Goal: Information Seeking & Learning: Learn about a topic

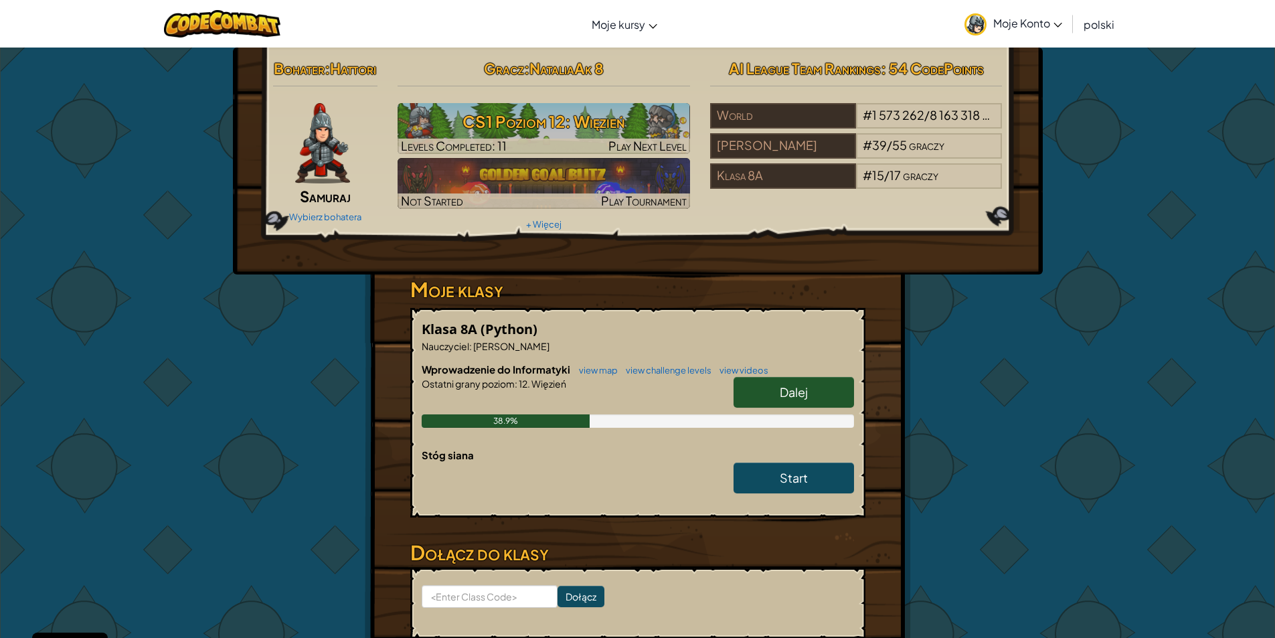
click at [799, 408] on link "Dalej" at bounding box center [794, 392] width 120 height 31
select select "pl"
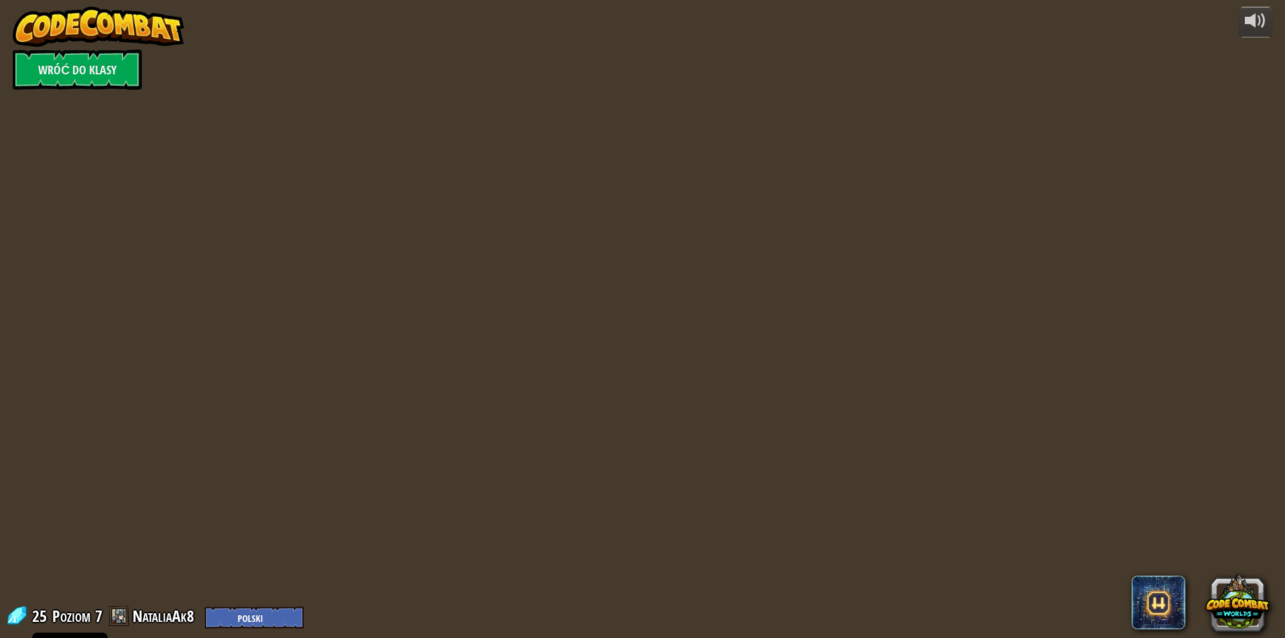
select select "pl"
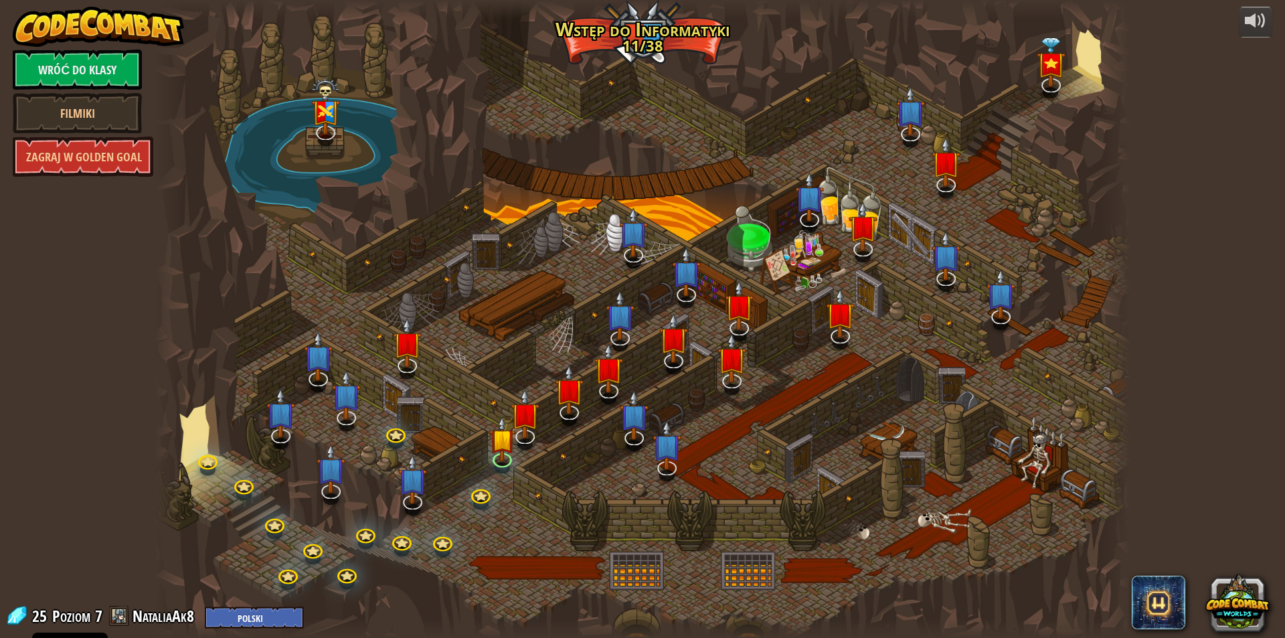
select select "pl"
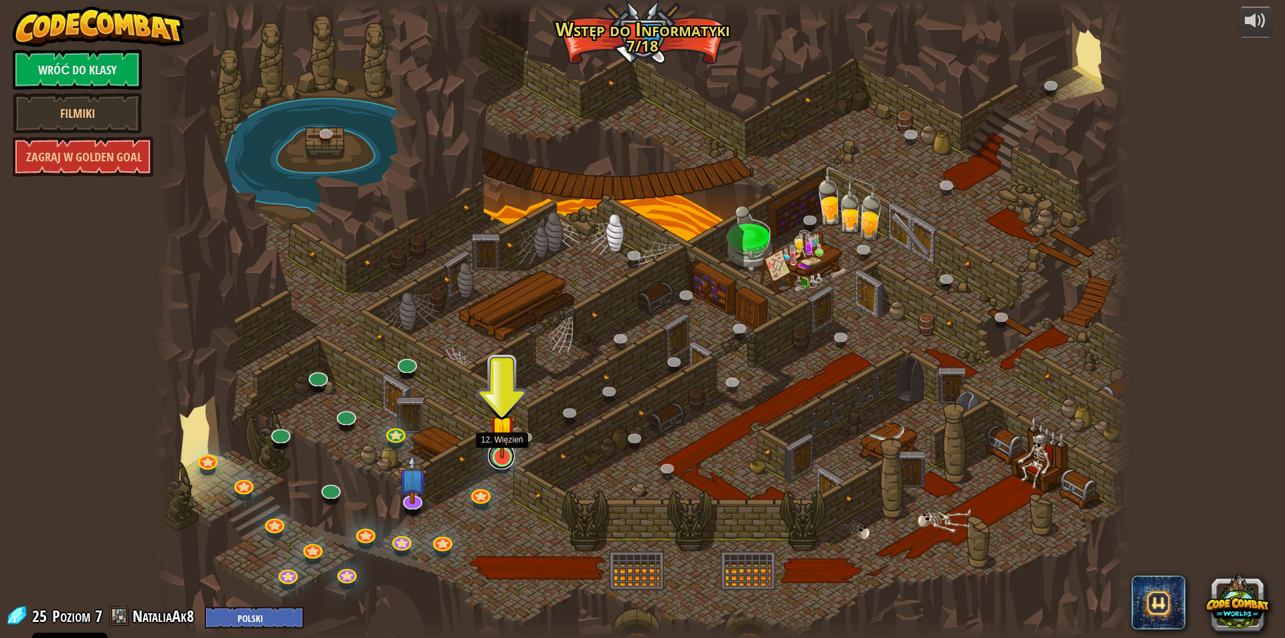
click at [493, 464] on link at bounding box center [501, 455] width 27 height 27
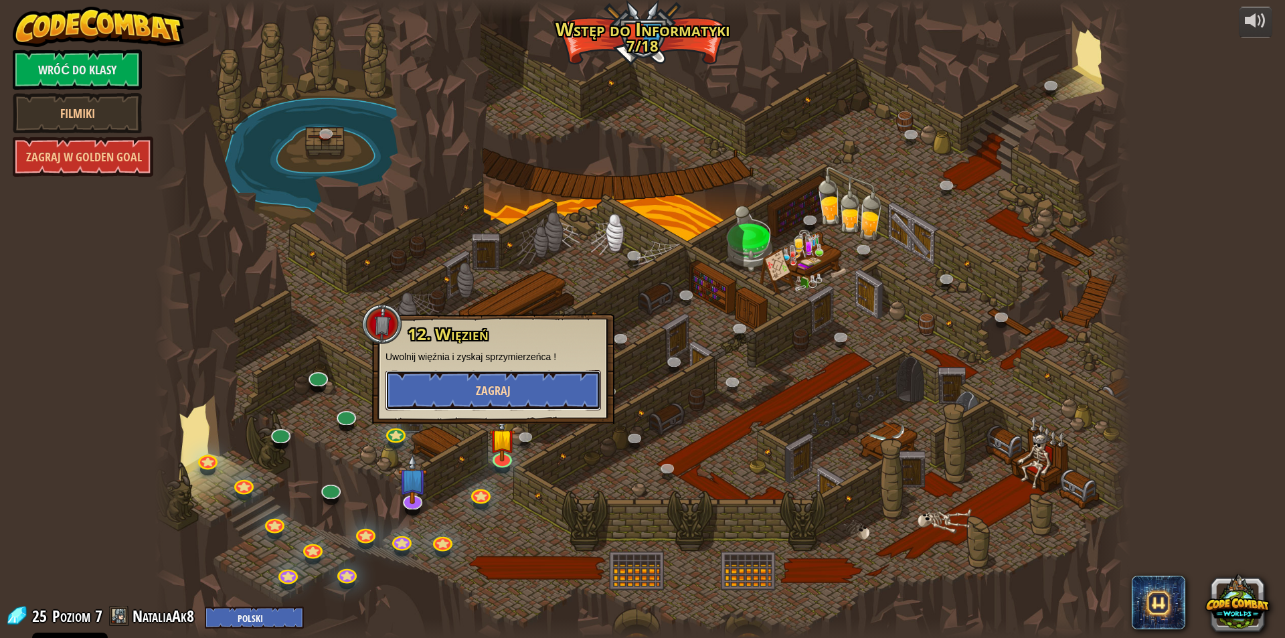
click at [527, 392] on button "Zagraj" at bounding box center [494, 390] width 216 height 40
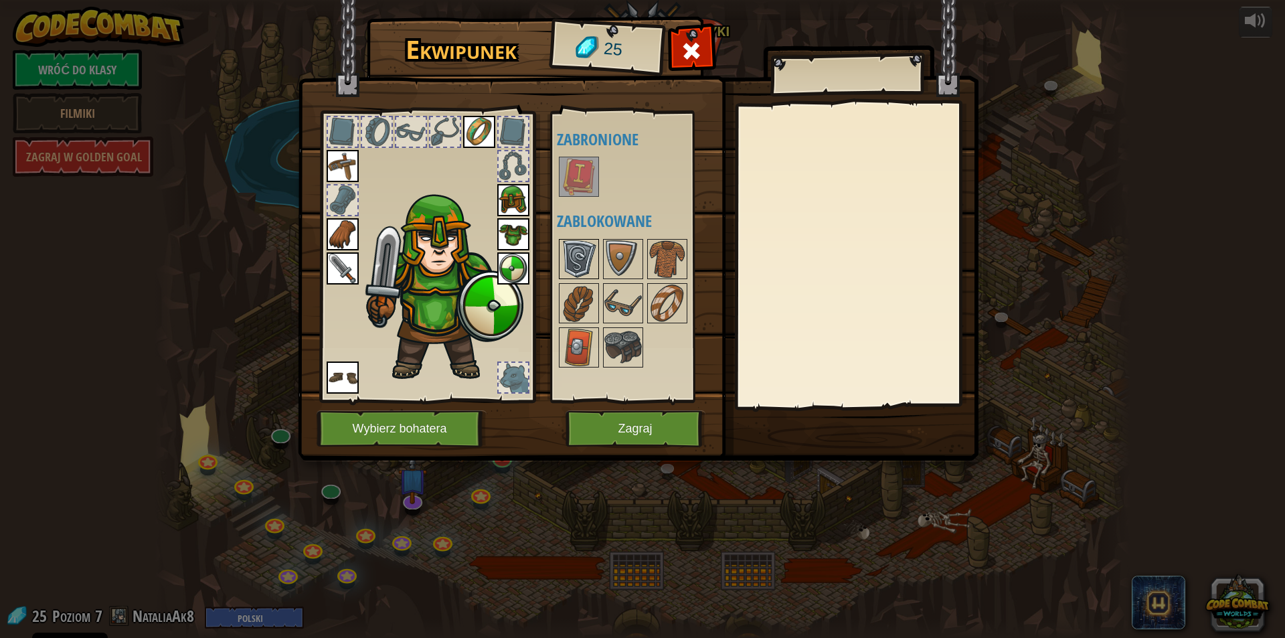
click at [578, 259] on img at bounding box center [578, 258] width 37 height 37
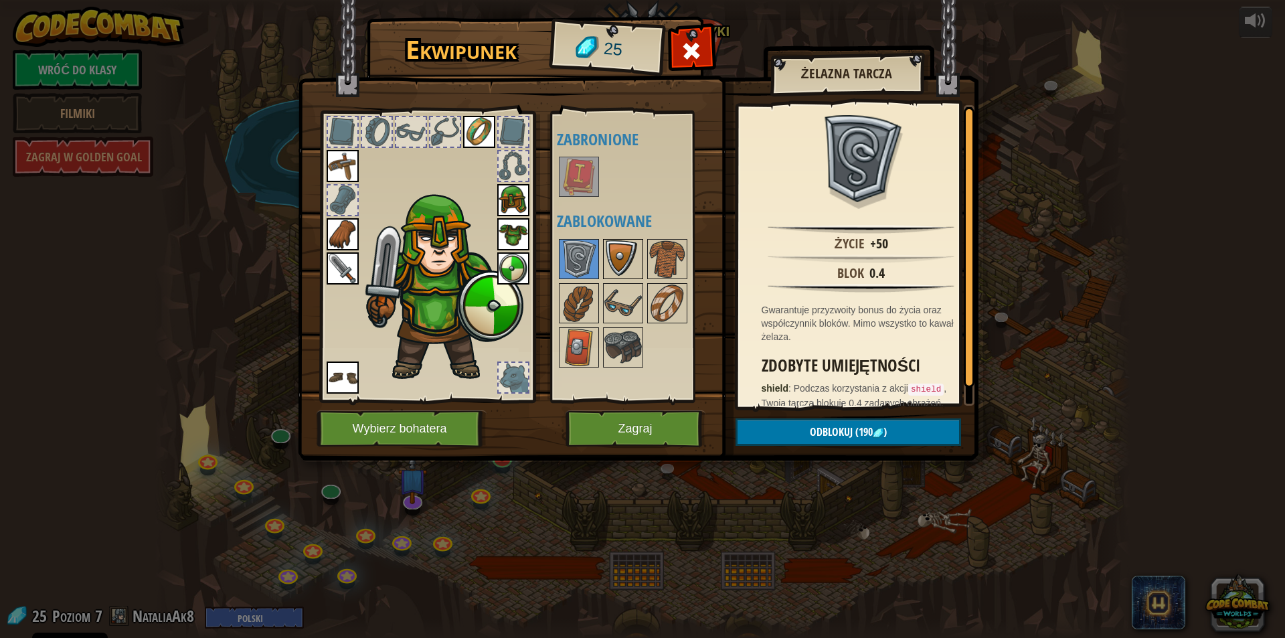
click at [613, 260] on img at bounding box center [622, 258] width 37 height 37
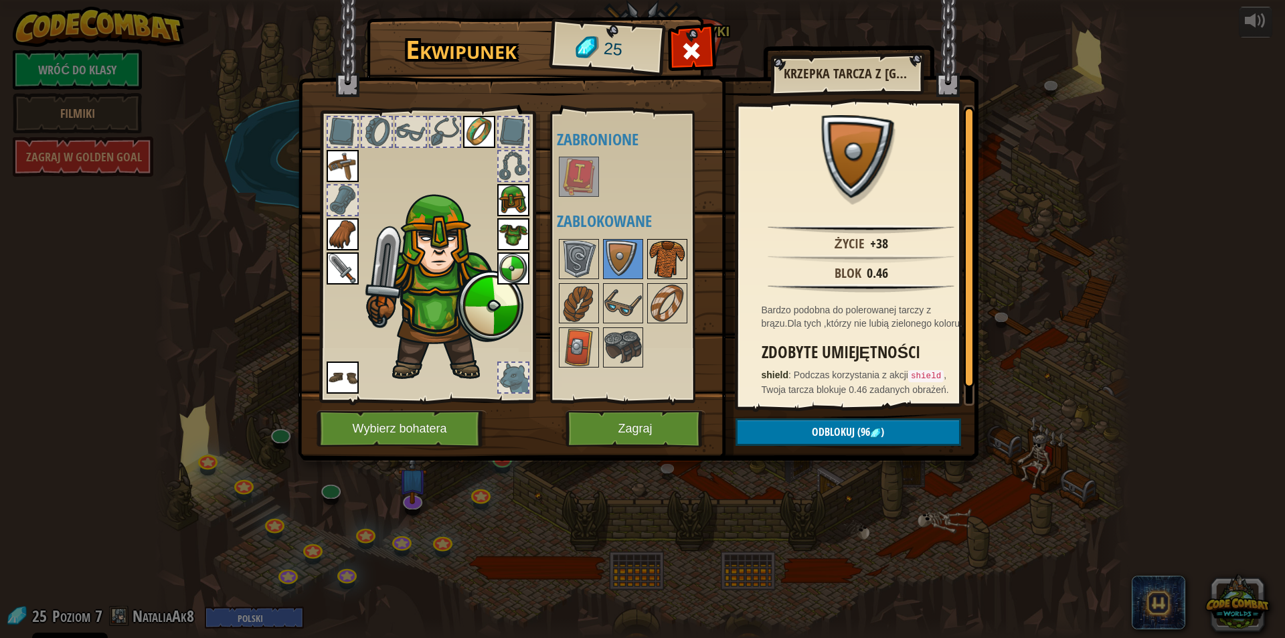
click at [679, 246] on img at bounding box center [667, 258] width 37 height 37
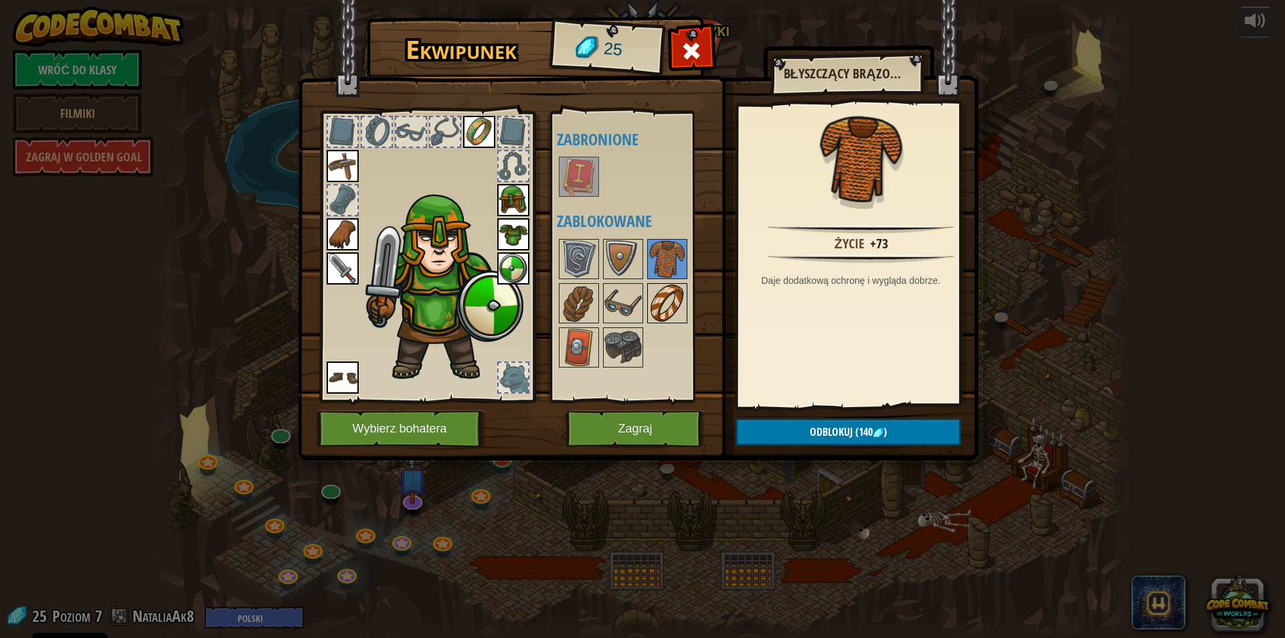
click at [666, 299] on img at bounding box center [667, 302] width 37 height 37
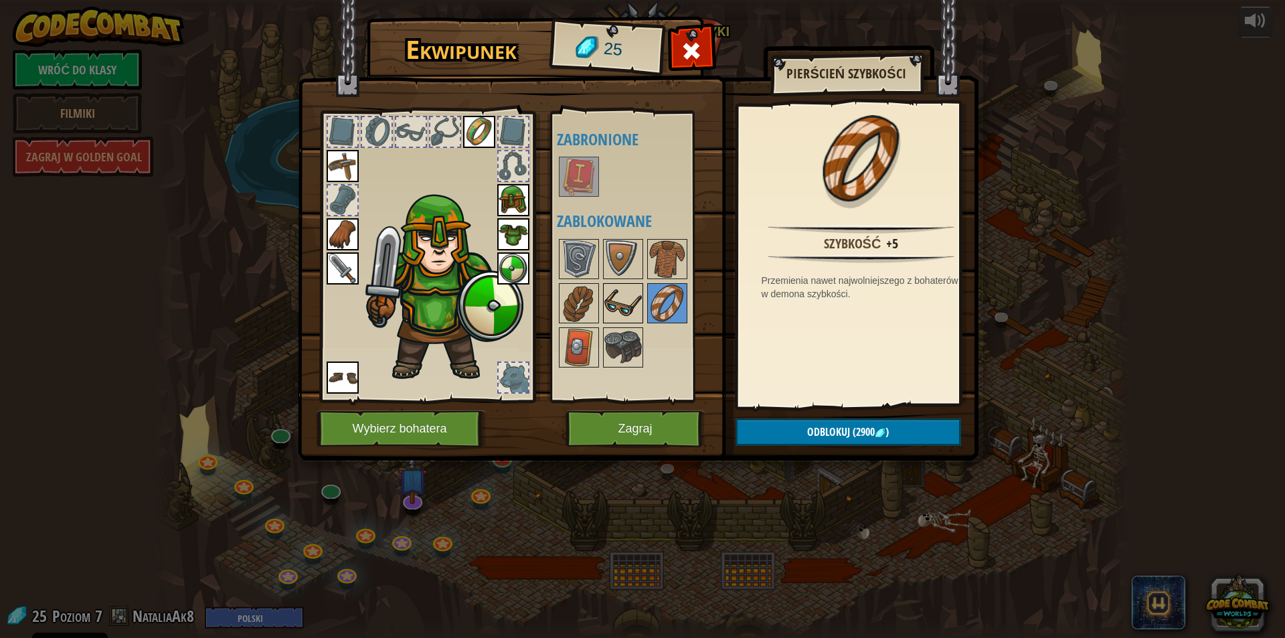
click at [638, 300] on img at bounding box center [622, 302] width 37 height 37
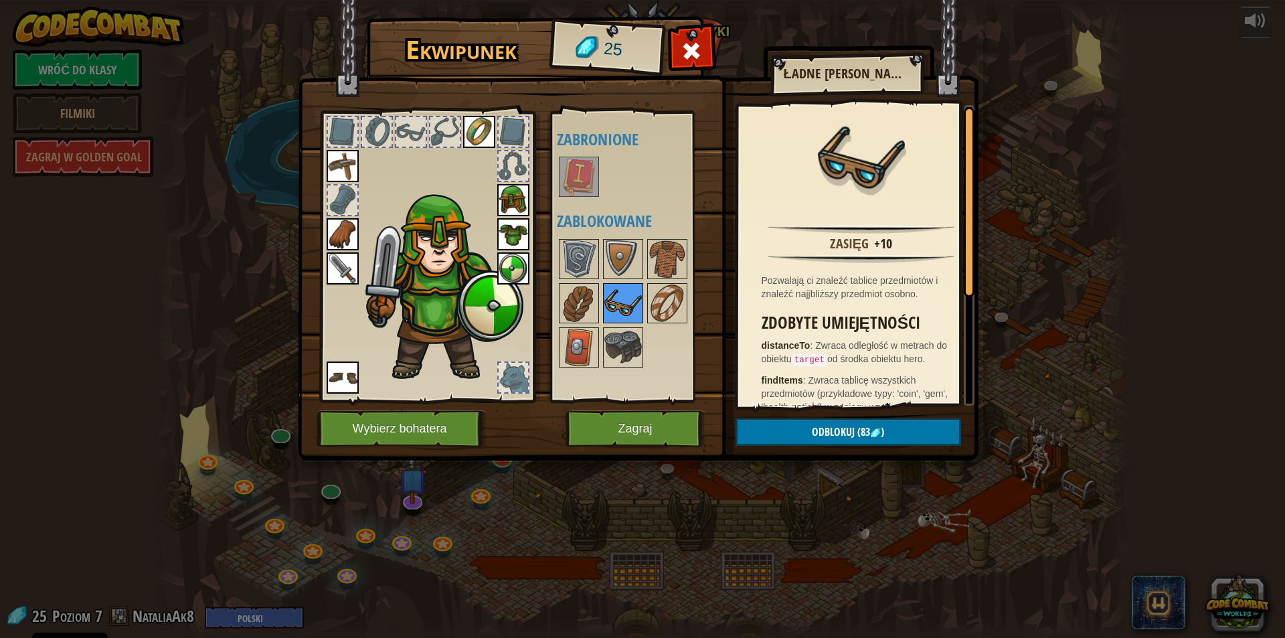
click at [616, 300] on img at bounding box center [622, 302] width 37 height 37
drag, startPoint x: 591, startPoint y: 303, endPoint x: 578, endPoint y: 306, distance: 13.7
click at [582, 305] on img at bounding box center [578, 302] width 37 height 37
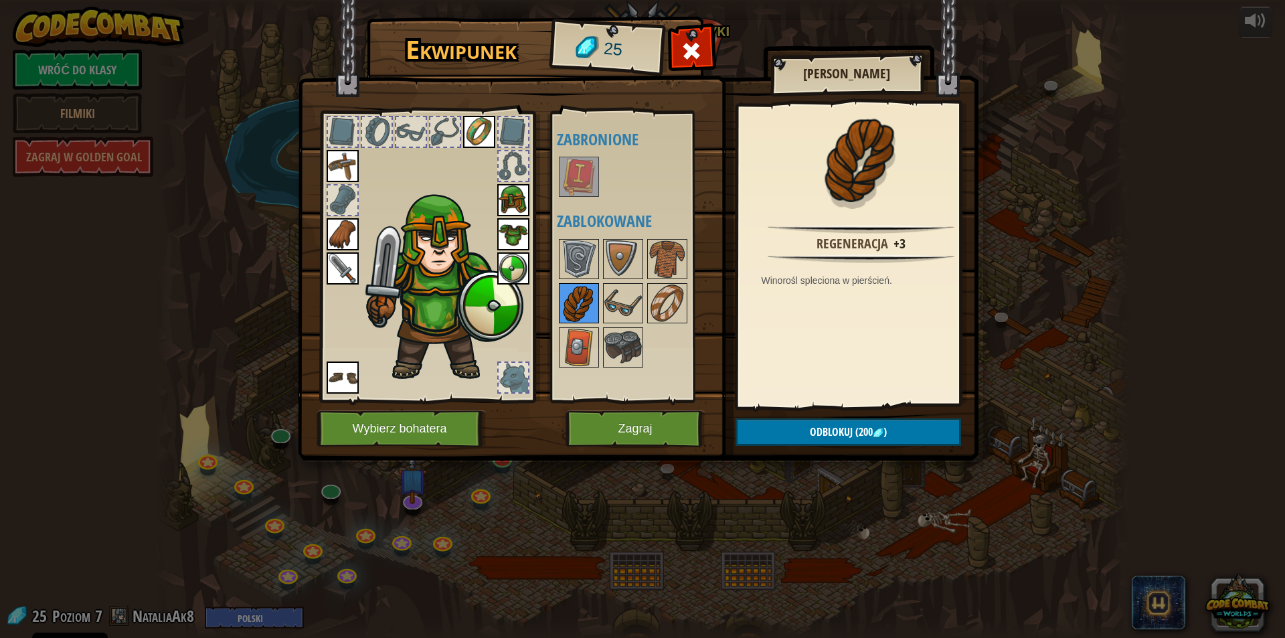
click at [576, 307] on img at bounding box center [578, 302] width 37 height 37
drag, startPoint x: 576, startPoint y: 357, endPoint x: 611, endPoint y: 354, distance: 34.9
click at [578, 355] on img at bounding box center [578, 347] width 37 height 37
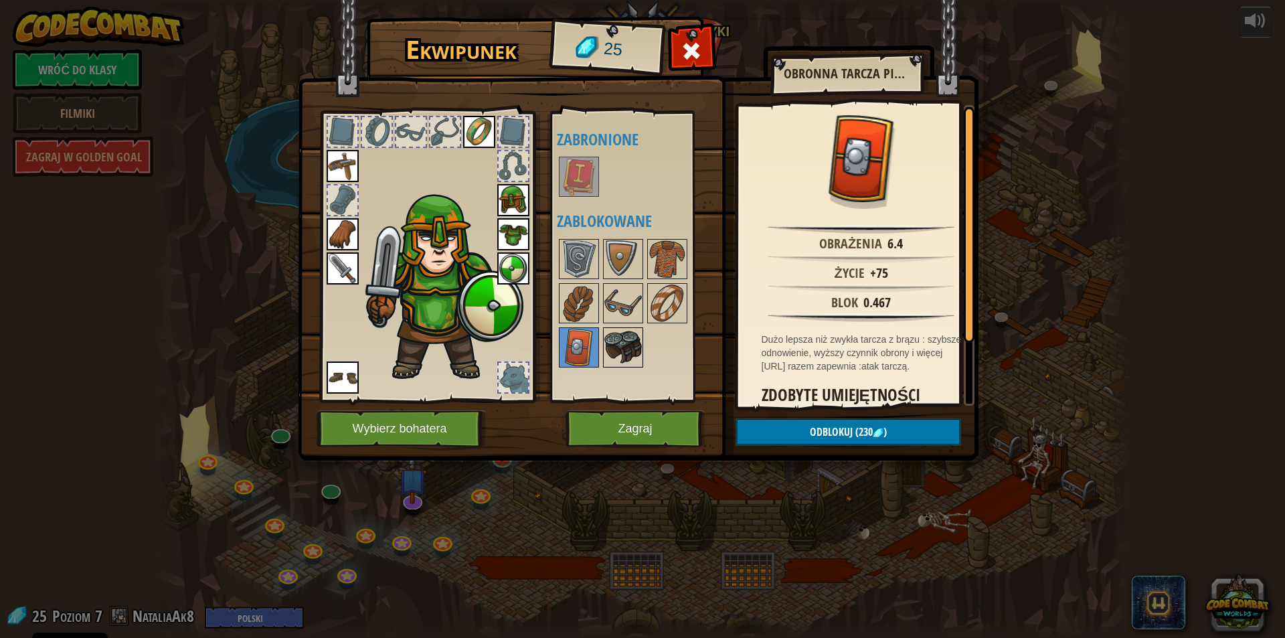
click at [639, 347] on img at bounding box center [622, 347] width 37 height 37
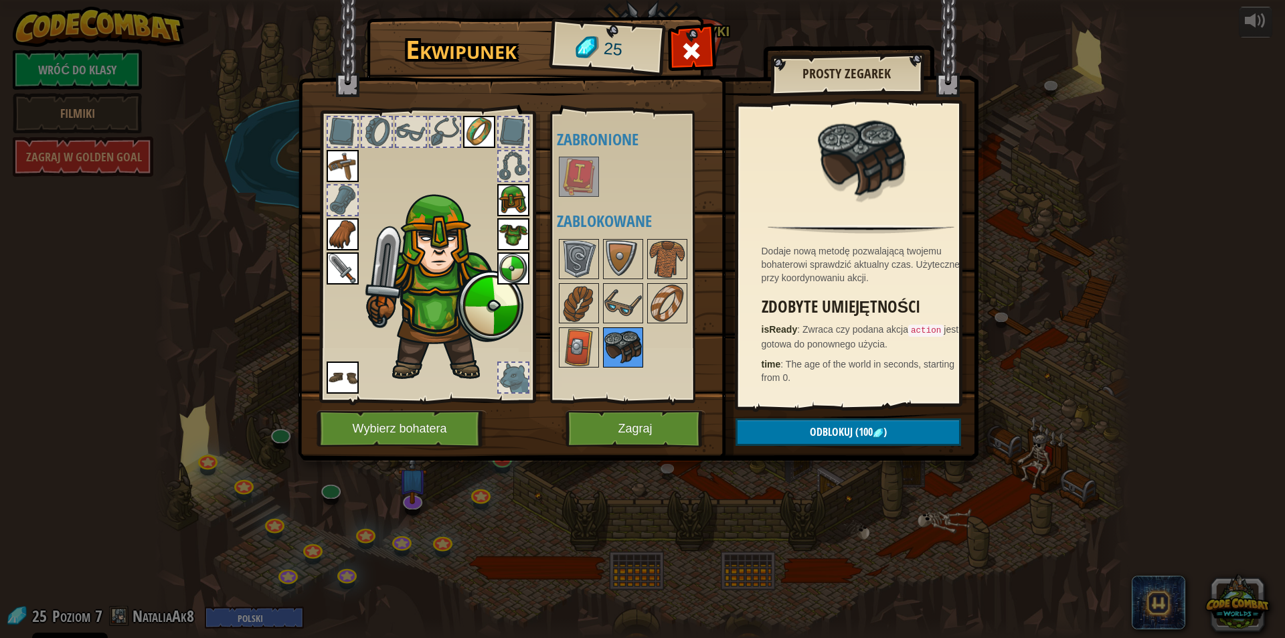
click at [626, 341] on img at bounding box center [622, 347] width 37 height 37
click at [634, 432] on button "Zagraj" at bounding box center [636, 428] width 140 height 37
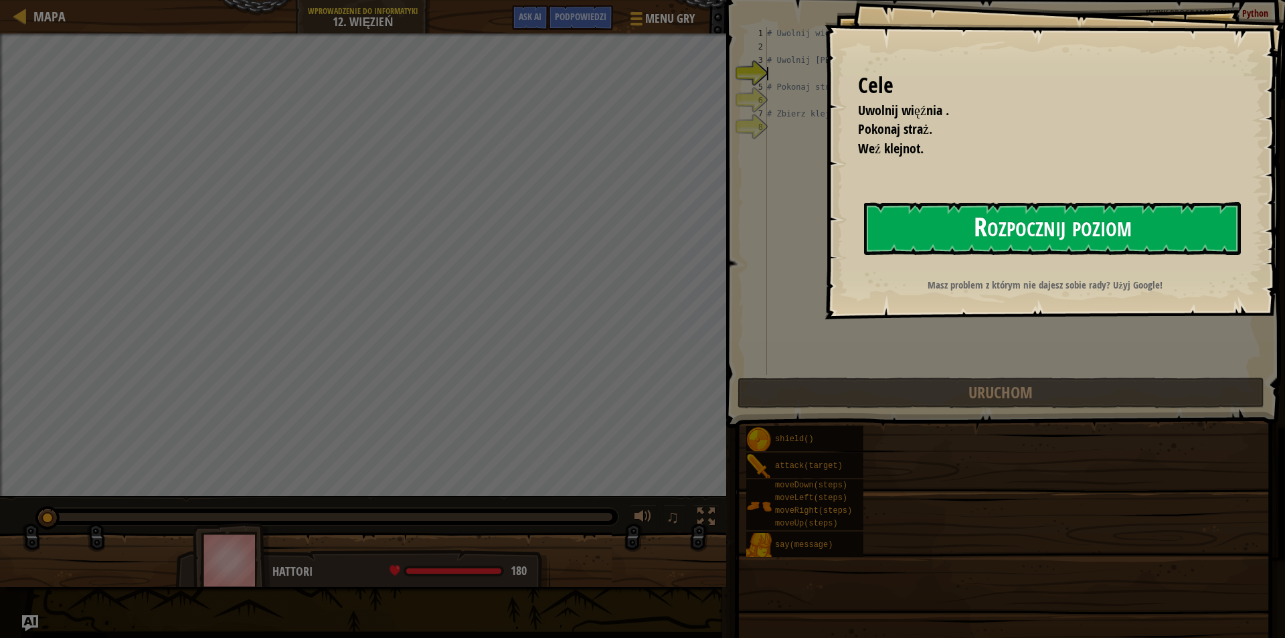
click at [984, 219] on button "Rozpocznij poziom" at bounding box center [1052, 228] width 377 height 53
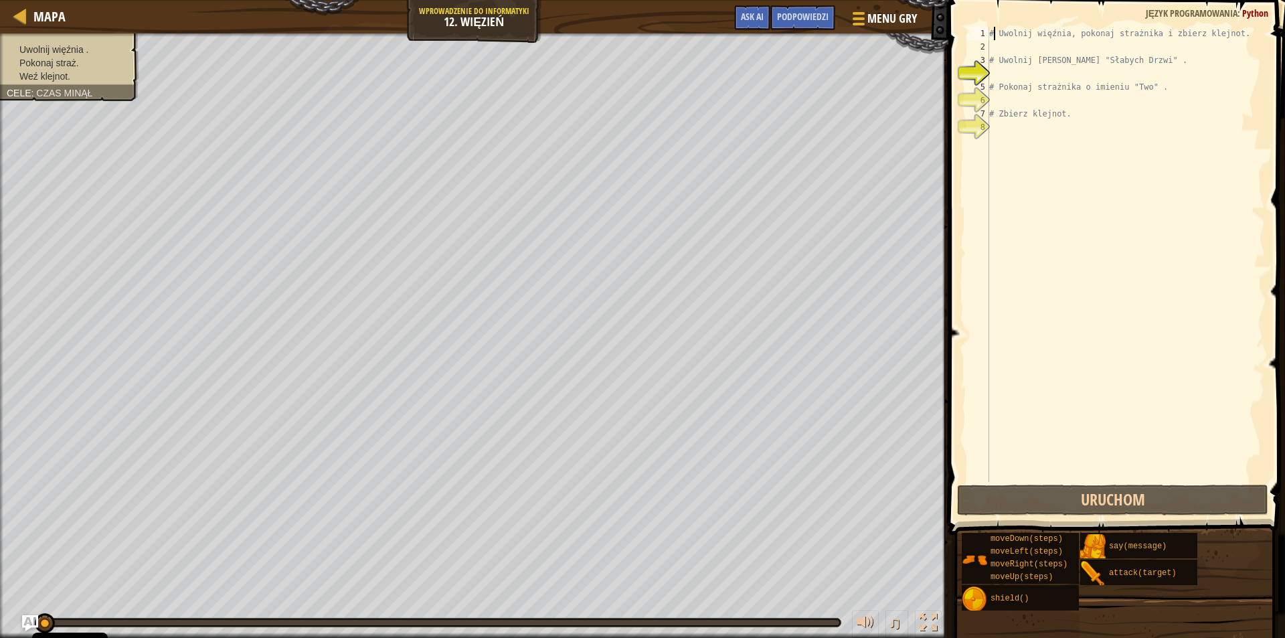
click at [991, 27] on div "# Uwolnij więźnia, pokonaj strażnika i zbierz klejnot. # [PERSON_NAME] zza "Sła…" at bounding box center [1126, 268] width 278 height 482
type textarea "# Uwolnij więźnia, pokonaj strażnika i zbierz klejnot."
click at [1032, 31] on div "# Uwolnij więźnia, pokonaj strażnika i zbierz klejnot. # [PERSON_NAME] zza "Sła…" at bounding box center [1126, 268] width 278 height 482
click at [1064, 29] on div "# Uwolnij więźnia, pokonaj strażnika i zbierz klejnot. # [PERSON_NAME] zza "Sła…" at bounding box center [1126, 268] width 278 height 482
click at [1098, 29] on div "# Uwolnij więźnia, pokonaj strażnika i zbierz klejnot. # [PERSON_NAME] zza "Sła…" at bounding box center [1126, 268] width 278 height 482
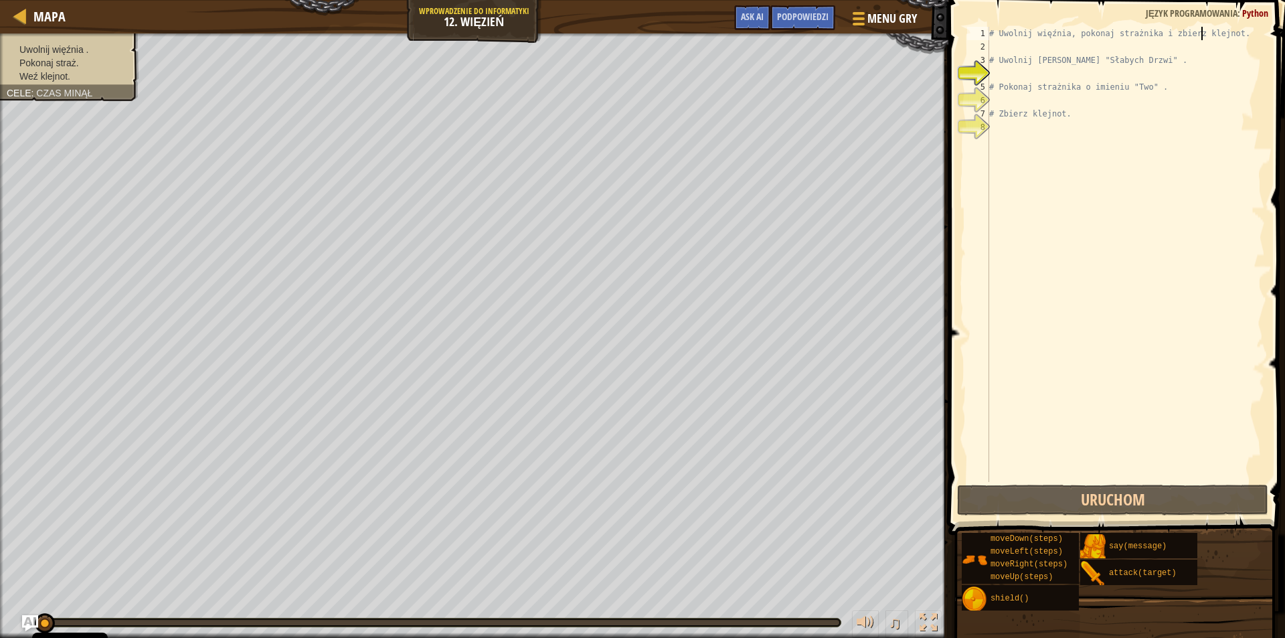
click at [1199, 32] on div "# Uwolnij więźnia, pokonaj strażnika i zbierz klejnot. # [PERSON_NAME] zza "Sła…" at bounding box center [1126, 268] width 278 height 482
drag, startPoint x: 1001, startPoint y: 44, endPoint x: 977, endPoint y: 52, distance: 25.6
click at [1001, 43] on div "# Uwolnij więźnia, pokonaj strażnika i zbierz klejnot. # [PERSON_NAME] zza "Sła…" at bounding box center [1126, 268] width 278 height 482
click at [1008, 135] on div "# Uwolnij więźnia, pokonaj strażnika i zbierz klejnot. # [PERSON_NAME] zza "Sła…" at bounding box center [1126, 268] width 278 height 482
click at [999, 44] on div "# Uwolnij więźnia, pokonaj strażnika i zbierz klejnot. # [PERSON_NAME] zza "Sła…" at bounding box center [1126, 268] width 278 height 482
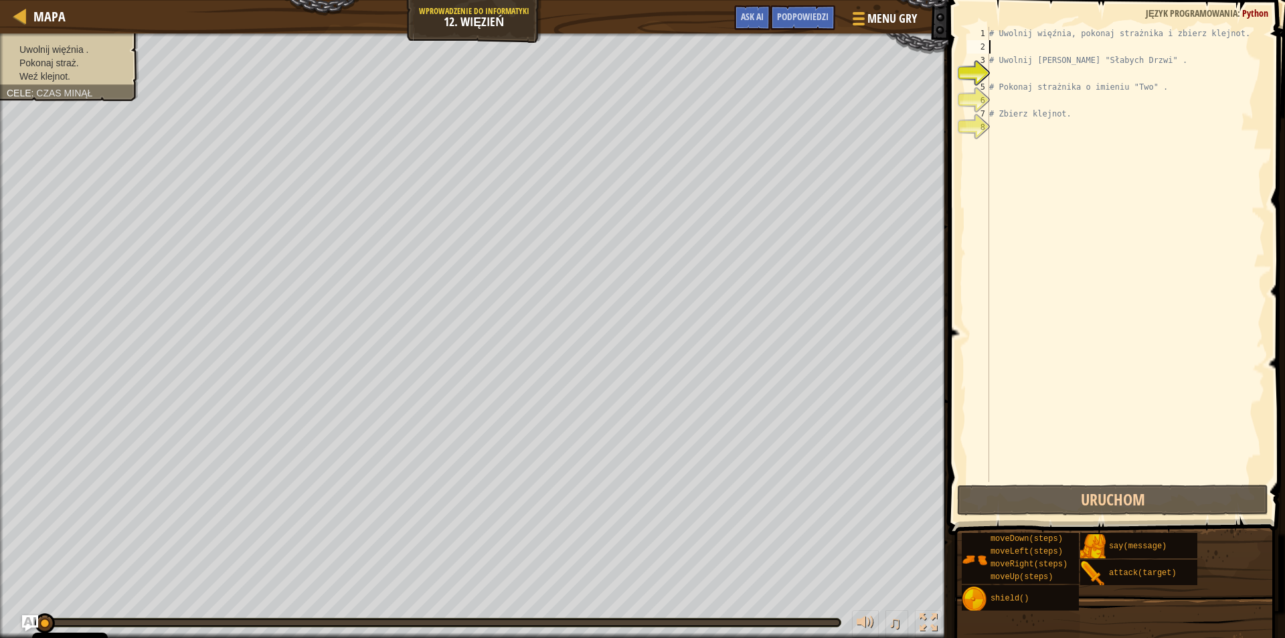
type textarea "h"
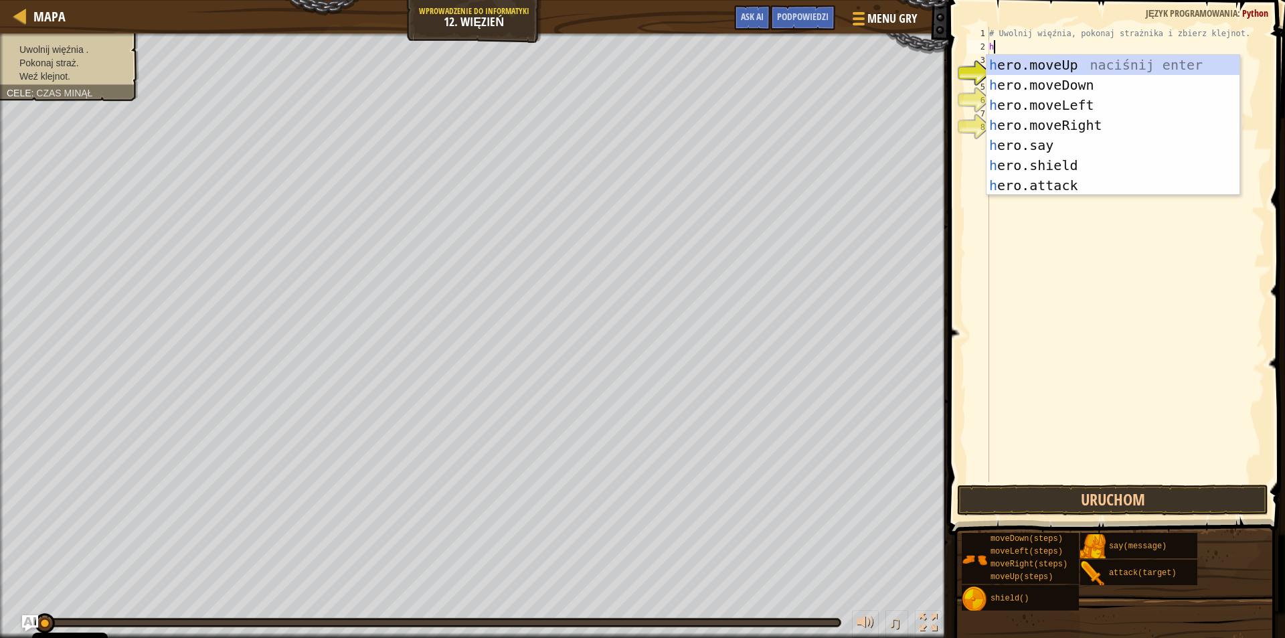
scroll to position [6, 0]
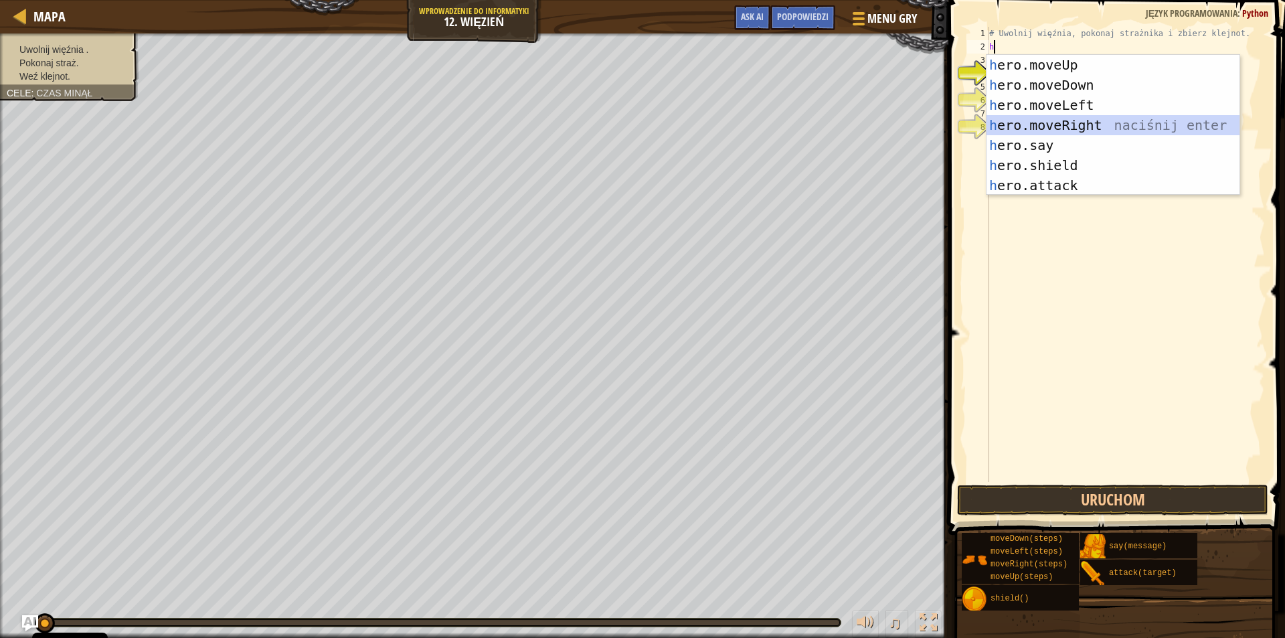
click at [1064, 133] on div "h ero.moveUp naciśnij enter h ero.moveDown naciśnij enter h ero.moveLeft naciśn…" at bounding box center [1113, 145] width 253 height 181
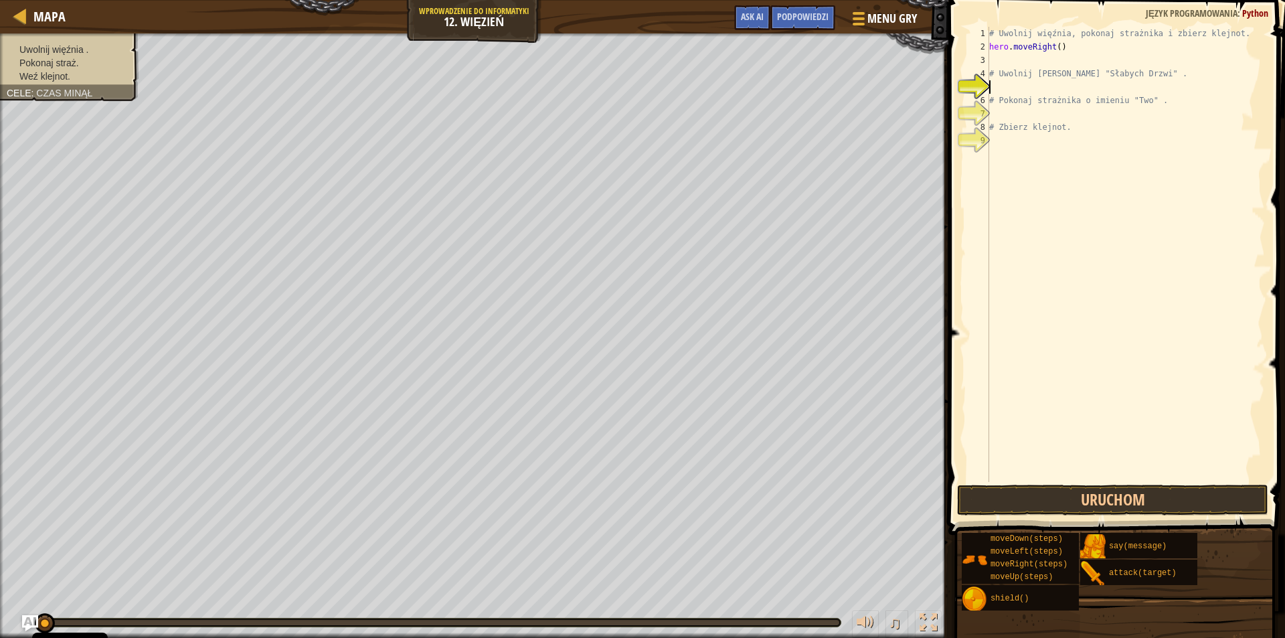
click at [996, 92] on div "# Uwolnij więźnia, pokonaj strażnika i zbierz klejnot. hero . moveRight ( ) # […" at bounding box center [1126, 268] width 278 height 482
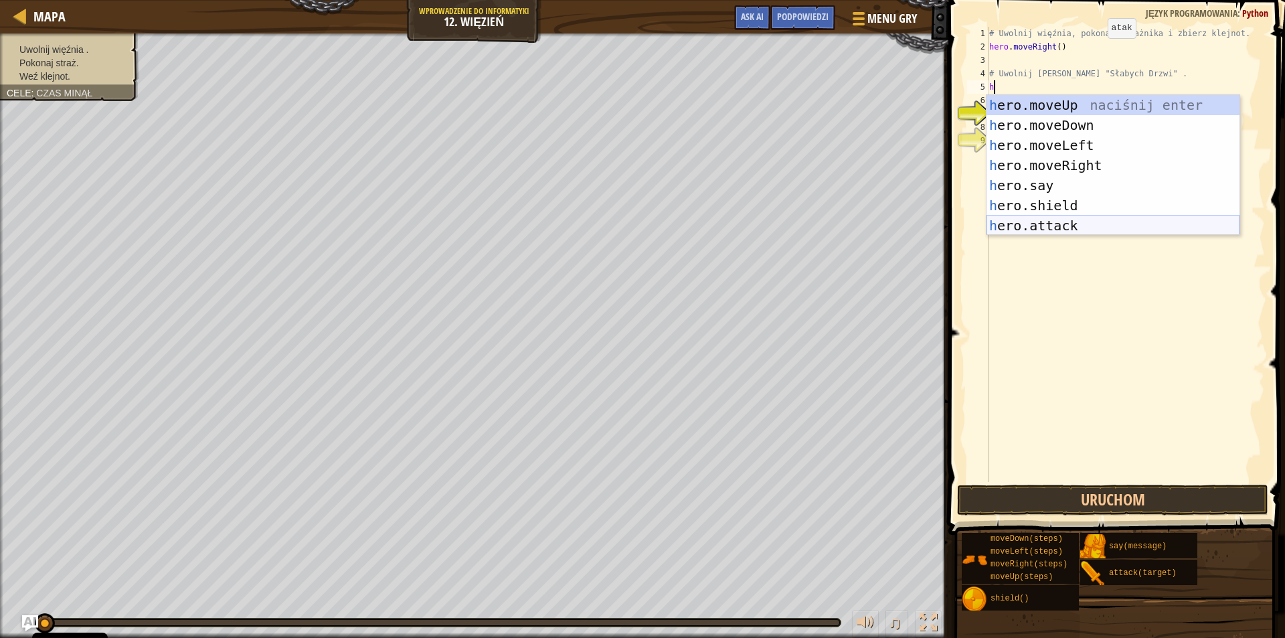
click at [1077, 222] on div "h ero.moveUp naciśnij enter h ero.moveDown naciśnij enter h ero.moveLeft naciśn…" at bounding box center [1113, 185] width 253 height 181
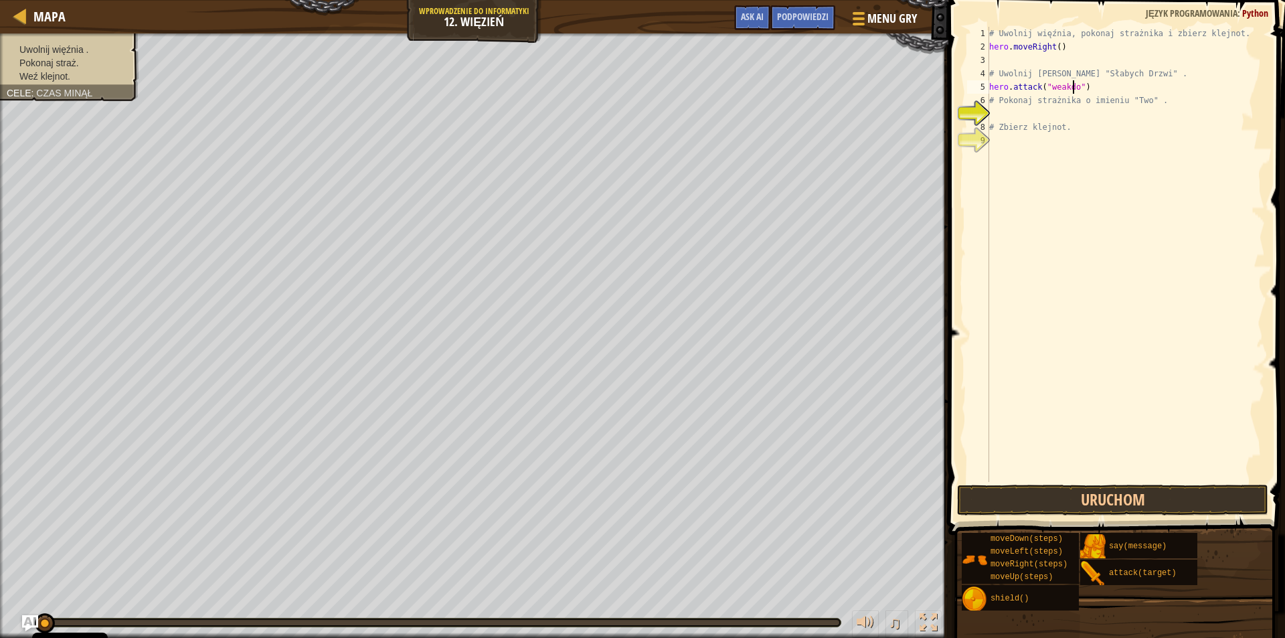
scroll to position [6, 7]
drag, startPoint x: 992, startPoint y: 84, endPoint x: 1089, endPoint y: 87, distance: 97.1
click at [1089, 87] on div "# Uwolnij więźnia, pokonaj strażnika i zbierz klejnot. hero . moveRight ( ) # […" at bounding box center [1126, 268] width 278 height 482
drag, startPoint x: 989, startPoint y: 87, endPoint x: 1094, endPoint y: 94, distance: 104.6
click at [1094, 94] on div "# Uwolnij więźnia, pokonaj strażnika i zbierz klejnot. hero . moveRight ( ) # […" at bounding box center [1126, 268] width 278 height 482
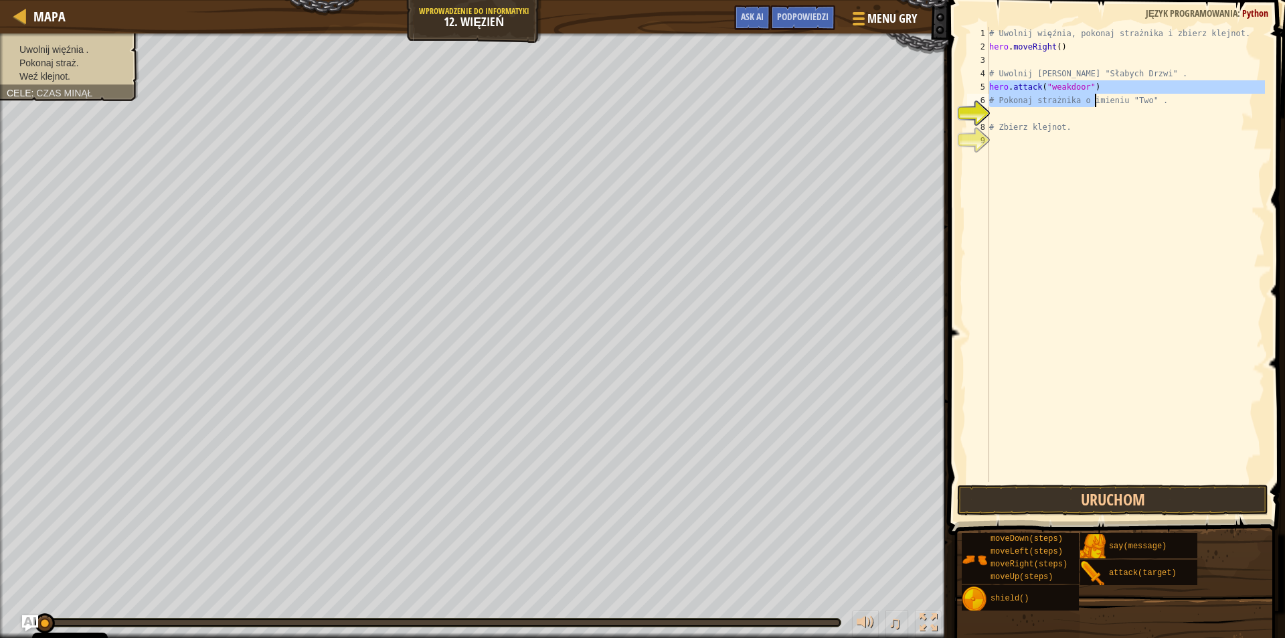
type textarea "hero.attack("weakdoor") # Pokonaj strażnika o imieniu "Two" ."
drag, startPoint x: 1027, startPoint y: 166, endPoint x: 1018, endPoint y: 150, distance: 18.3
click at [1025, 166] on div "# Uwolnij więźnia, pokonaj strażnika i zbierz klejnot. hero . moveRight ( ) # […" at bounding box center [1126, 268] width 278 height 482
drag, startPoint x: 990, startPoint y: 84, endPoint x: 1089, endPoint y: 92, distance: 99.3
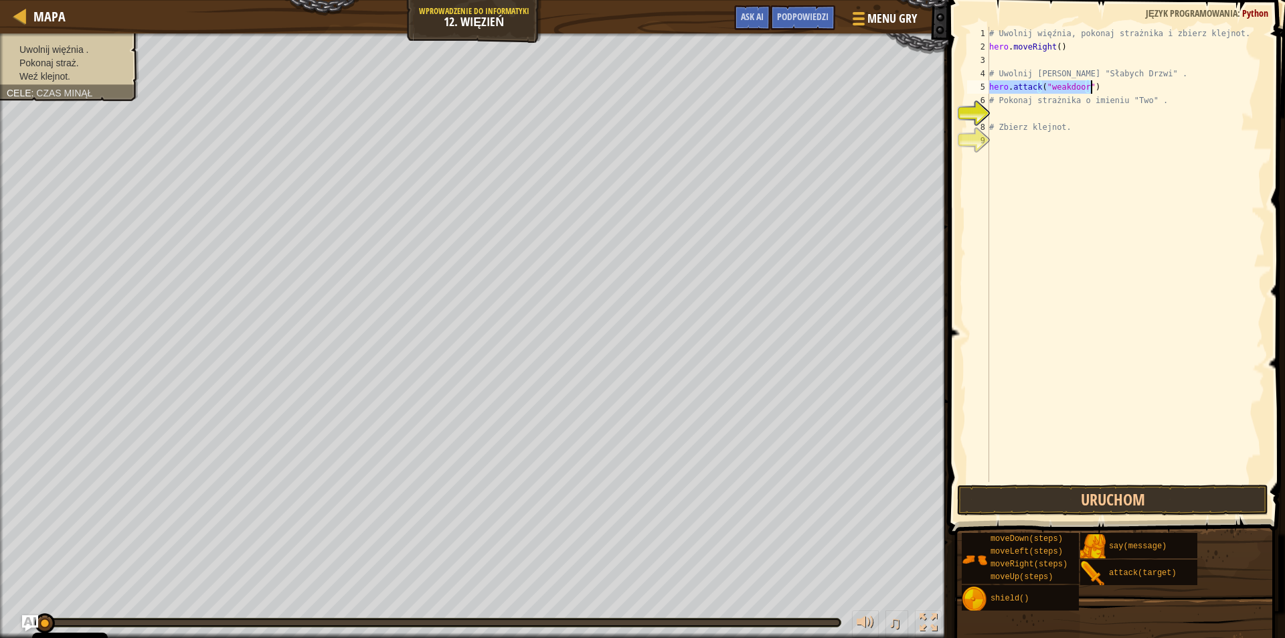
click at [1089, 92] on div "# Uwolnij więźnia, pokonaj strażnika i zbierz klejnot. hero . moveRight ( ) # […" at bounding box center [1126, 268] width 278 height 482
click at [1119, 95] on div "# Uwolnij więźnia, pokonaj strażnika i zbierz klejnot. hero . moveRight ( ) # […" at bounding box center [1126, 268] width 278 height 482
click at [1094, 90] on div "# Uwolnij więźnia, pokonaj strażnika i zbierz klejnot. hero . moveRight ( ) # […" at bounding box center [1125, 268] width 279 height 482
type textarea "hero.attack("weakdoor")"
paste textarea "hero.attack("weakdoor")"
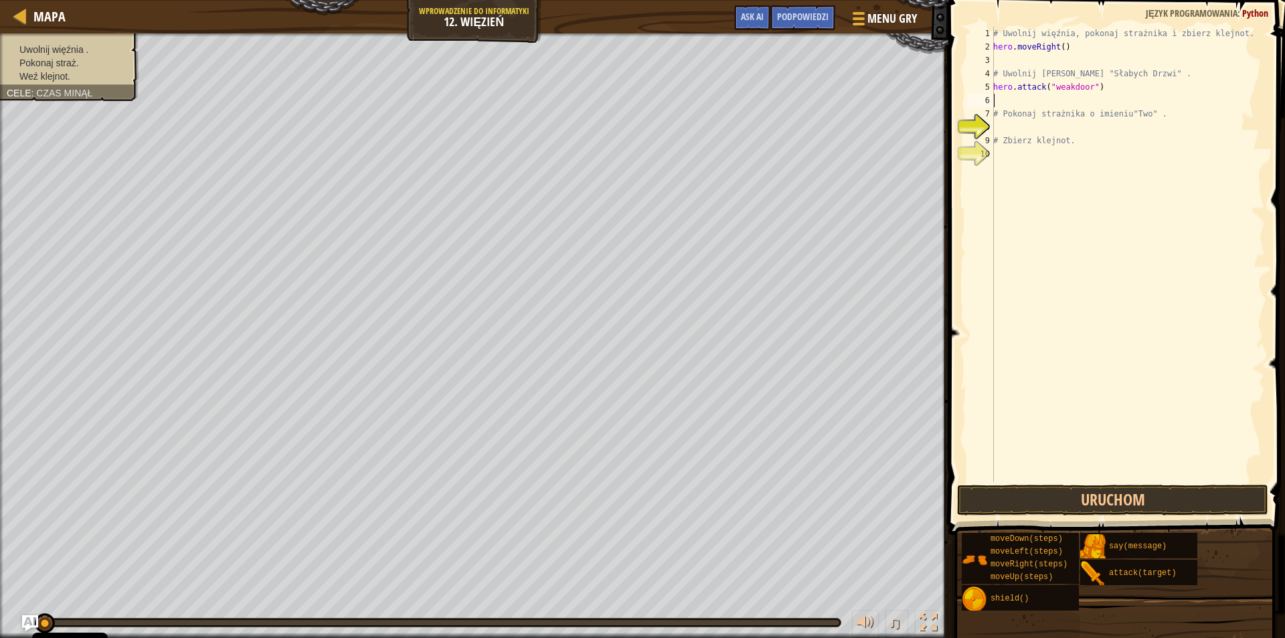
type textarea "hero.attack("weakdoor")"
click at [1048, 133] on div "# Uwolnij więźnia, pokonaj strażnika i zbierz klejnot. hero . moveRight ( ) # […" at bounding box center [1128, 268] width 274 height 482
type textarea "h"
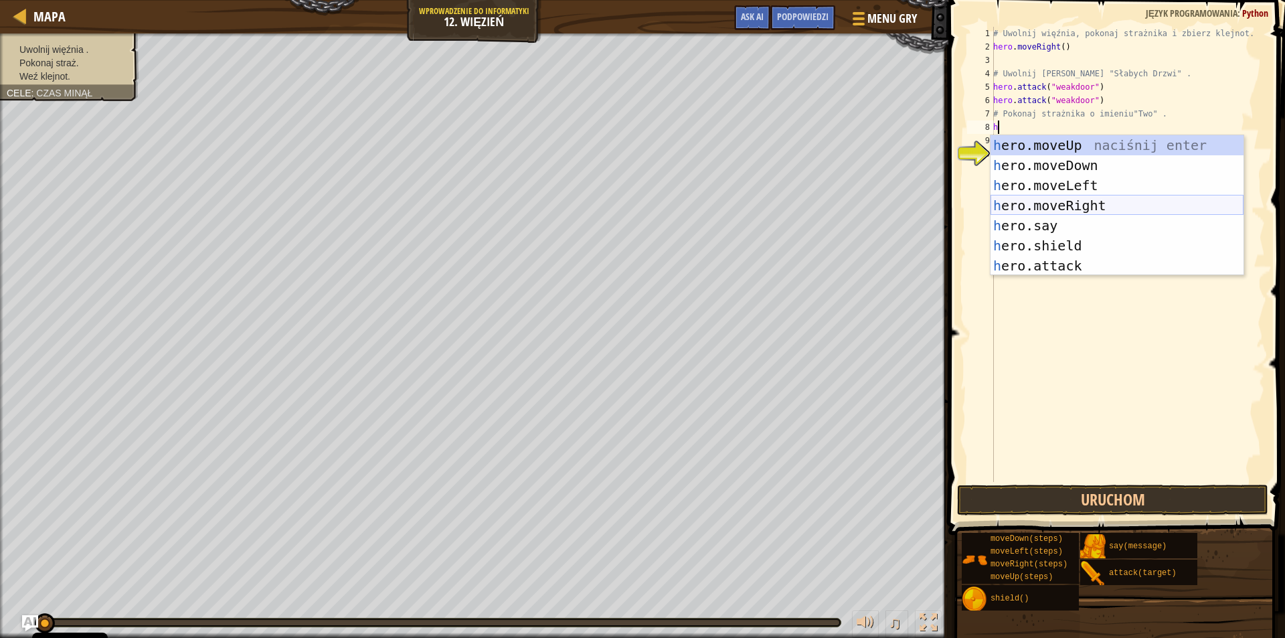
click at [1058, 205] on div "h ero.moveUp naciśnij enter h ero.moveDown naciśnij enter h ero.moveLeft naciśn…" at bounding box center [1117, 225] width 253 height 181
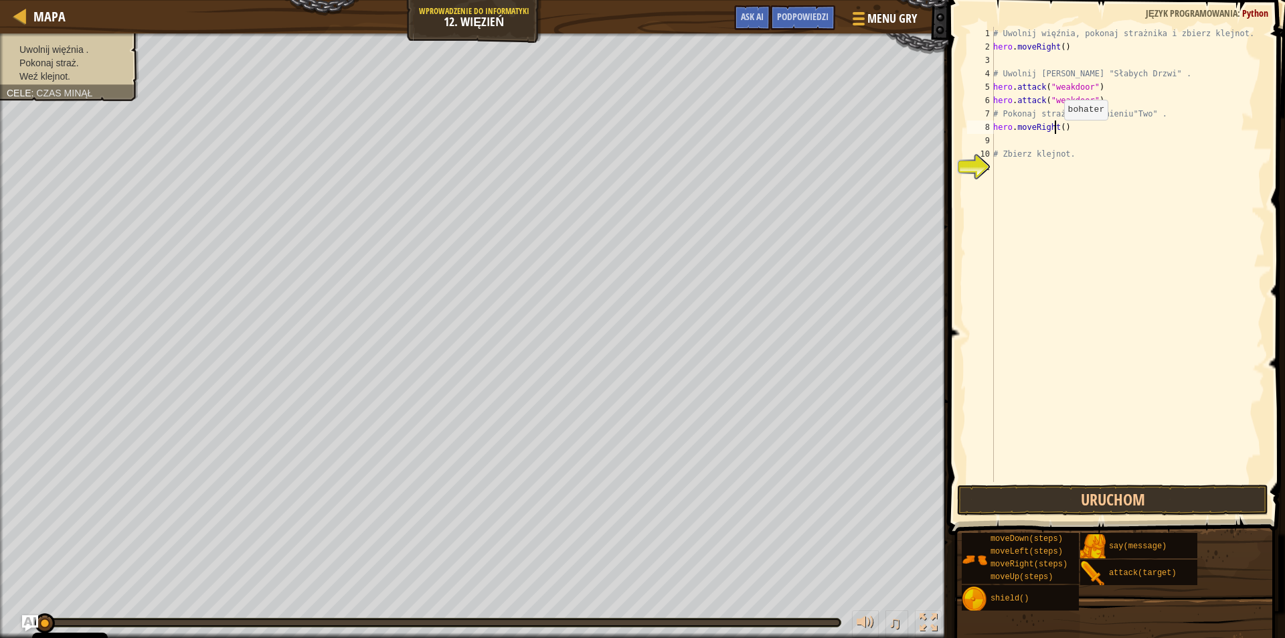
click at [1057, 133] on div "# Uwolnij więźnia, pokonaj strażnika i zbierz klejnot. hero . moveRight ( ) # […" at bounding box center [1128, 268] width 274 height 482
click at [1058, 130] on div "# Uwolnij więźnia, pokonaj strażnika i zbierz klejnot. hero . moveRight ( ) # […" at bounding box center [1128, 268] width 274 height 482
type textarea "hero.moveRight(2)"
click at [1000, 140] on div "# Uwolnij więźnia, pokonaj strażnika i zbierz klejnot. hero . moveRight ( ) # […" at bounding box center [1128, 268] width 274 height 482
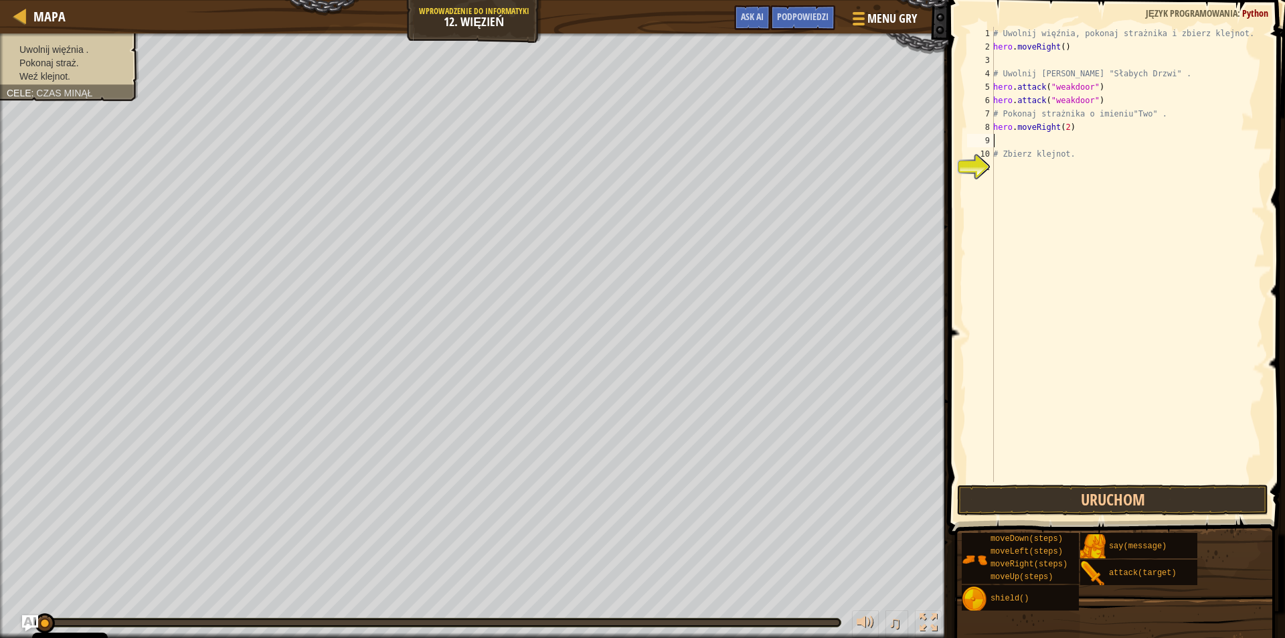
scroll to position [6, 0]
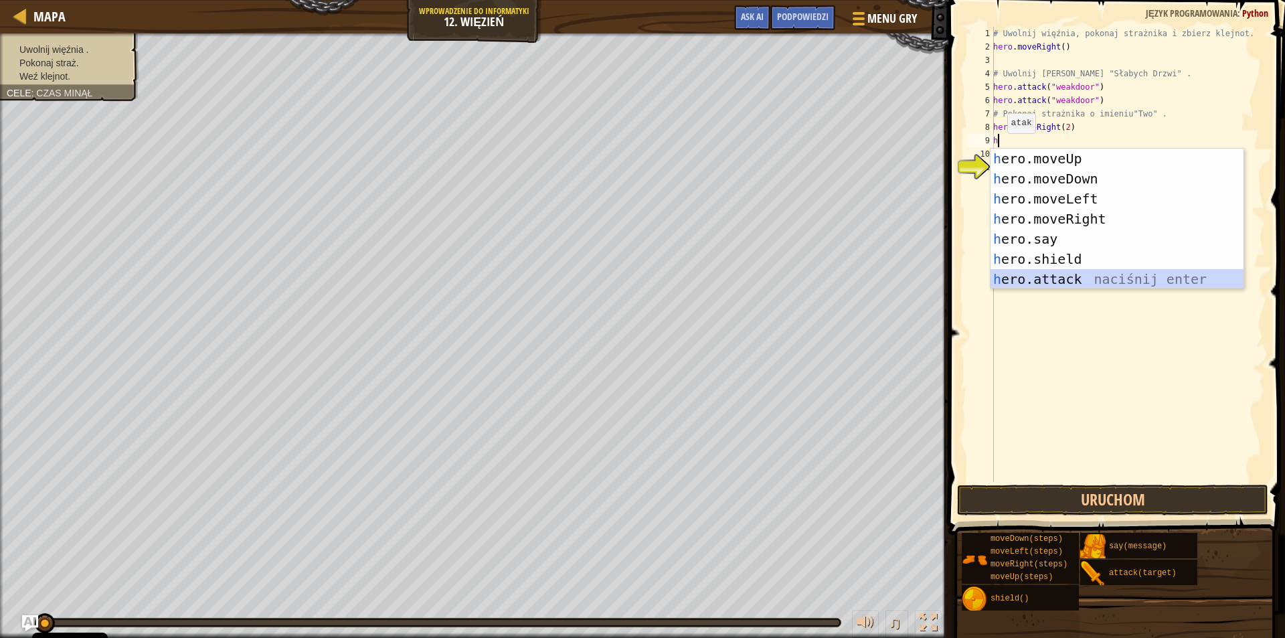
click at [1064, 274] on div "h ero.moveUp naciśnij enter h ero.moveDown naciśnij enter h ero.moveLeft naciśn…" at bounding box center [1117, 239] width 253 height 181
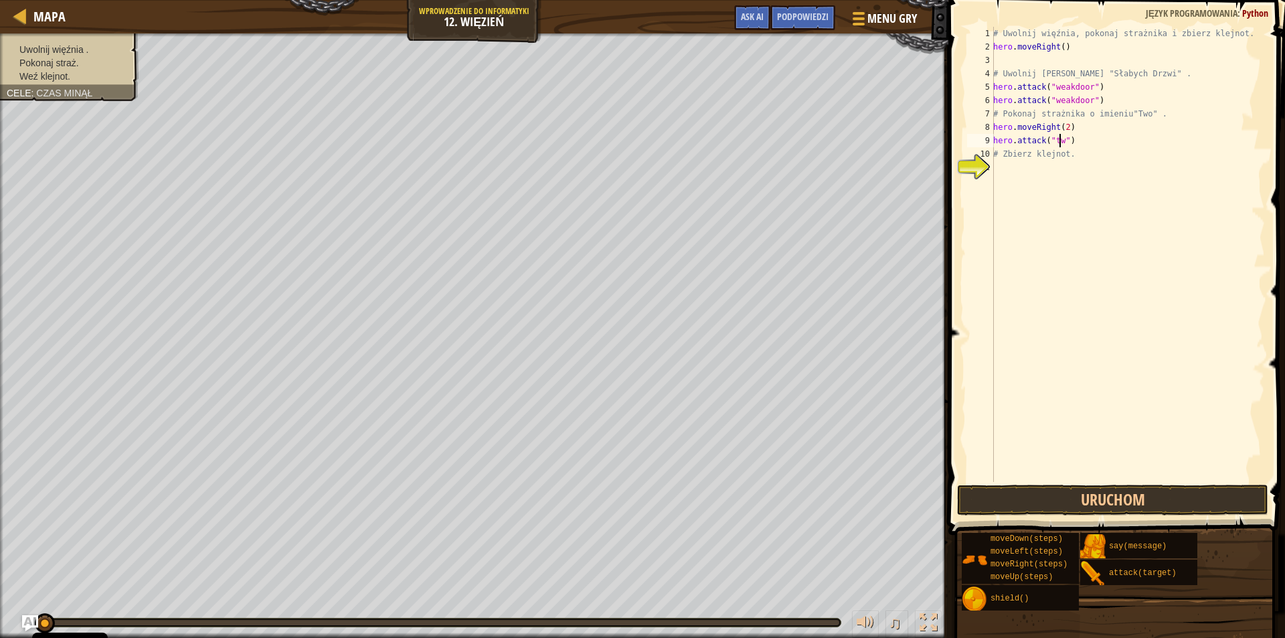
scroll to position [6, 5]
drag, startPoint x: 994, startPoint y: 140, endPoint x: 1072, endPoint y: 138, distance: 78.3
click at [1072, 138] on div "# Uwolnij więźnia, pokonaj strażnika i zbierz klejnot. hero . moveRight ( ) # […" at bounding box center [1128, 268] width 274 height 482
type textarea "hero.attack("two")"
click at [1084, 143] on div "# Uwolnij więźnia, pokonaj strażnika i zbierz klejnot. hero . moveRight ( ) # […" at bounding box center [1128, 254] width 274 height 455
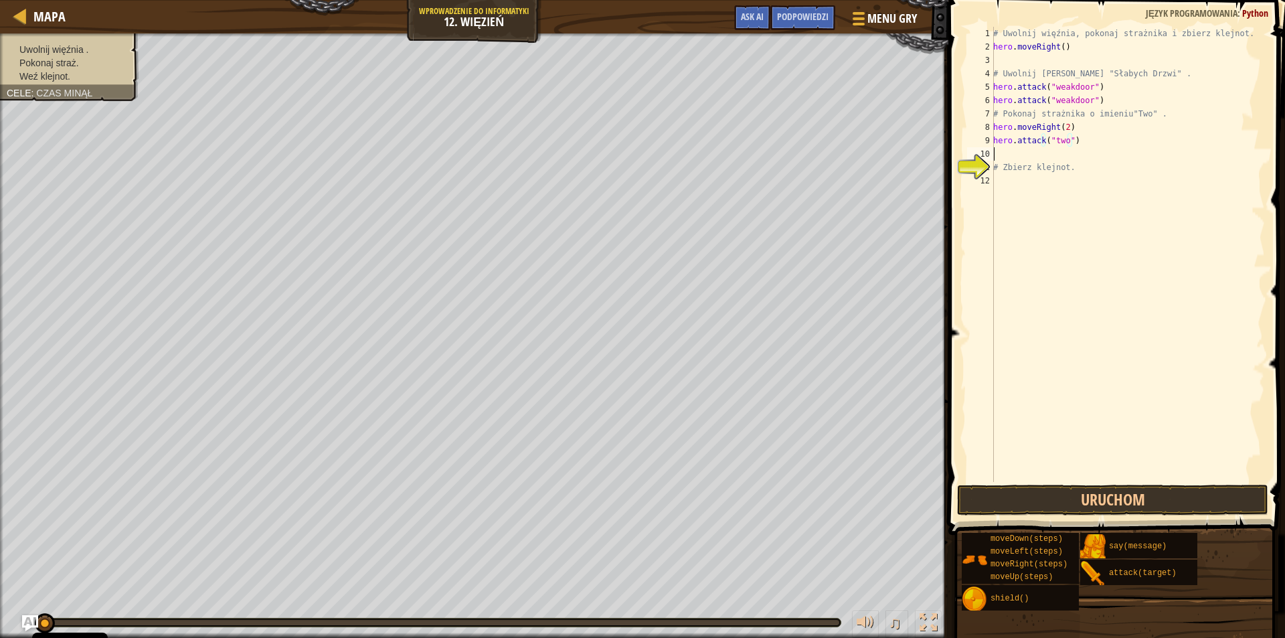
scroll to position [6, 0]
paste textarea "hero.attack("two")"
type textarea "hero.attack("two")"
click at [1108, 503] on button "Uruchom" at bounding box center [1112, 500] width 311 height 31
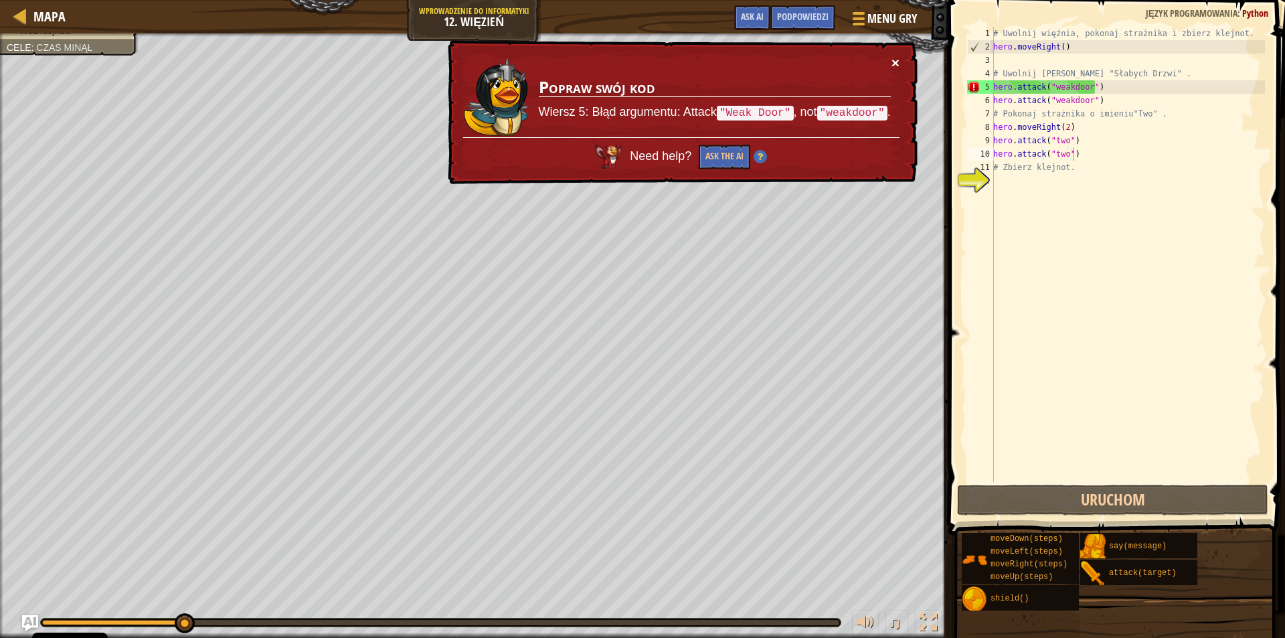
click at [892, 56] on button "×" at bounding box center [896, 63] width 8 height 14
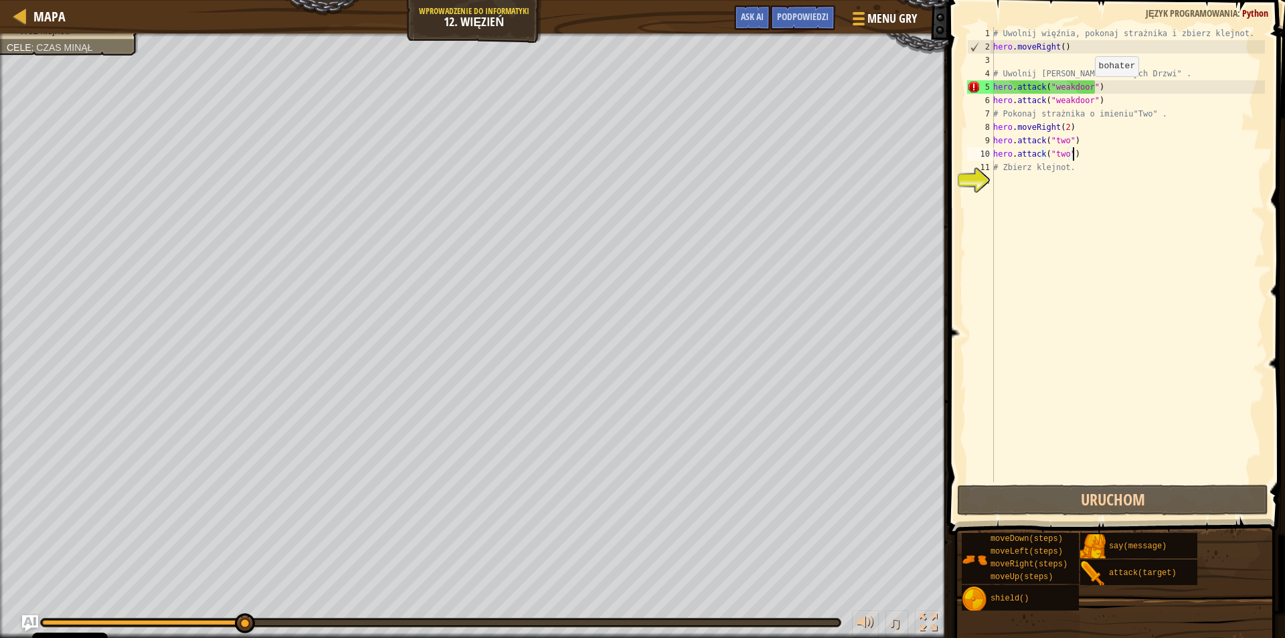
click at [1088, 89] on div "# Uwolnij więźnia, pokonaj strażnika i zbierz klejnot. hero . moveRight ( ) # […" at bounding box center [1128, 268] width 274 height 482
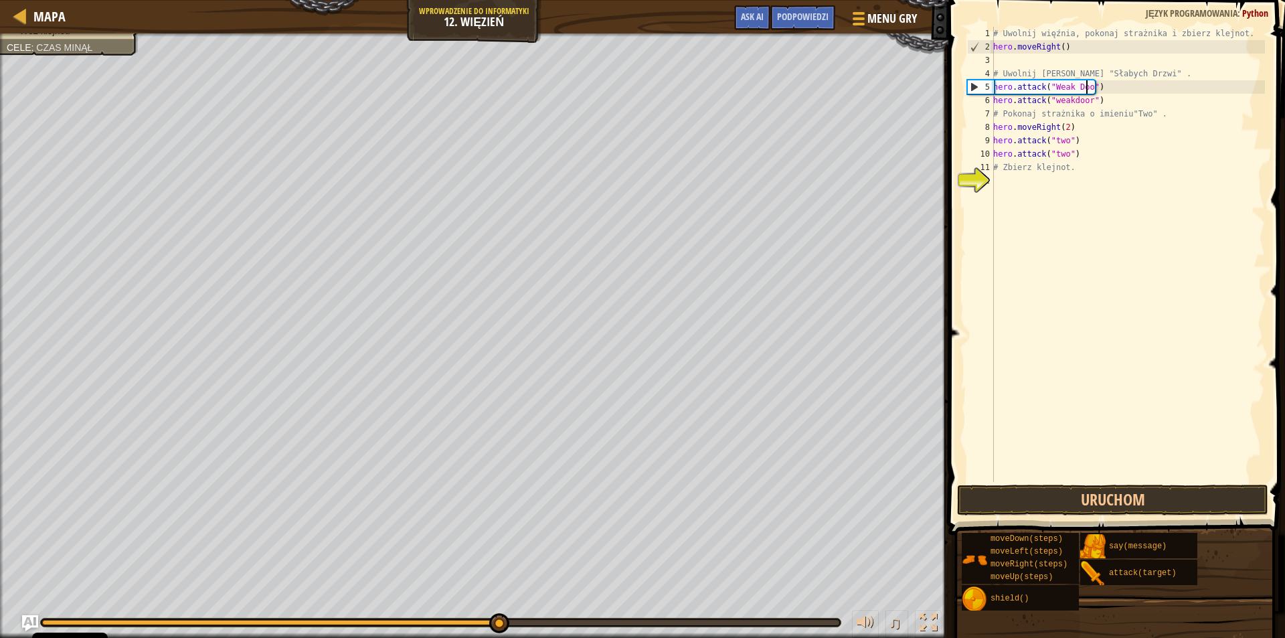
scroll to position [6, 8]
click at [1084, 105] on div "# Uwolnij więźnia, pokonaj strażnika i zbierz klejnot. hero . moveRight ( ) # […" at bounding box center [1128, 268] width 274 height 482
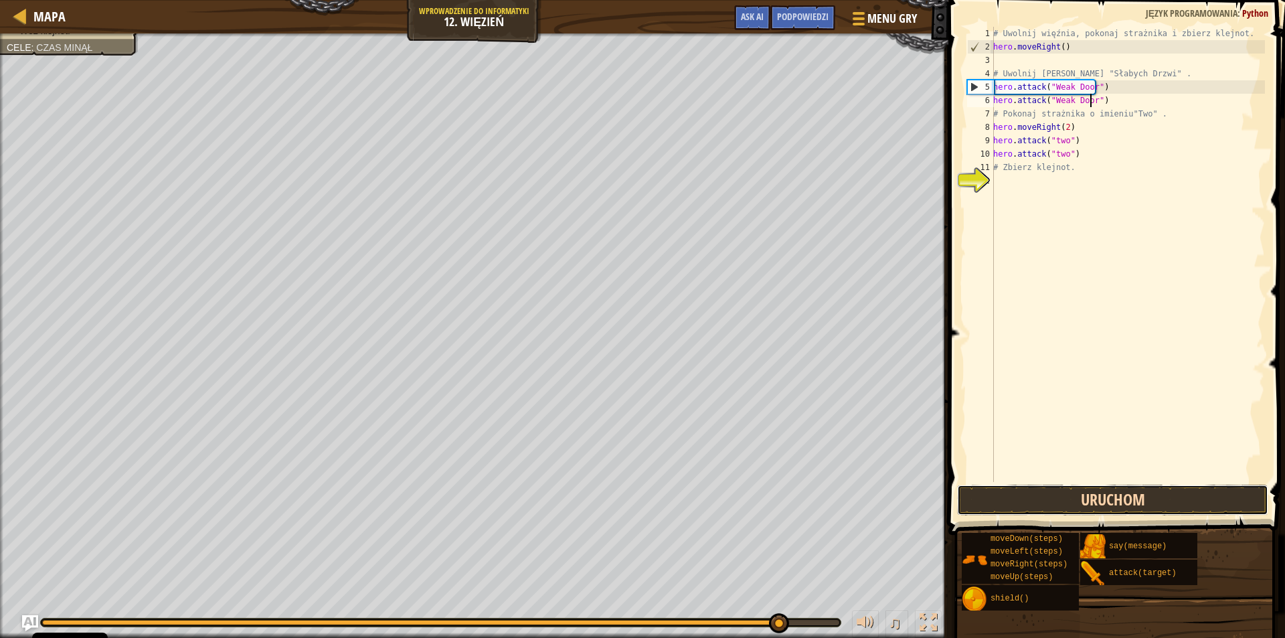
drag, startPoint x: 1020, startPoint y: 505, endPoint x: 1009, endPoint y: 495, distance: 14.7
click at [1015, 499] on button "Uruchom" at bounding box center [1112, 500] width 311 height 31
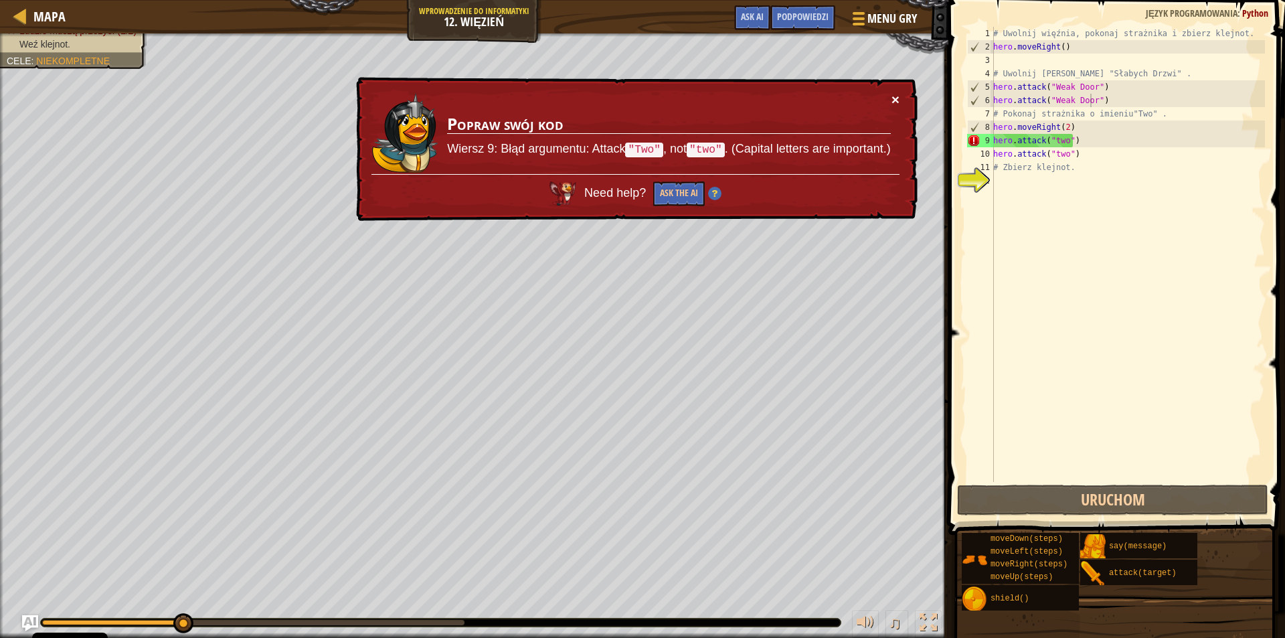
click at [895, 94] on button "×" at bounding box center [896, 99] width 8 height 14
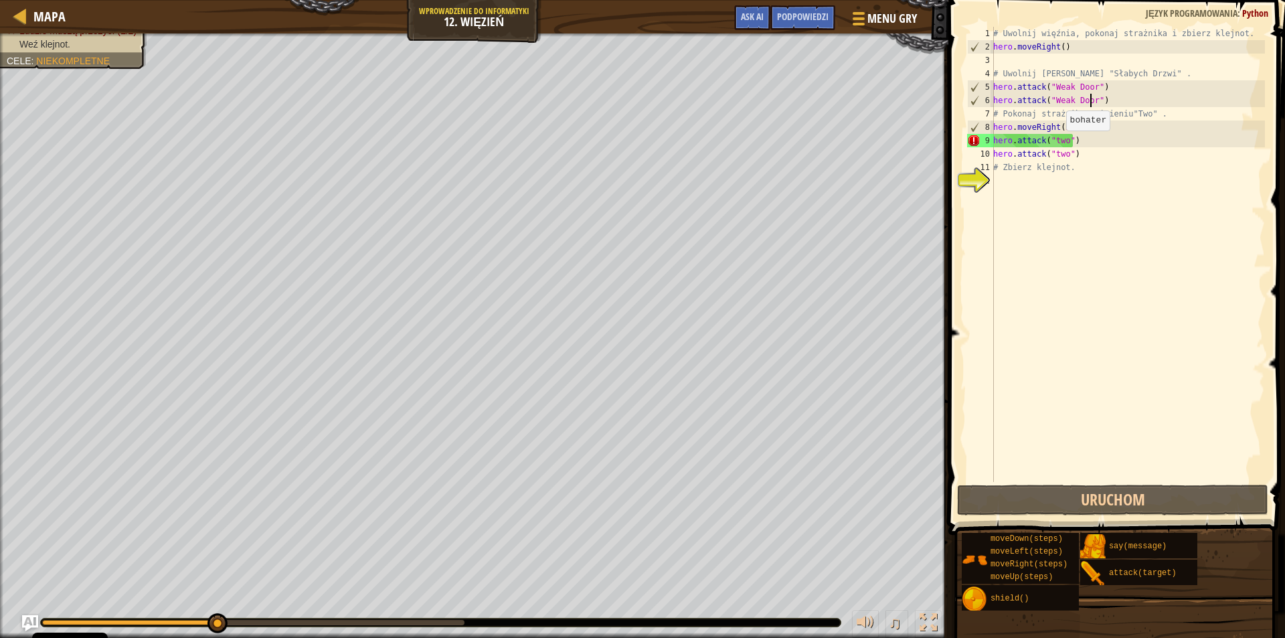
click at [1059, 144] on div "# Uwolnij więźnia, pokonaj strażnika i zbierz klejnot. hero . moveRight ( ) # […" at bounding box center [1128, 268] width 274 height 482
click at [1063, 145] on div "# Uwolnij więźnia, pokonaj strażnika i zbierz klejnot. hero . moveRight ( ) # […" at bounding box center [1128, 268] width 274 height 482
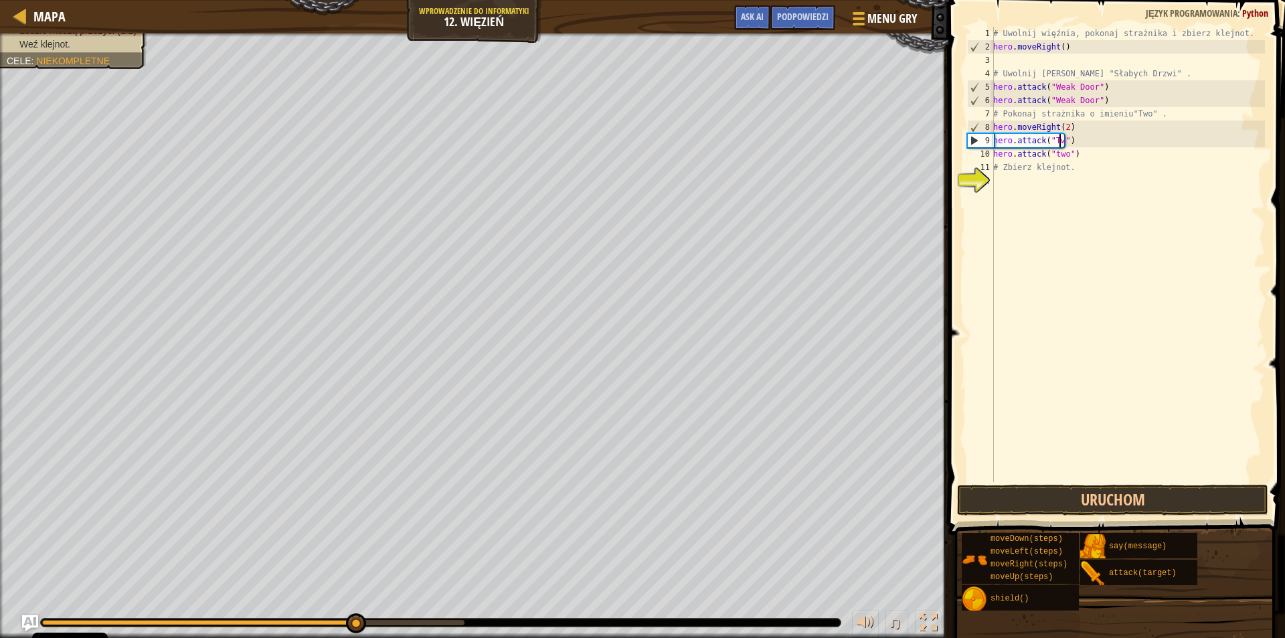
scroll to position [6, 5]
click at [1053, 158] on div "# Uwolnij więźnia, pokonaj strażnika i zbierz klejnot. hero . moveRight ( ) # […" at bounding box center [1128, 268] width 274 height 482
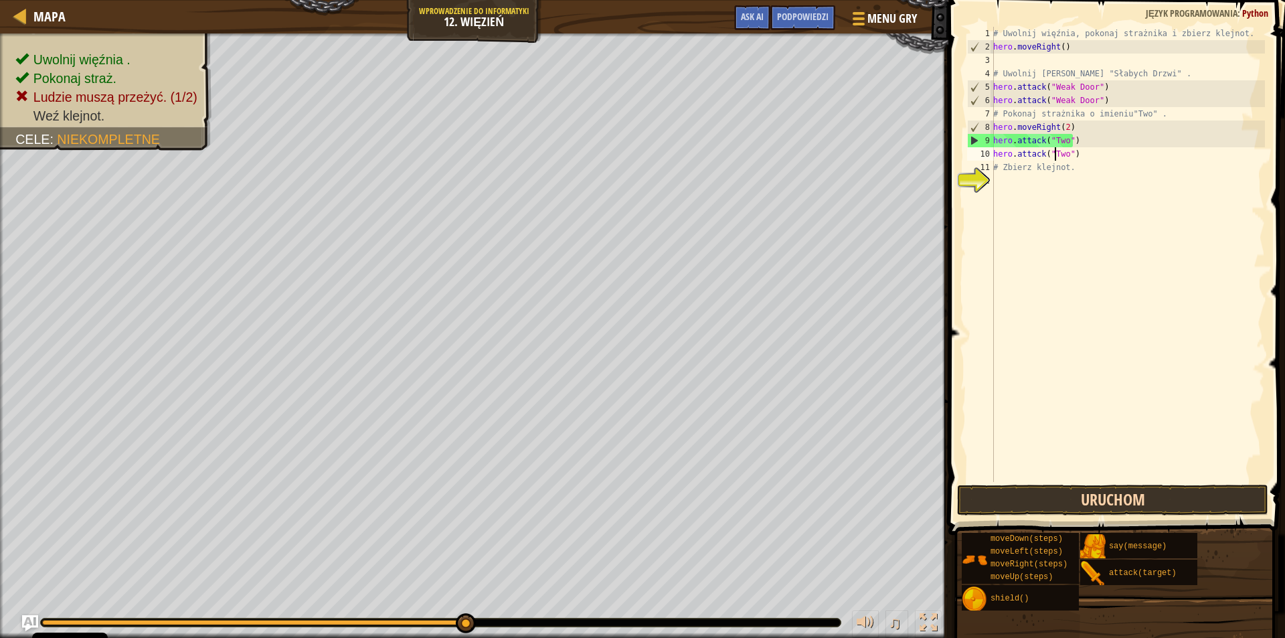
type textarea "hero.attack("Two")"
click at [1112, 497] on button "Uruchom" at bounding box center [1112, 500] width 311 height 31
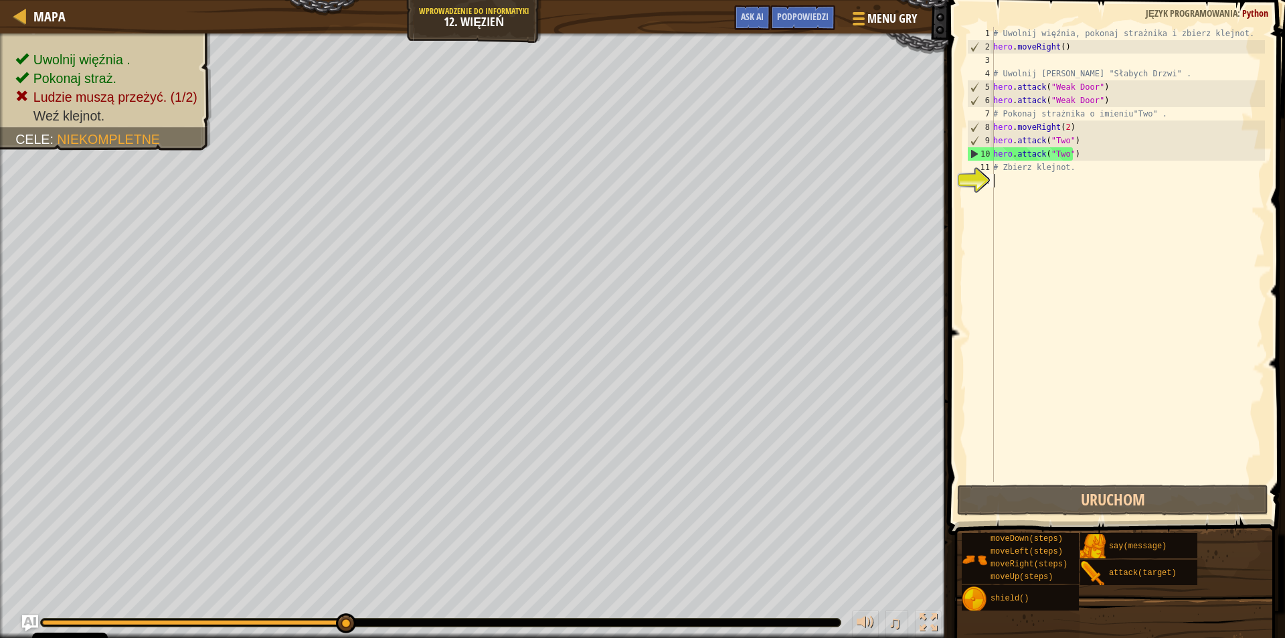
click at [1044, 187] on div "# Uwolnij więźnia, pokonaj strażnika i zbierz klejnot. hero . moveRight ( ) # […" at bounding box center [1128, 268] width 274 height 482
click at [1083, 175] on div "# Uwolnij więźnia, pokonaj strażnika i zbierz klejnot. hero . moveRight ( ) # […" at bounding box center [1128, 268] width 274 height 482
click at [1086, 159] on div "# Uwolnij więźnia, pokonaj strażnika i zbierz klejnot. hero . moveRight ( ) # […" at bounding box center [1128, 268] width 274 height 482
type textarea "hero.attack("Two")"
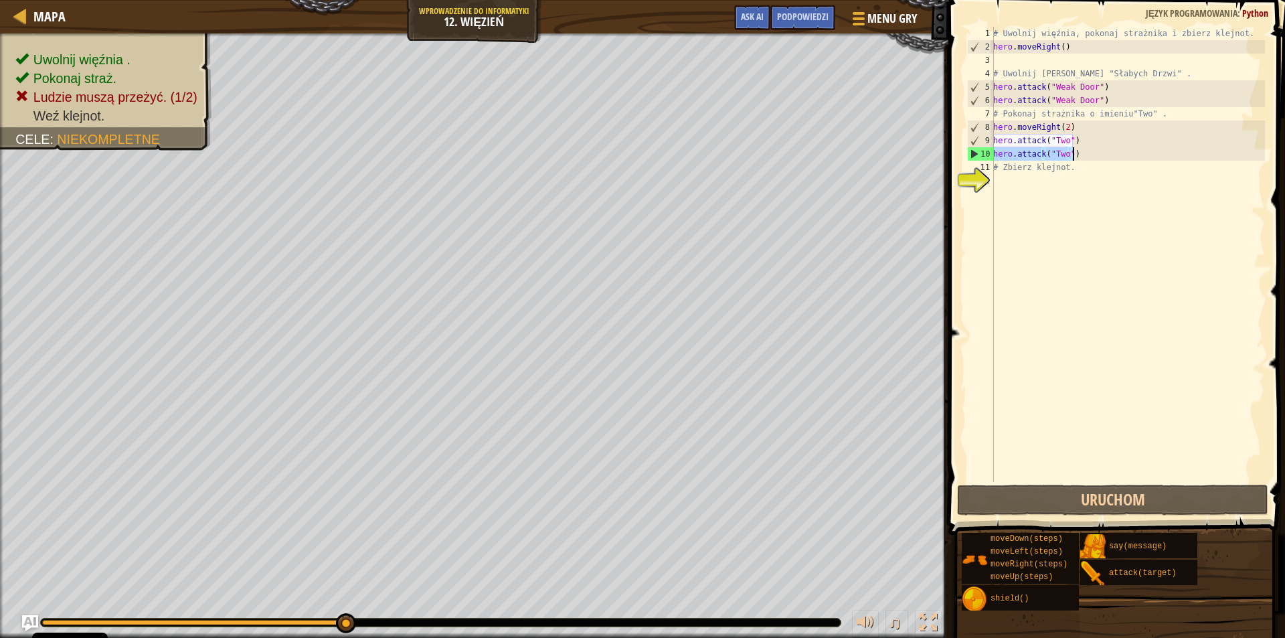
drag, startPoint x: 995, startPoint y: 157, endPoint x: 1074, endPoint y: 157, distance: 78.3
click at [1074, 157] on div "# Uwolnij więźnia, pokonaj strażnika i zbierz klejnot. hero . moveRight ( ) # […" at bounding box center [1128, 268] width 274 height 482
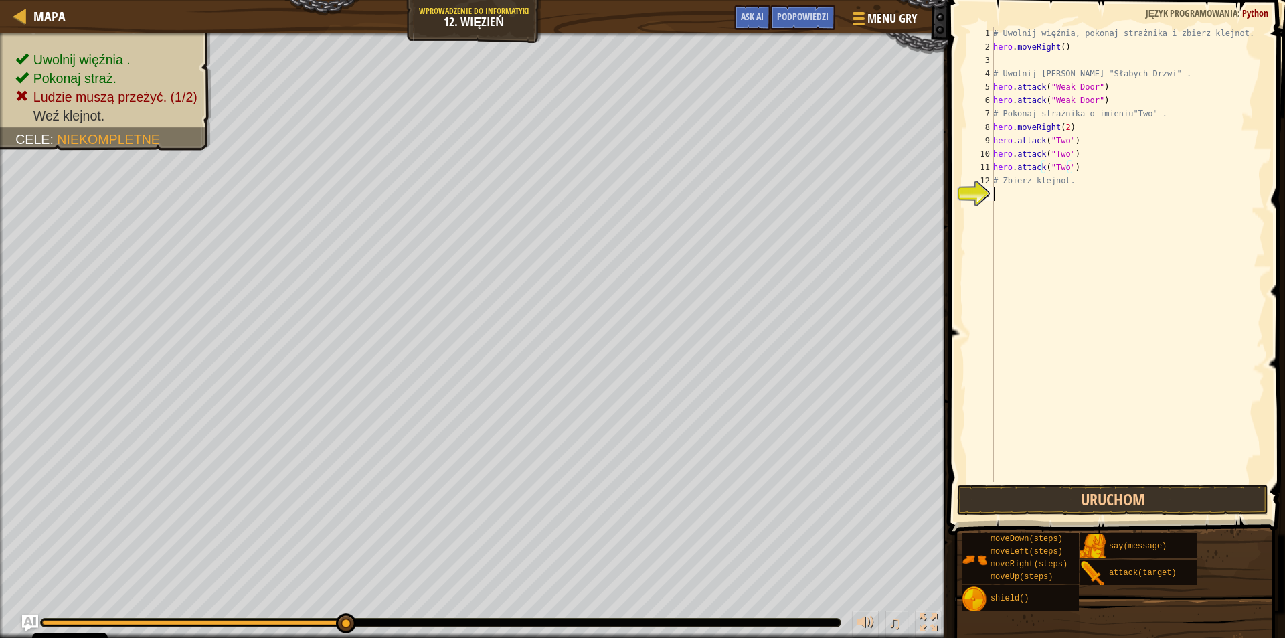
click at [1008, 195] on div "# Uwolnij więźnia, pokonaj strażnika i zbierz klejnot. hero . moveRight ( ) # […" at bounding box center [1128, 268] width 274 height 482
type textarea "h"
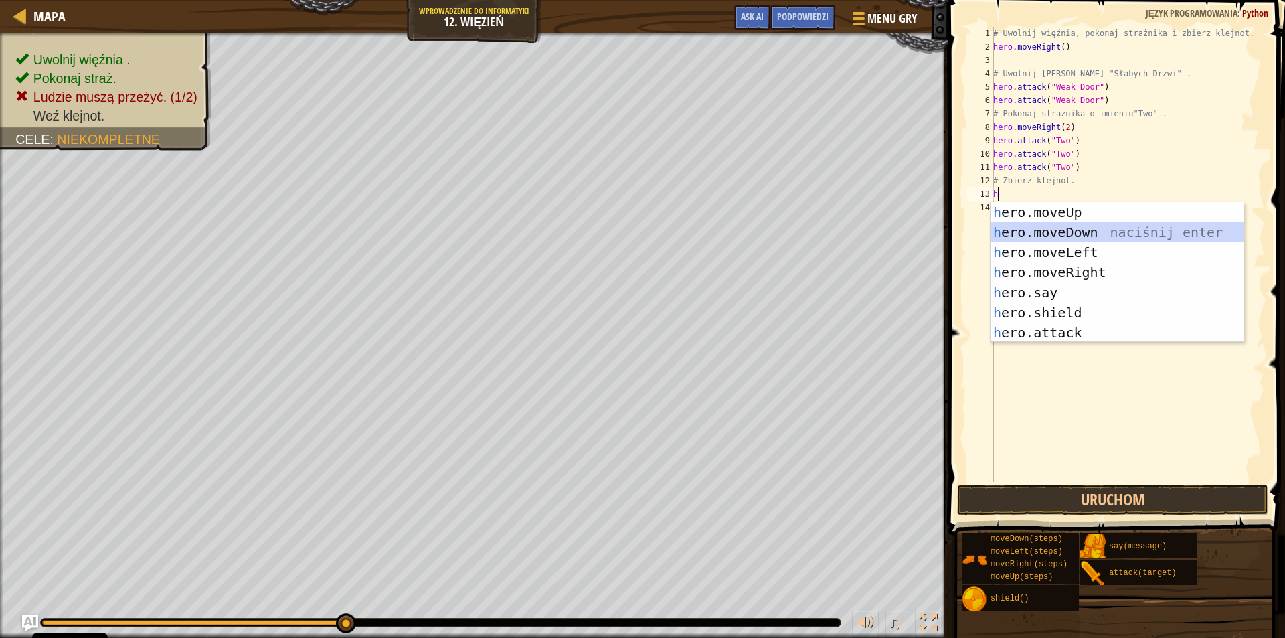
click at [1036, 230] on div "h ero.moveUp naciśnij enter h ero.moveDown naciśnij enter h ero.moveLeft naciśn…" at bounding box center [1117, 292] width 253 height 181
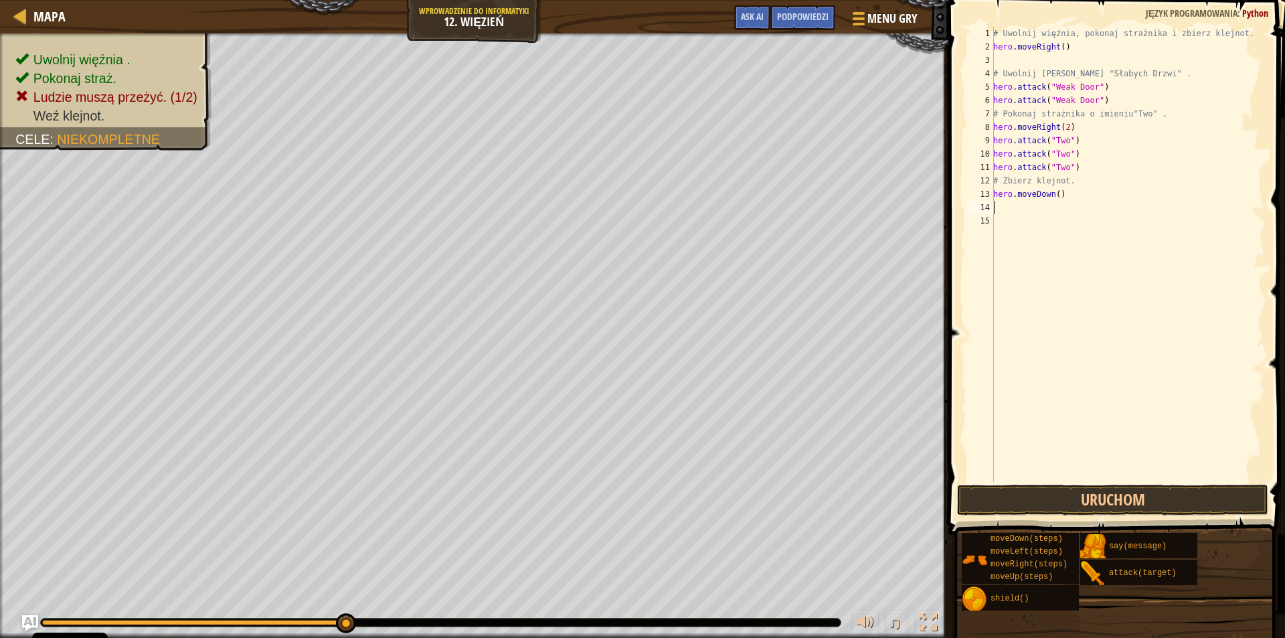
type textarea "h"
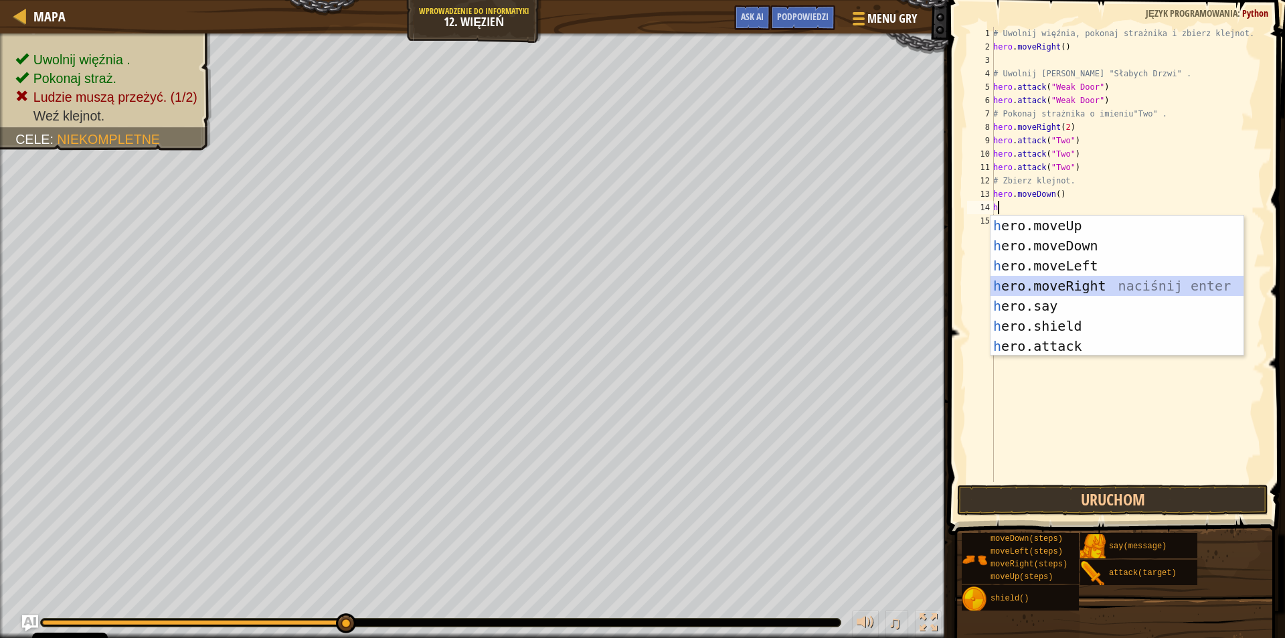
click at [1058, 289] on div "h ero.moveUp naciśnij enter h ero.moveDown naciśnij enter h ero.moveLeft naciśn…" at bounding box center [1117, 306] width 253 height 181
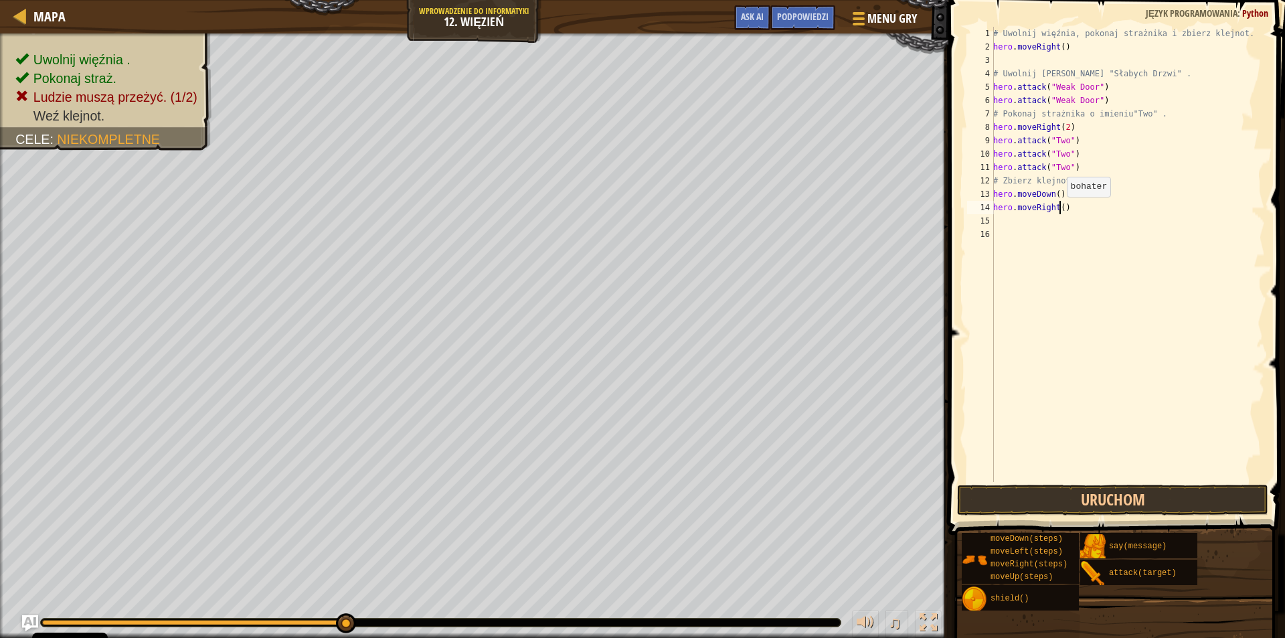
click at [1060, 210] on div "# Uwolnij więźnia, pokonaj strażnika i zbierz klejnot. hero . moveRight ( ) # […" at bounding box center [1128, 268] width 274 height 482
click at [1104, 497] on button "Uruchom" at bounding box center [1112, 500] width 311 height 31
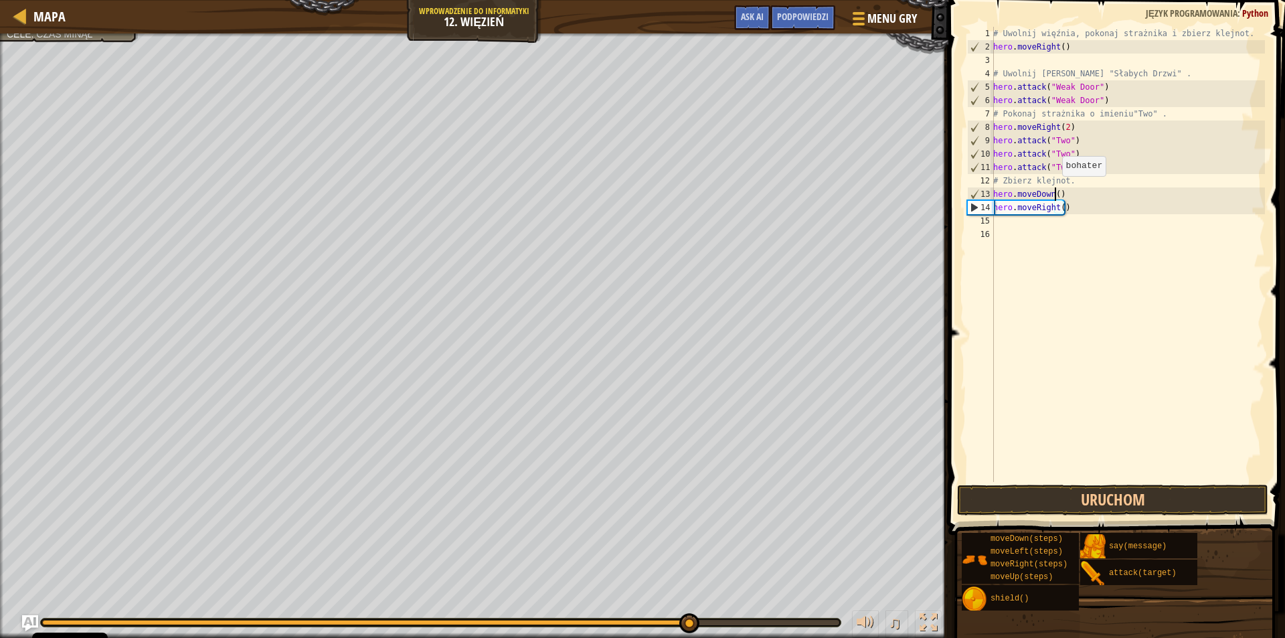
click at [1055, 189] on div "# Uwolnij więźnia, pokonaj strażnika i zbierz klejnot. hero . moveRight ( ) # […" at bounding box center [1128, 268] width 274 height 482
click at [1114, 505] on button "Uruchom" at bounding box center [1112, 500] width 311 height 31
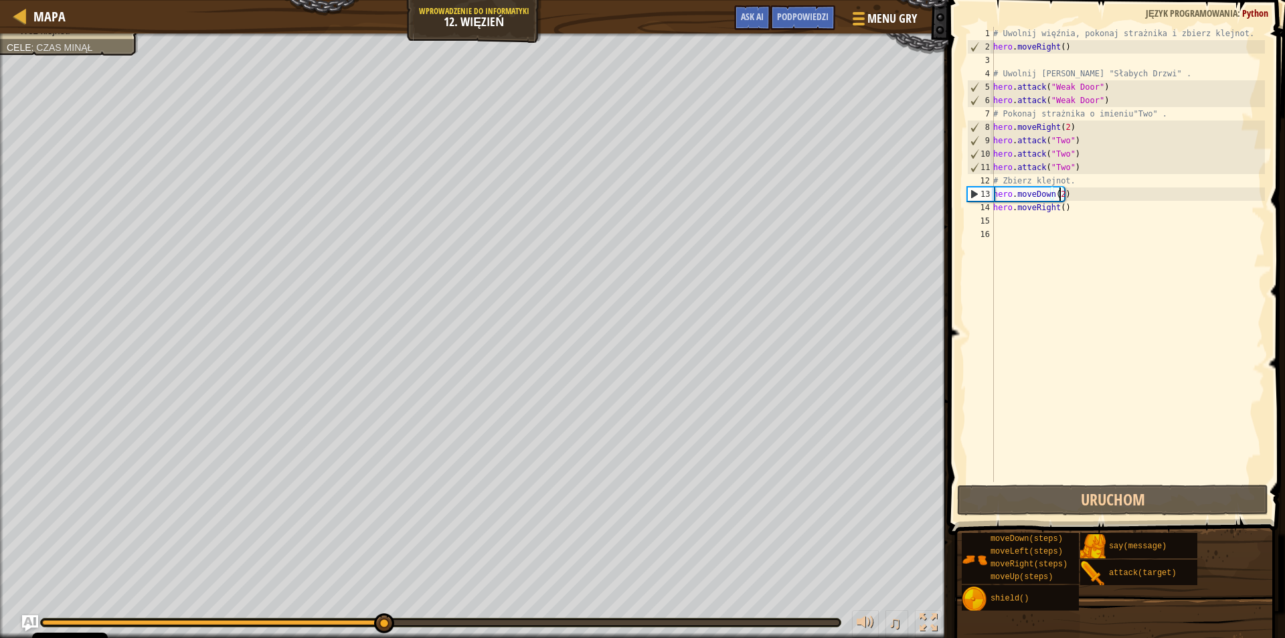
type textarea "hero.moveDown()"
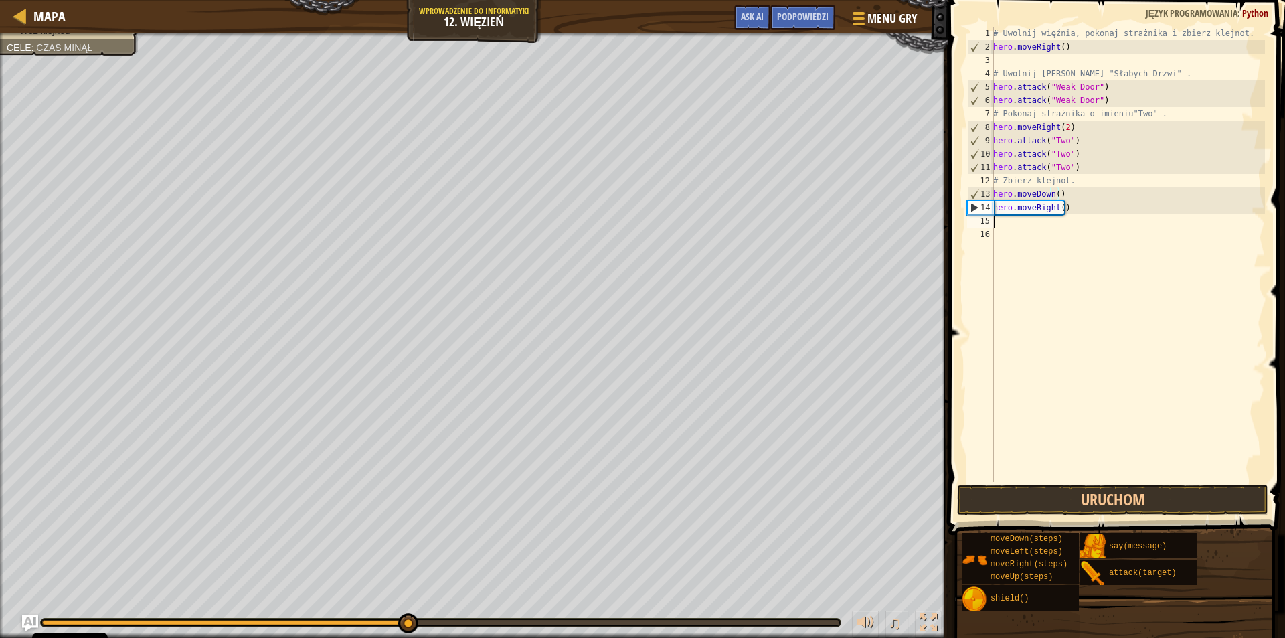
click at [1053, 222] on div "# Uwolnij więźnia, pokonaj strażnika i zbierz klejnot. hero . moveRight ( ) # […" at bounding box center [1128, 268] width 274 height 482
click at [1059, 211] on div "# Uwolnij więźnia, pokonaj strażnika i zbierz klejnot. hero . moveRight ( ) # […" at bounding box center [1128, 268] width 274 height 482
click at [1074, 497] on button "Uruchom" at bounding box center [1112, 500] width 311 height 31
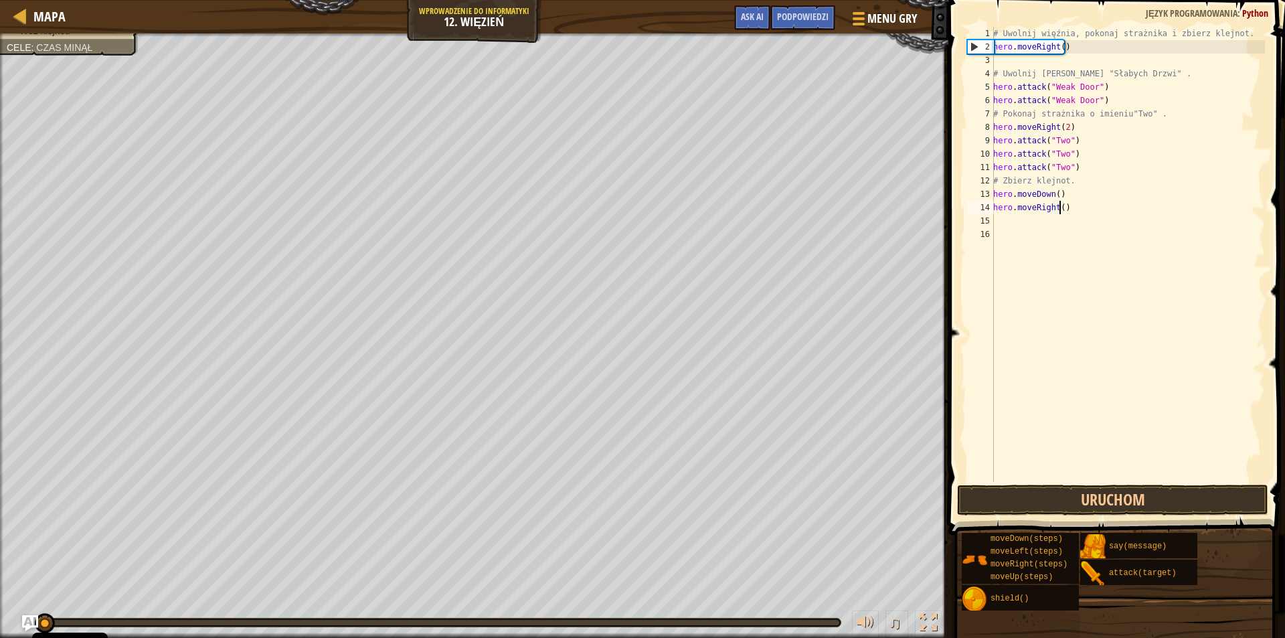
click at [4, 574] on div "Uwolnij więźnia . Pokonaj straż. Weź klejnot. Cele : Czas minął ♫ Hattori 180 x…" at bounding box center [642, 335] width 1285 height 604
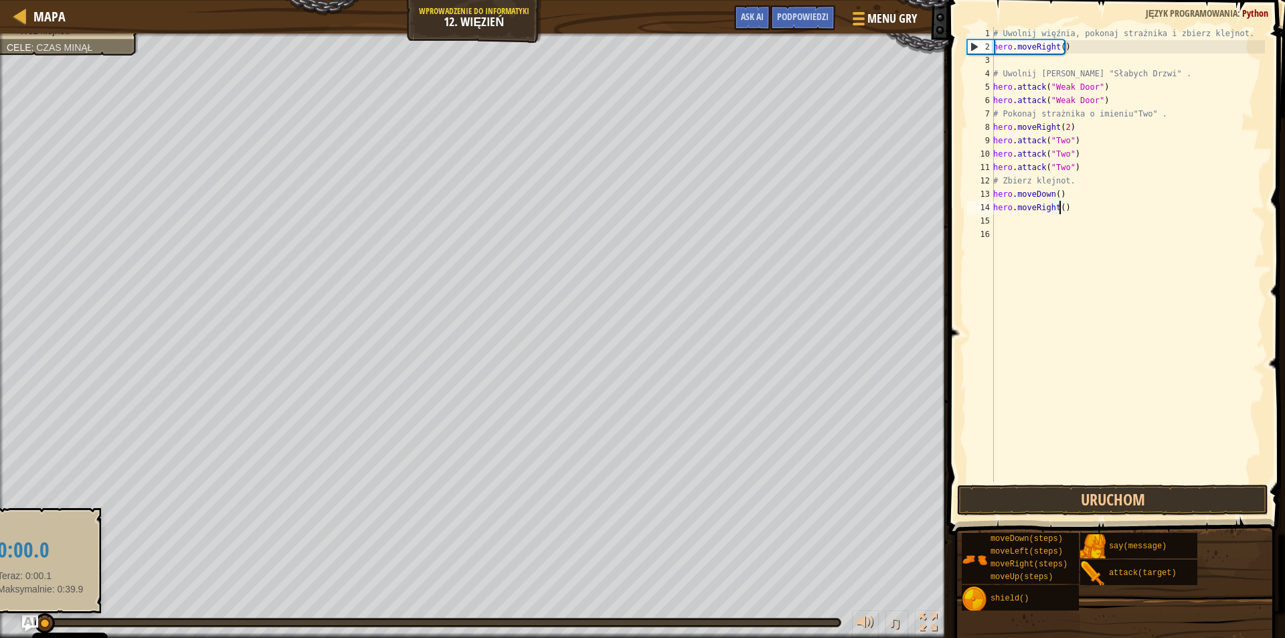
drag, startPoint x: 56, startPoint y: 625, endPoint x: 40, endPoint y: 623, distance: 16.1
click at [42, 623] on div at bounding box center [42, 622] width 1 height 5
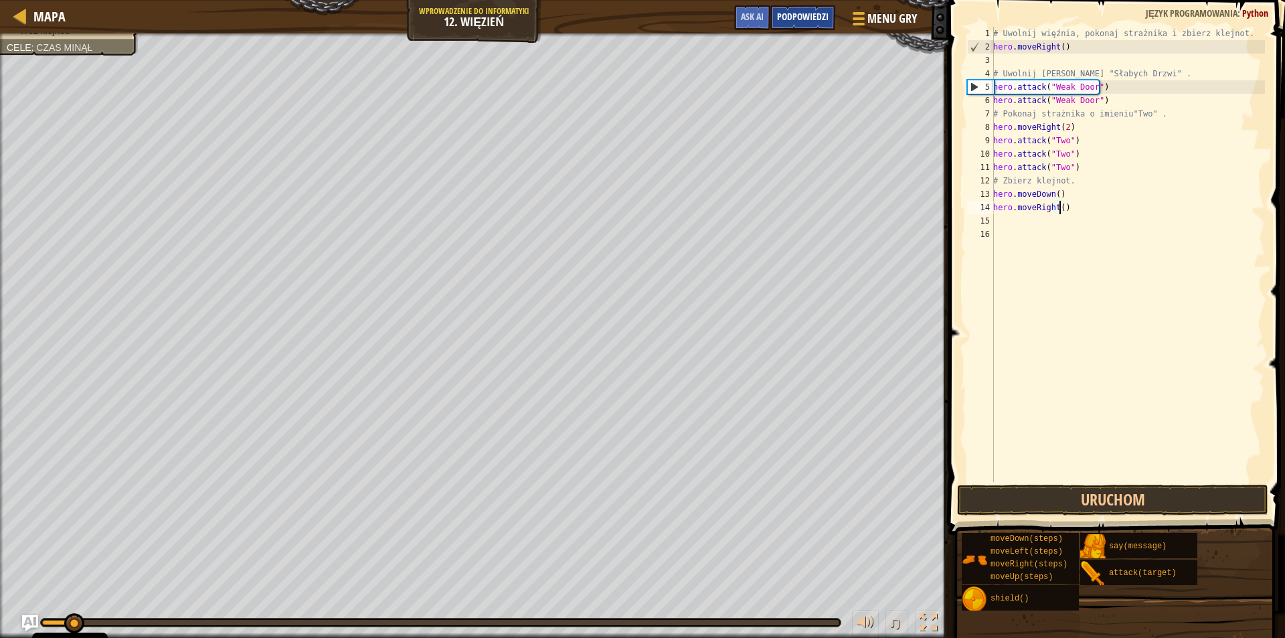
click at [782, 19] on span "Podpowiedzi" at bounding box center [803, 16] width 52 height 13
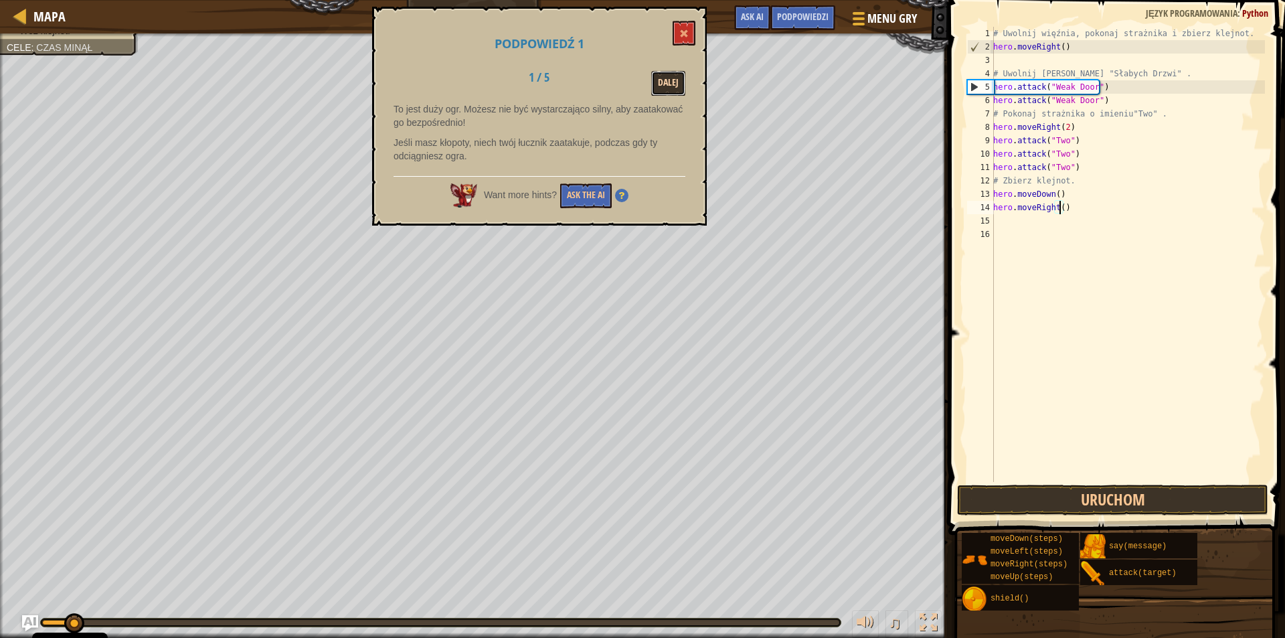
click at [658, 78] on button "Dalej" at bounding box center [668, 83] width 34 height 25
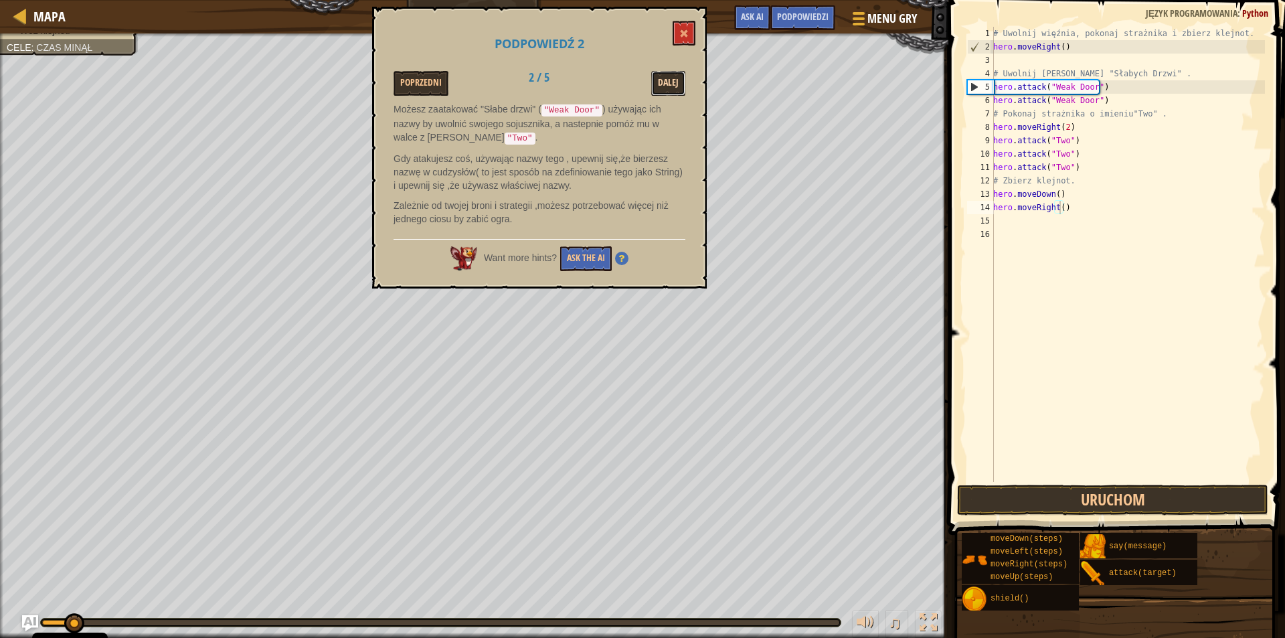
click at [659, 78] on button "Dalej" at bounding box center [668, 83] width 34 height 25
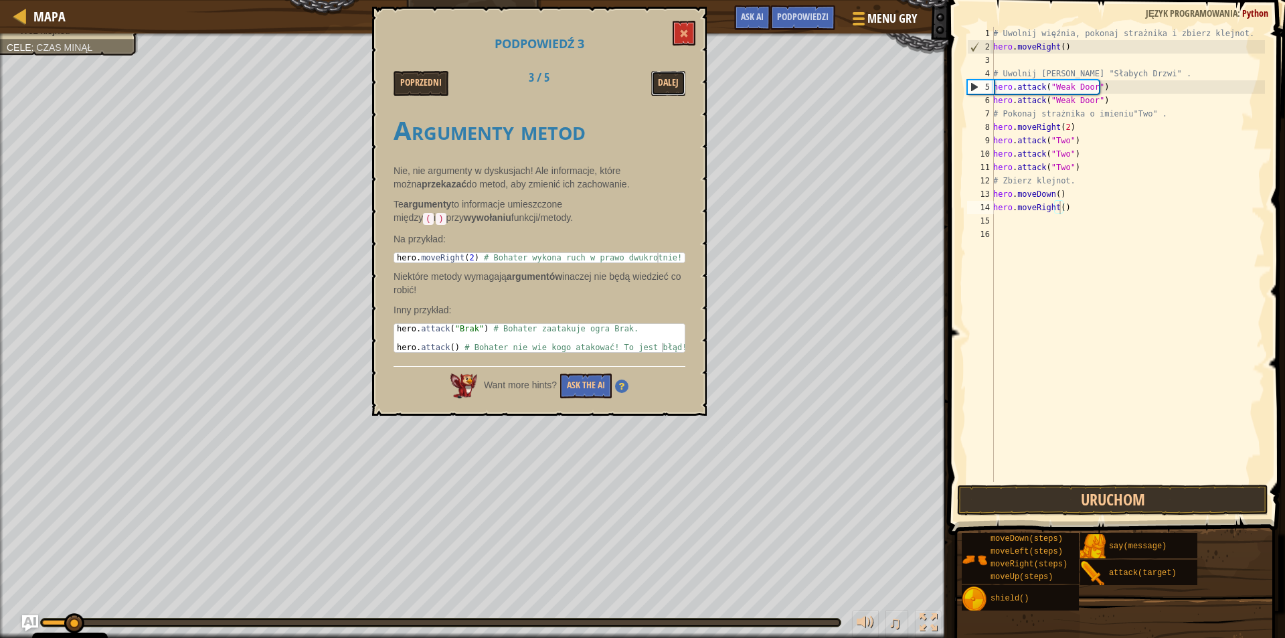
click at [659, 78] on button "Dalej" at bounding box center [668, 83] width 34 height 25
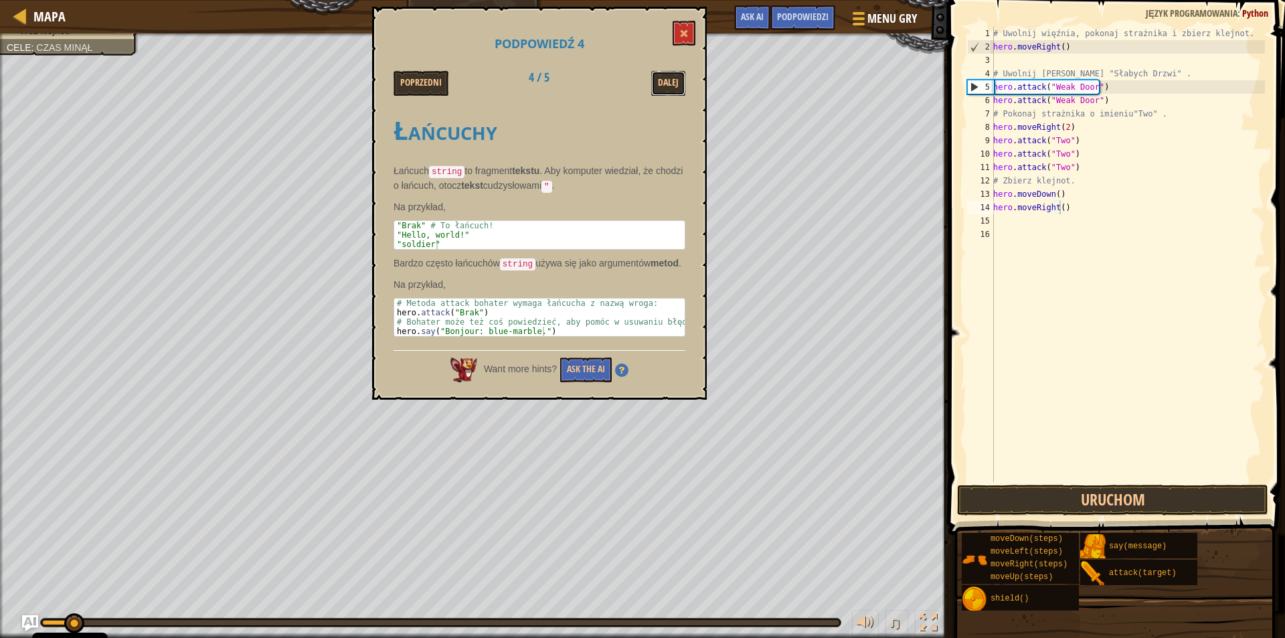
click at [659, 78] on button "Dalej" at bounding box center [668, 83] width 34 height 25
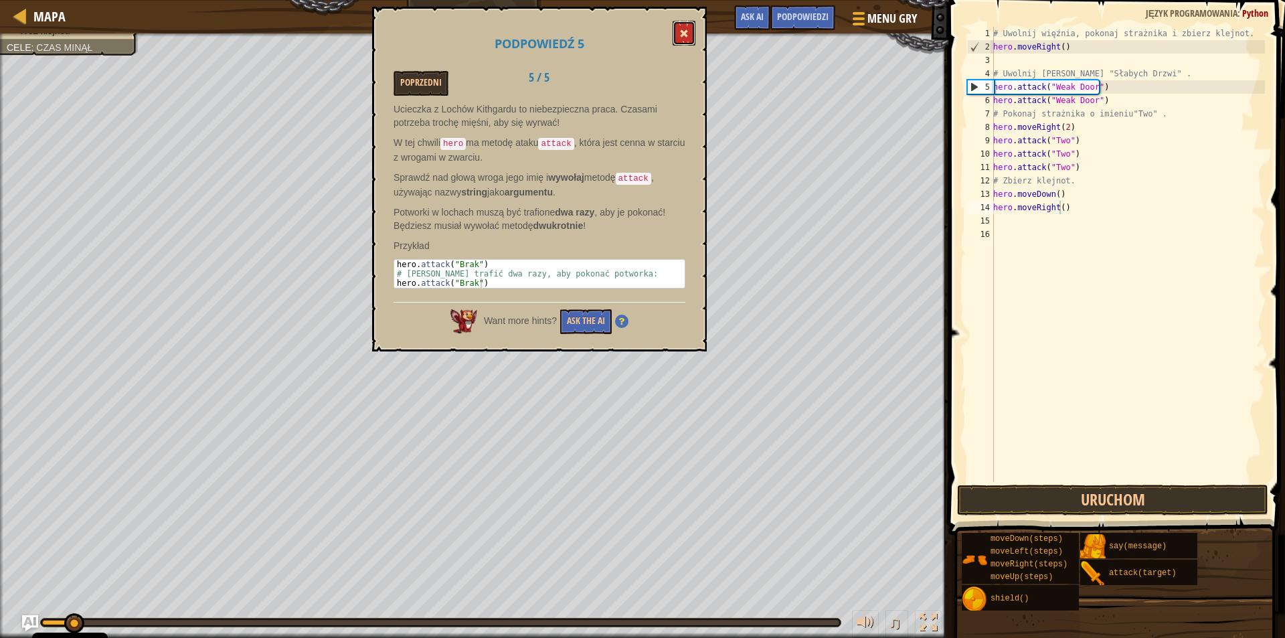
click at [686, 31] on span at bounding box center [683, 33] width 9 height 9
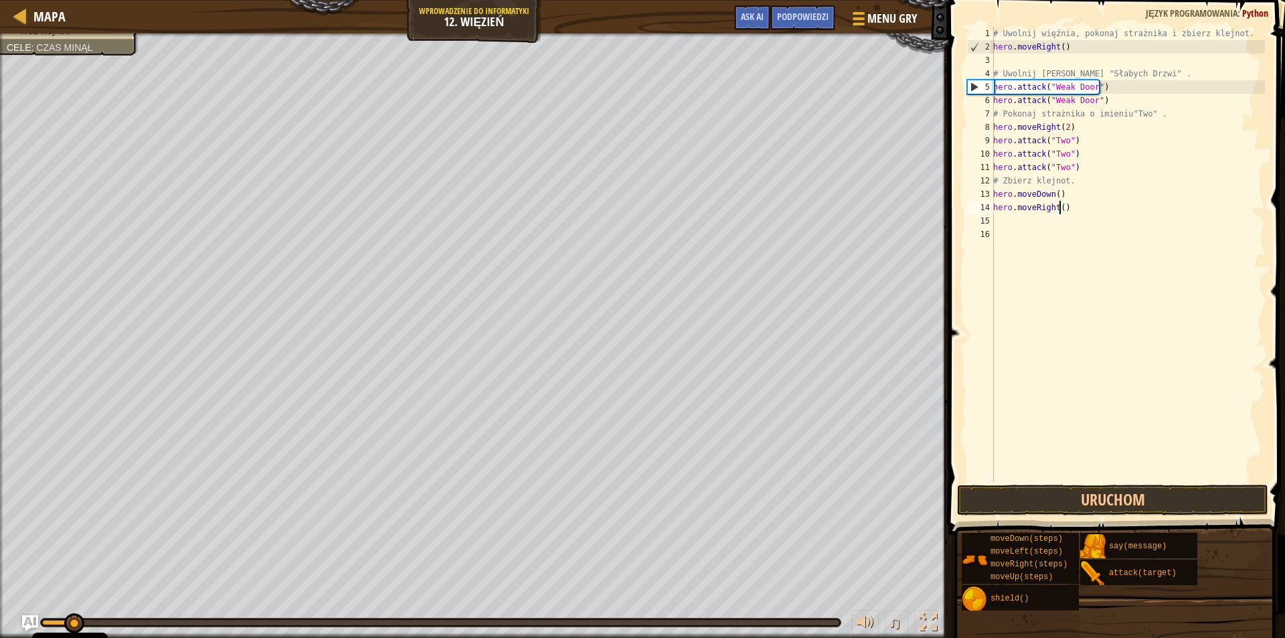
click at [1079, 125] on div "# Uwolnij więźnia, pokonaj strażnika i zbierz klejnot. hero . moveRight ( ) # […" at bounding box center [1128, 268] width 274 height 482
type textarea "hero.moveRight(2)"
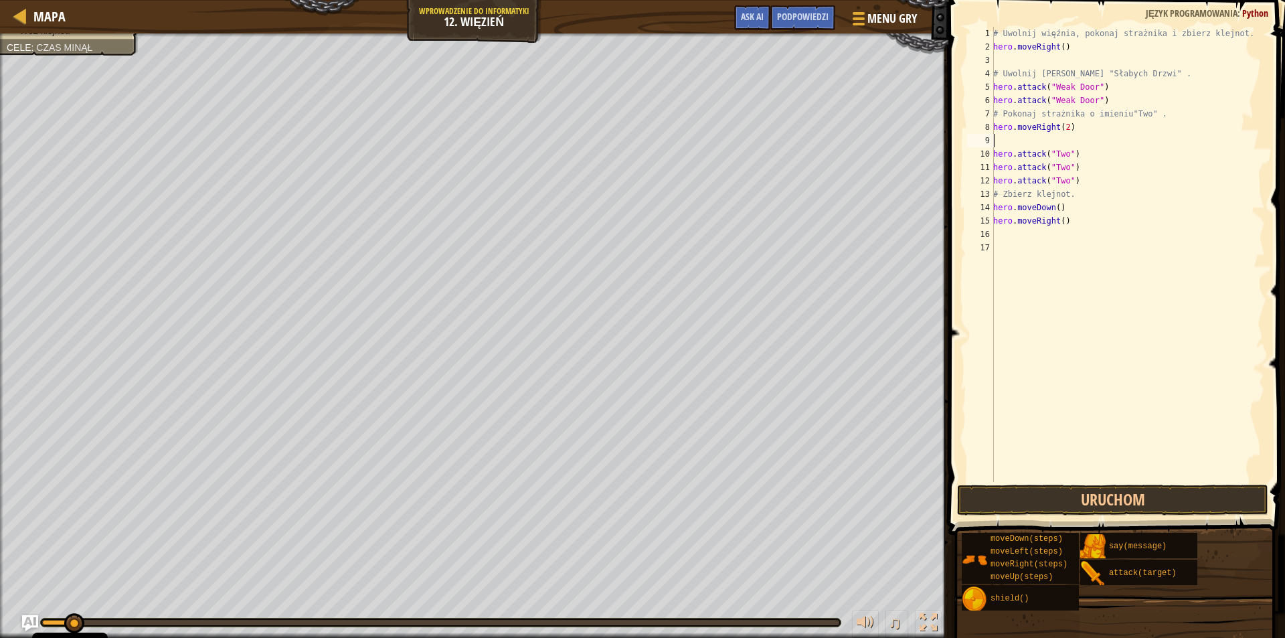
type textarea "h"
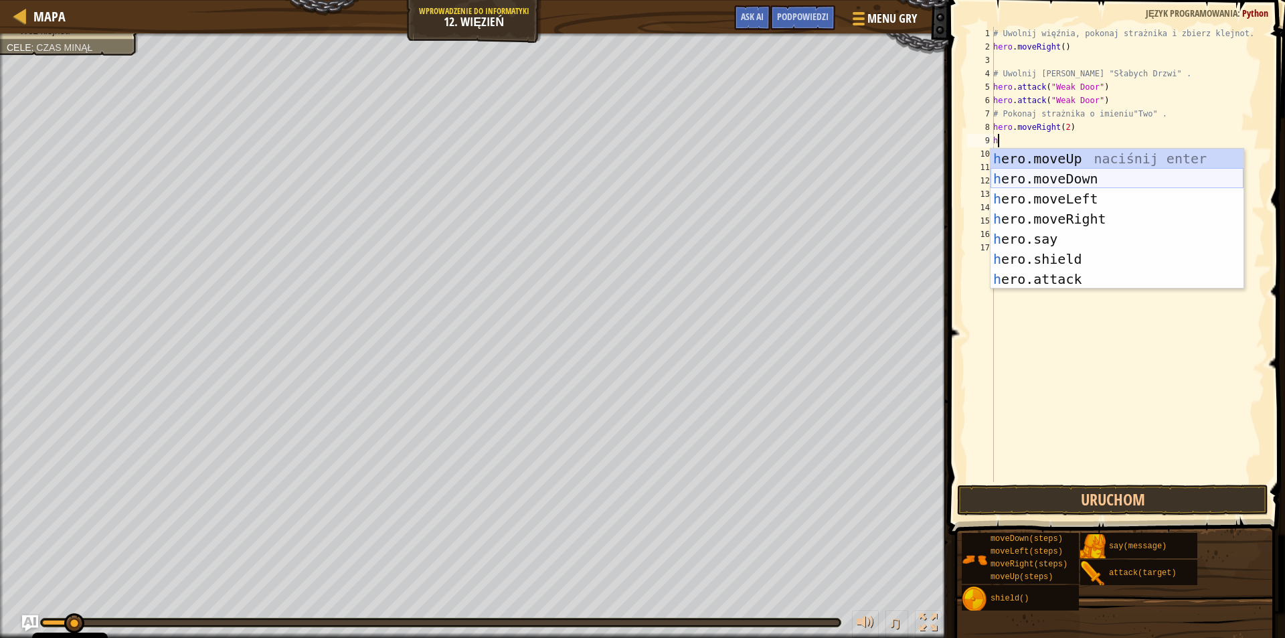
click at [1009, 173] on div "h ero.moveUp naciśnij enter h ero.moveDown naciśnij enter h ero.moveLeft naciśn…" at bounding box center [1117, 239] width 253 height 181
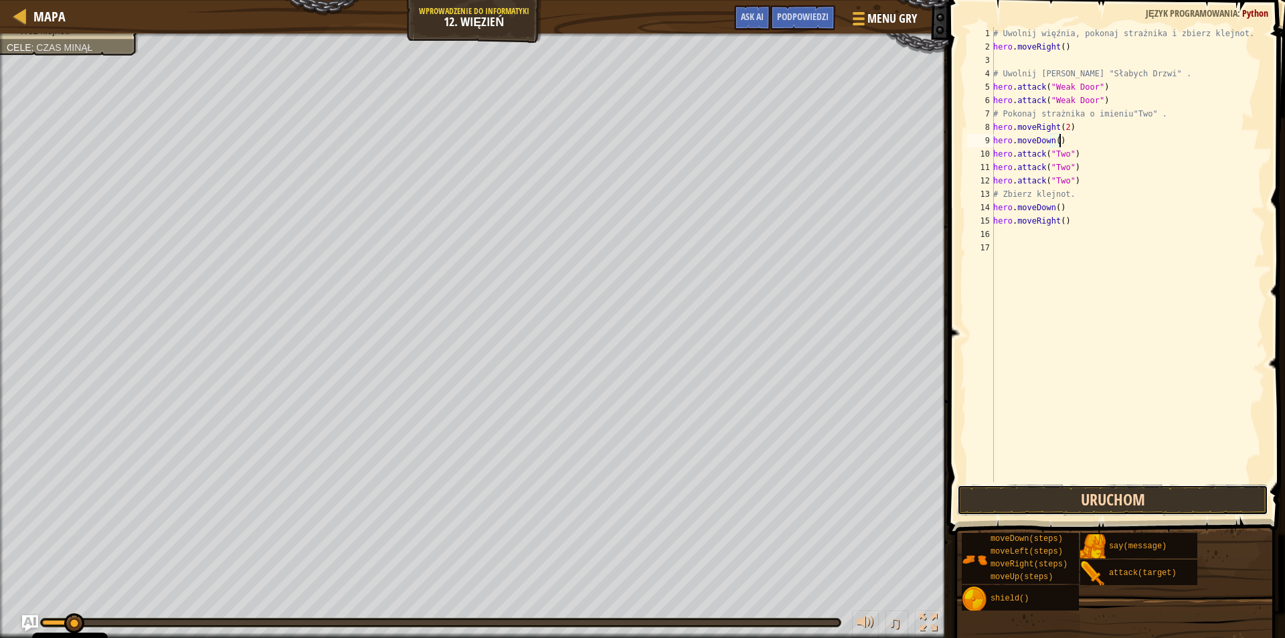
click at [1018, 499] on button "Uruchom" at bounding box center [1112, 500] width 311 height 31
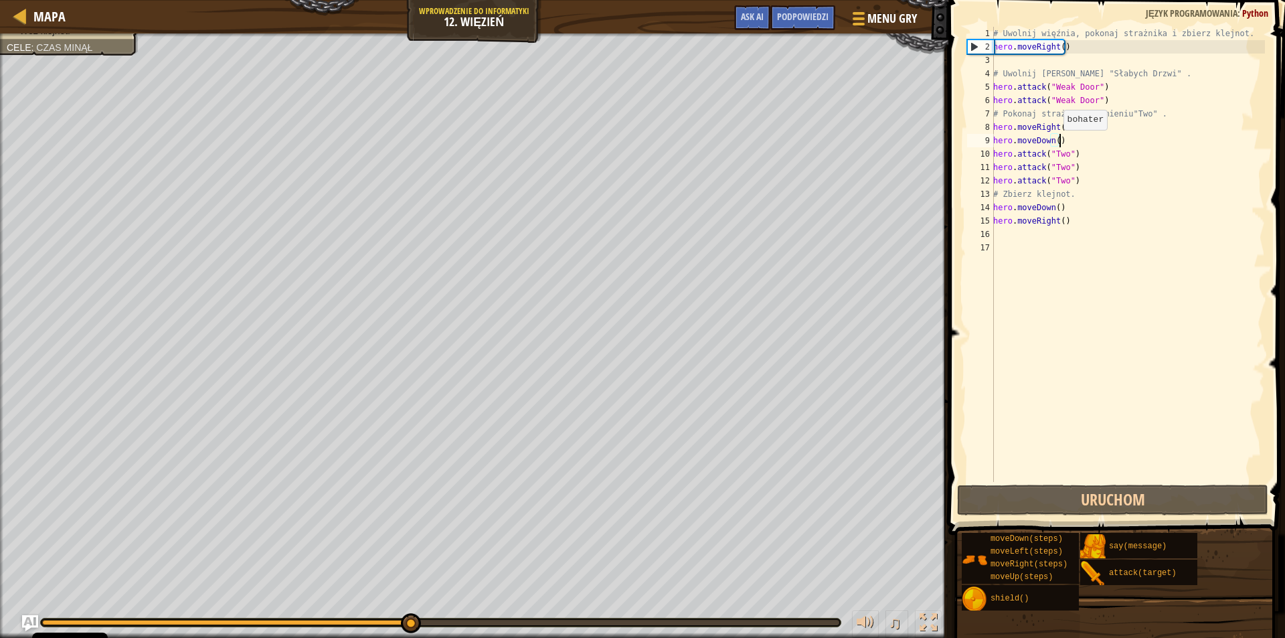
click at [1056, 143] on div "# Uwolnij więźnia, pokonaj strażnika i zbierz klejnot. hero . moveRight ( ) # […" at bounding box center [1128, 268] width 274 height 482
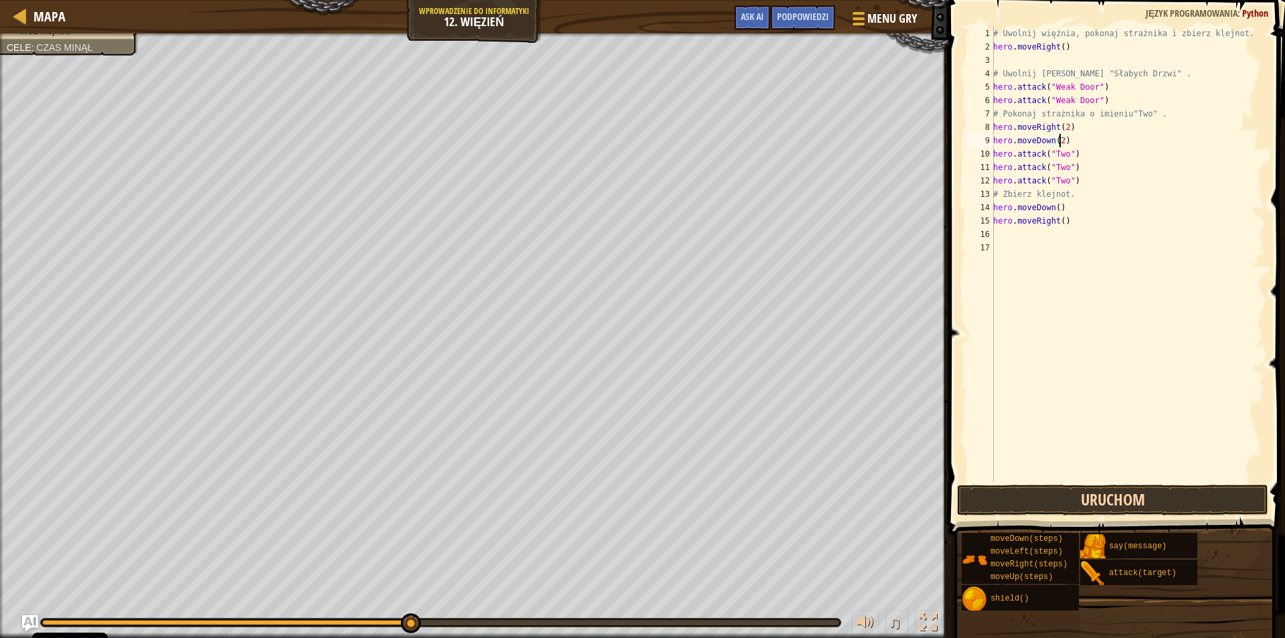
type textarea "hero.moveDown(2)"
click at [1117, 497] on button "Uruchom" at bounding box center [1112, 500] width 311 height 31
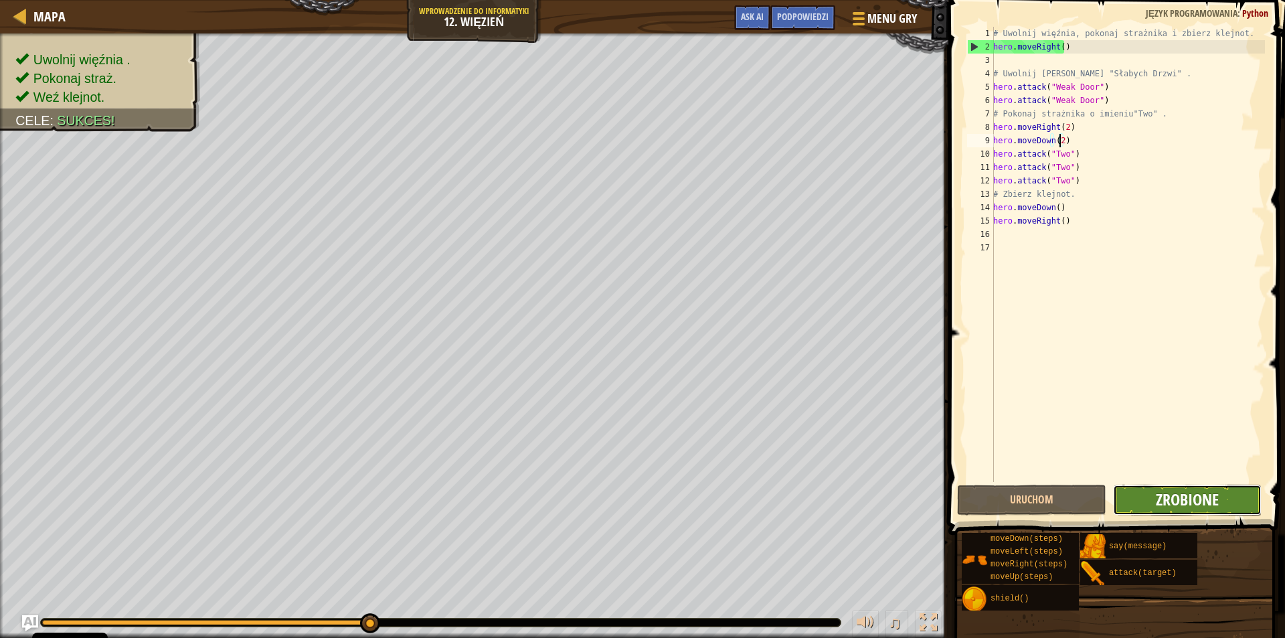
click at [1198, 495] on span "Zrobione" at bounding box center [1187, 499] width 63 height 21
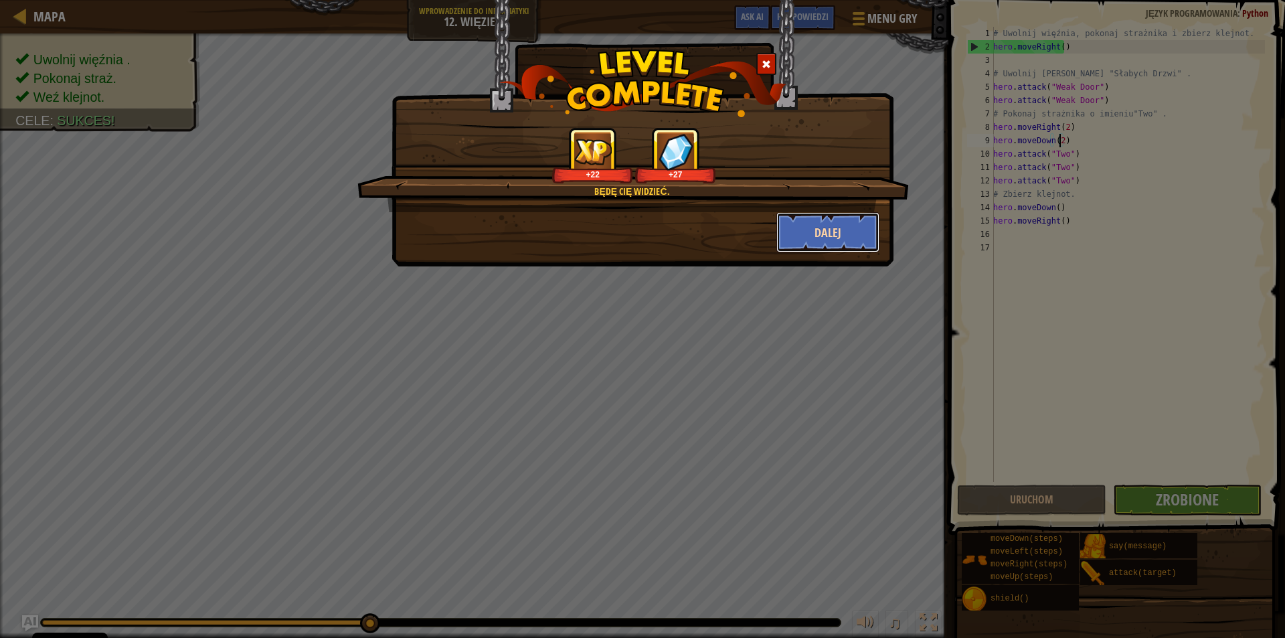
click at [824, 231] on button "Dalej" at bounding box center [828, 232] width 104 height 40
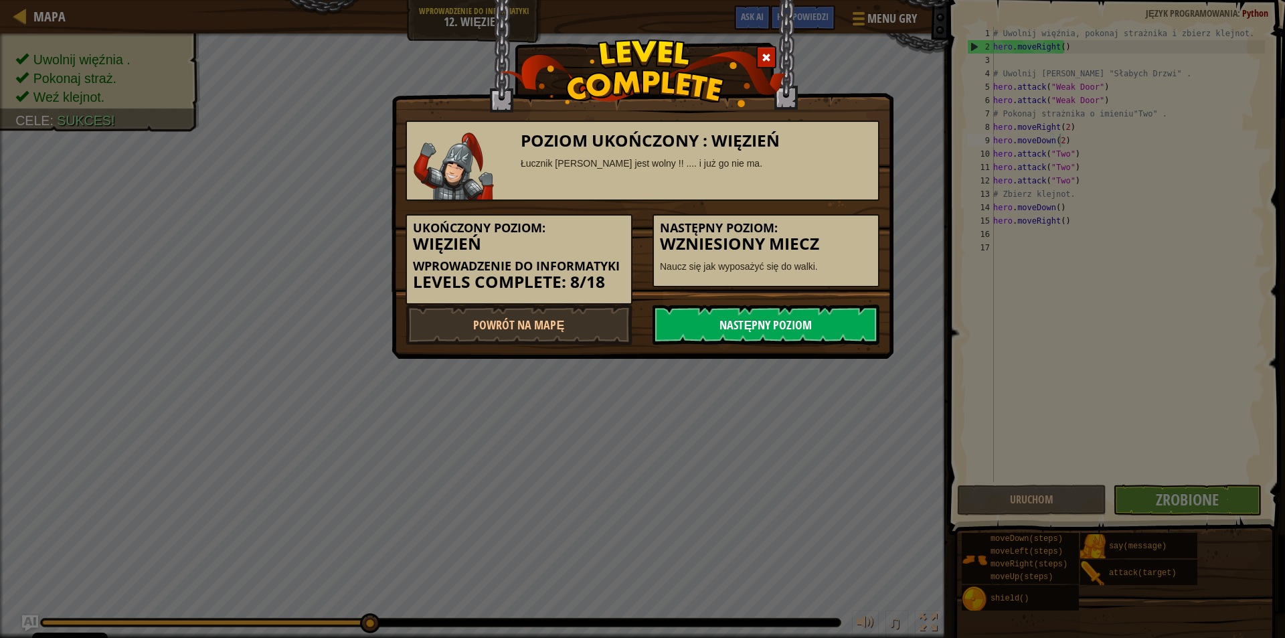
click at [775, 325] on link "Następny poziom" at bounding box center [766, 325] width 227 height 40
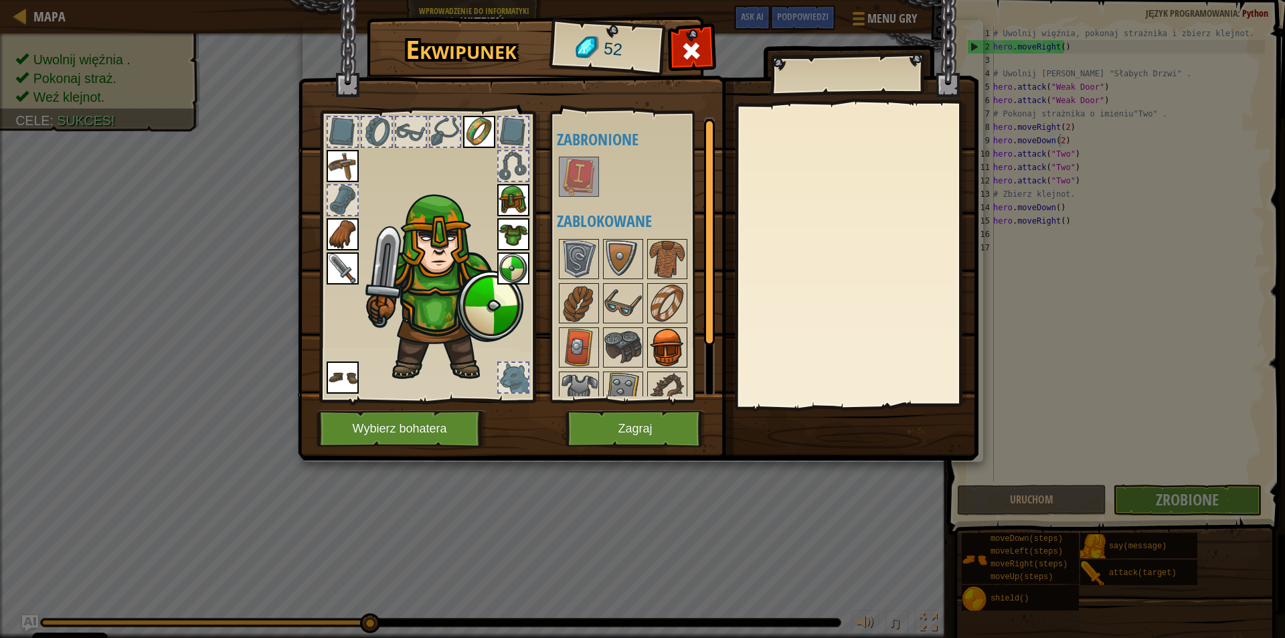
click at [675, 349] on img at bounding box center [667, 347] width 37 height 37
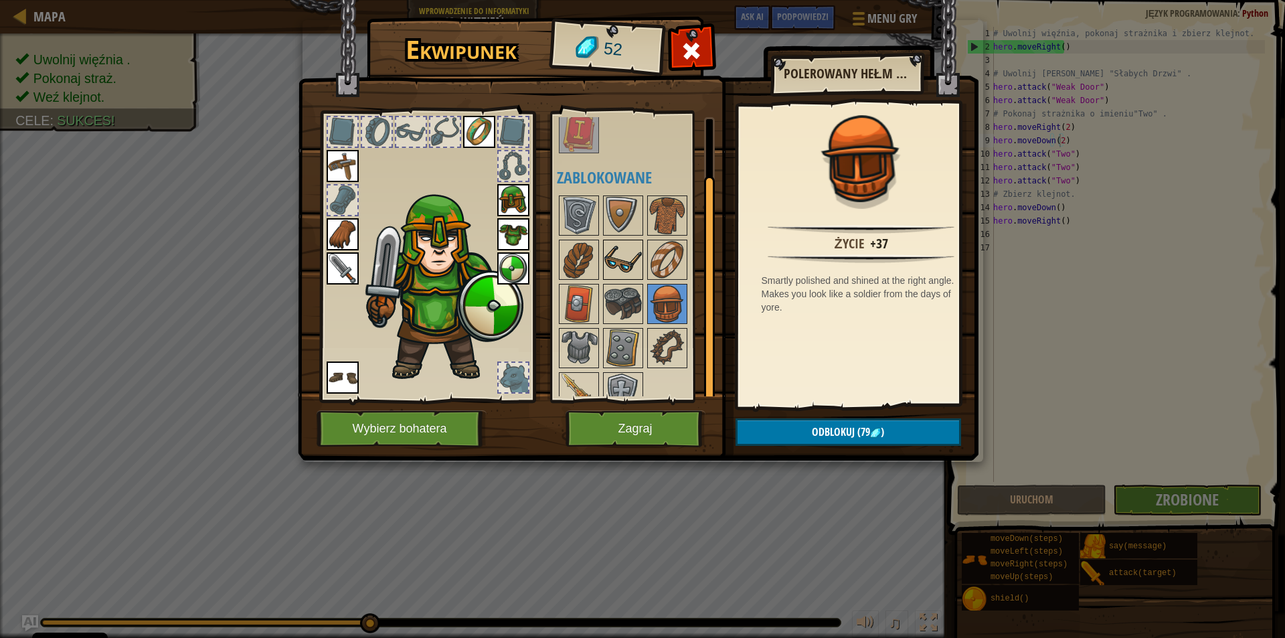
scroll to position [62, 0]
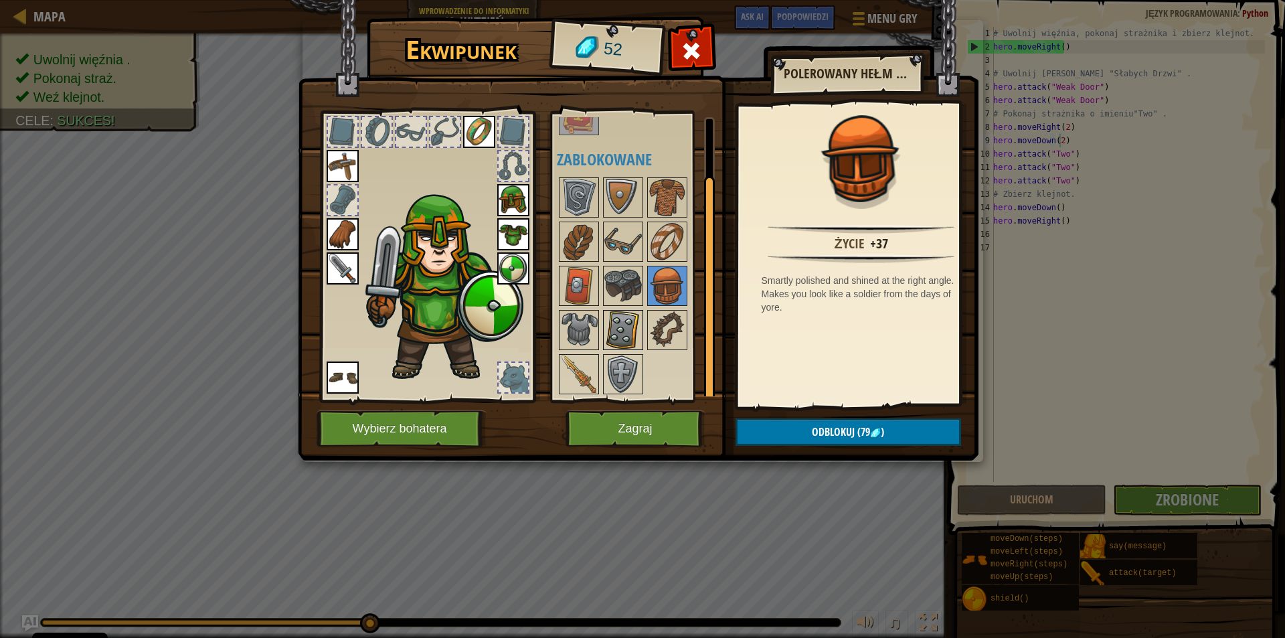
click at [611, 313] on img at bounding box center [622, 329] width 37 height 37
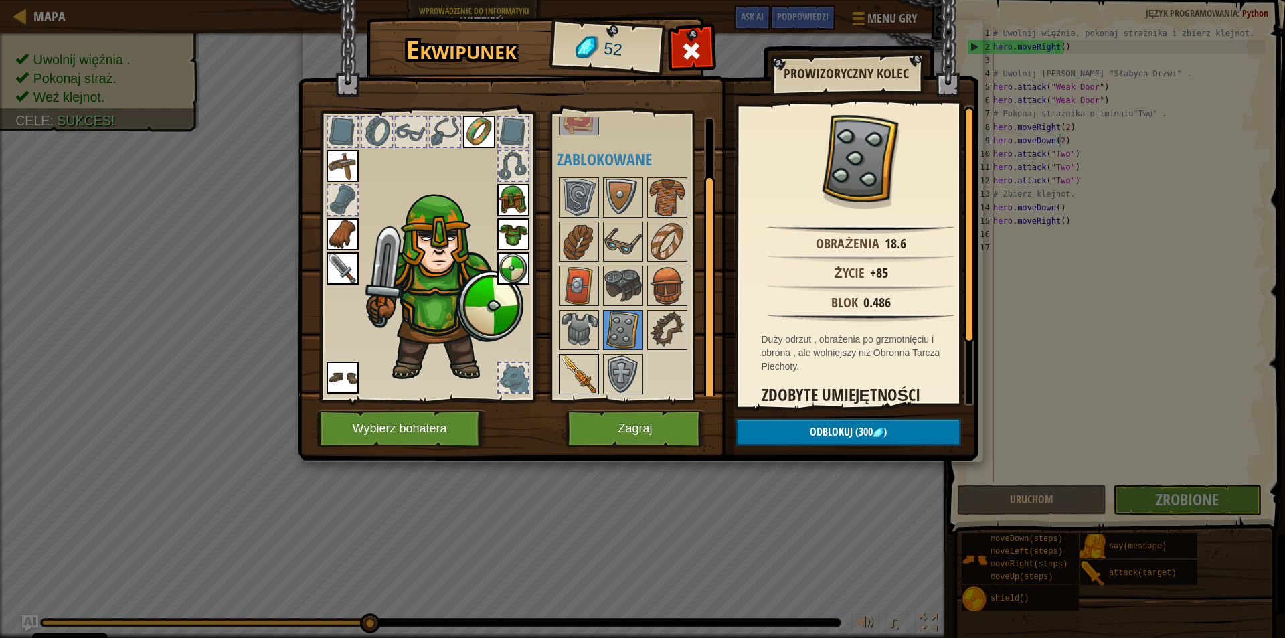
click at [562, 376] on img at bounding box center [578, 373] width 37 height 37
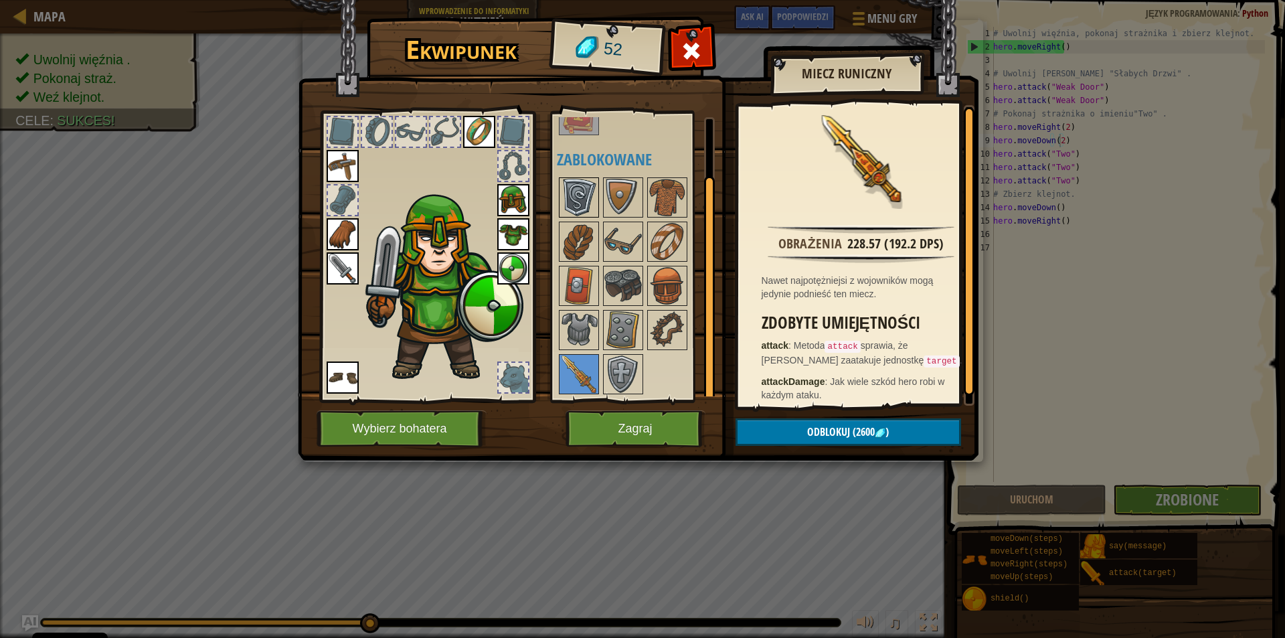
click at [567, 189] on img at bounding box center [578, 197] width 37 height 37
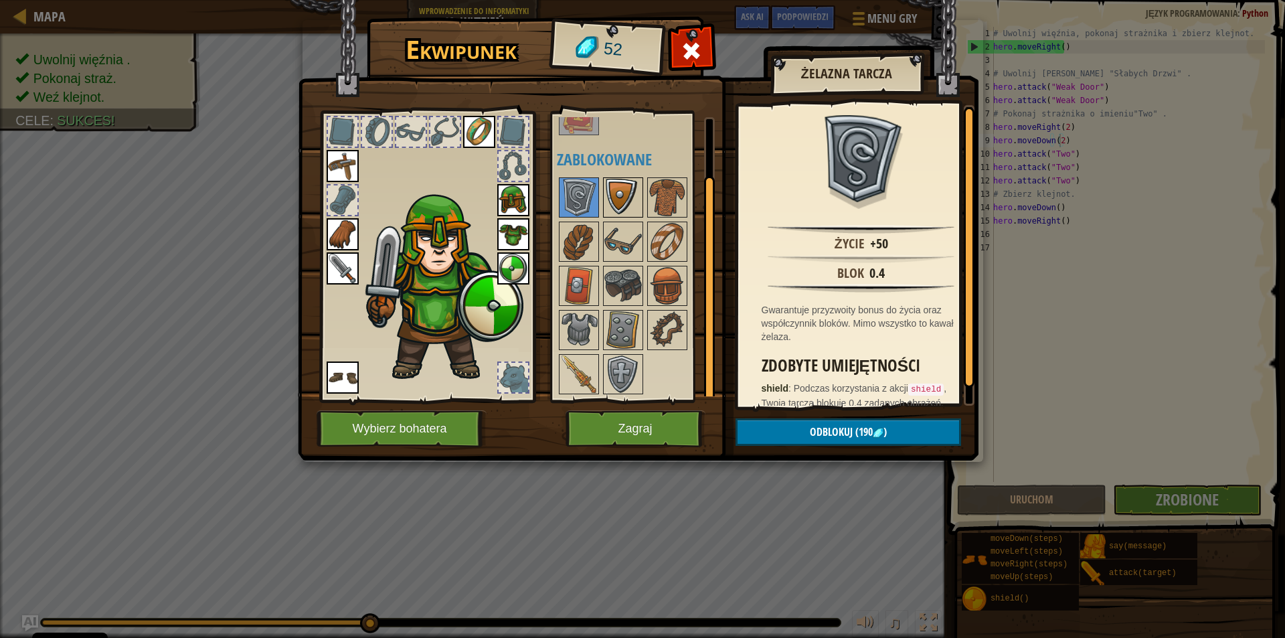
drag, startPoint x: 608, startPoint y: 192, endPoint x: 622, endPoint y: 195, distance: 14.3
click at [612, 192] on img at bounding box center [622, 197] width 37 height 37
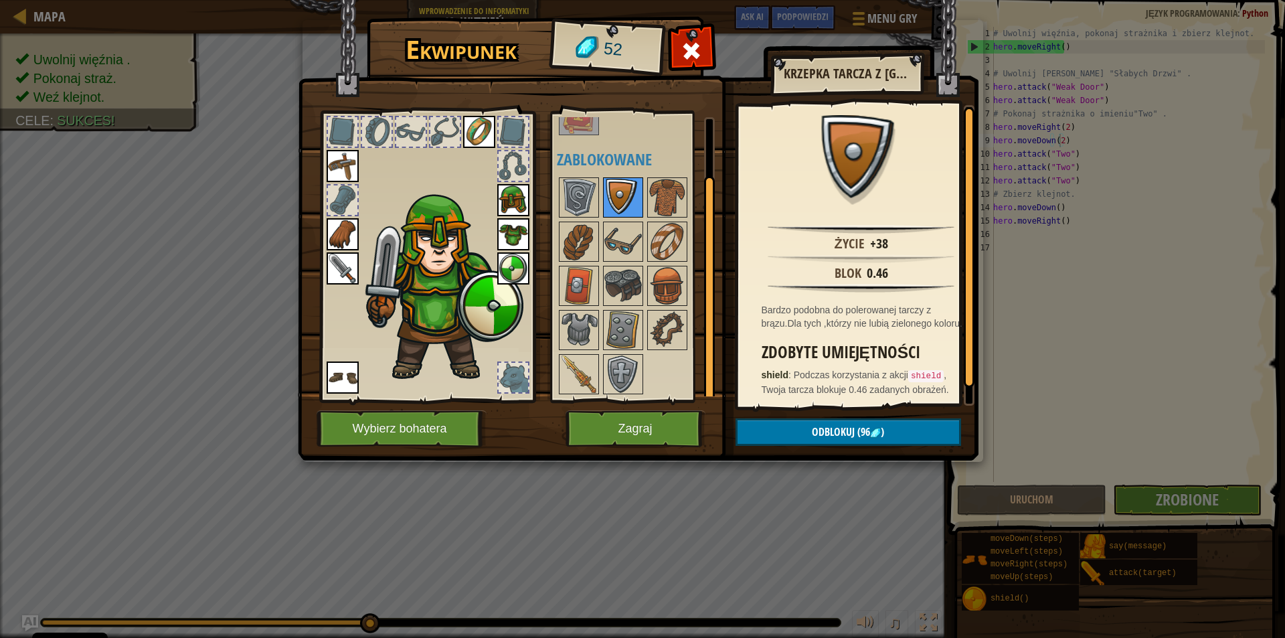
click at [635, 200] on img at bounding box center [622, 197] width 37 height 37
click at [660, 208] on img at bounding box center [667, 197] width 37 height 37
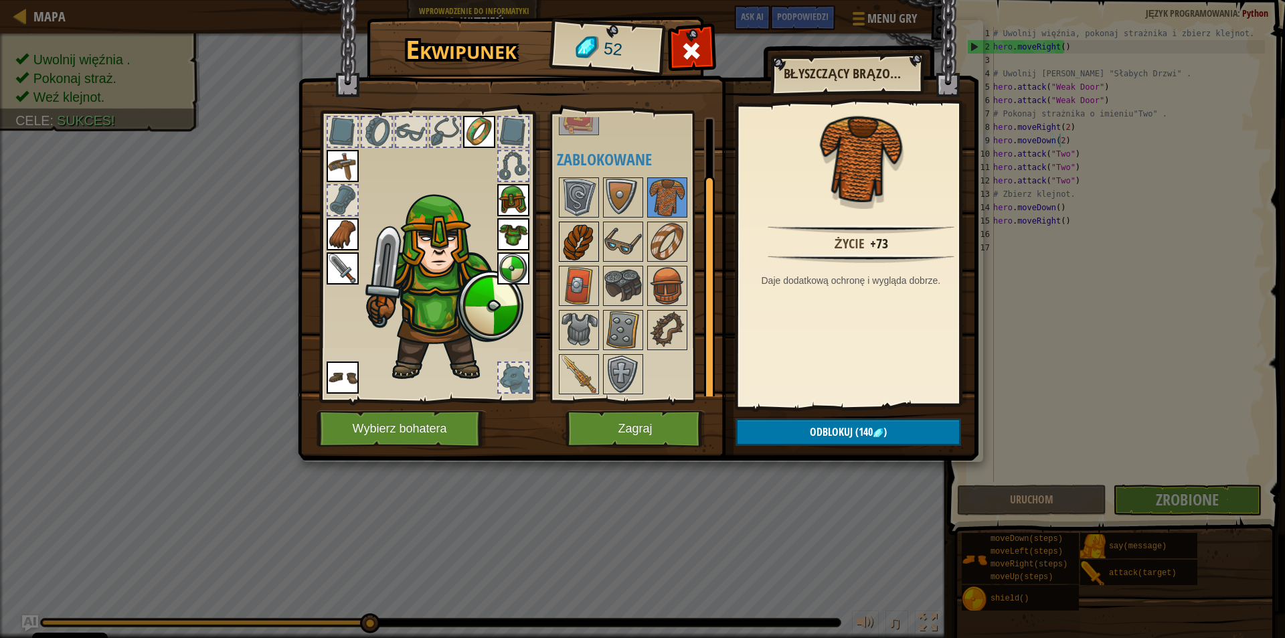
click at [583, 246] on img at bounding box center [578, 241] width 37 height 37
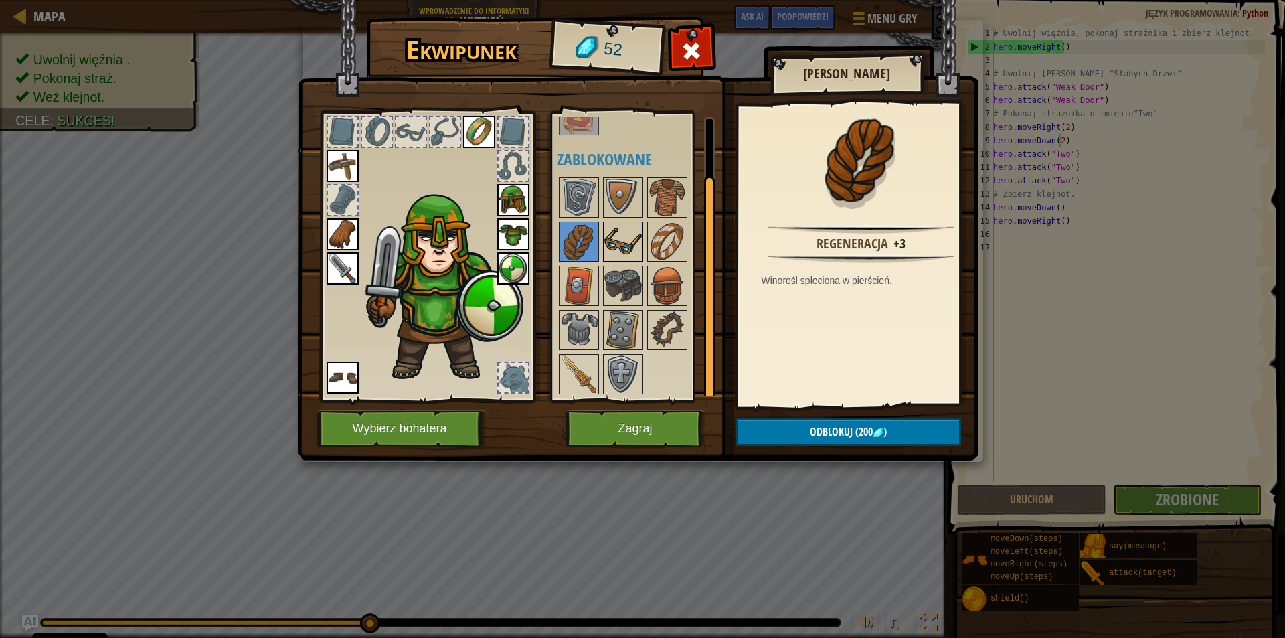
click at [619, 246] on img at bounding box center [622, 241] width 37 height 37
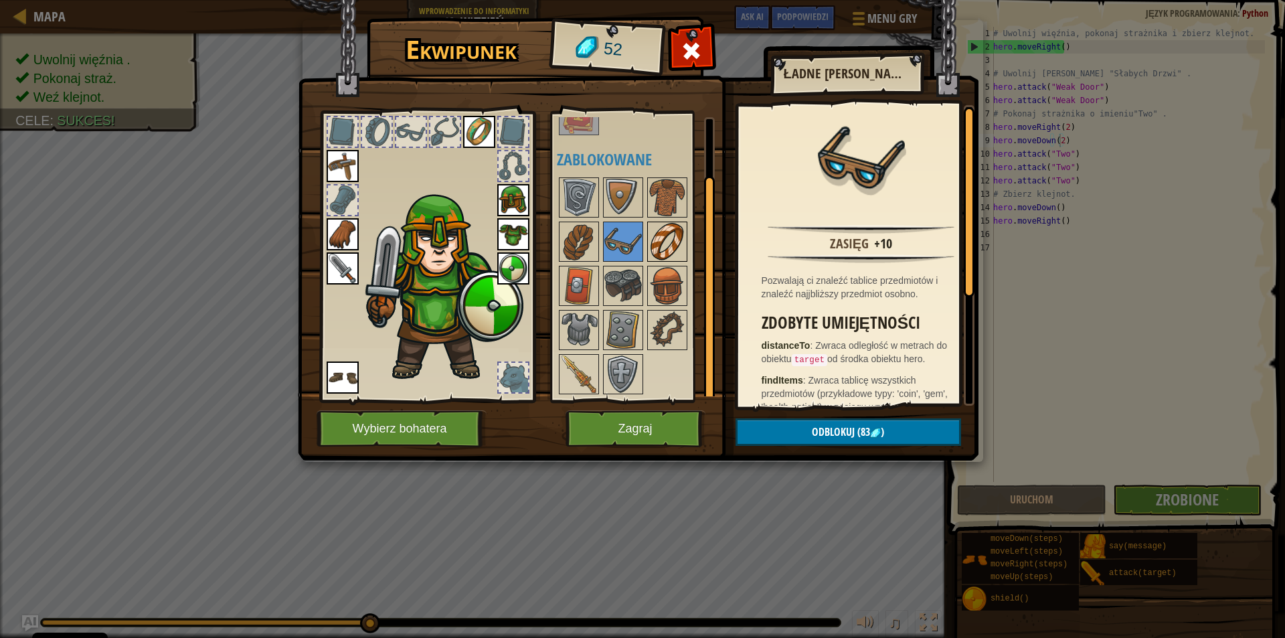
click at [663, 247] on img at bounding box center [667, 241] width 37 height 37
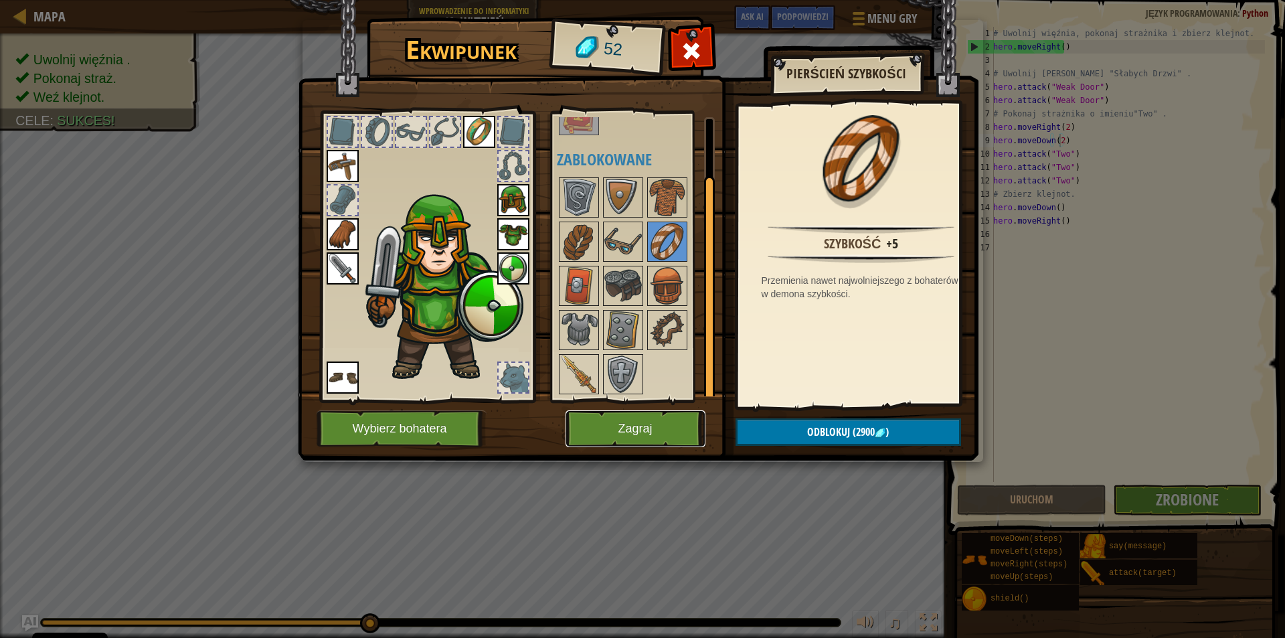
click at [642, 420] on button "Zagraj" at bounding box center [636, 428] width 140 height 37
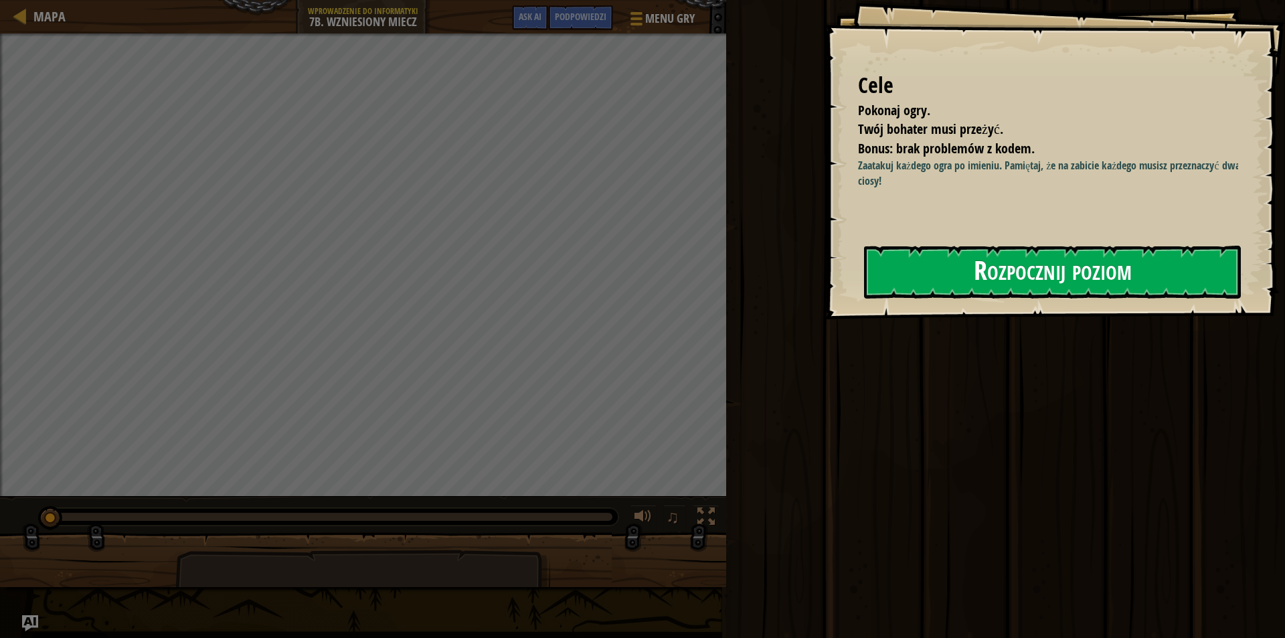
click at [1071, 268] on button "Rozpocznij poziom" at bounding box center [1052, 272] width 377 height 53
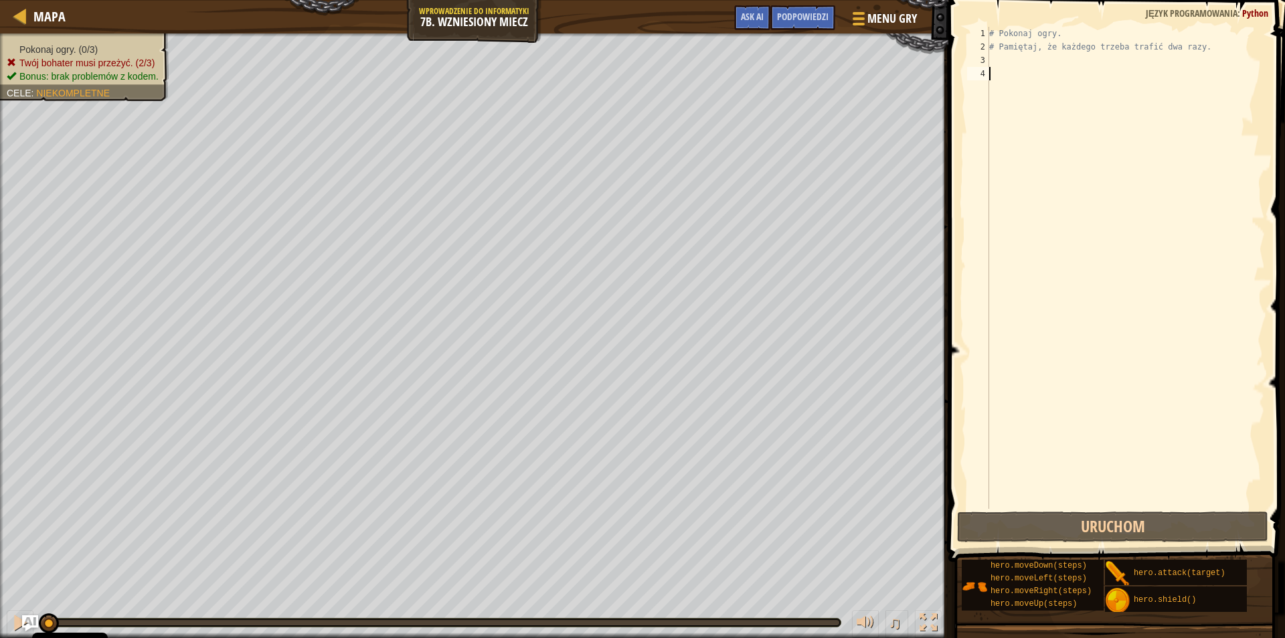
click at [997, 59] on div "# Pokonaj ogry. # Pamiętaj, że każdego trzeba trafić dwa razy." at bounding box center [1126, 281] width 278 height 509
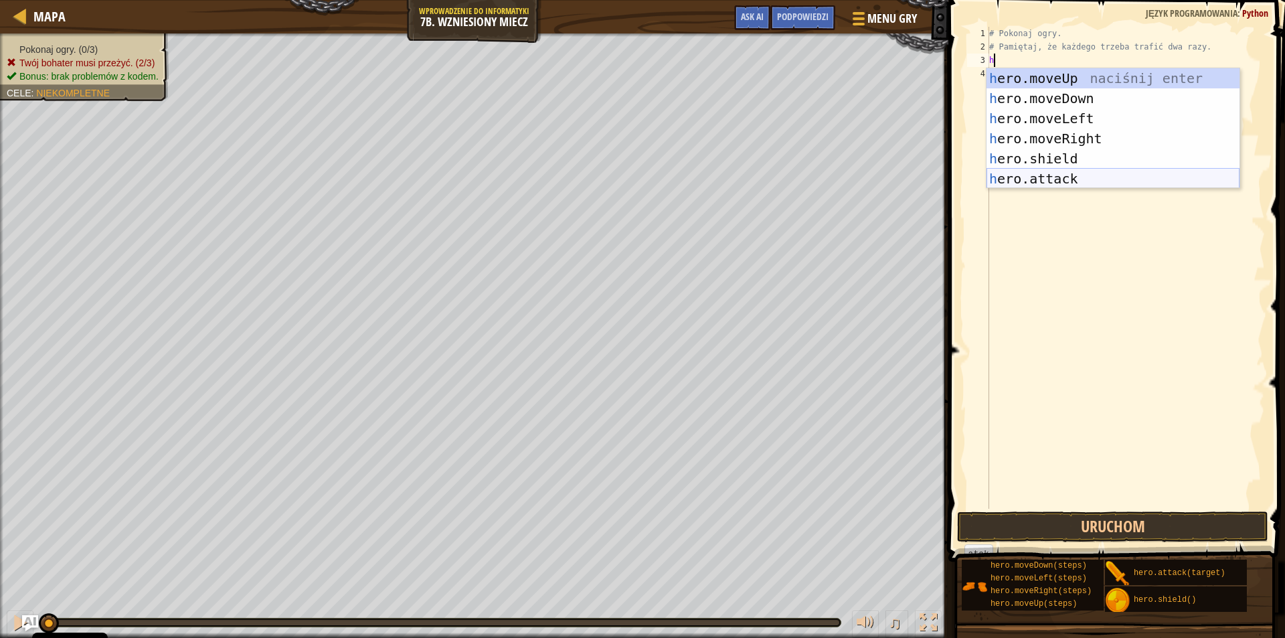
click at [1020, 170] on div "h ero.moveUp naciśnij enter h ero.moveDown naciśnij enter h ero.moveLeft naciśn…" at bounding box center [1113, 148] width 253 height 161
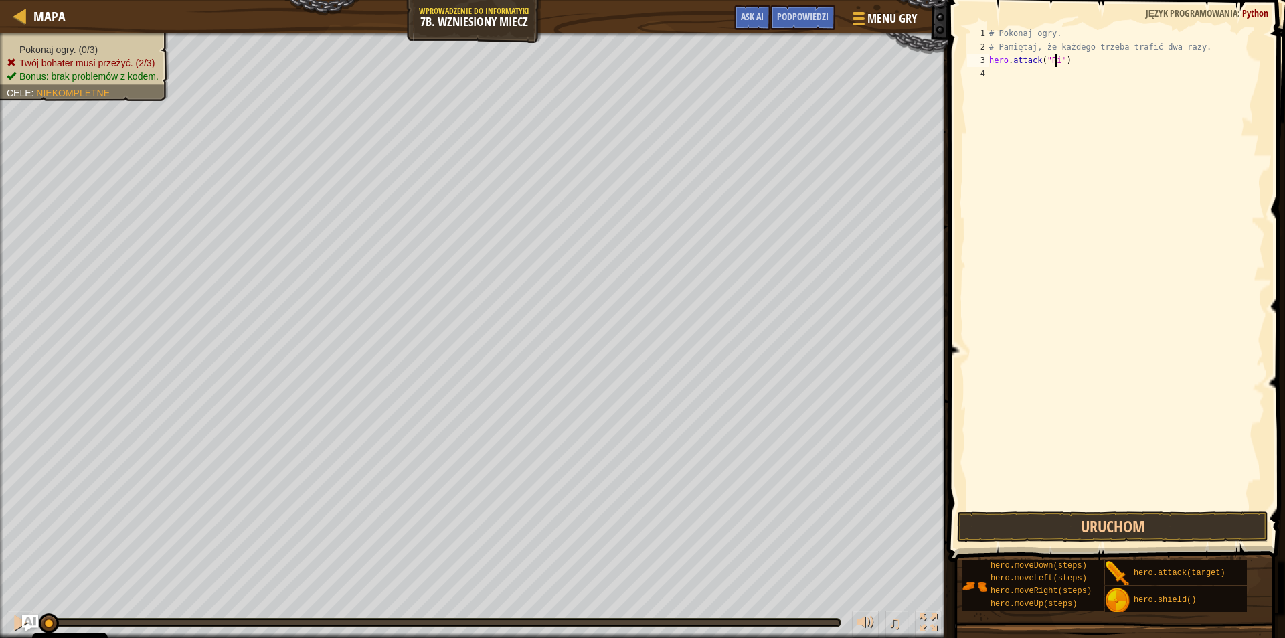
scroll to position [6, 5]
type textarea "hero.attack("Rig")"
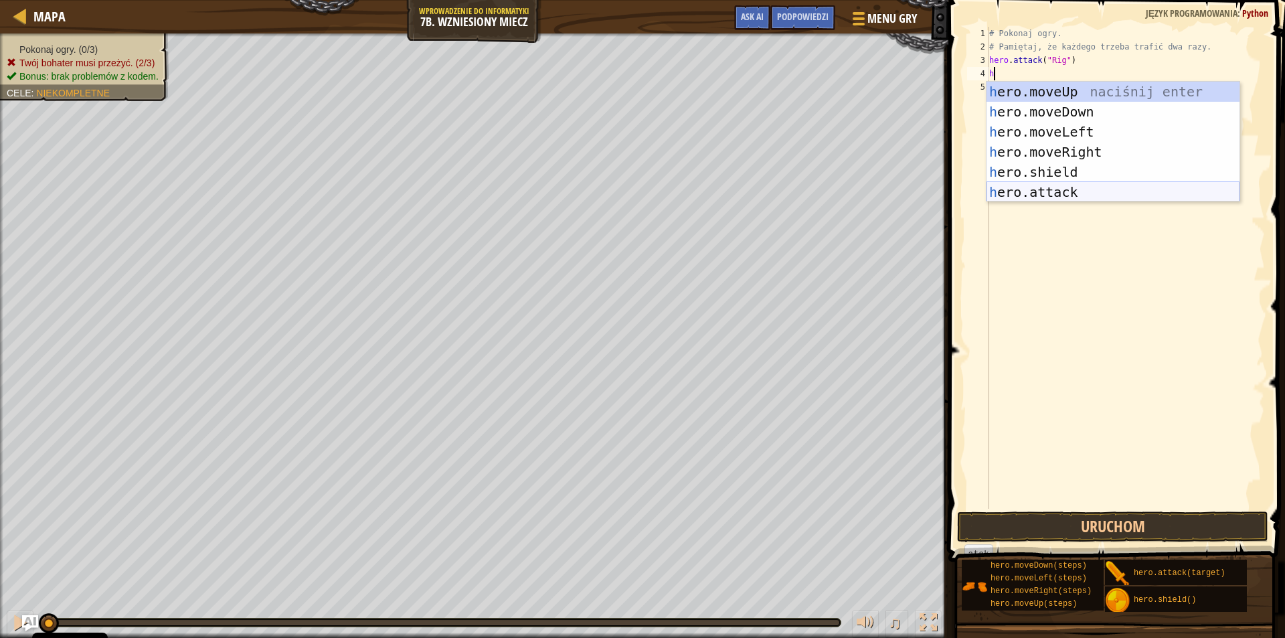
click at [1044, 190] on div "h ero.moveUp naciśnij enter h ero.moveDown naciśnij enter h ero.moveLeft naciśn…" at bounding box center [1113, 162] width 253 height 161
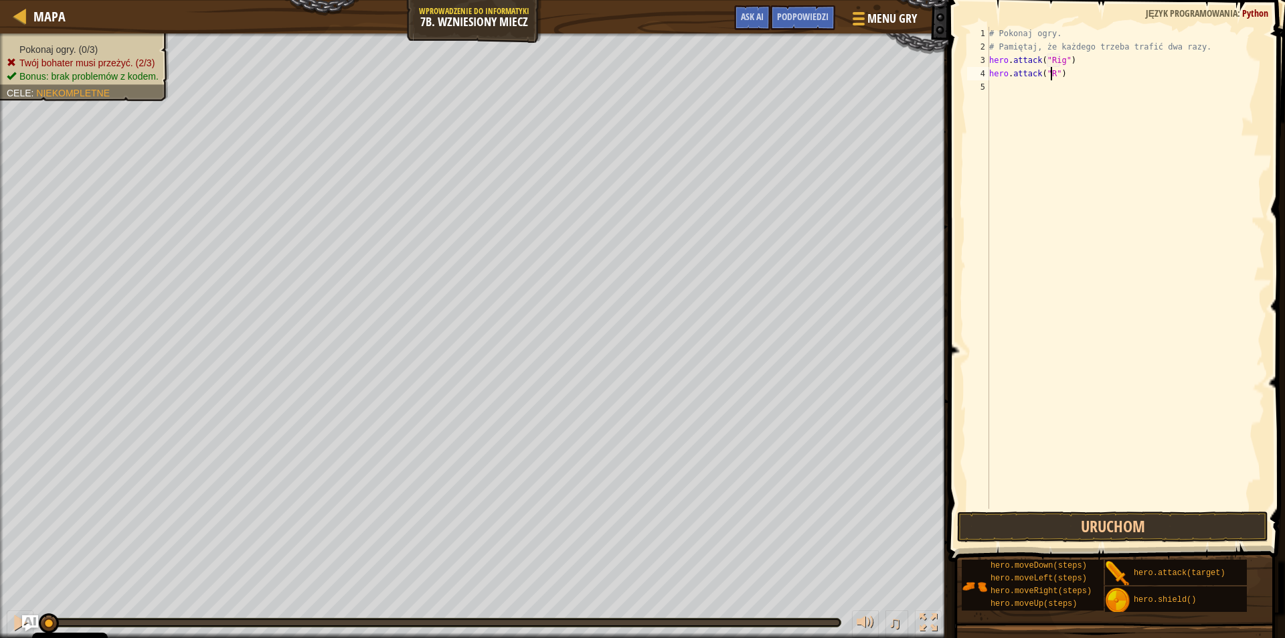
scroll to position [6, 5]
type textarea "hero.attack("Rig")"
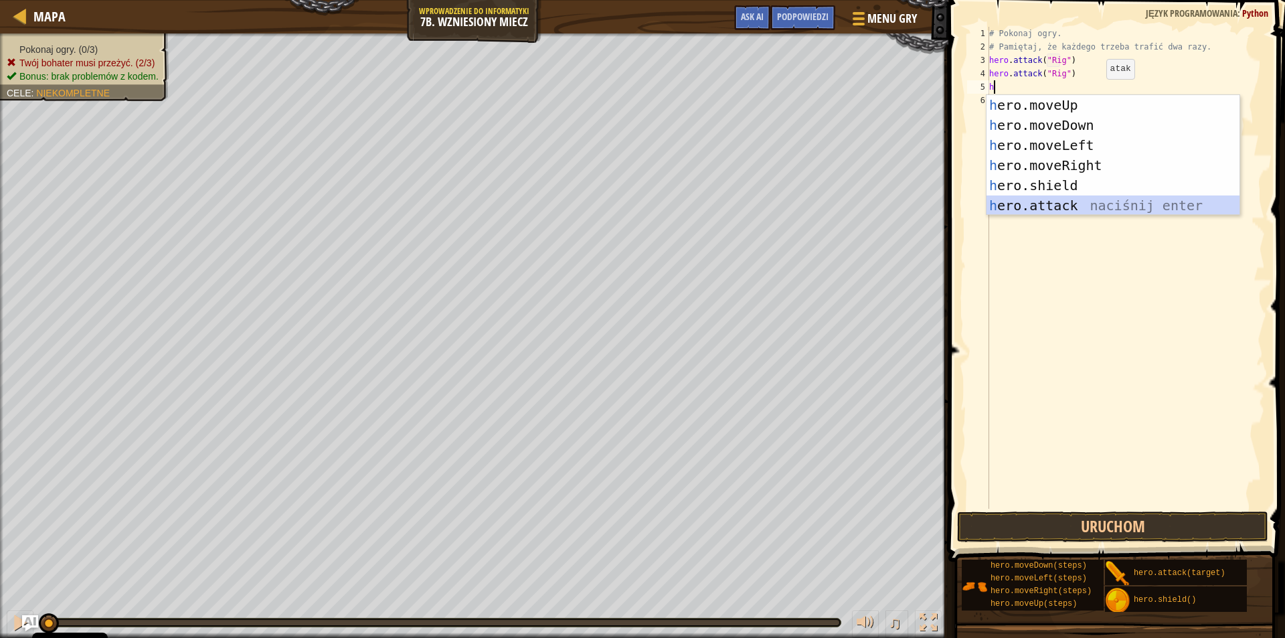
click at [1023, 204] on div "h ero.moveUp naciśnij enter h ero.moveDown naciśnij enter h ero.moveLeft naciśn…" at bounding box center [1113, 175] width 253 height 161
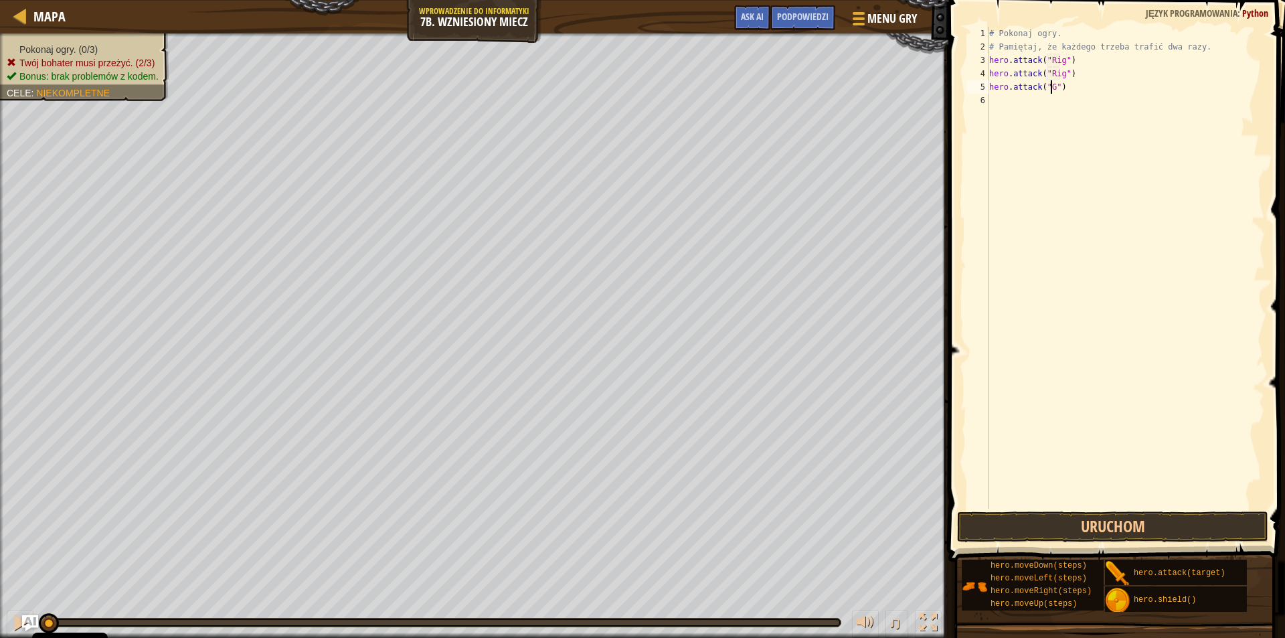
scroll to position [6, 5]
type textarea "hero.attack("Gurt")"
click at [1024, 100] on div "# Pokonaj ogry. # Pamiętaj, że każdego trzeba trafić dwa razy. hero . attack ( …" at bounding box center [1126, 281] width 278 height 509
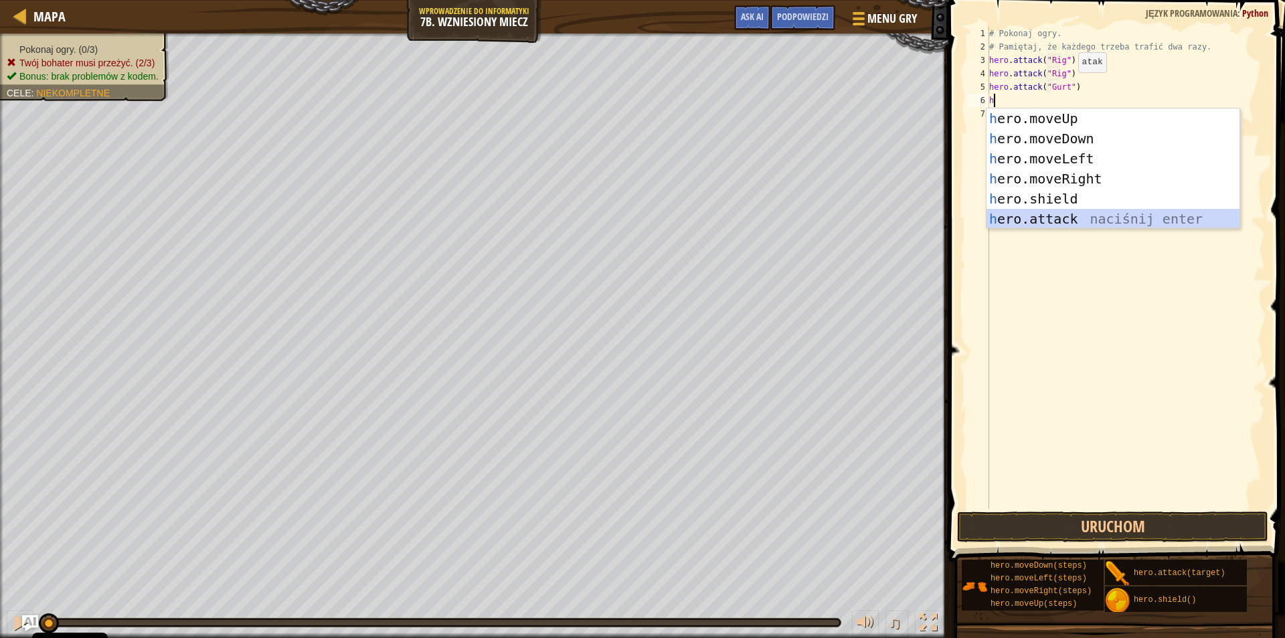
click at [1019, 212] on div "h ero.moveUp naciśnij enter h ero.moveDown naciśnij enter h ero.moveLeft naciśn…" at bounding box center [1113, 188] width 253 height 161
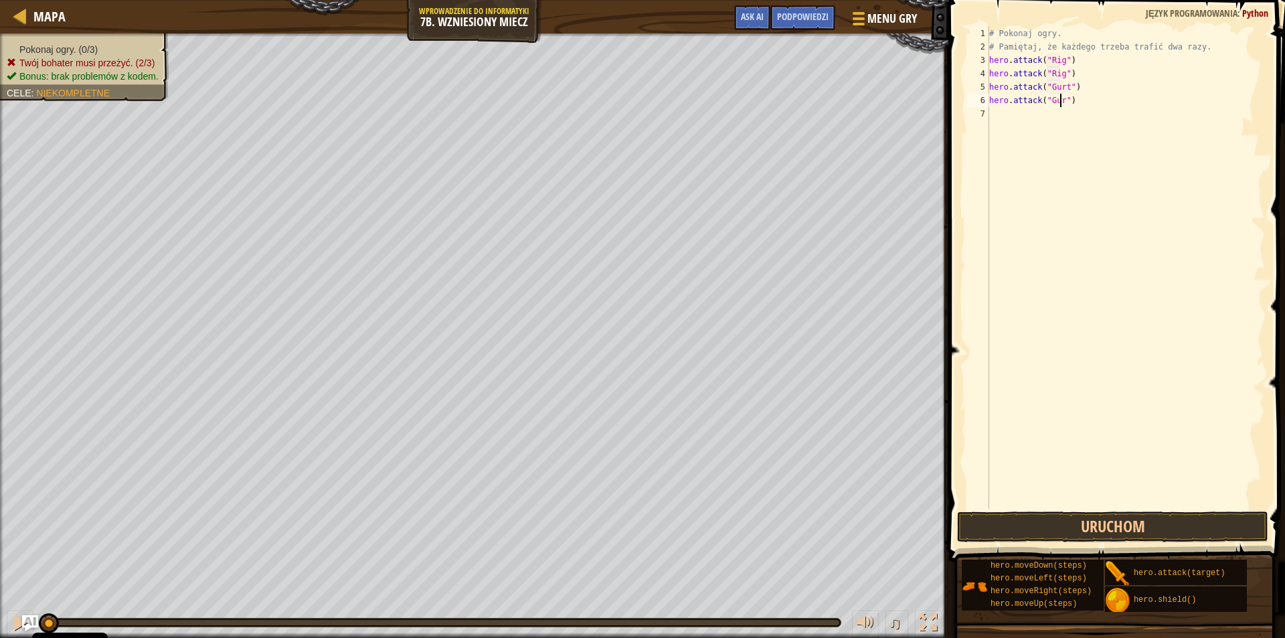
type textarea "hero.attack("Gurt")"
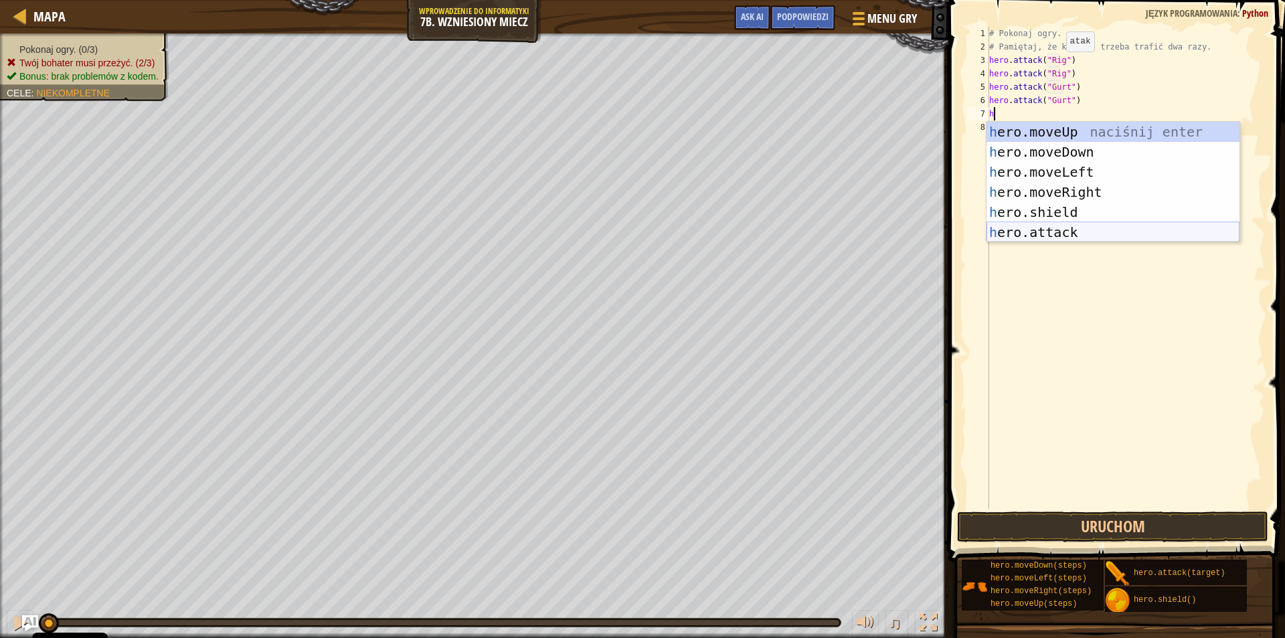
click at [1040, 228] on div "h ero.moveUp naciśnij enter h ero.moveDown naciśnij enter h ero.moveLeft naciśn…" at bounding box center [1113, 202] width 253 height 161
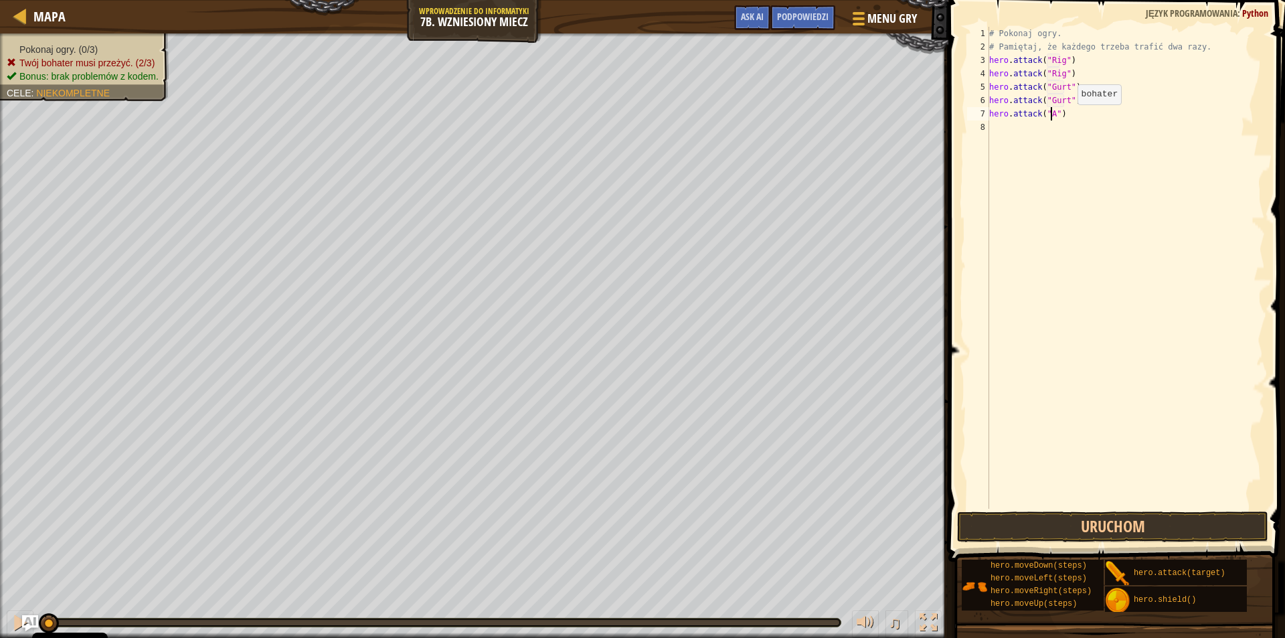
scroll to position [6, 5]
type textarea "hero.attack("Ack")"
click at [1048, 129] on div "# Pokonaj ogry. # Pamiętaj, że każdego trzeba trafić dwa razy. hero . attack ( …" at bounding box center [1126, 281] width 278 height 509
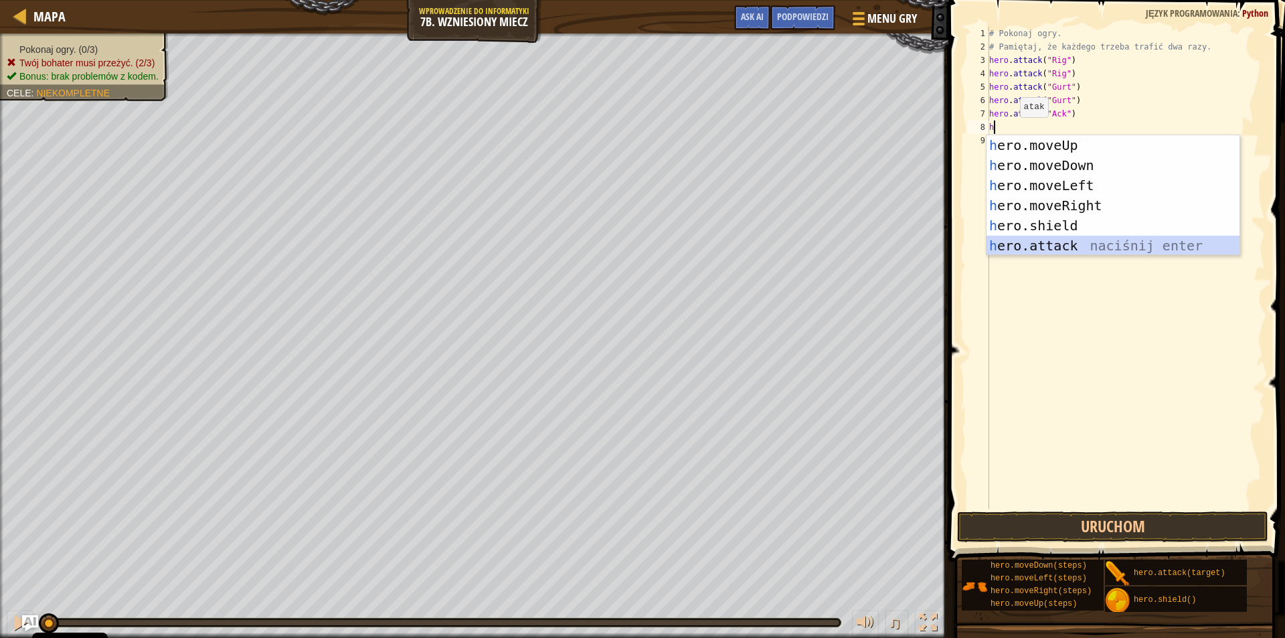
click at [1043, 242] on div "h ero.moveUp naciśnij enter h ero.moveDown naciśnij enter h ero.moveLeft naciśn…" at bounding box center [1113, 215] width 253 height 161
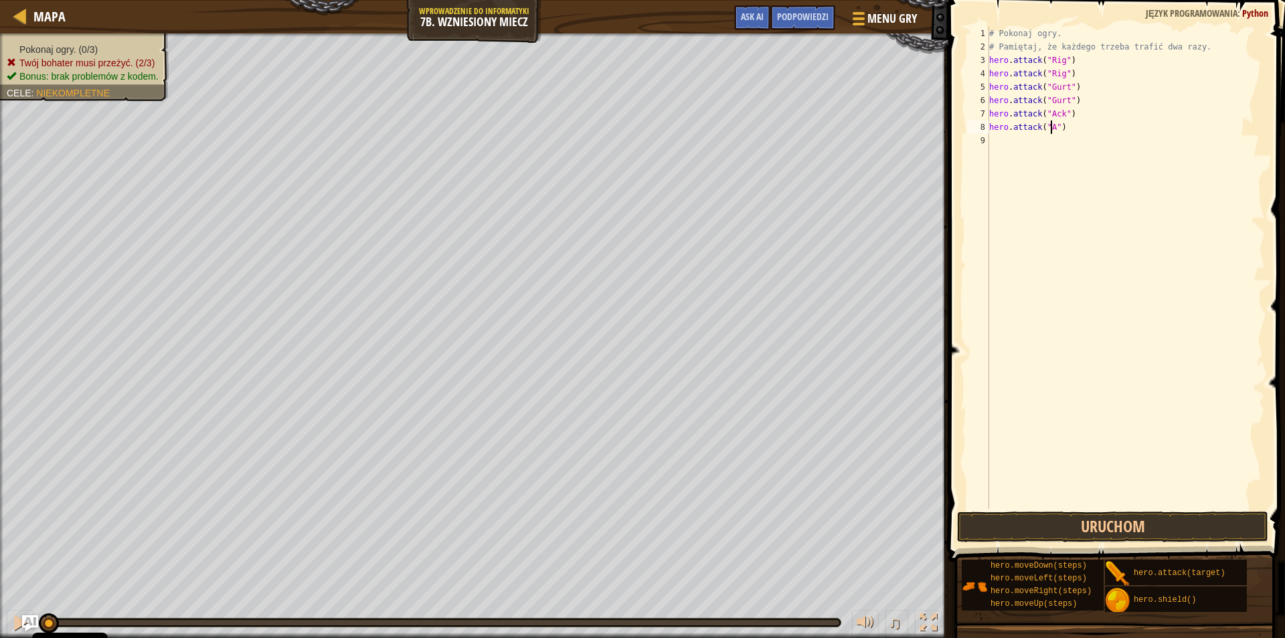
scroll to position [6, 5]
type textarea "hero.attack("Ack")"
click at [1147, 531] on button "Uruchom" at bounding box center [1112, 526] width 311 height 31
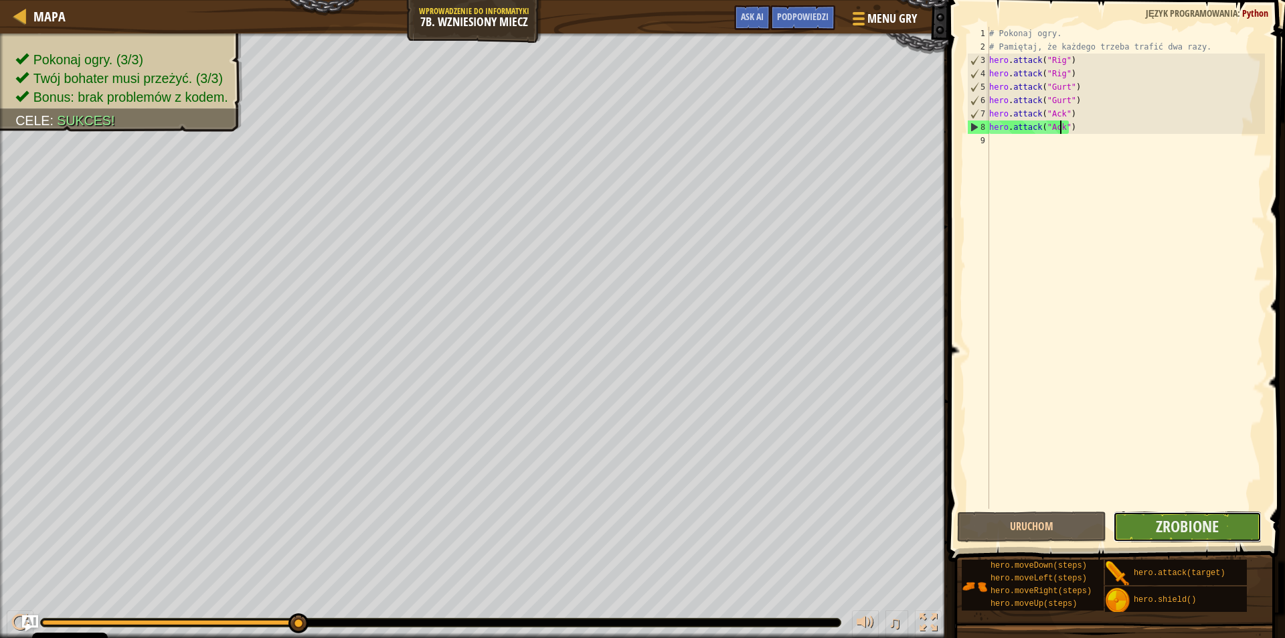
click at [1231, 527] on button "Zrobione" at bounding box center [1187, 526] width 149 height 31
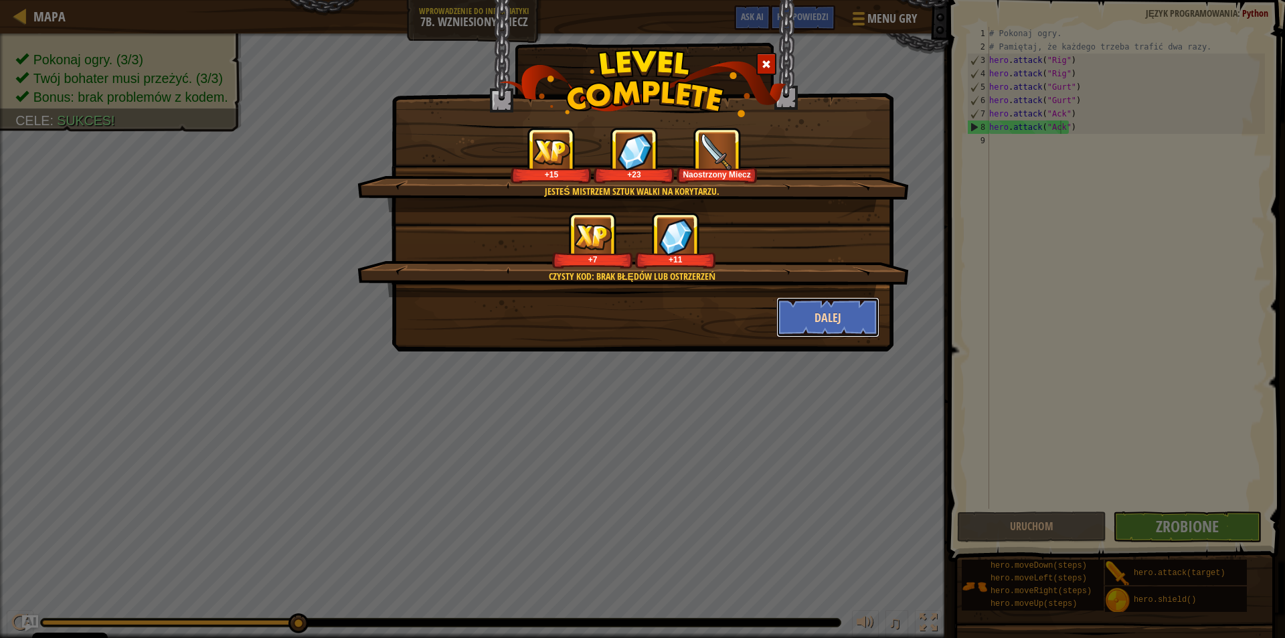
click at [858, 308] on button "Dalej" at bounding box center [828, 317] width 104 height 40
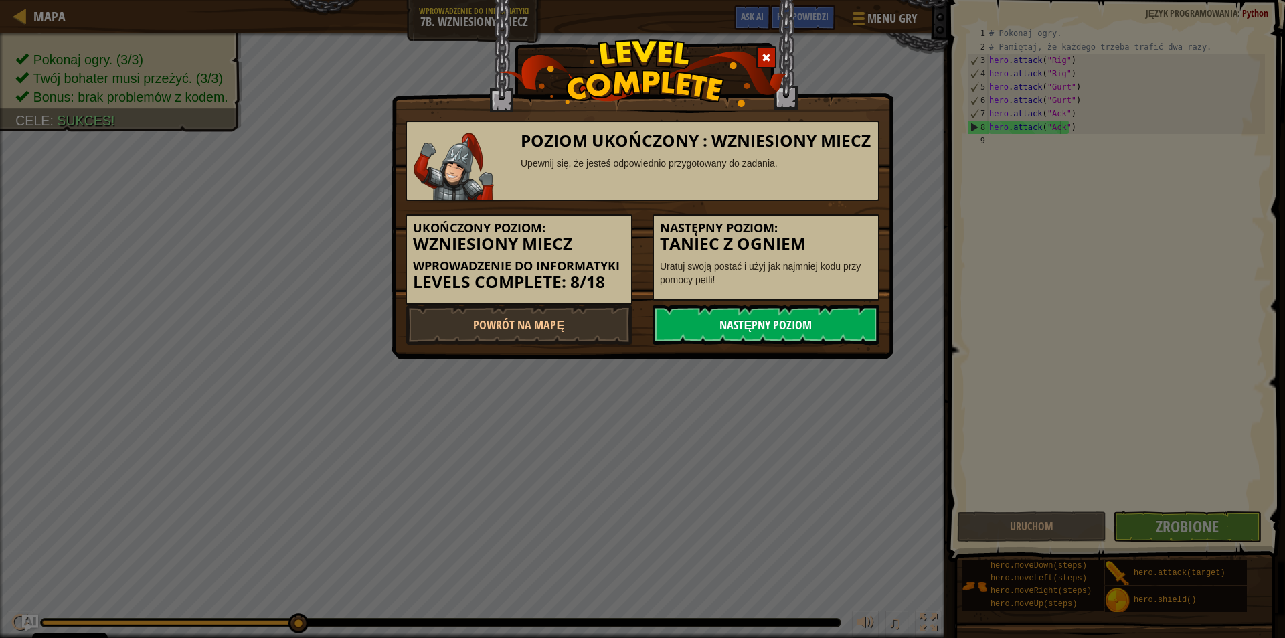
click at [771, 321] on link "Następny poziom" at bounding box center [766, 325] width 227 height 40
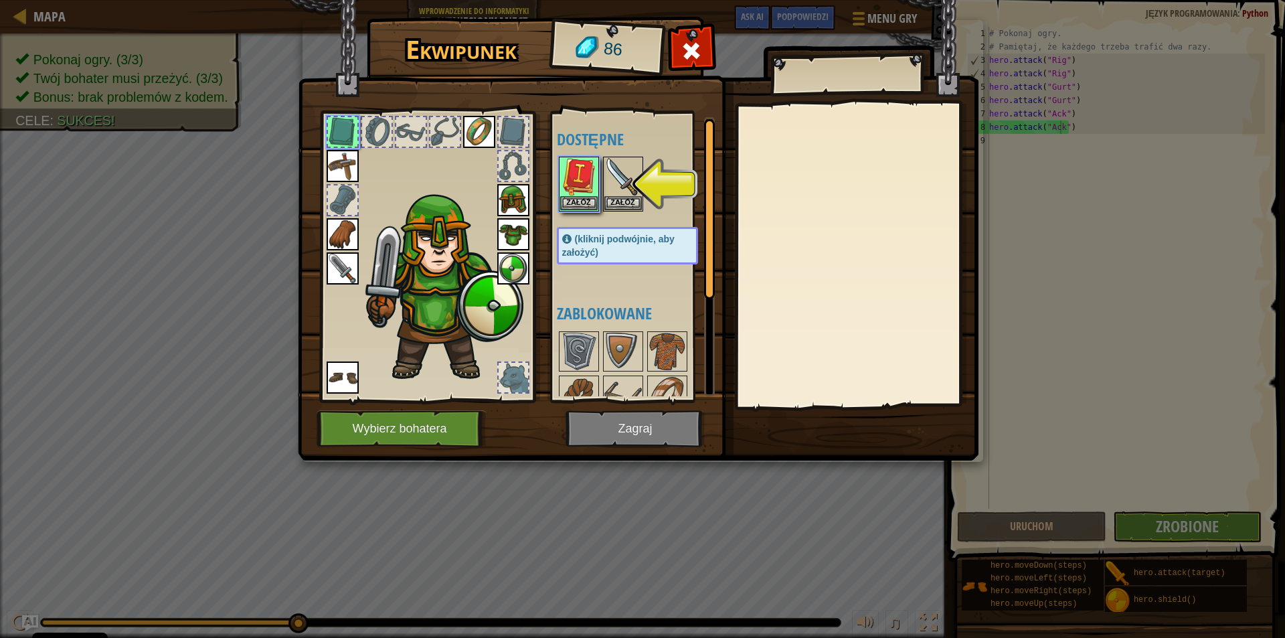
click at [333, 266] on img at bounding box center [343, 268] width 32 height 32
drag, startPoint x: 345, startPoint y: 287, endPoint x: 345, endPoint y: 270, distance: 16.7
click at [345, 273] on div at bounding box center [427, 252] width 221 height 301
click at [345, 270] on img at bounding box center [343, 268] width 32 height 32
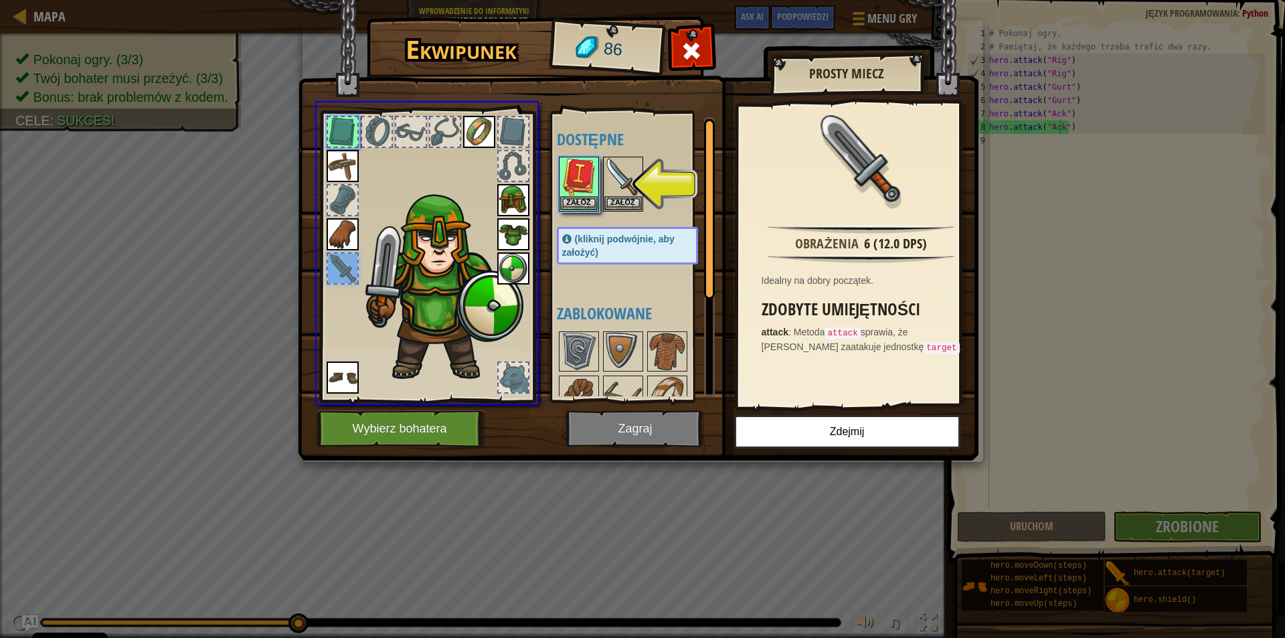
drag, startPoint x: 345, startPoint y: 270, endPoint x: 701, endPoint y: 206, distance: 361.9
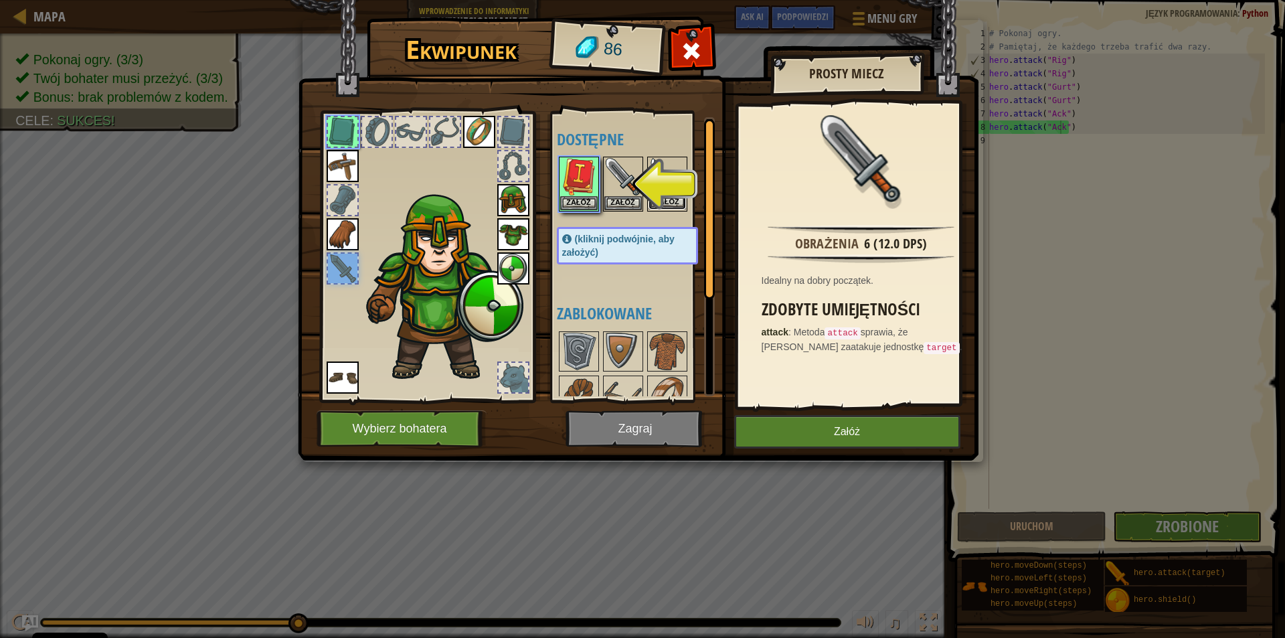
click at [663, 203] on button "Załóż" at bounding box center [667, 202] width 37 height 14
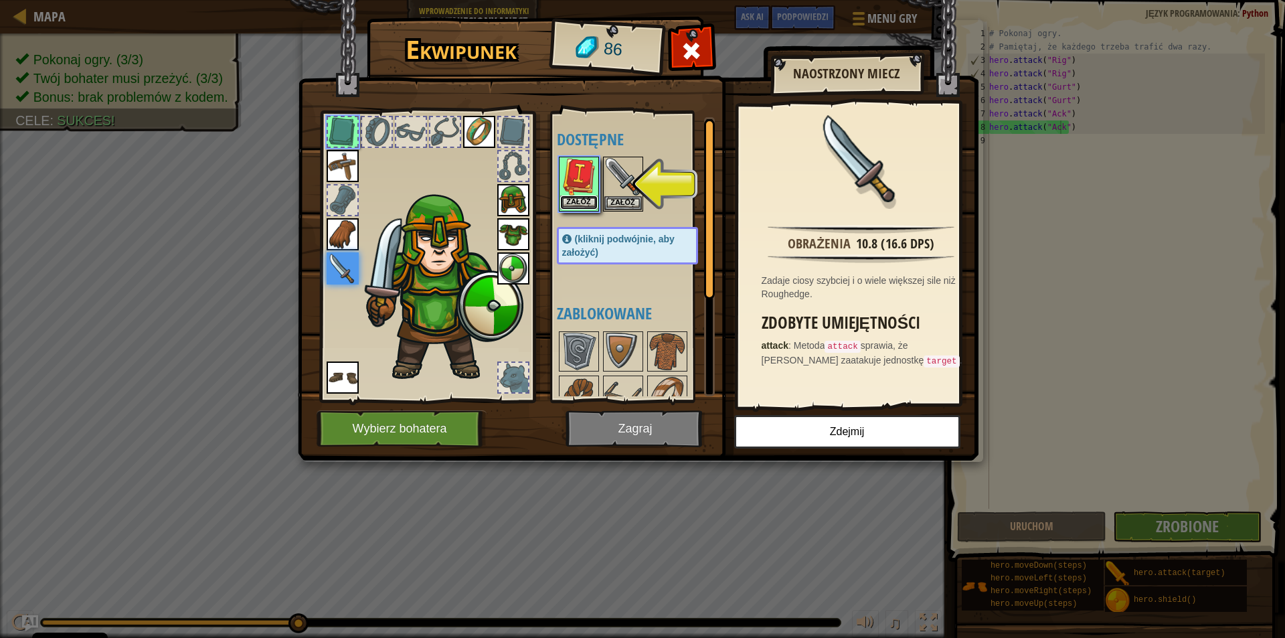
click at [574, 195] on button "Załóż" at bounding box center [578, 202] width 37 height 14
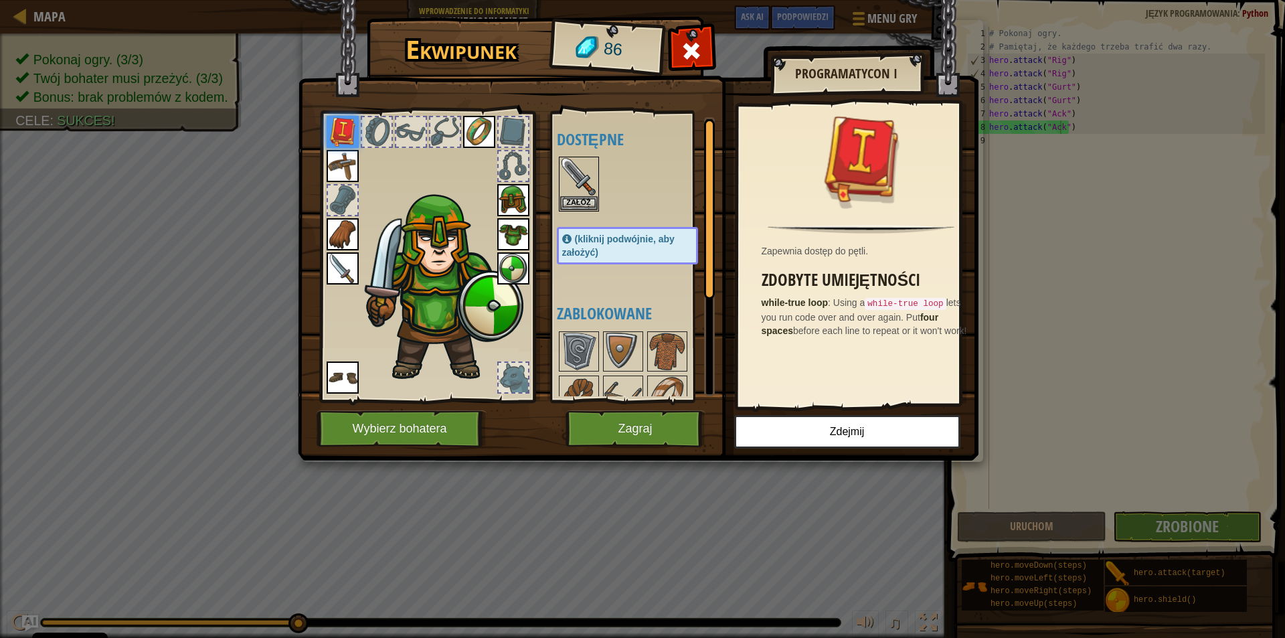
click at [625, 481] on div "[PERSON_NAME] 86 Dostępne Załóż Załóż Załóż Załóż Załóż Załóż Załóż Załóż Załóż…" at bounding box center [642, 319] width 1285 height 638
click at [621, 422] on button "Zagraj" at bounding box center [636, 428] width 140 height 37
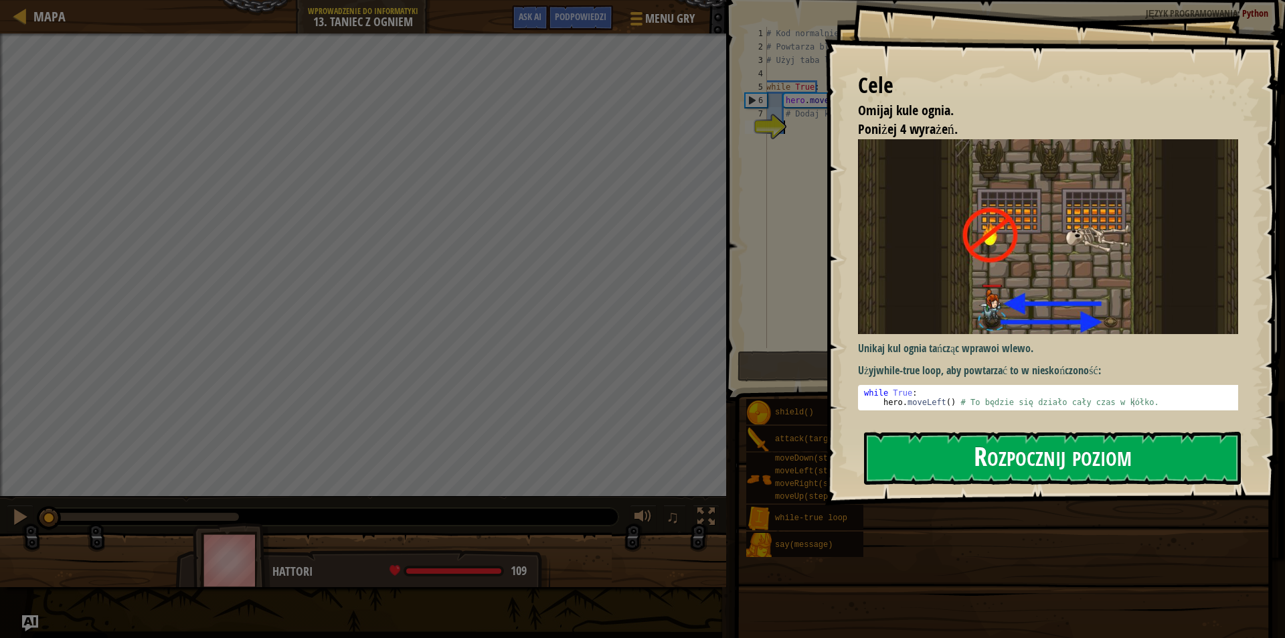
click at [1059, 454] on button "Rozpocznij poziom" at bounding box center [1052, 458] width 377 height 53
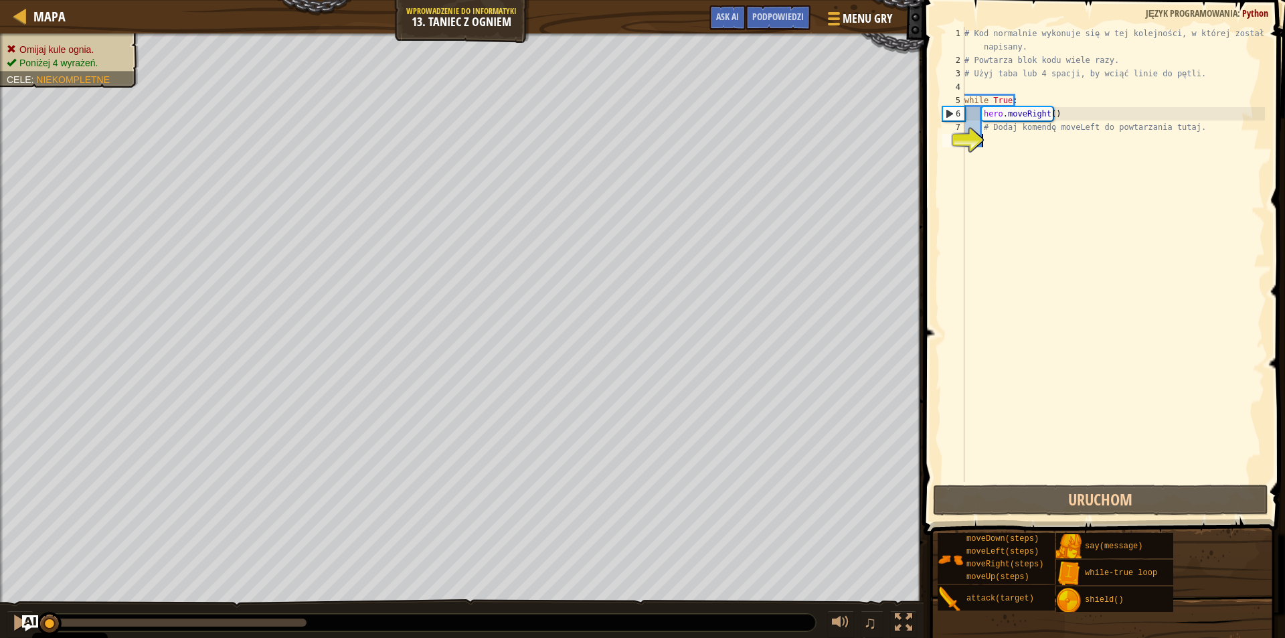
type textarea "h"
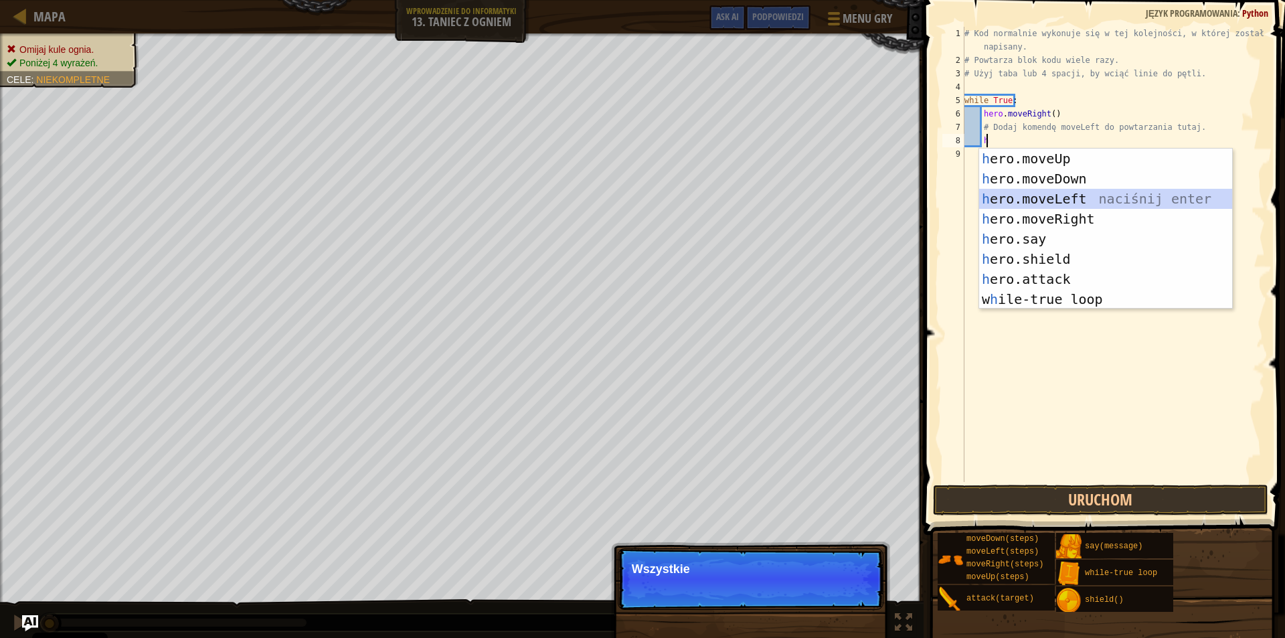
click at [1060, 197] on div "h ero.moveUp naciśnij enter h ero.moveDown naciśnij enter h ero.moveLeft naciśn…" at bounding box center [1105, 249] width 253 height 201
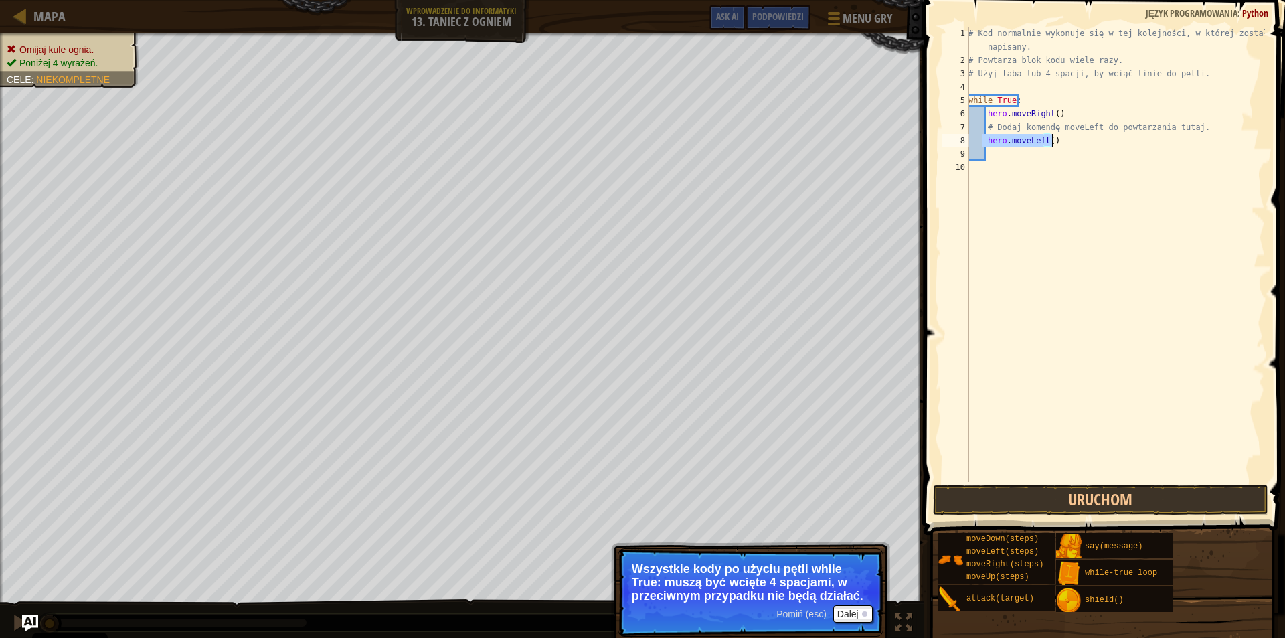
drag, startPoint x: 984, startPoint y: 140, endPoint x: 1061, endPoint y: 141, distance: 77.0
click at [1061, 141] on div "# Kod normalnie wykonuje się w tej kolejności, w której został napisany. # Powt…" at bounding box center [1115, 274] width 299 height 495
type textarea "hero.moveLeft()"
click at [1021, 149] on div "# Kod normalnie wykonuje się w tej kolejności, w której został napisany. # Powt…" at bounding box center [1115, 274] width 299 height 495
click at [1066, 143] on div "# Kod normalnie wykonuje się w tej kolejności, w której został napisany. # Powt…" at bounding box center [1115, 274] width 299 height 495
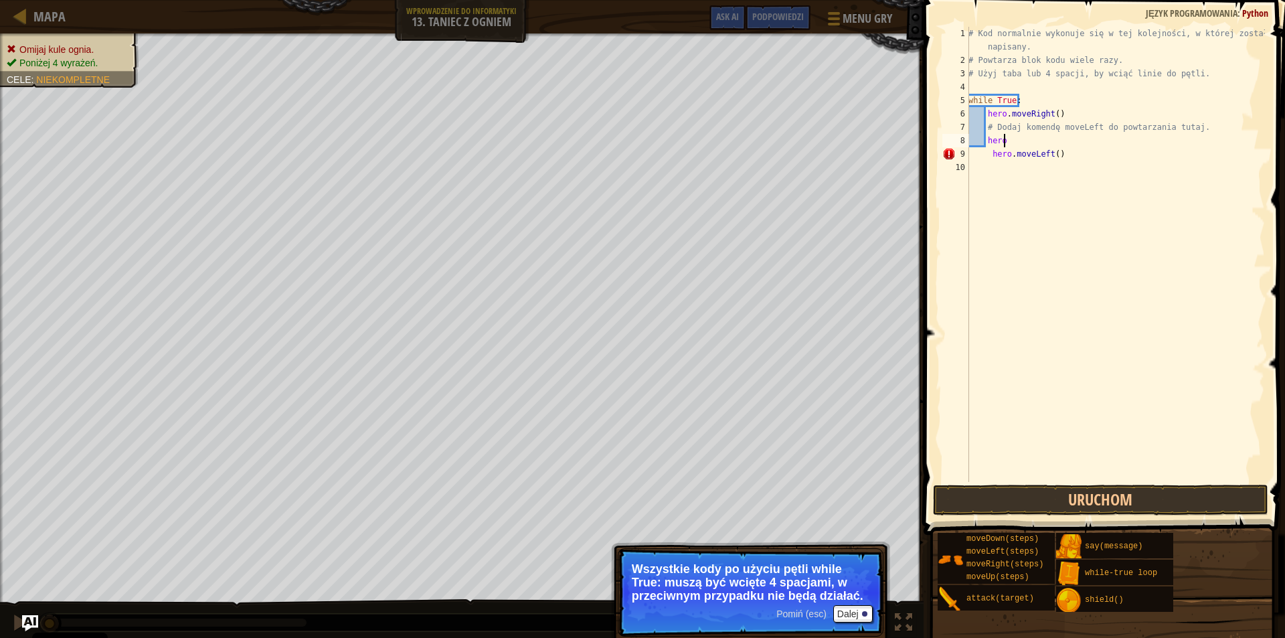
type textarea "h"
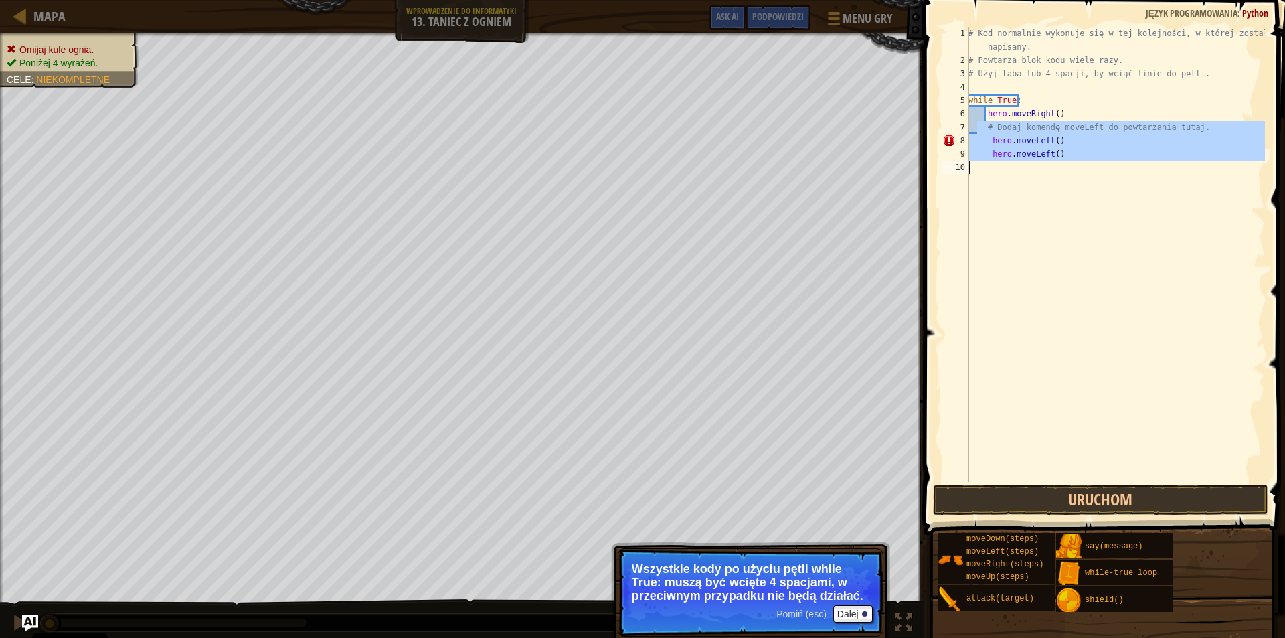
drag, startPoint x: 979, startPoint y: 129, endPoint x: 975, endPoint y: 169, distance: 40.4
click at [975, 169] on div "# Kod normalnie wykonuje się w tej kolejności, w której został napisany. # Powt…" at bounding box center [1115, 274] width 299 height 495
drag, startPoint x: 981, startPoint y: 105, endPoint x: 1034, endPoint y: 171, distance: 85.2
click at [1034, 171] on div "# Kod normalnie wykonuje się w tej kolejności, w której został napisany. # Powt…" at bounding box center [1115, 274] width 299 height 495
type textarea "hero.moveLeft()"
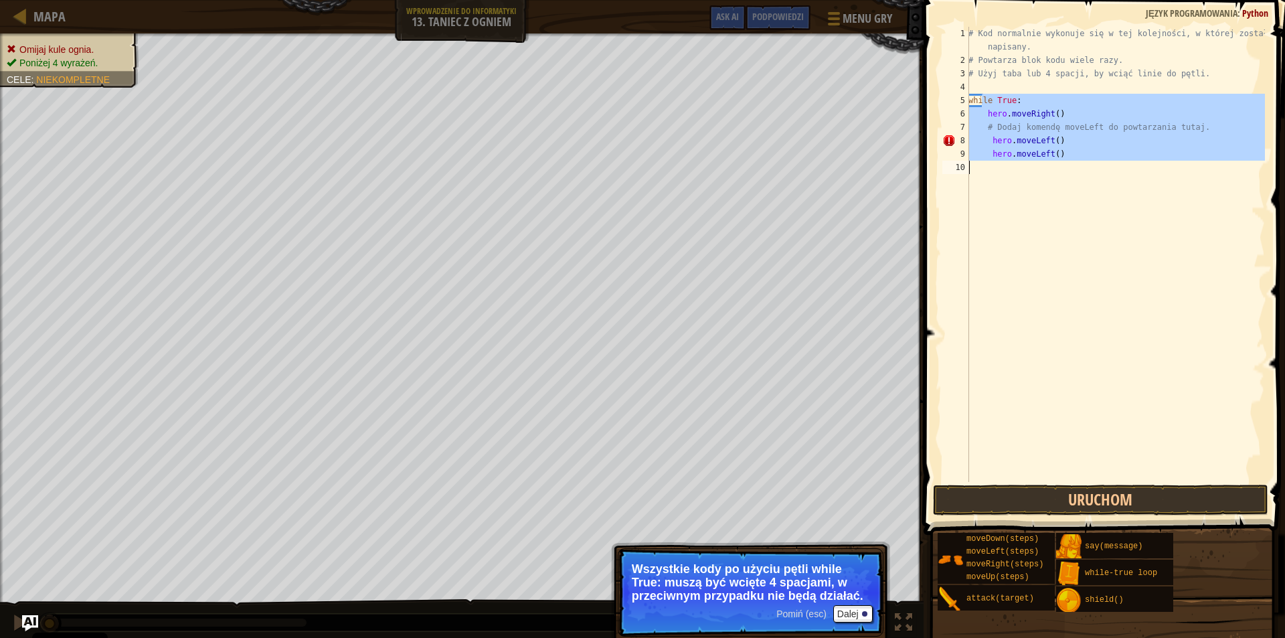
scroll to position [6, 0]
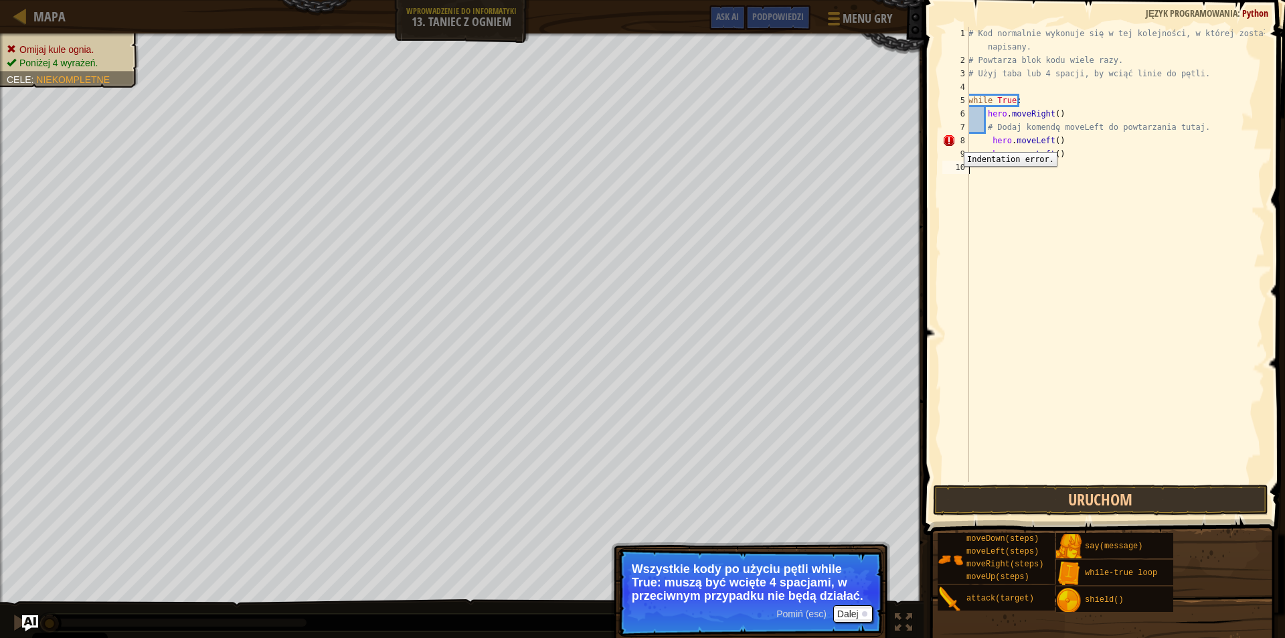
click at [954, 142] on div "8" at bounding box center [955, 140] width 27 height 13
click at [949, 139] on div "8" at bounding box center [955, 140] width 27 height 13
click at [951, 139] on div "8" at bounding box center [955, 140] width 27 height 13
type textarea "hero.moveLeft()"
click at [1117, 163] on div "# Kod normalnie wykonuje się w tej kolejności, w której został napisany. # Powt…" at bounding box center [1115, 274] width 299 height 495
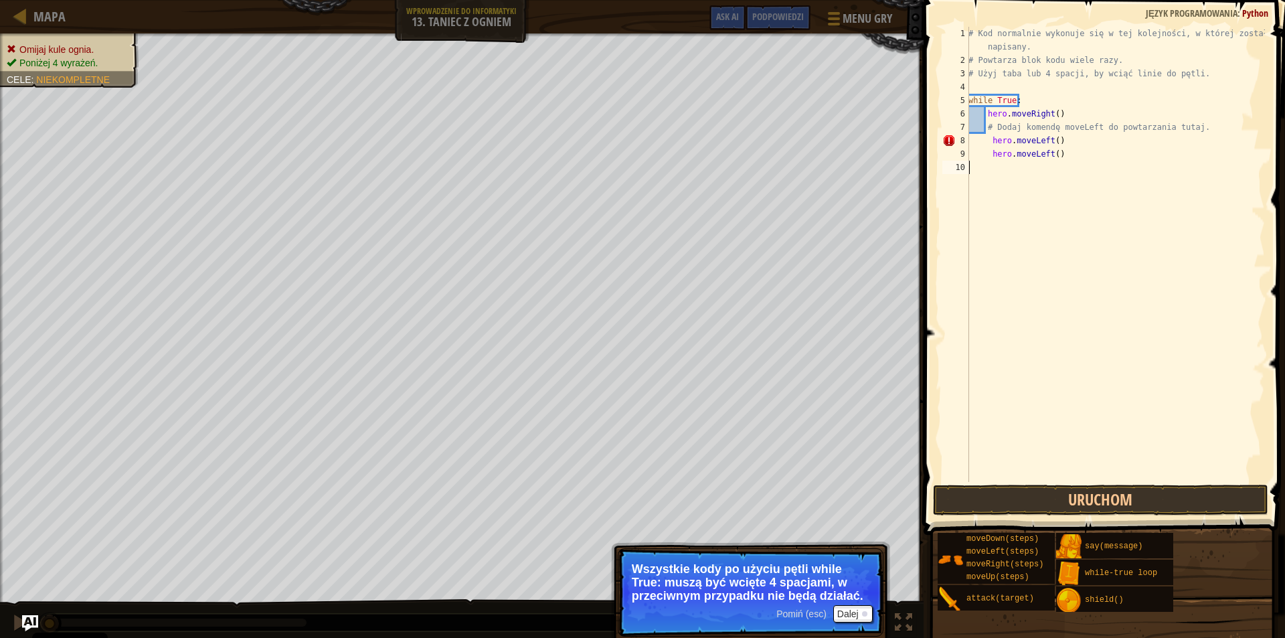
click at [1081, 141] on div "# Kod normalnie wykonuje się w tej kolejności, w której został napisany. # Powt…" at bounding box center [1115, 274] width 299 height 495
type textarea "hero.moveLeft()"
click at [1081, 161] on div "# Kod normalnie wykonuje się w tej kolejności, w której został napisany. # Powt…" at bounding box center [1115, 274] width 299 height 495
click at [979, 98] on div "# Kod normalnie wykonuje się w tej kolejności, w której został napisany. # Powt…" at bounding box center [1115, 274] width 299 height 495
click at [851, 609] on button "Dalej" at bounding box center [852, 613] width 39 height 17
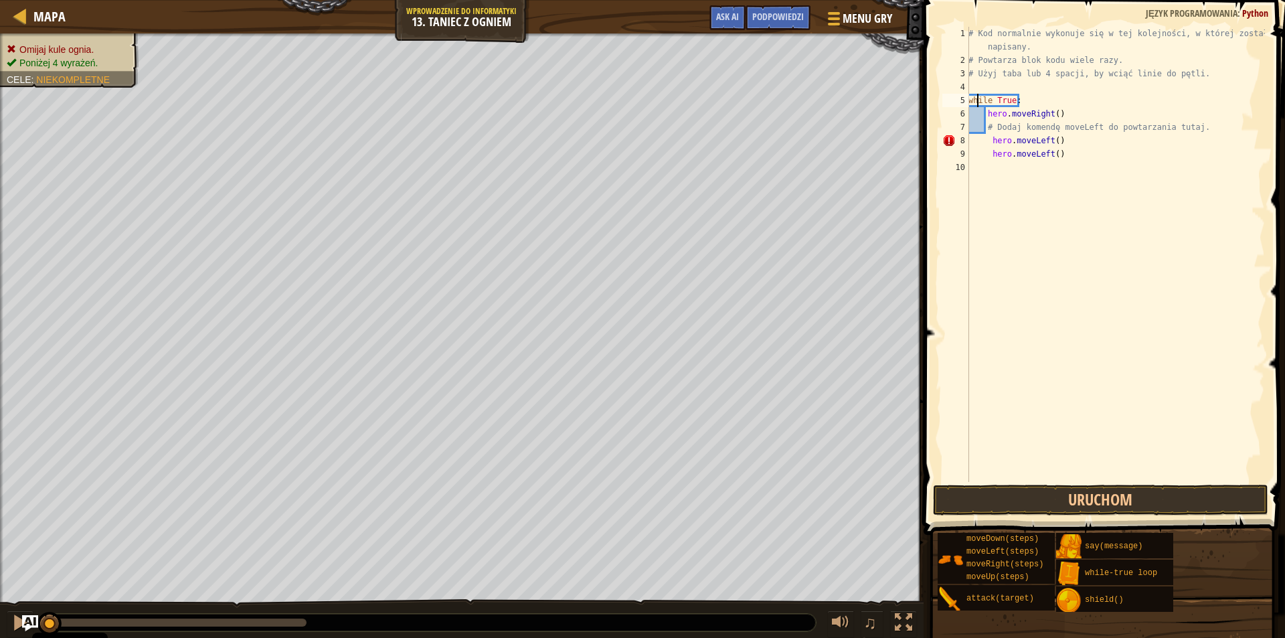
scroll to position [6, 1]
click at [989, 145] on div "# Kod normalnie wykonuje się w tej kolejności, w której został napisany. # Powt…" at bounding box center [1115, 274] width 299 height 495
click at [983, 157] on div "# Kod normalnie wykonuje się w tej kolejności, w której został napisany. # Powt…" at bounding box center [1115, 274] width 299 height 495
click at [989, 155] on div "# Kod normalnie wykonuje się w tej kolejności, w której został napisany. # Powt…" at bounding box center [1115, 274] width 299 height 495
type textarea "hero.moveLeft()"
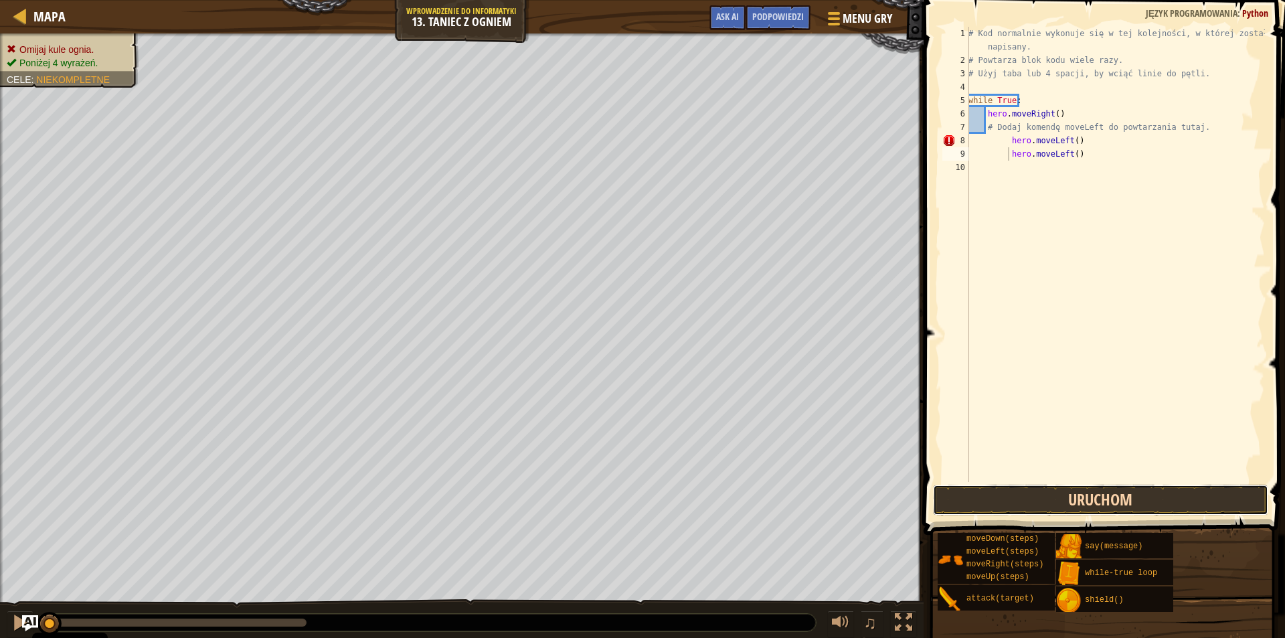
click at [996, 505] on button "Uruchom" at bounding box center [1100, 500] width 335 height 31
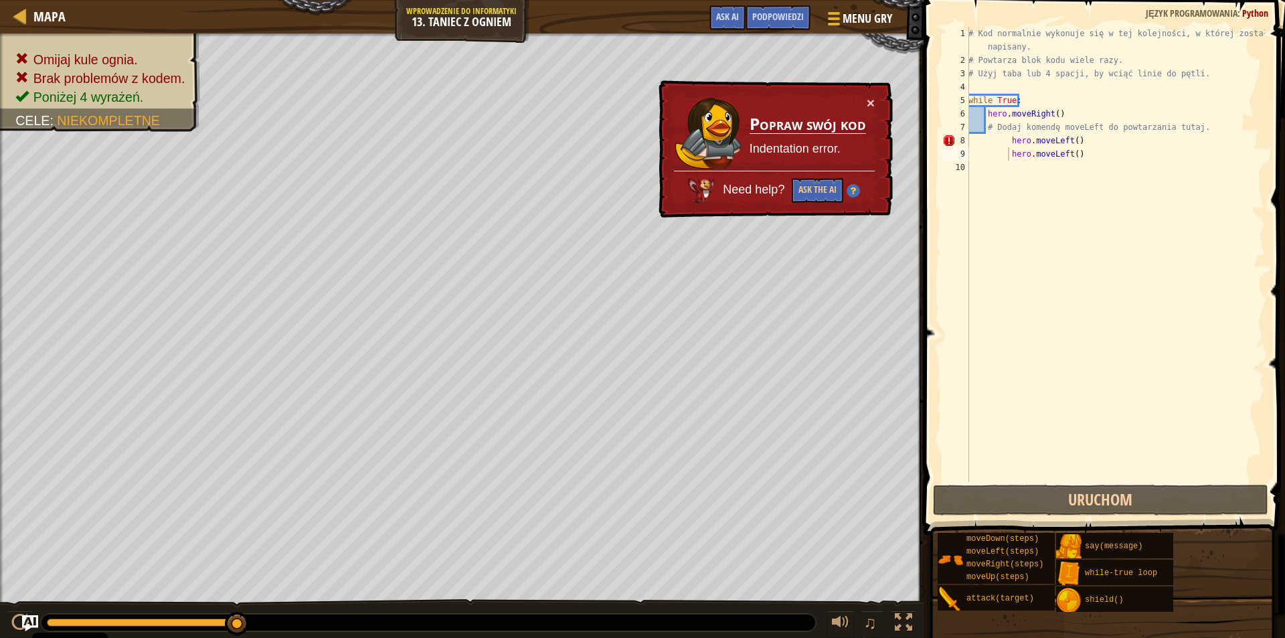
click at [875, 103] on div "× Popraw swój kod Indentation error. Need help? Ask the AI" at bounding box center [774, 149] width 237 height 138
click at [872, 108] on button "×" at bounding box center [871, 103] width 8 height 14
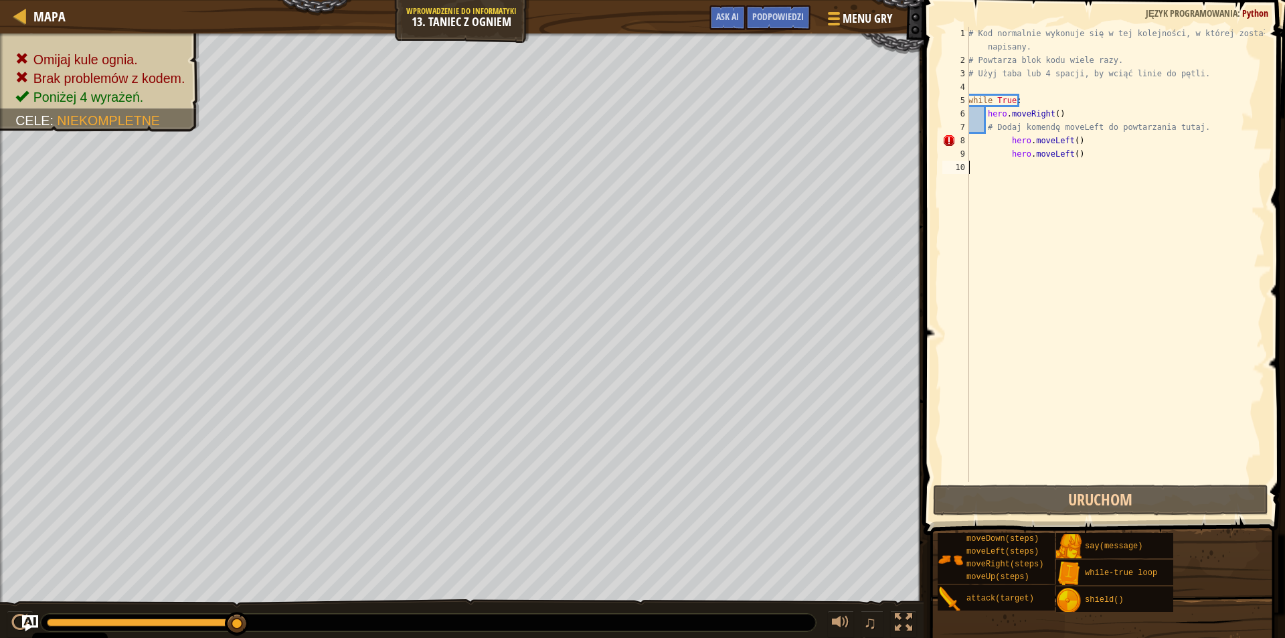
click at [1084, 167] on div "# Kod normalnie wykonuje się w tej kolejności, w której został napisany. # Powt…" at bounding box center [1115, 274] width 299 height 495
click at [1090, 151] on div "# Kod normalnie wykonuje się w tej kolejności, w której został napisany. # Powt…" at bounding box center [1115, 274] width 299 height 495
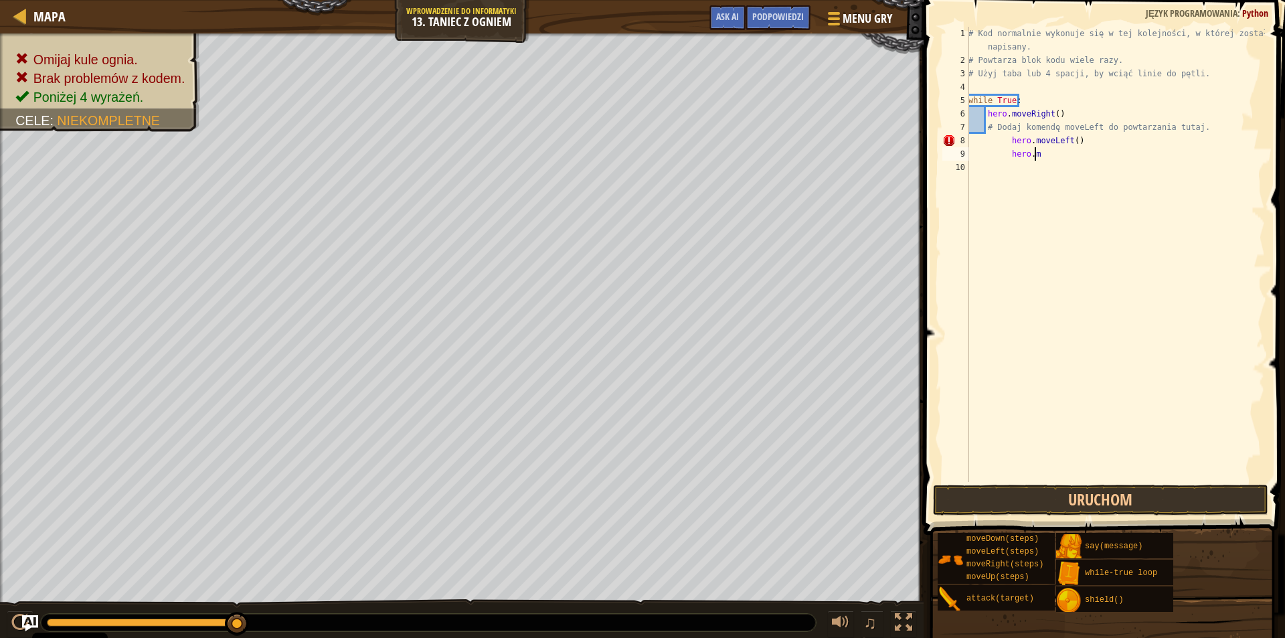
type textarea "h"
type textarea "#"
type textarea "h"
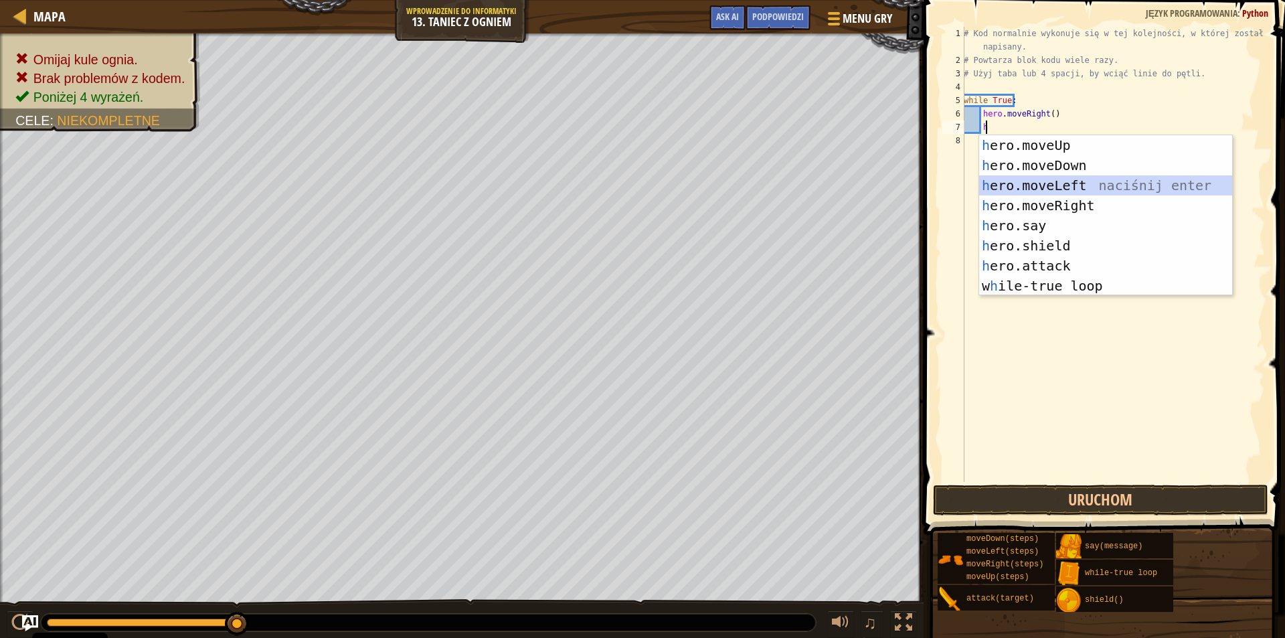
click at [1010, 184] on div "h ero.moveUp naciśnij enter h ero.moveDown naciśnij enter h ero.moveLeft naciśn…" at bounding box center [1105, 235] width 253 height 201
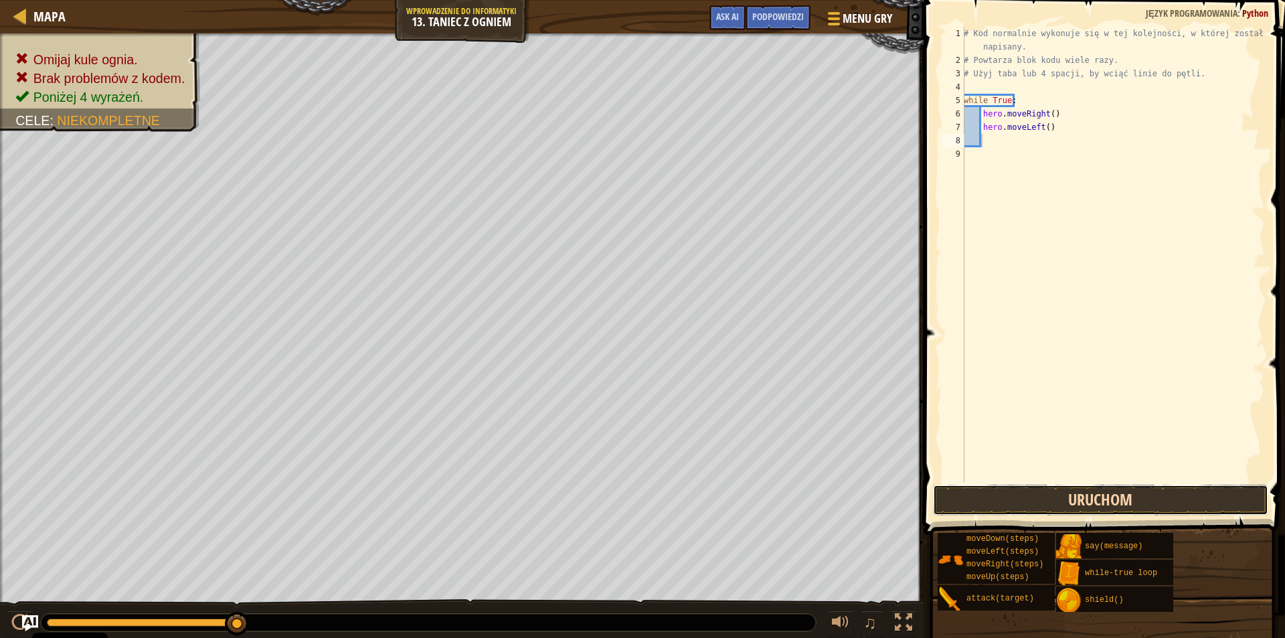
click at [1159, 504] on button "Uruchom" at bounding box center [1100, 500] width 335 height 31
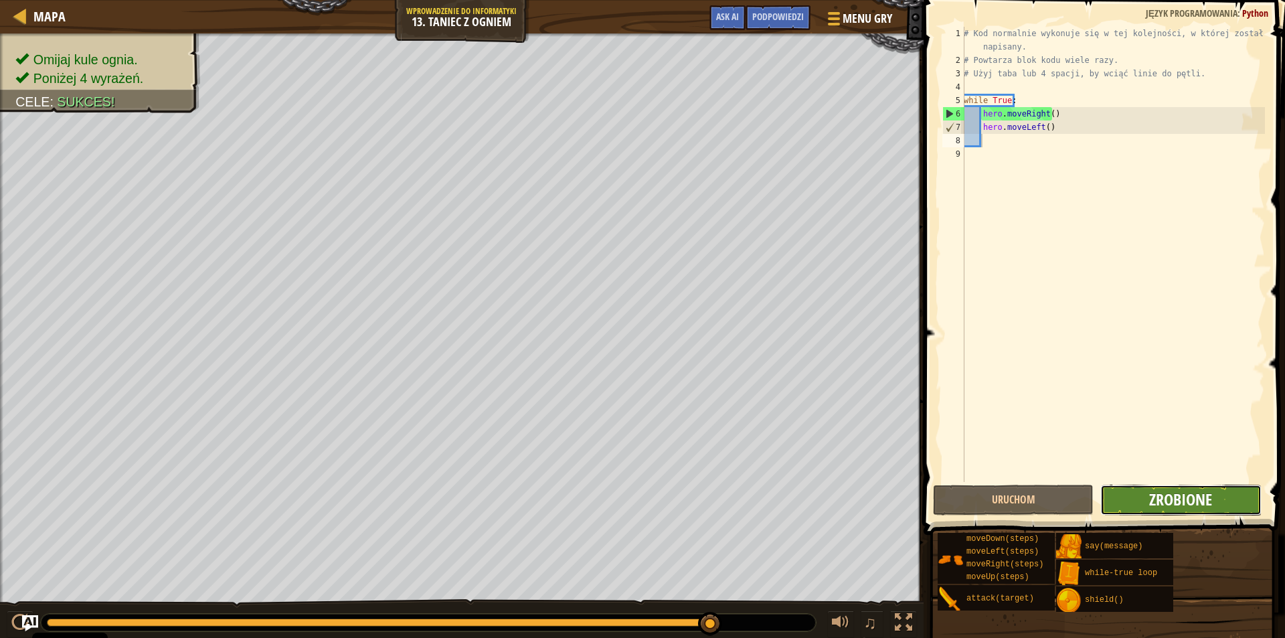
click at [1171, 502] on span "Zrobione" at bounding box center [1180, 499] width 63 height 21
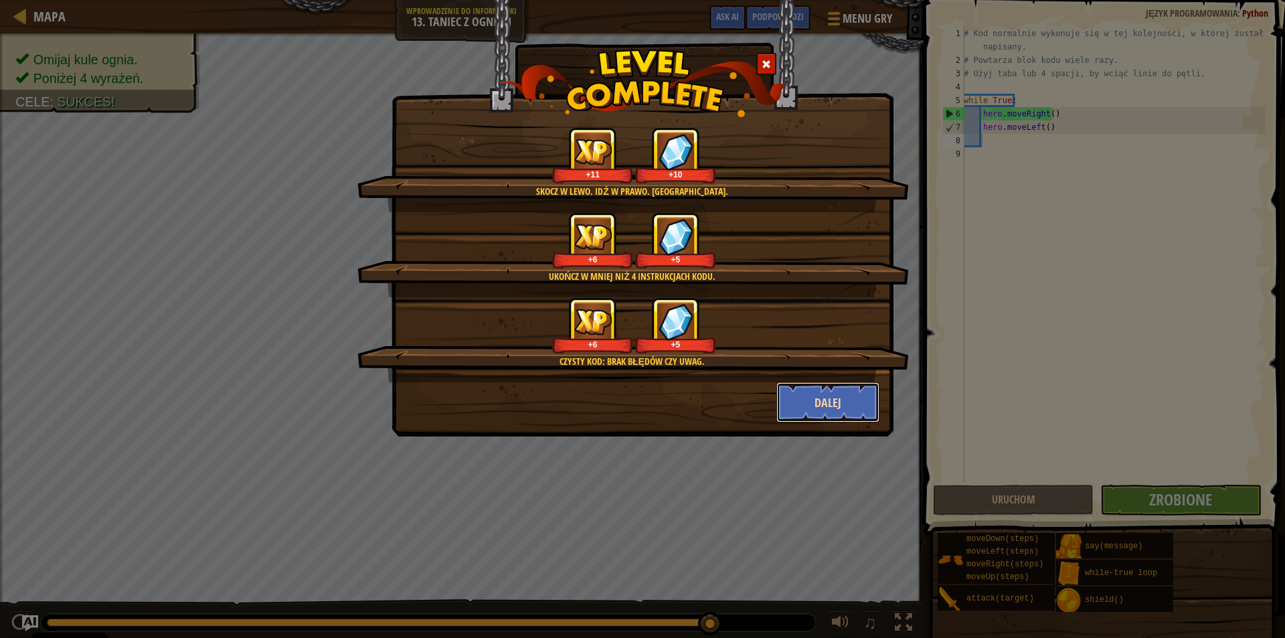
click at [831, 399] on button "Dalej" at bounding box center [828, 402] width 104 height 40
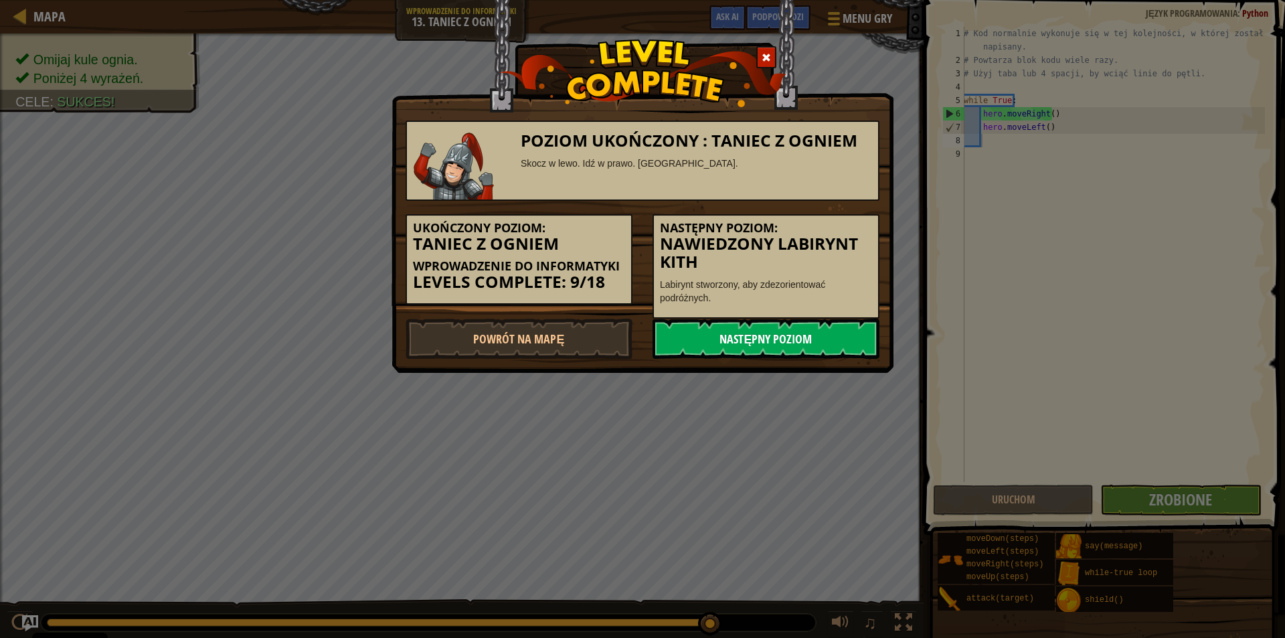
click at [786, 330] on link "Następny poziom" at bounding box center [766, 339] width 227 height 40
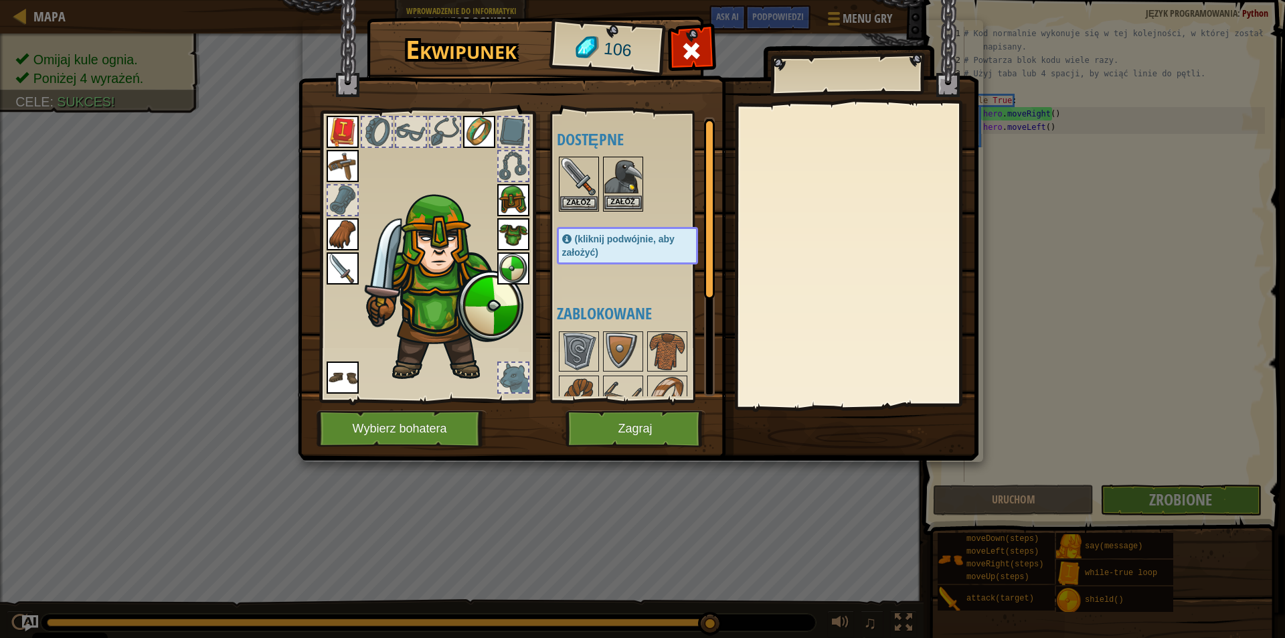
click at [623, 193] on img at bounding box center [622, 176] width 37 height 37
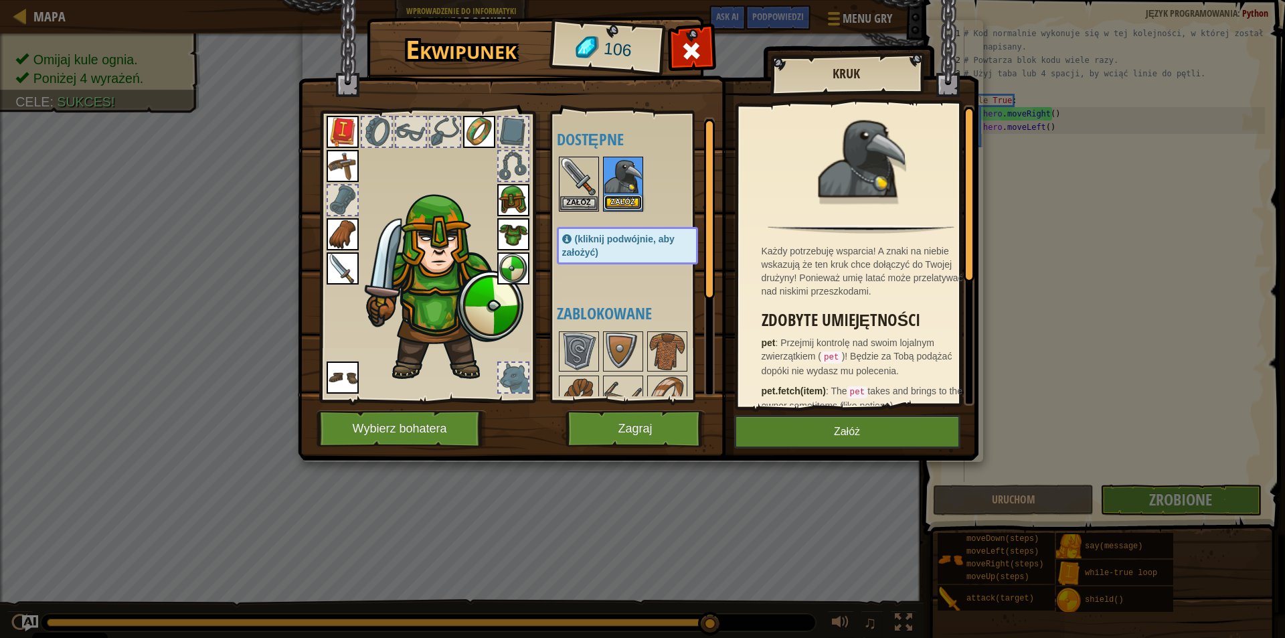
click at [623, 201] on button "Załóż" at bounding box center [622, 202] width 37 height 14
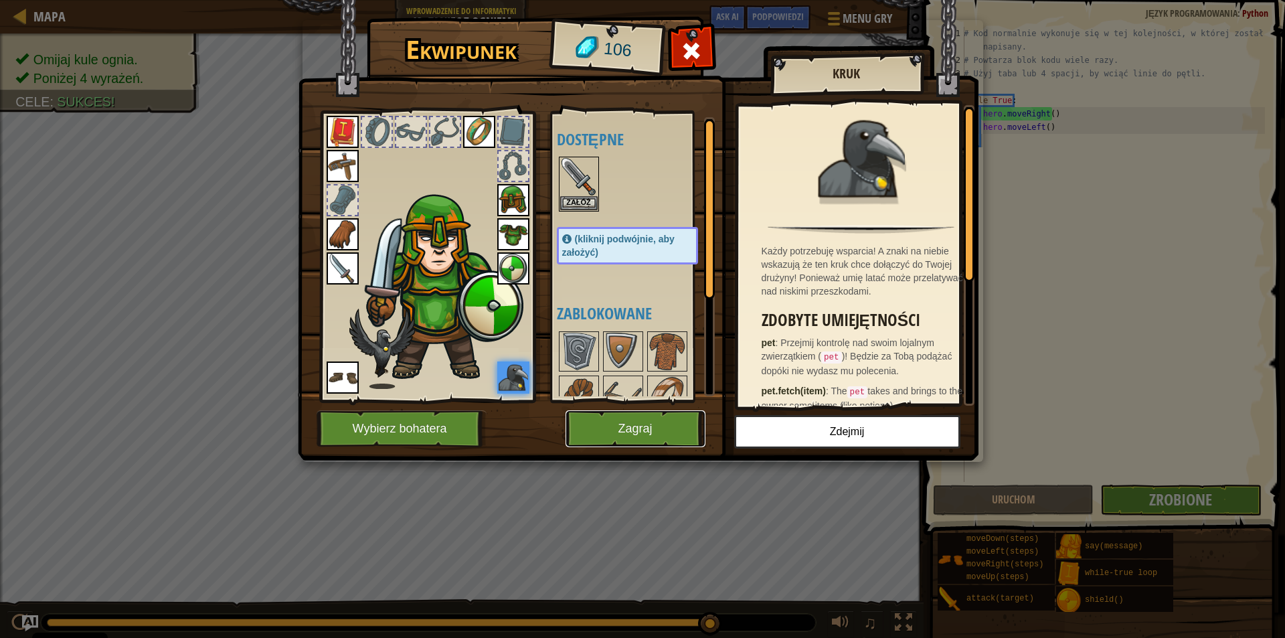
click at [612, 415] on button "Zagraj" at bounding box center [636, 428] width 140 height 37
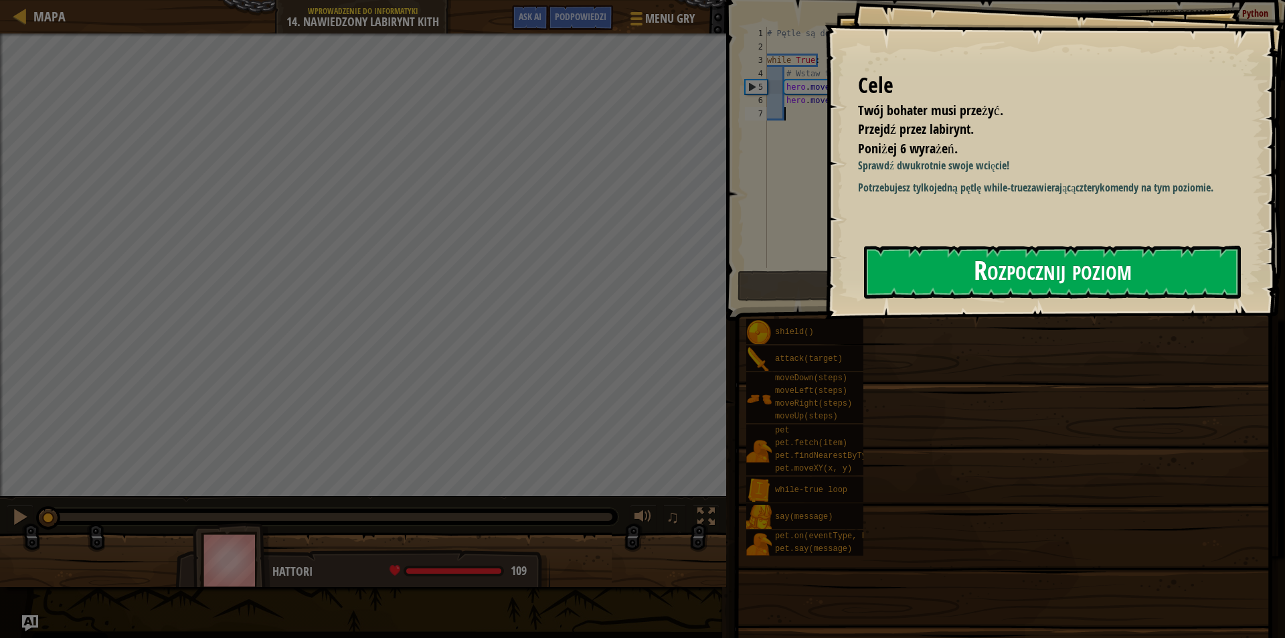
click at [1023, 266] on button "Rozpocznij poziom" at bounding box center [1052, 272] width 377 height 53
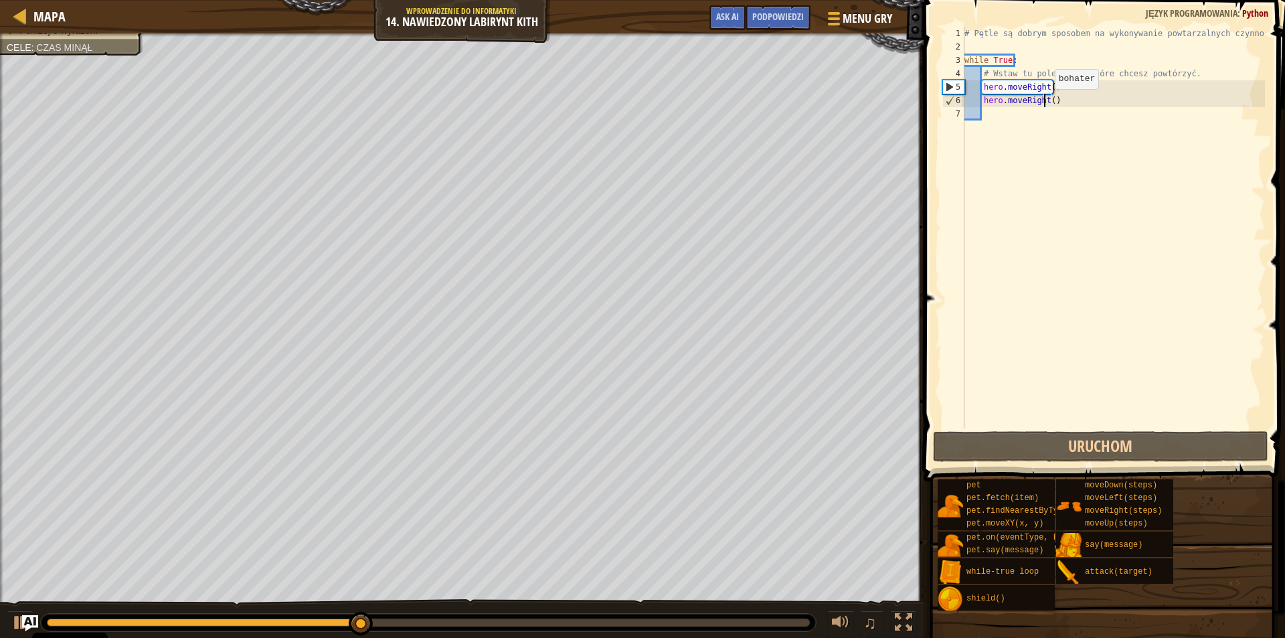
click at [1044, 102] on div "# Pętle są dobrym sposobem na wykonywanie powtarzalnych czynności. while True :…" at bounding box center [1113, 241] width 303 height 428
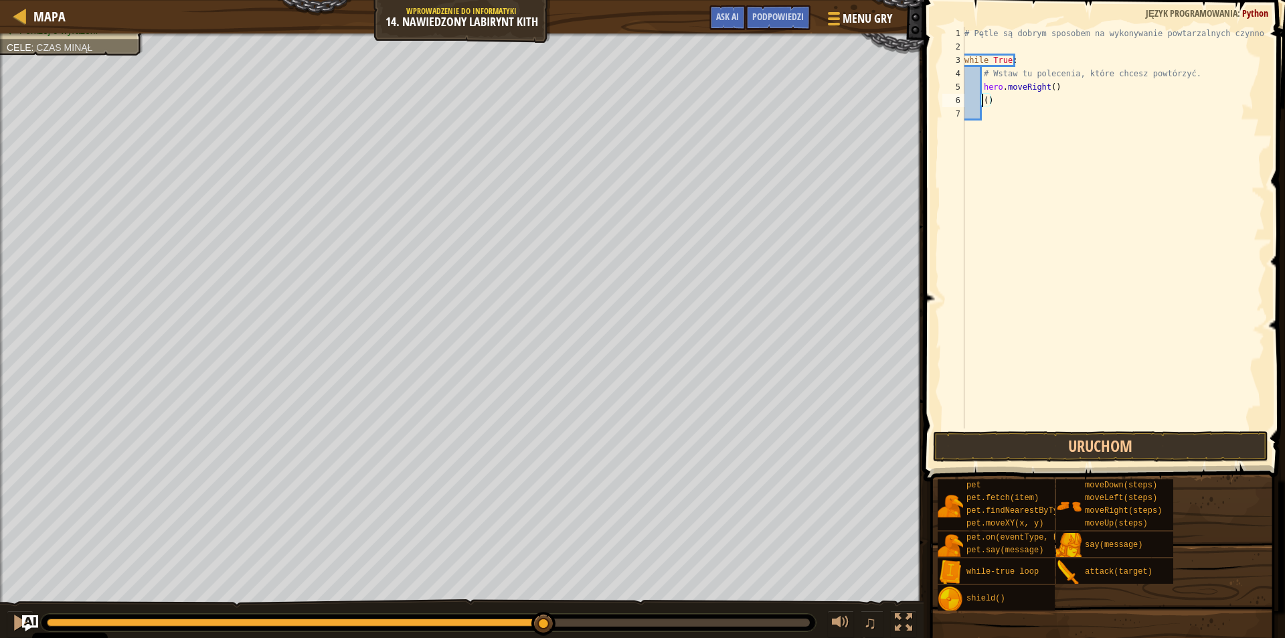
scroll to position [6, 1]
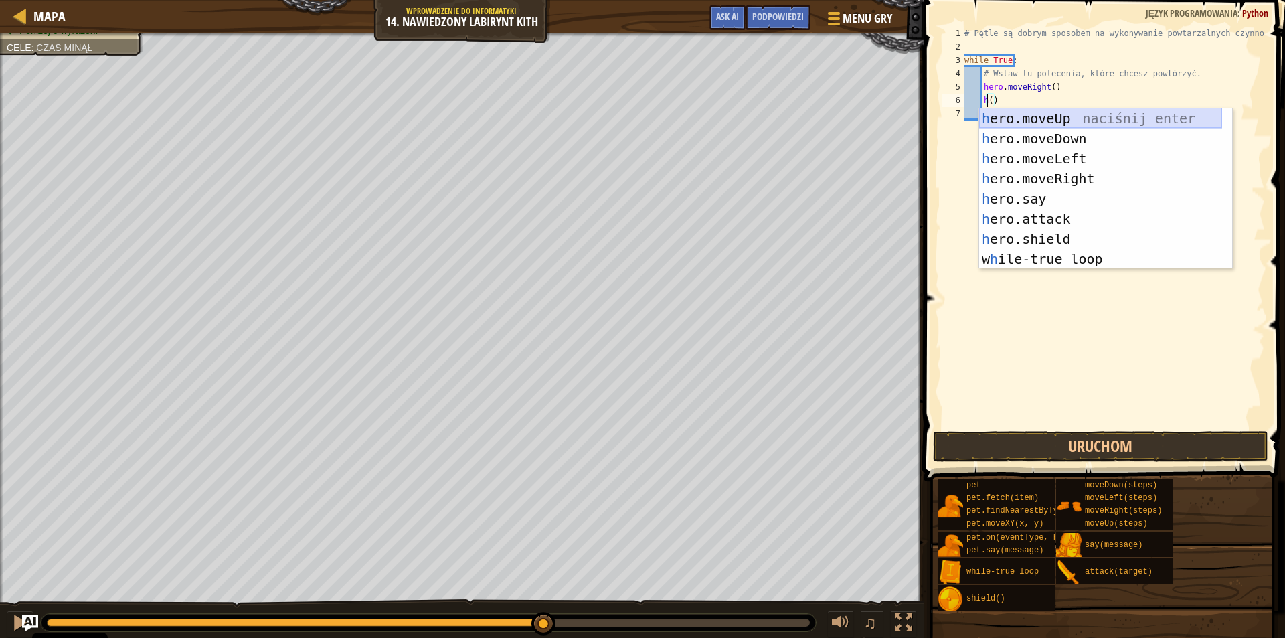
click at [1058, 121] on div "h ero.moveUp naciśnij enter h ero.moveDown naciśnij enter h ero.moveLeft naciśn…" at bounding box center [1100, 208] width 243 height 201
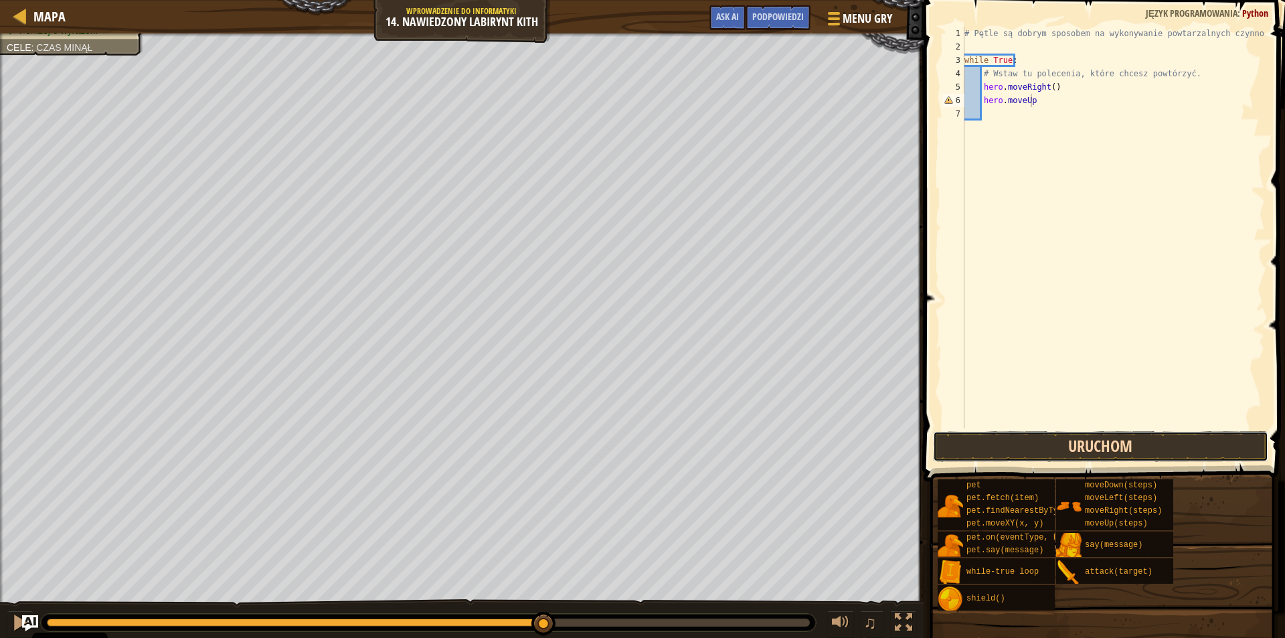
click at [1036, 435] on button "Uruchom" at bounding box center [1100, 446] width 335 height 31
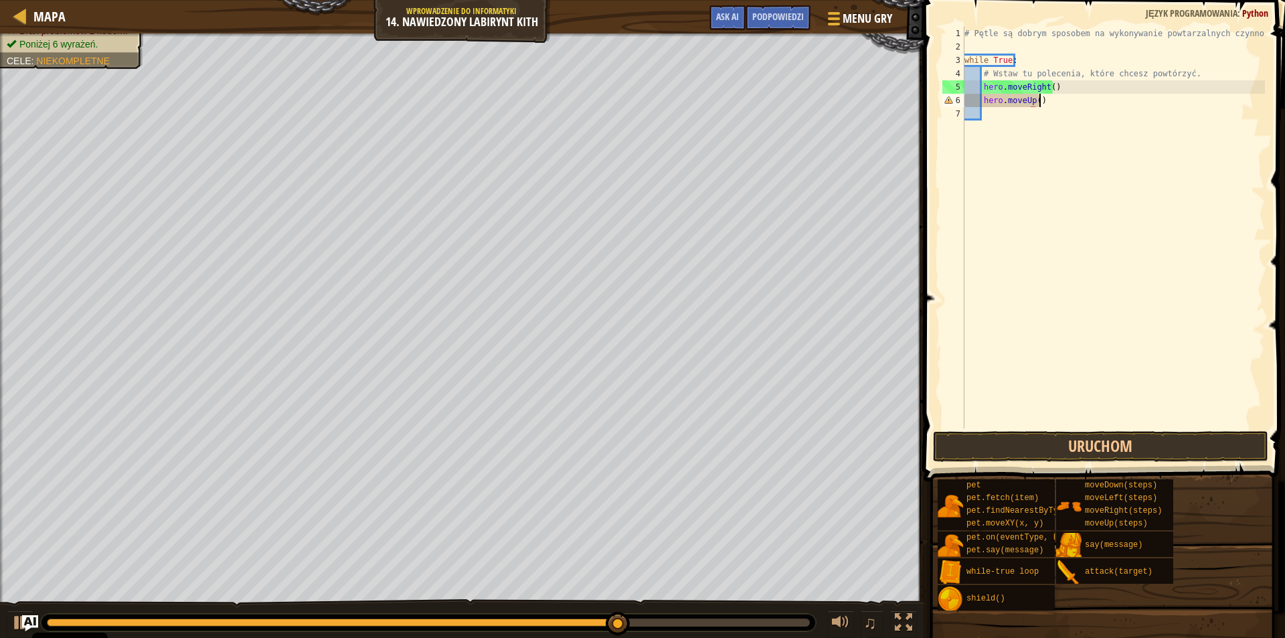
scroll to position [6, 5]
click at [1035, 454] on button "Uruchom" at bounding box center [1100, 446] width 335 height 31
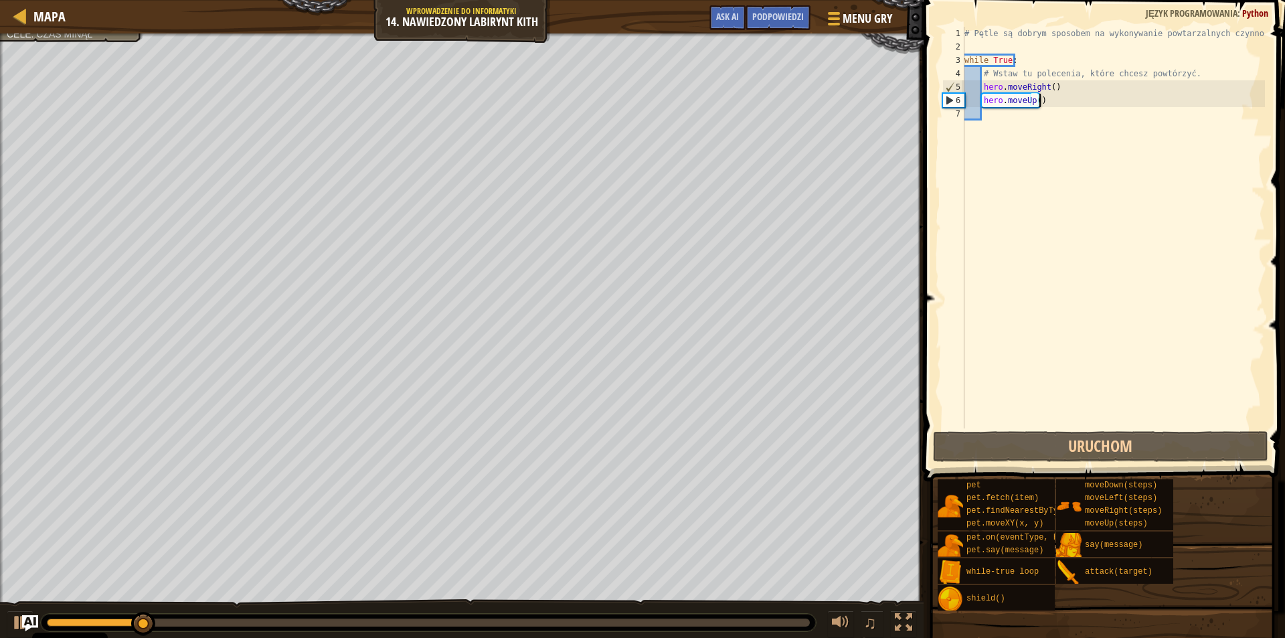
click at [1050, 94] on div "# Pętle są dobrym sposobem na wykonywanie powtarzalnych czynności. while True :…" at bounding box center [1113, 241] width 303 height 428
click at [1046, 89] on div "# Pętle są dobrym sposobem na wykonywanie powtarzalnych czynności. while True :…" at bounding box center [1113, 241] width 303 height 428
click at [1049, 92] on div "# Pętle są dobrym sposobem na wykonywanie powtarzalnych czynności. while True :…" at bounding box center [1113, 241] width 303 height 428
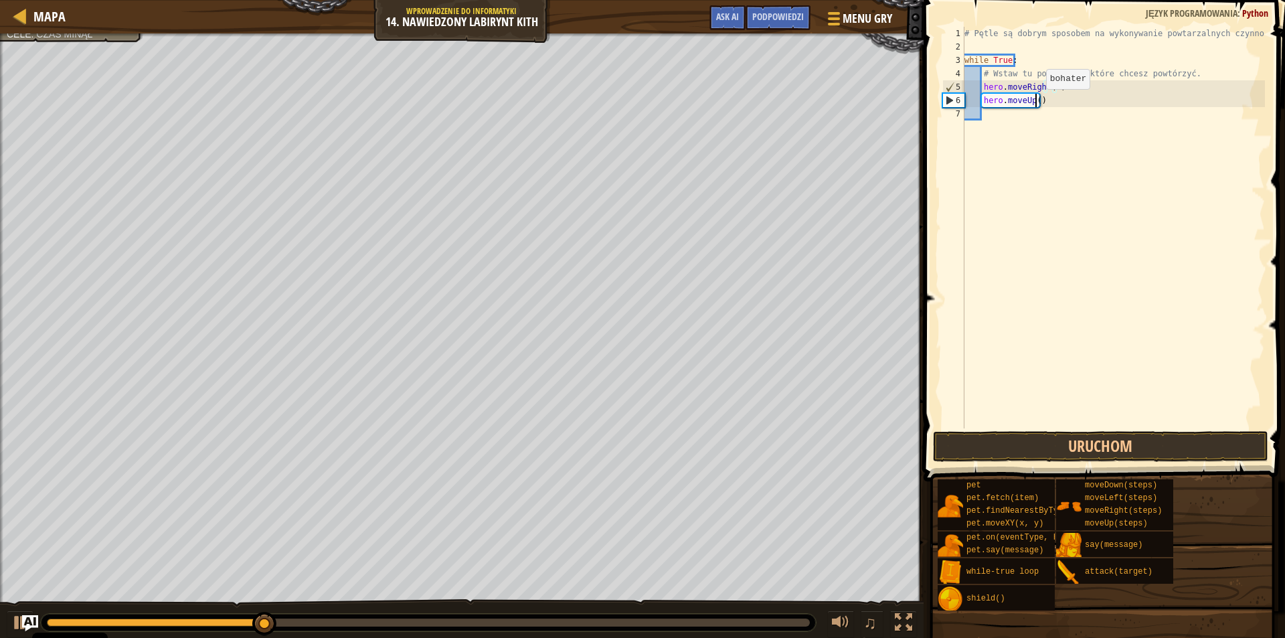
click at [1035, 102] on div "# Pętle są dobrym sposobem na wykonywanie powtarzalnych czynności. while True :…" at bounding box center [1113, 241] width 303 height 428
type textarea "hero.moveUp(2)"
click at [1035, 125] on div "# Pętle są dobrym sposobem na wykonywanie powtarzalnych czynności. while True :…" at bounding box center [1113, 241] width 303 height 428
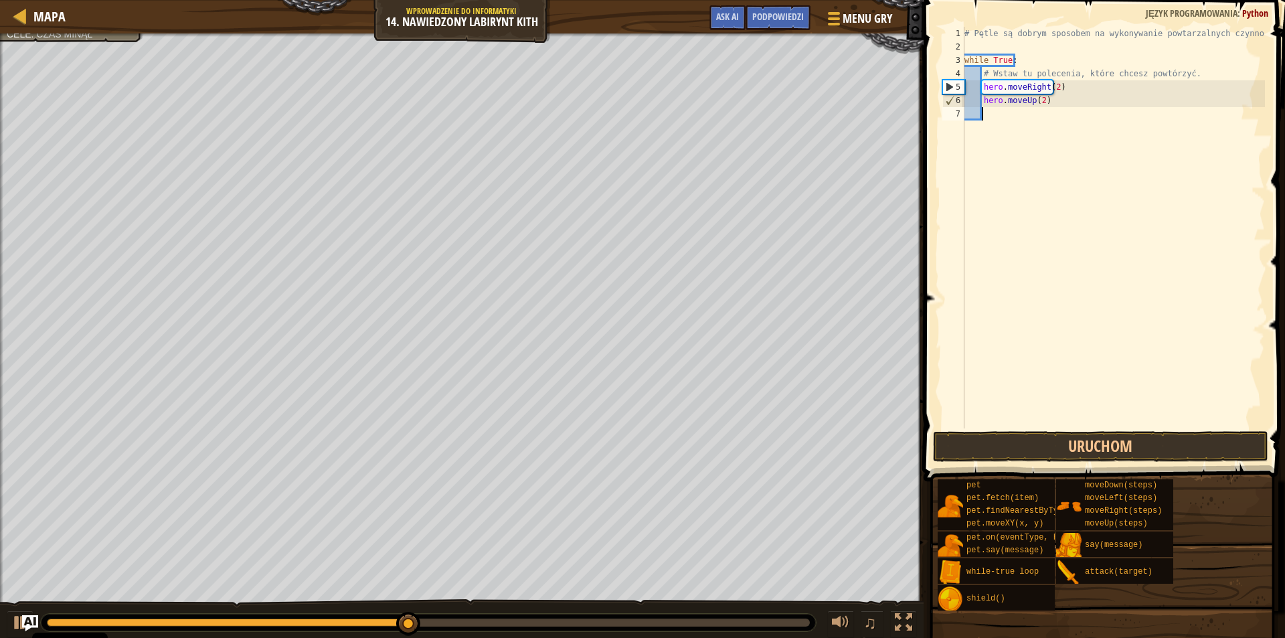
click at [1044, 100] on div "# Pętle są dobrym sposobem na wykonywanie powtarzalnych czynności. while True :…" at bounding box center [1113, 241] width 303 height 428
type textarea "hero.moveUp(2)"
click at [1069, 439] on button "Uruchom" at bounding box center [1100, 446] width 335 height 31
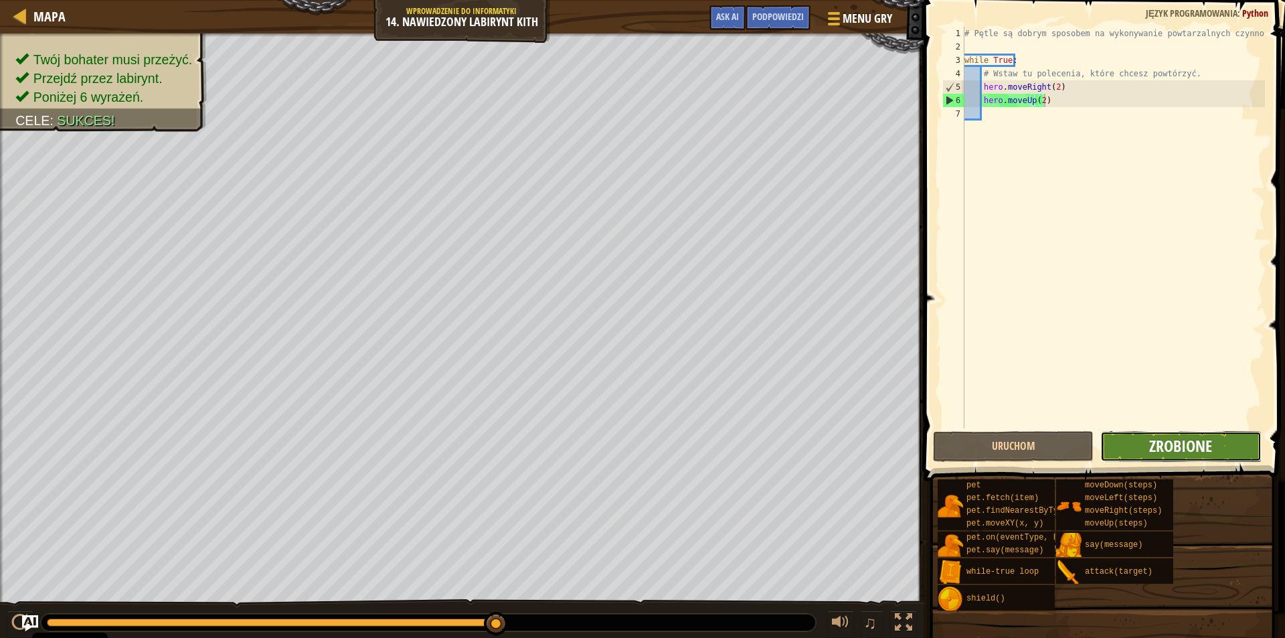
click at [1168, 444] on span "Zrobione" at bounding box center [1180, 445] width 63 height 21
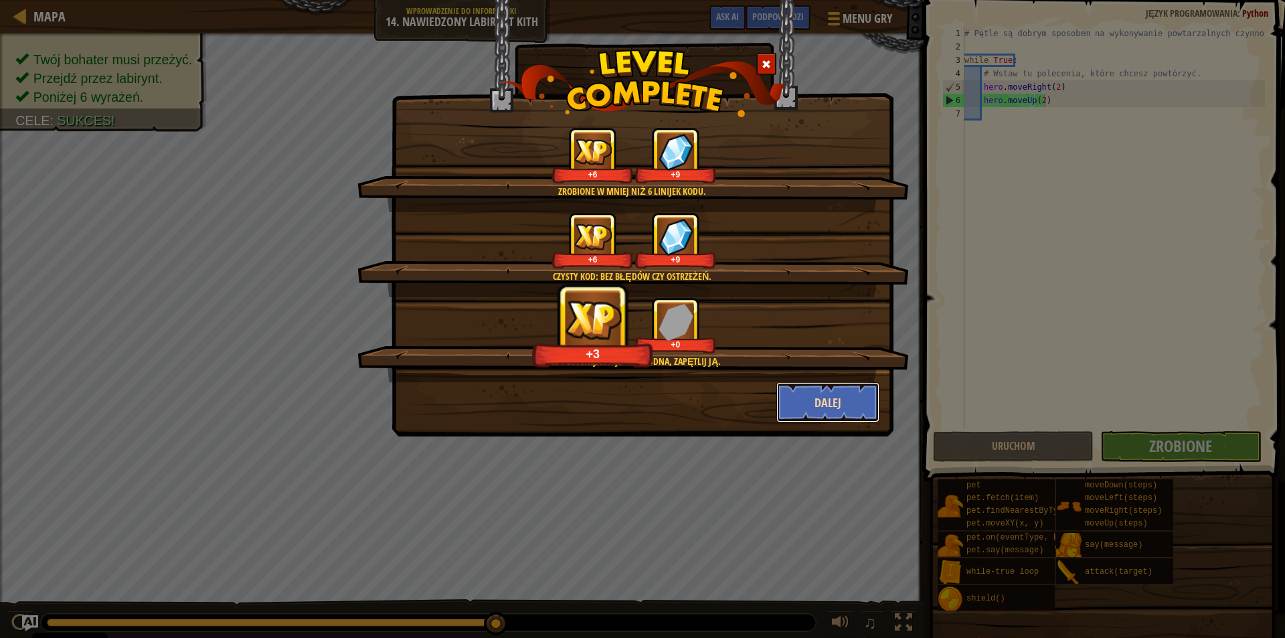
click at [817, 402] on button "Dalej" at bounding box center [828, 402] width 104 height 40
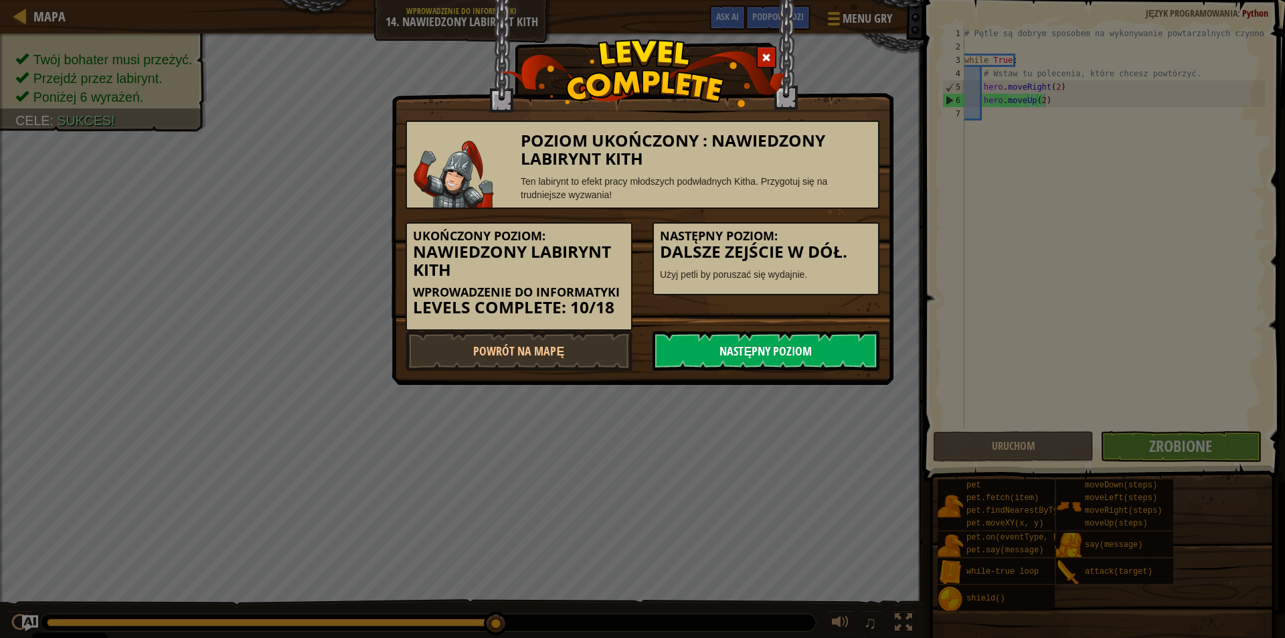
click at [795, 340] on link "Następny poziom" at bounding box center [766, 351] width 227 height 40
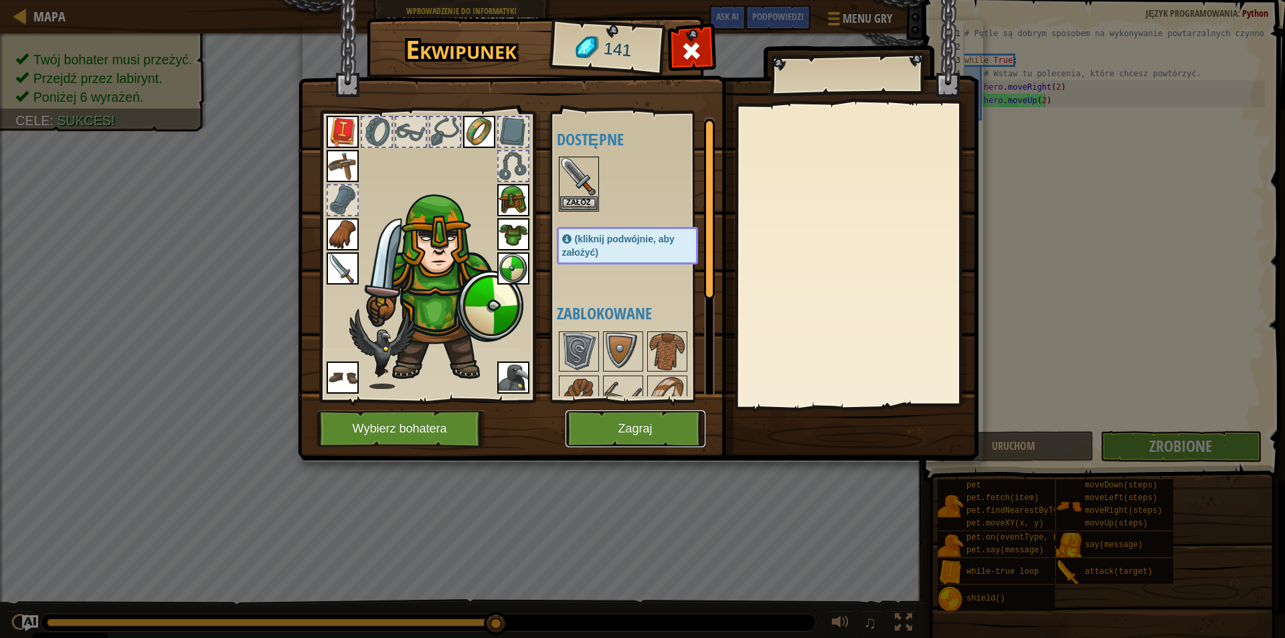
click at [579, 430] on button "Zagraj" at bounding box center [636, 428] width 140 height 37
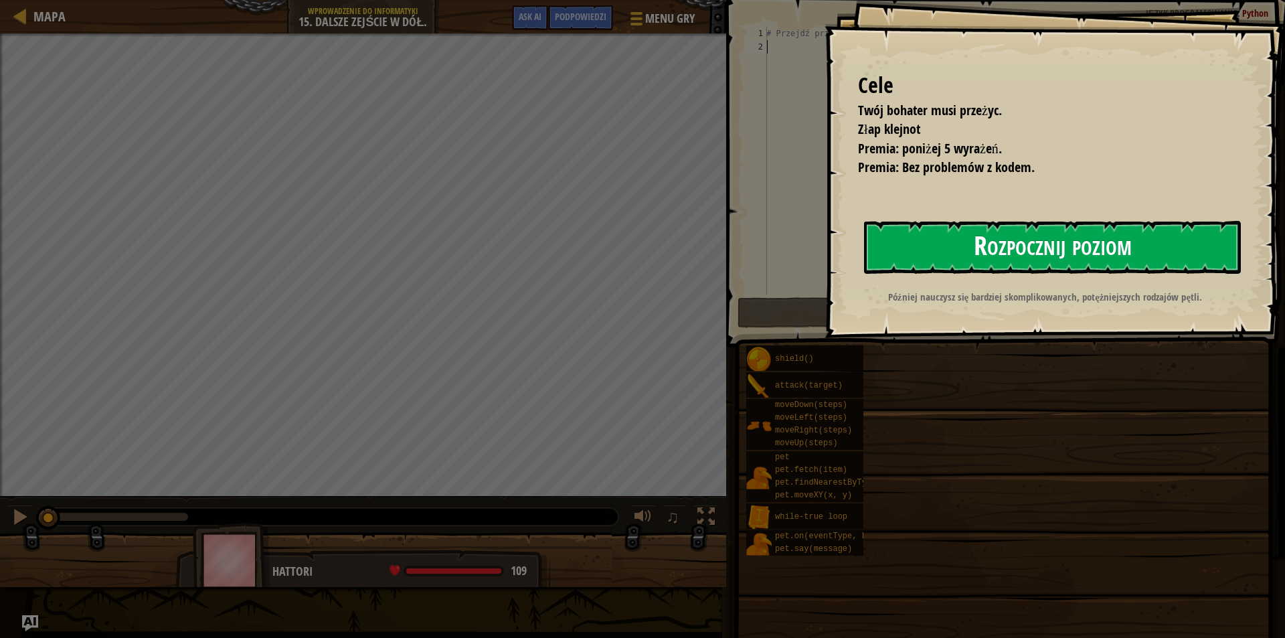
click at [1005, 248] on button "Rozpocznij poziom" at bounding box center [1052, 247] width 377 height 53
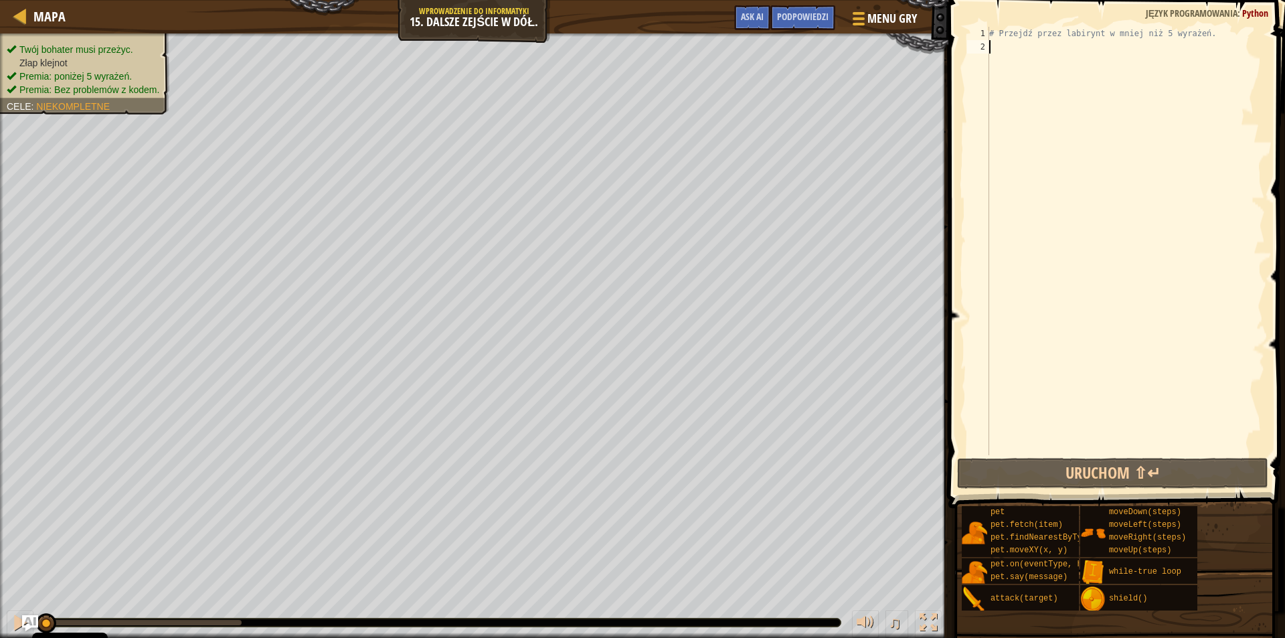
type textarea "w"
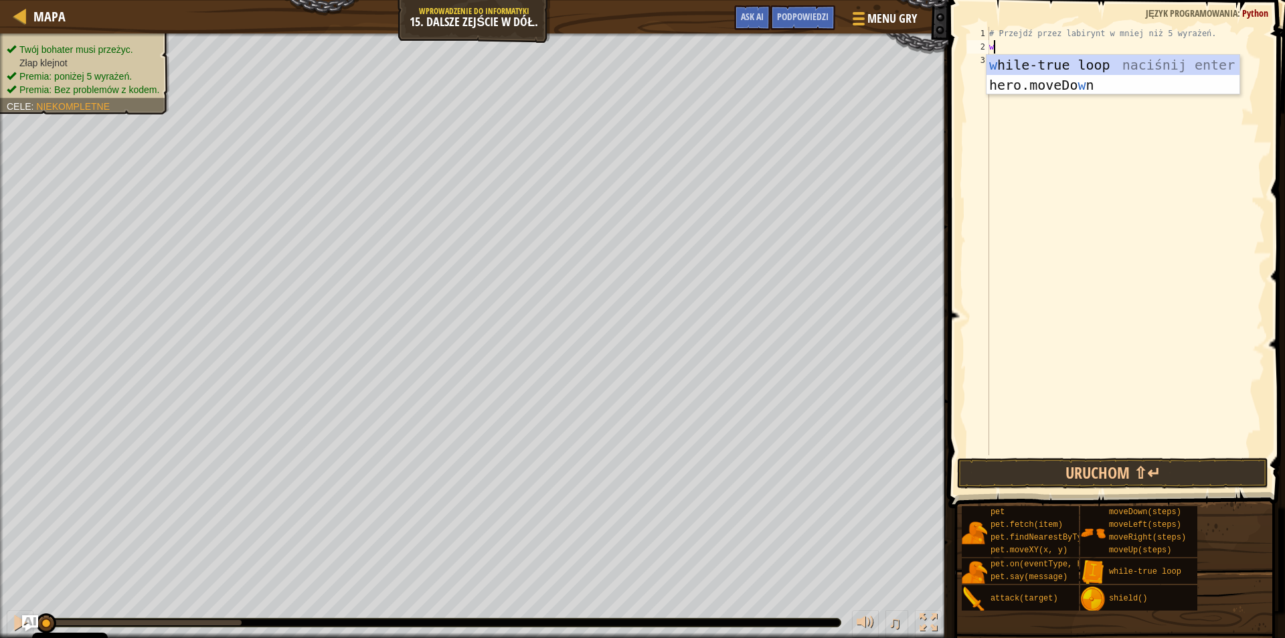
scroll to position [6, 0]
click at [1048, 60] on div "w hile-true loop naciśnij enter hero.moveDo w n naciśnij enter" at bounding box center [1113, 95] width 253 height 80
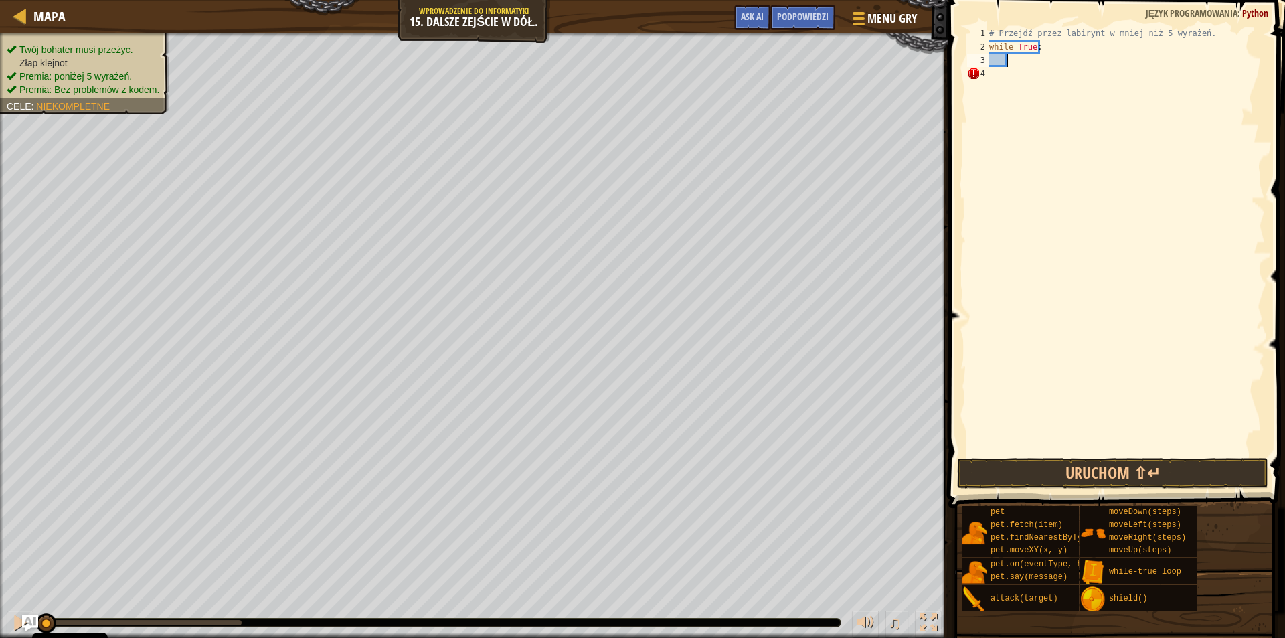
type textarea "h"
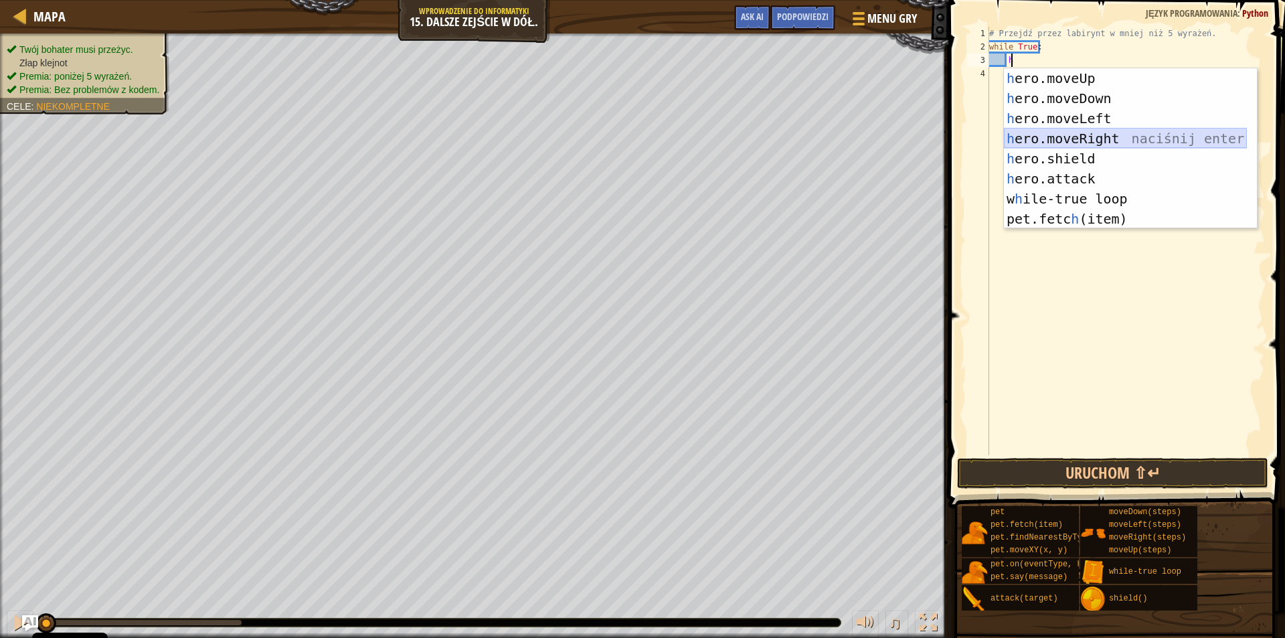
drag, startPoint x: 1052, startPoint y: 140, endPoint x: 1056, endPoint y: 129, distance: 12.1
click at [1055, 133] on div "h ero.moveUp naciśnij enter h ero.moveDown naciśnij enter h ero.moveLeft naciśn…" at bounding box center [1125, 168] width 243 height 201
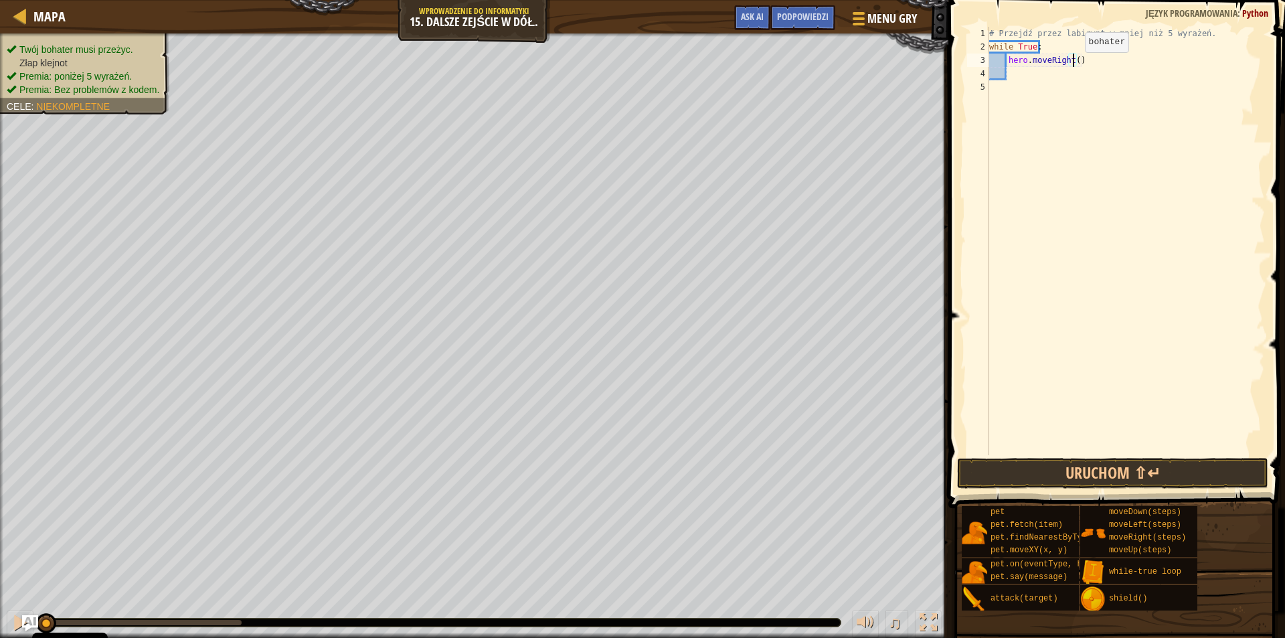
click at [1074, 66] on div "# Przejdź przez labirynt w mniej niż 5 wyrażeń. while True : hero . moveRight (…" at bounding box center [1126, 254] width 278 height 455
type textarea "hero.moveRight(2)"
click at [1039, 79] on div "# Przejdź przez labirynt w mniej niż 5 wyrażeń. while True : hero . moveRight (…" at bounding box center [1126, 254] width 278 height 455
type textarea "h"
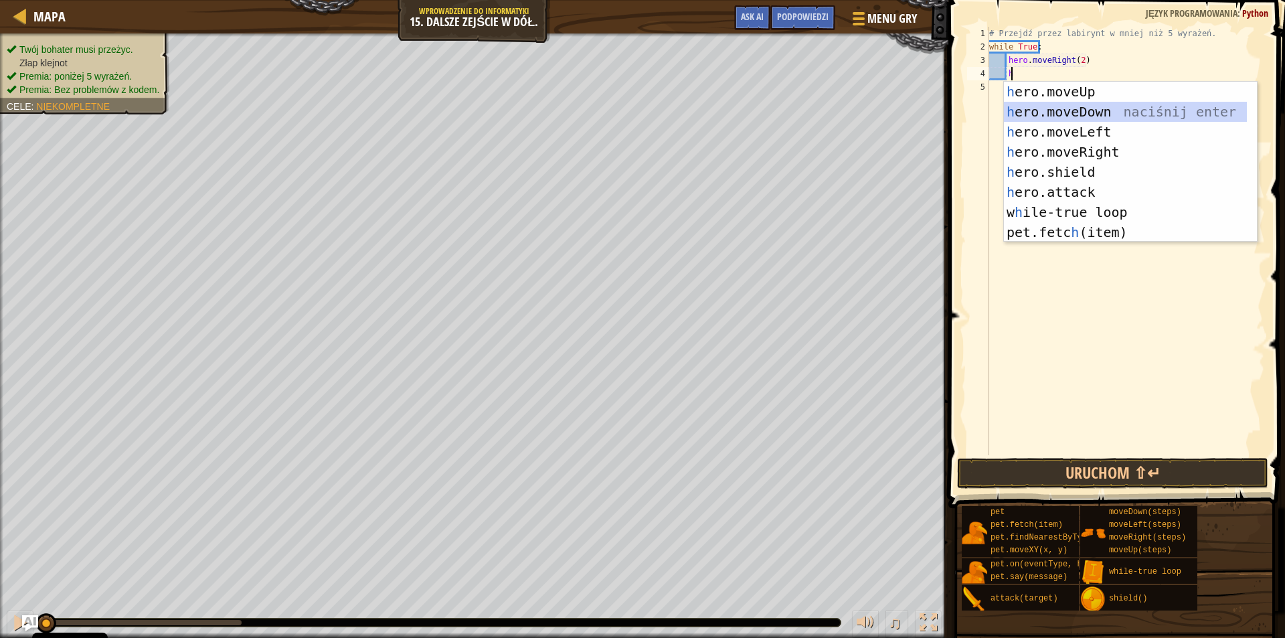
click at [1063, 116] on div "h ero.moveUp naciśnij enter h ero.moveDown naciśnij enter h ero.moveLeft naciśn…" at bounding box center [1125, 182] width 243 height 201
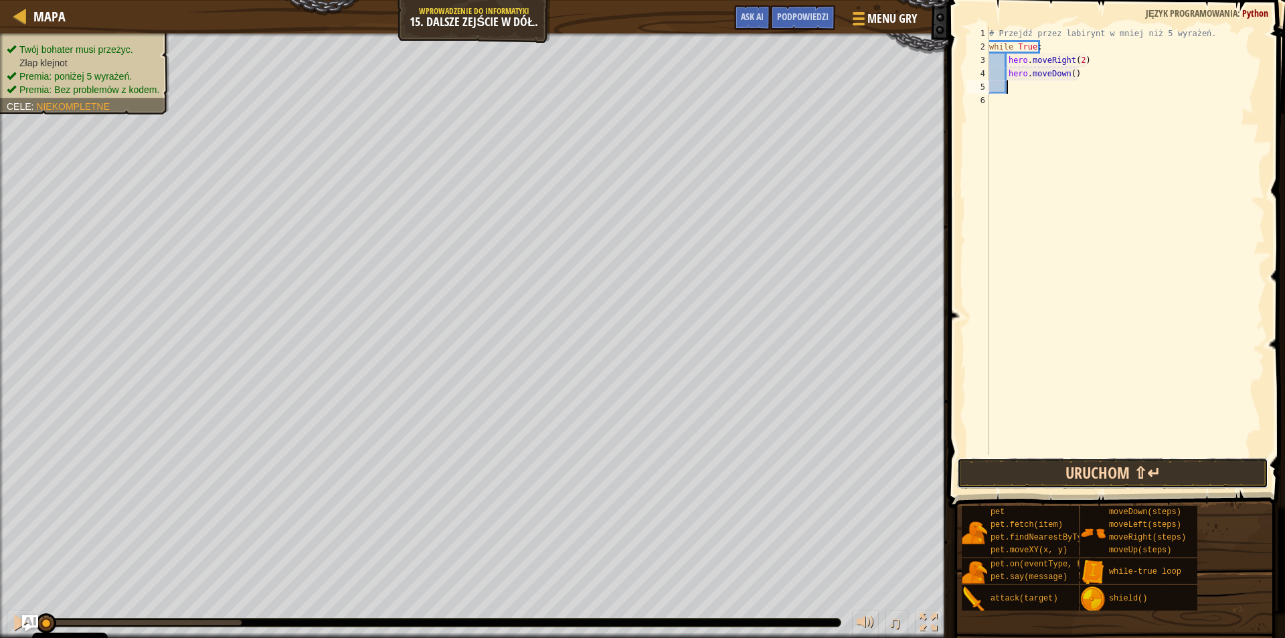
click at [1107, 470] on button "Uruchom ⇧↵" at bounding box center [1112, 473] width 311 height 31
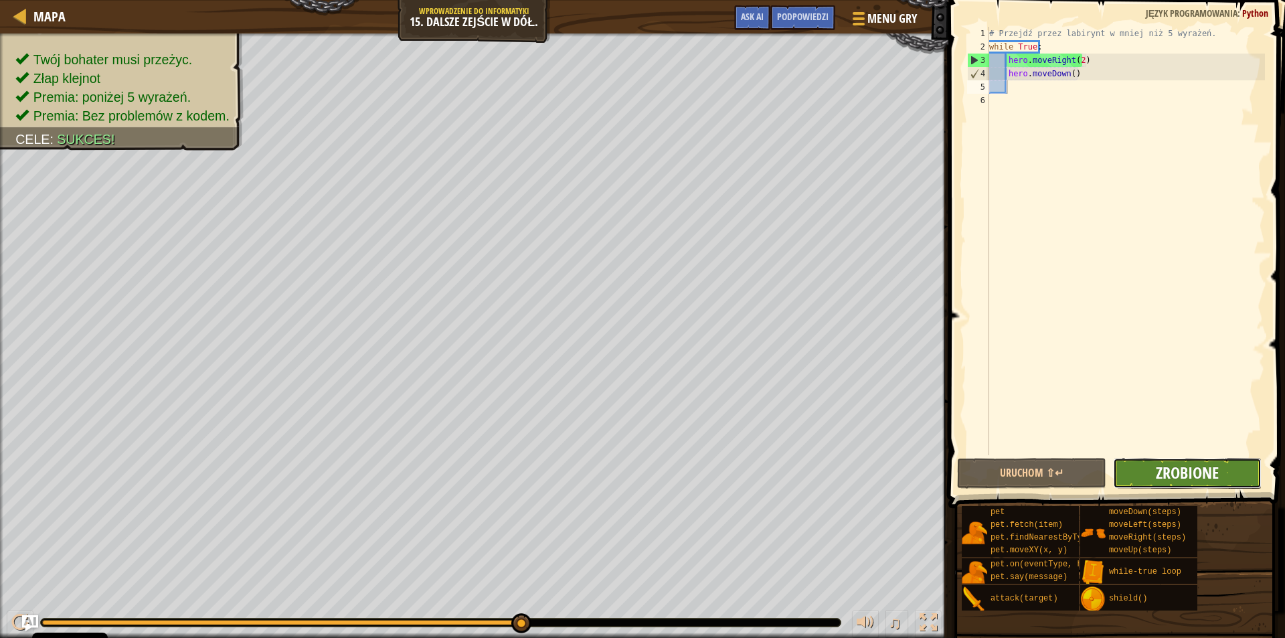
click at [1165, 469] on span "Zrobione" at bounding box center [1187, 472] width 63 height 21
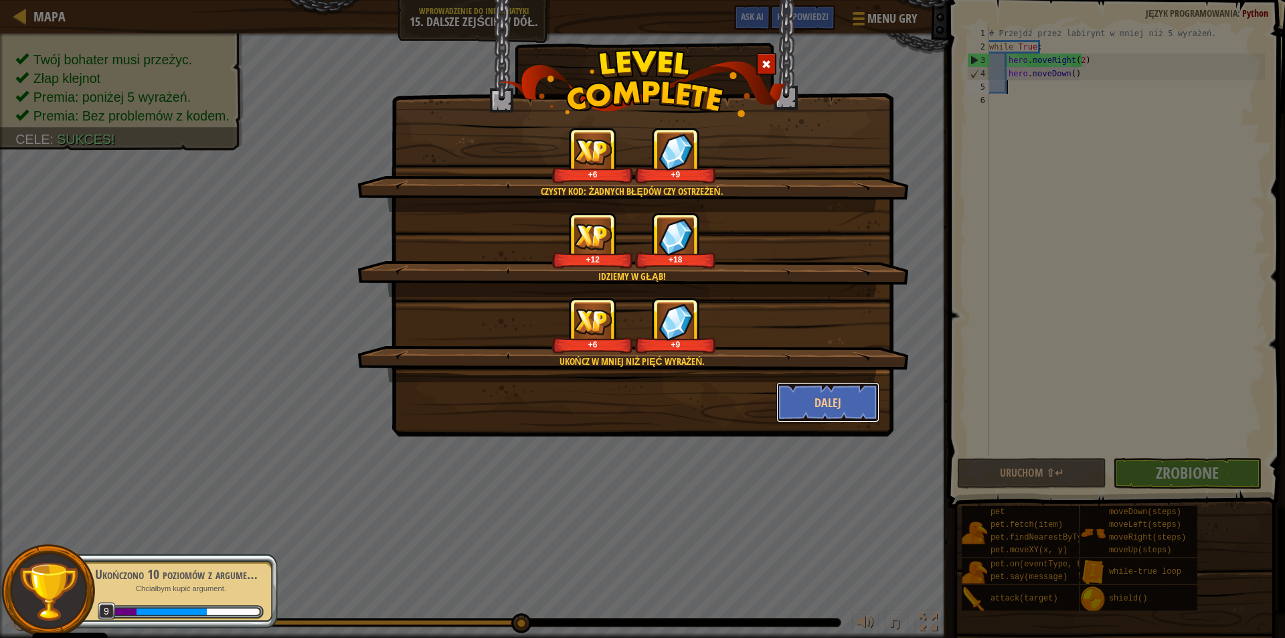
click at [849, 402] on button "Dalej" at bounding box center [828, 402] width 104 height 40
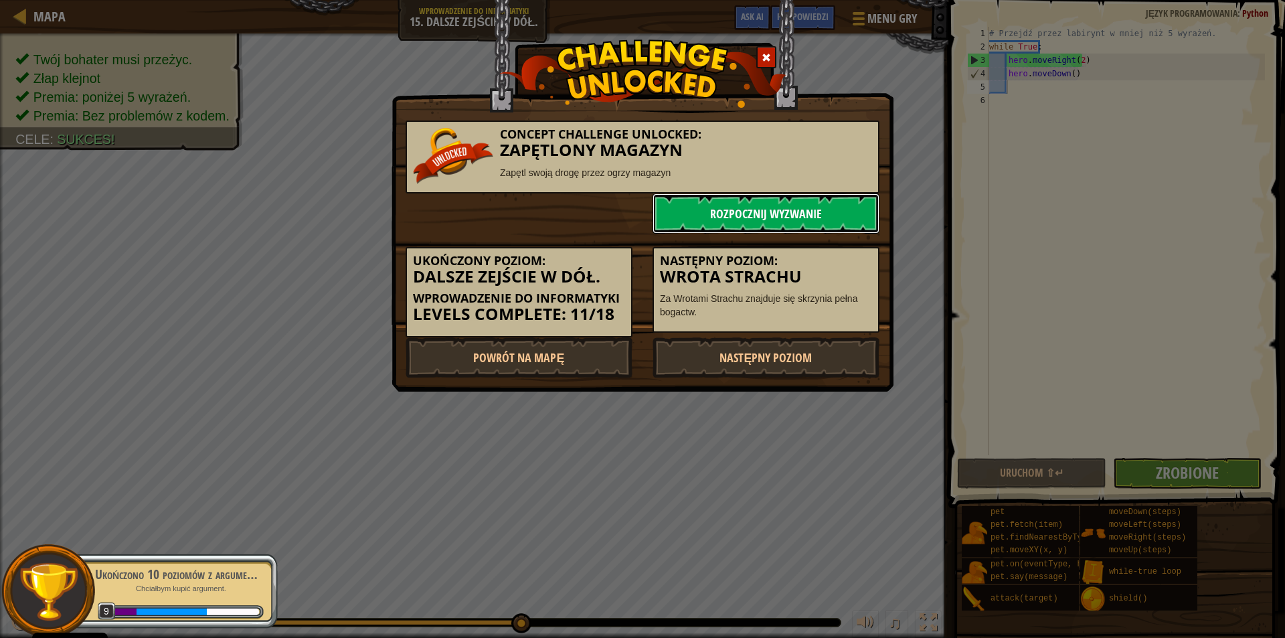
click at [785, 200] on link "Rozpocznij wyzwanie" at bounding box center [766, 213] width 227 height 40
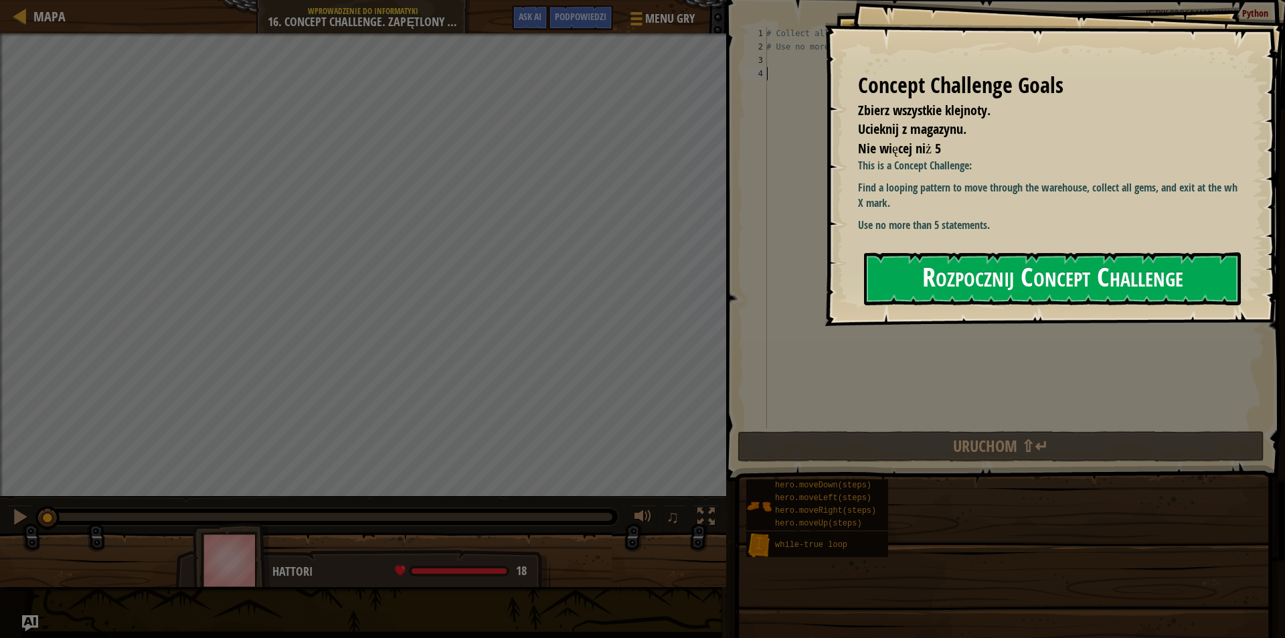
click at [1024, 269] on button "Rozpocznij Concept Challenge" at bounding box center [1052, 278] width 377 height 53
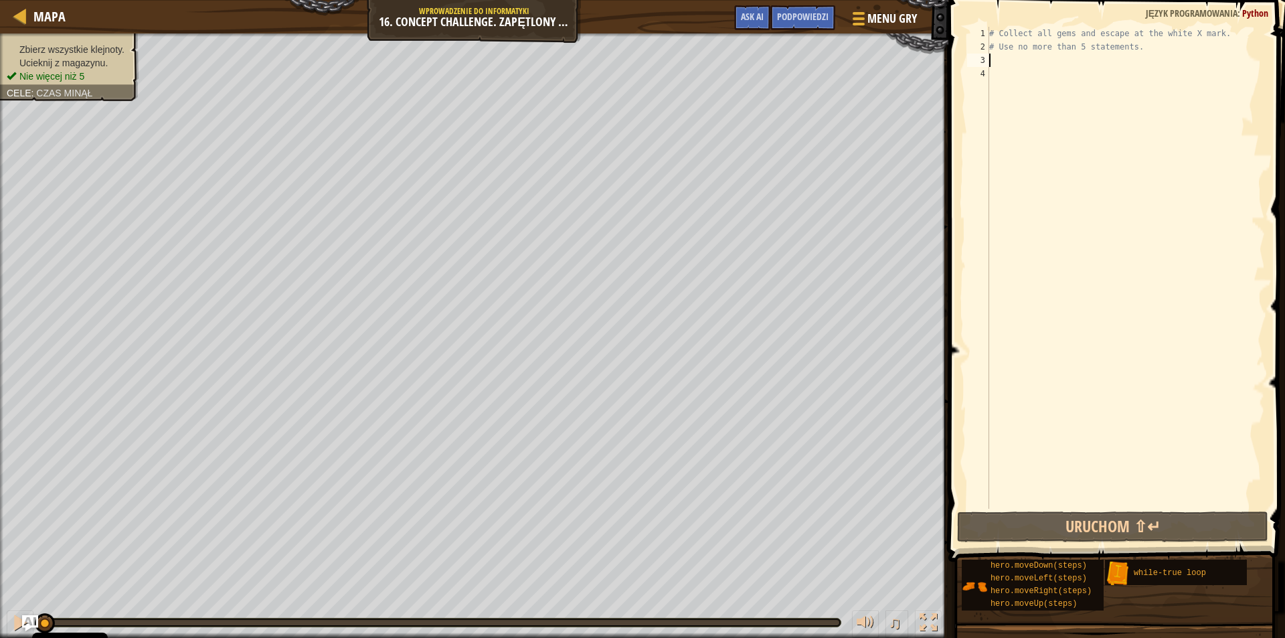
click at [999, 60] on div "# Collect all gems and escape at the white X mark. # Use no more than 5 stateme…" at bounding box center [1126, 281] width 278 height 509
type textarea "w"
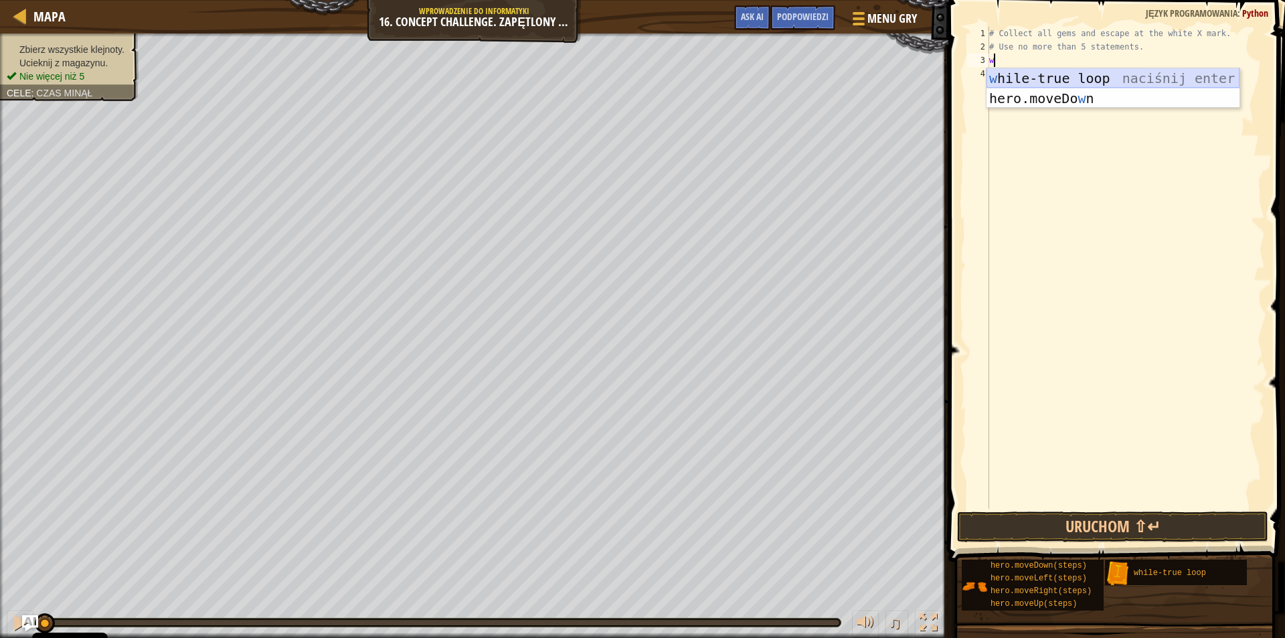
click at [1011, 74] on div "w hile-true loop naciśnij enter hero.moveDo w n naciśnij enter" at bounding box center [1113, 108] width 253 height 80
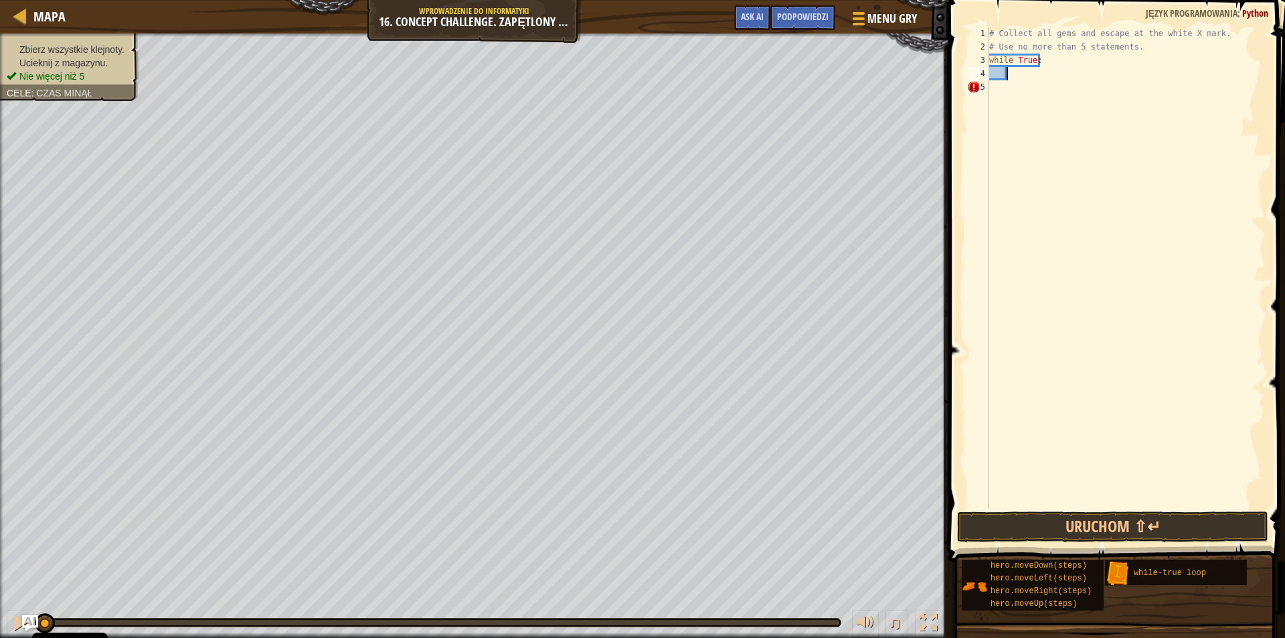
type textarea "h"
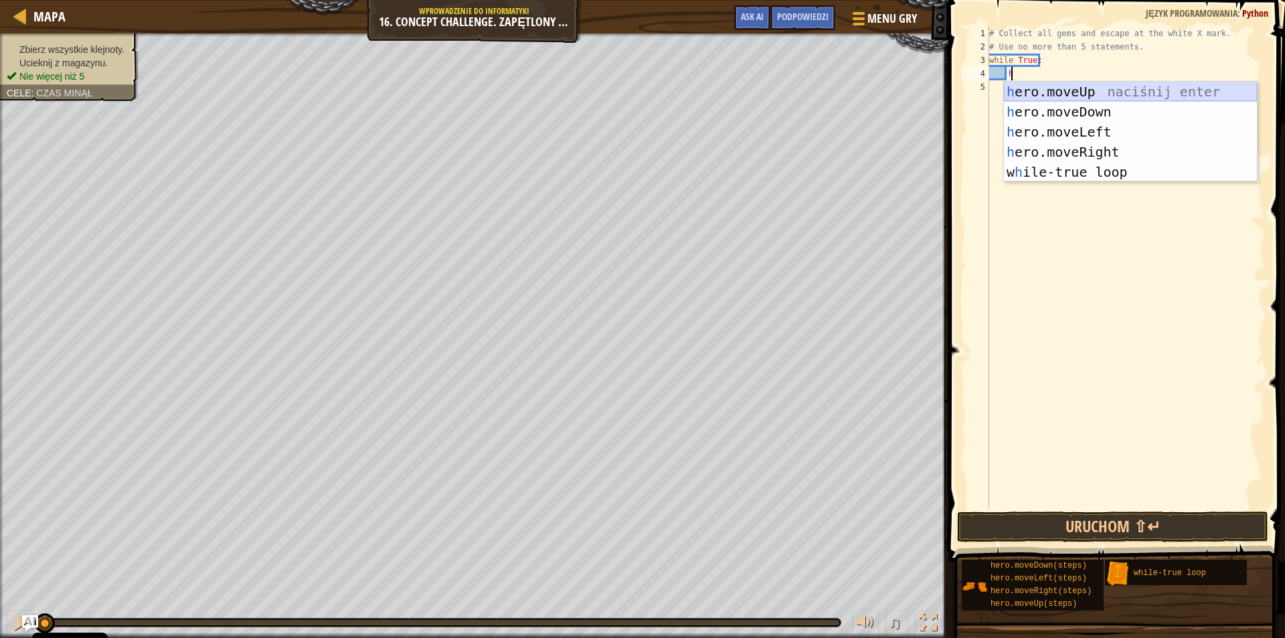
click at [1046, 84] on div "h ero.moveUp naciśnij enter h ero.moveDown naciśnij enter h ero.moveLeft naciśn…" at bounding box center [1130, 152] width 253 height 141
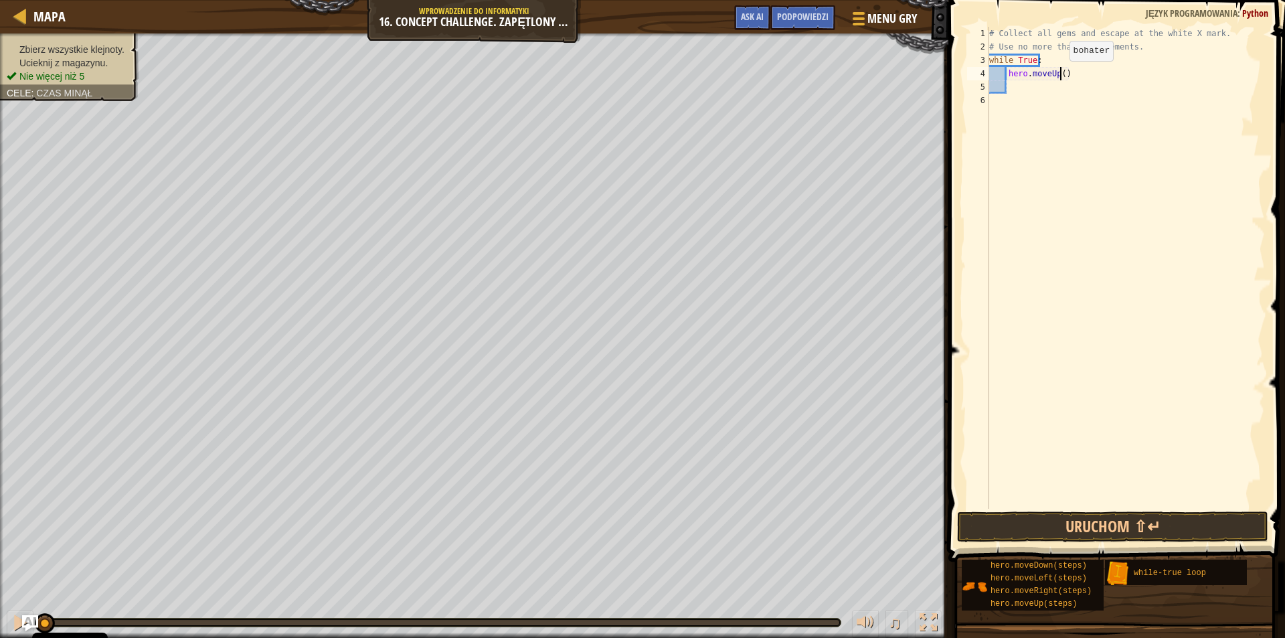
click at [1058, 74] on div "# Collect all gems and escape at the white X mark. # Use no more than 5 stateme…" at bounding box center [1126, 281] width 278 height 509
type textarea "hero.moveUp(2)"
click at [1016, 94] on div "# Collect all gems and escape at the white X mark. # Use no more than 5 stateme…" at bounding box center [1126, 281] width 278 height 509
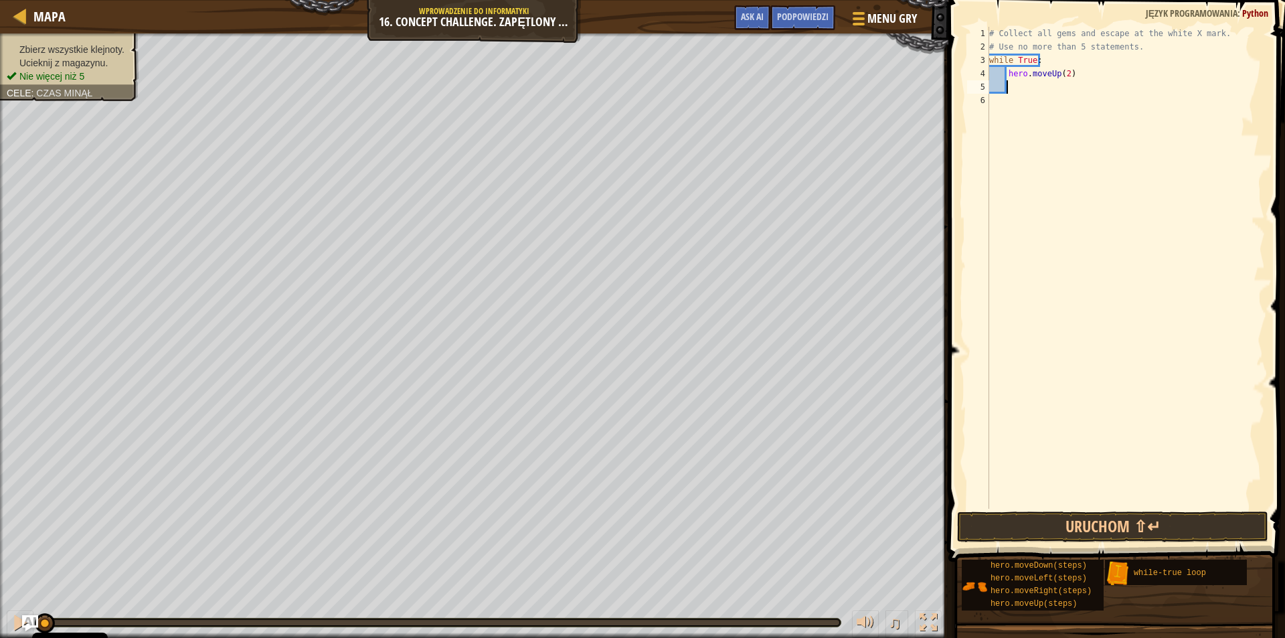
click at [1015, 90] on div "# Collect all gems and escape at the white X mark. # Use no more than 5 stateme…" at bounding box center [1126, 281] width 278 height 509
type textarea "h"
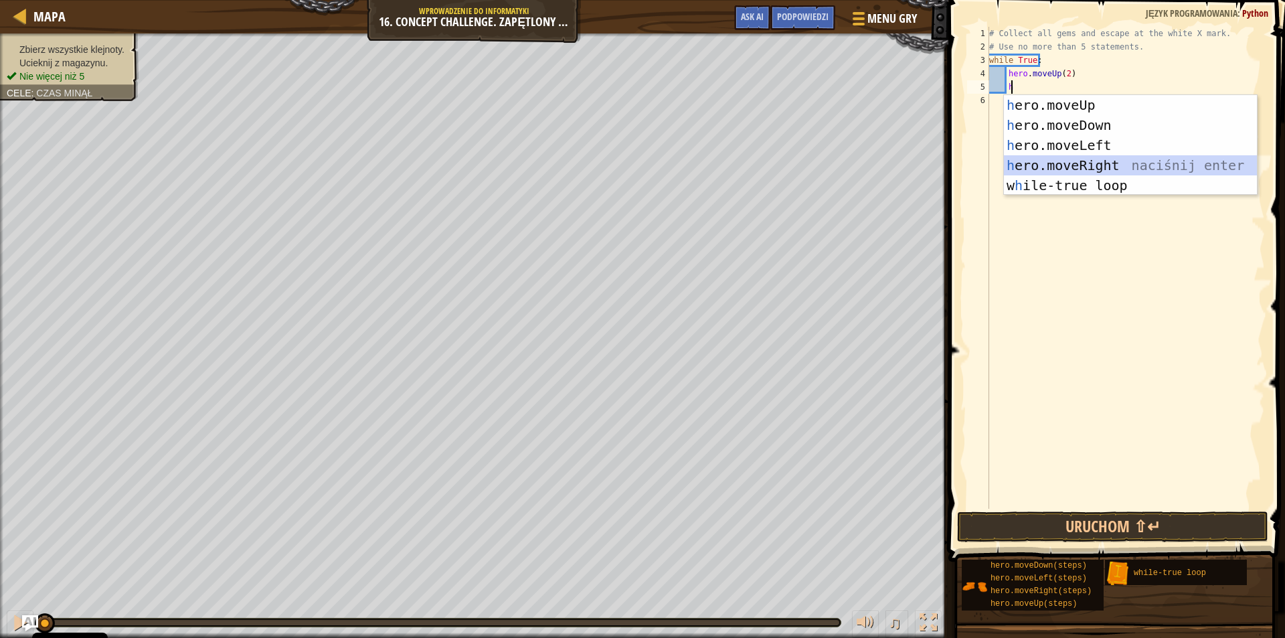
click at [1061, 161] on div "h ero.moveUp naciśnij enter h ero.moveDown naciśnij enter h ero.moveLeft naciśn…" at bounding box center [1130, 165] width 253 height 141
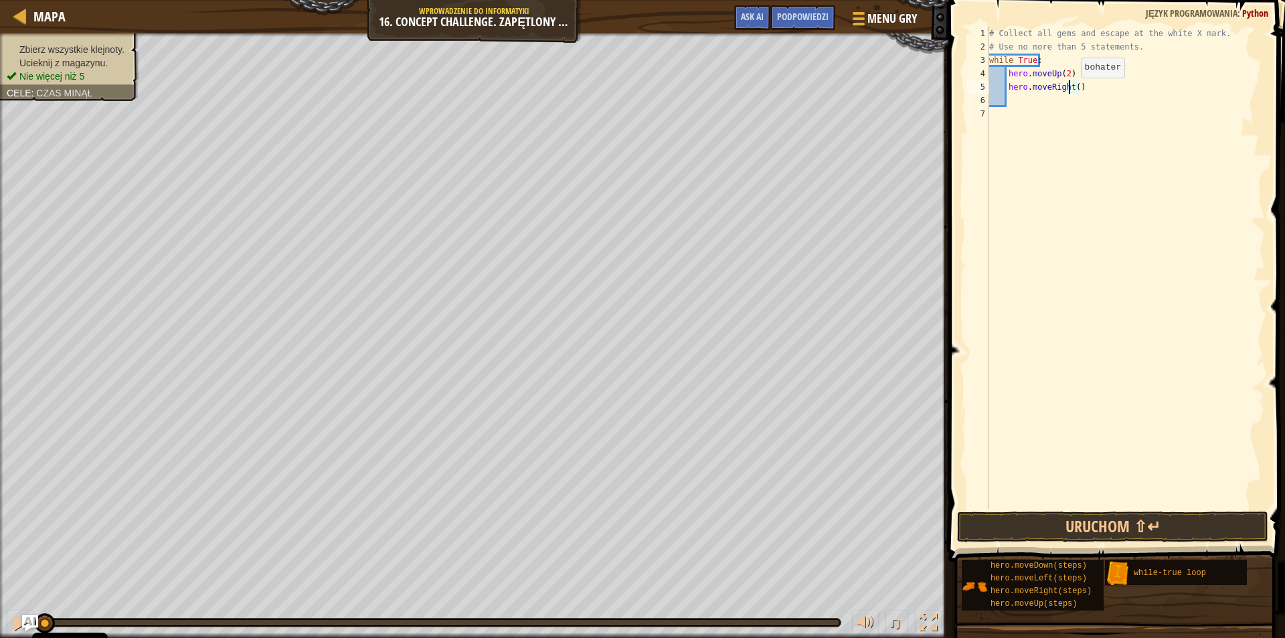
click at [1070, 91] on div "# Collect all gems and escape at the white X mark. # Use no more than 5 stateme…" at bounding box center [1126, 281] width 278 height 509
click at [1072, 91] on div "# Collect all gems and escape at the white X mark. # Use no more than 5 stateme…" at bounding box center [1126, 281] width 278 height 509
type textarea "hero.moveRight(2)"
click at [1021, 96] on div "# Collect all gems and escape at the white X mark. # Use no more than 5 stateme…" at bounding box center [1126, 281] width 278 height 509
type textarea "h"
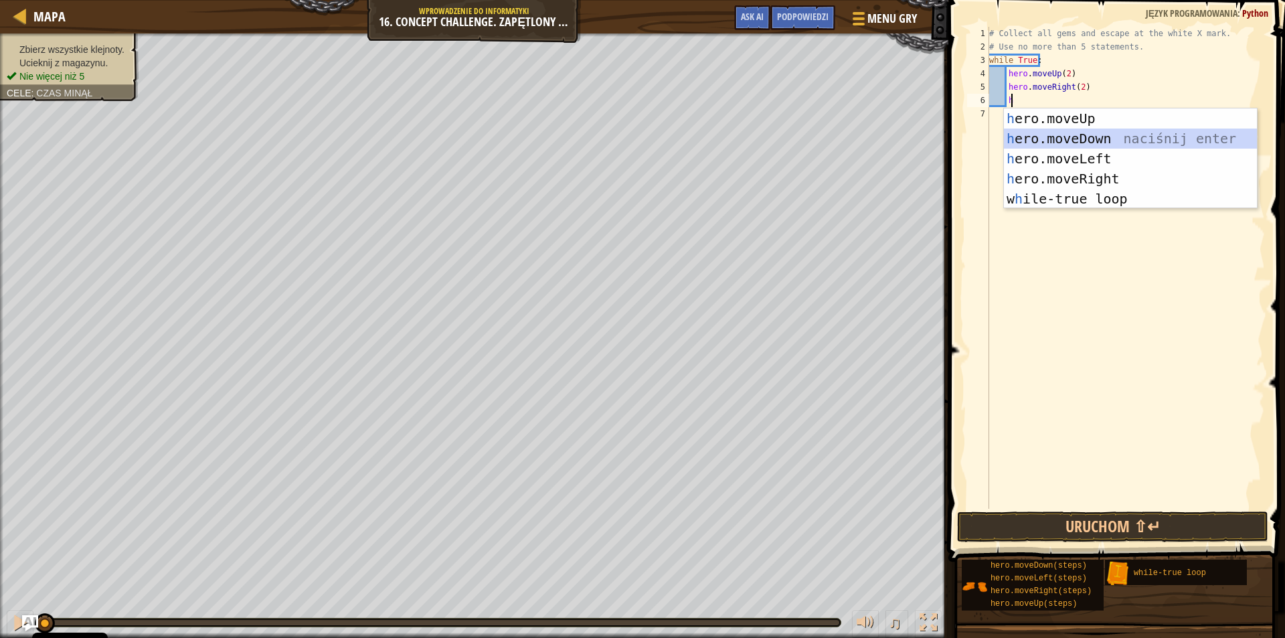
click at [1042, 133] on div "h ero.moveUp naciśnij enter h ero.moveDown naciśnij enter h ero.moveLeft naciśn…" at bounding box center [1130, 178] width 253 height 141
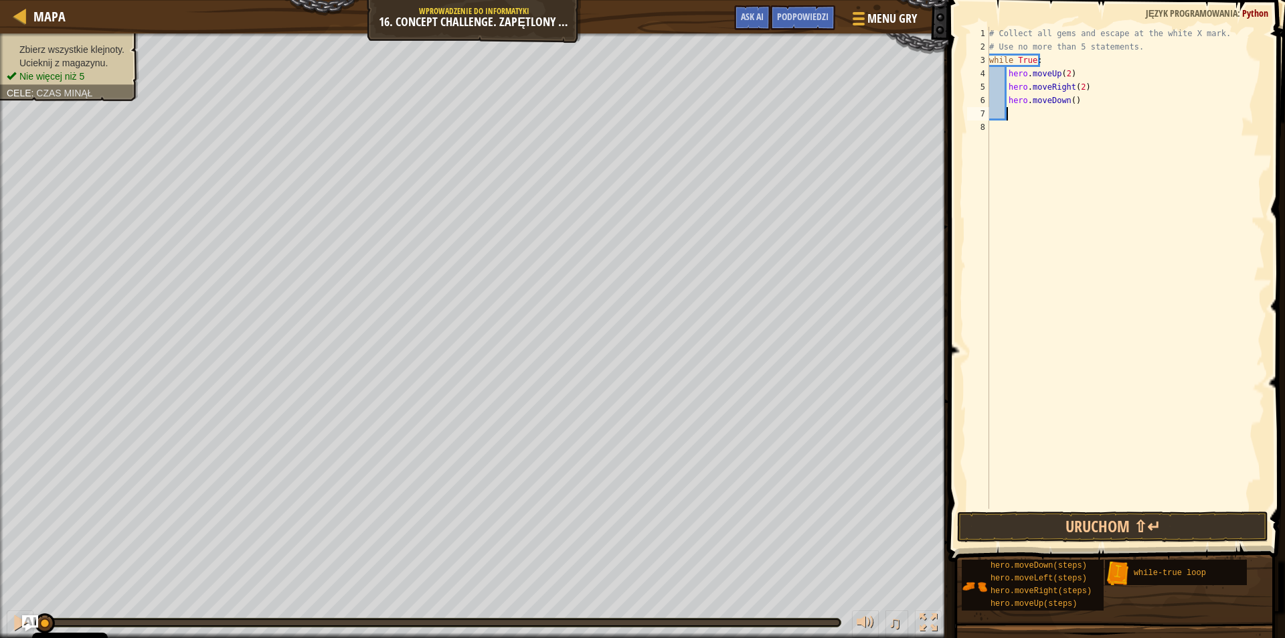
type textarea "h"
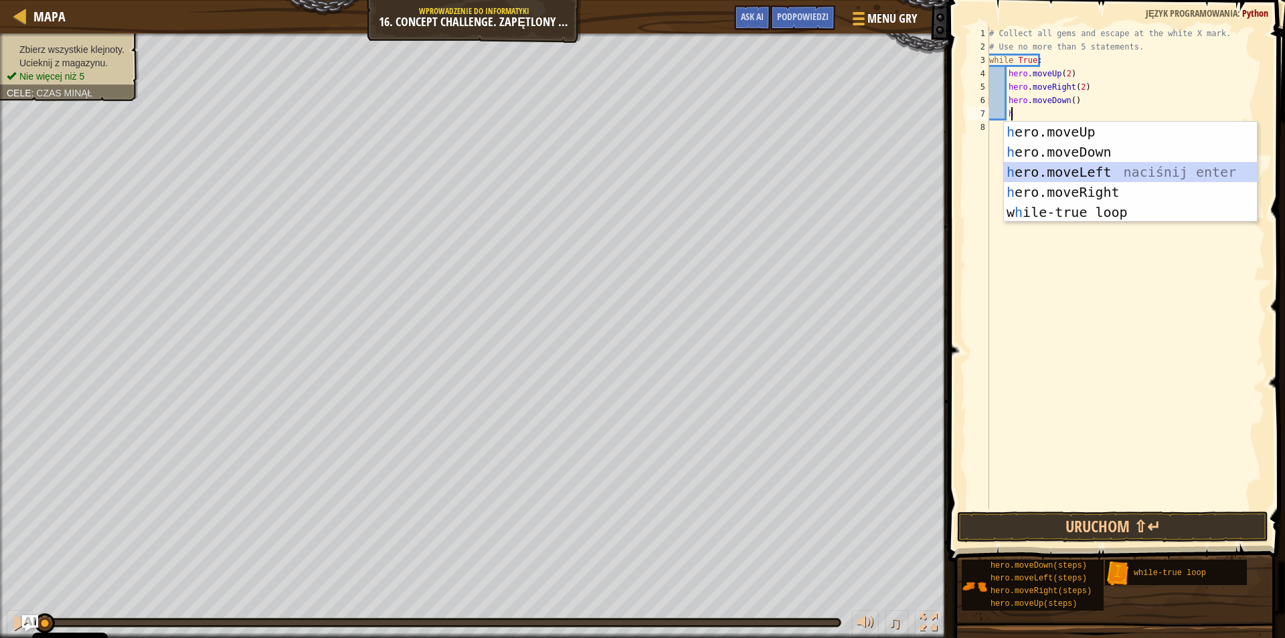
click at [1040, 168] on div "h ero.moveUp naciśnij enter h ero.moveDown naciśnij enter h ero.moveLeft naciśn…" at bounding box center [1130, 192] width 253 height 141
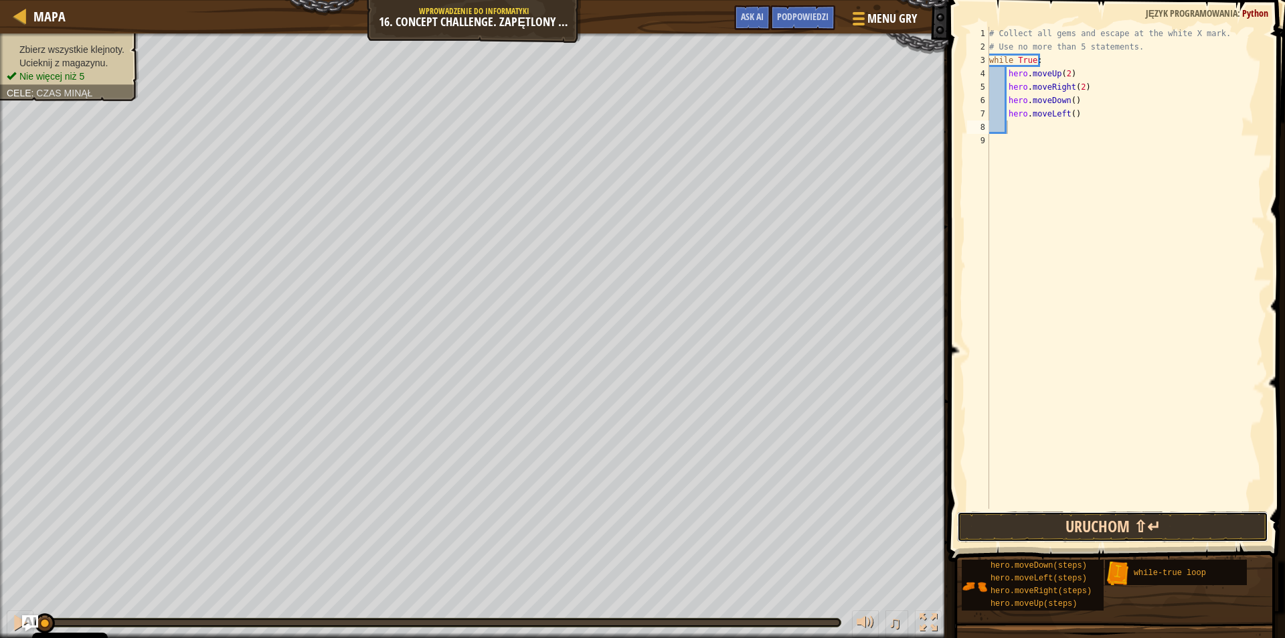
click at [1096, 530] on button "Uruchom ⇧↵" at bounding box center [1112, 526] width 311 height 31
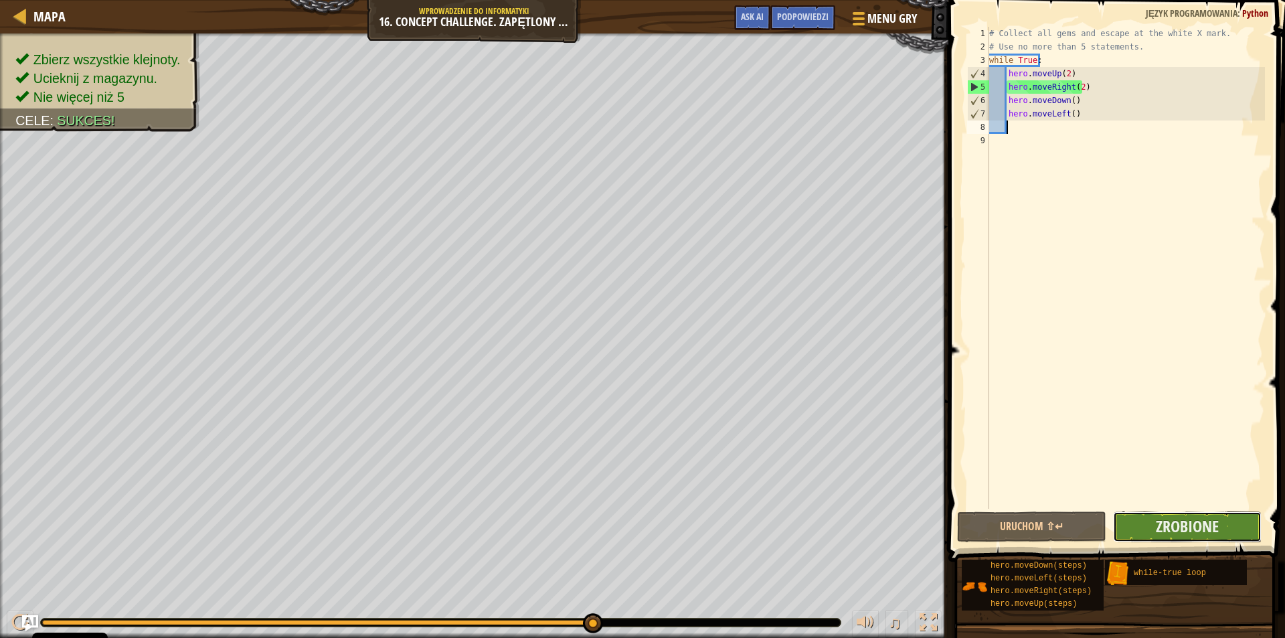
click at [1224, 525] on button "Zrobione" at bounding box center [1187, 526] width 149 height 31
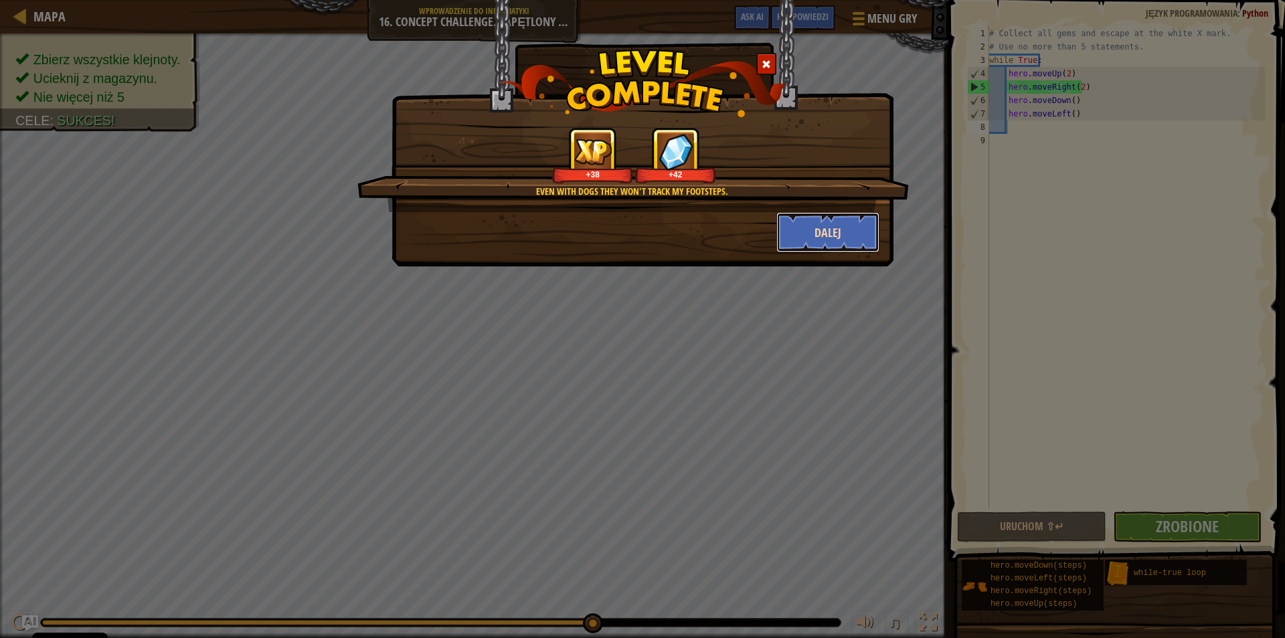
click at [815, 232] on button "Dalej" at bounding box center [828, 232] width 104 height 40
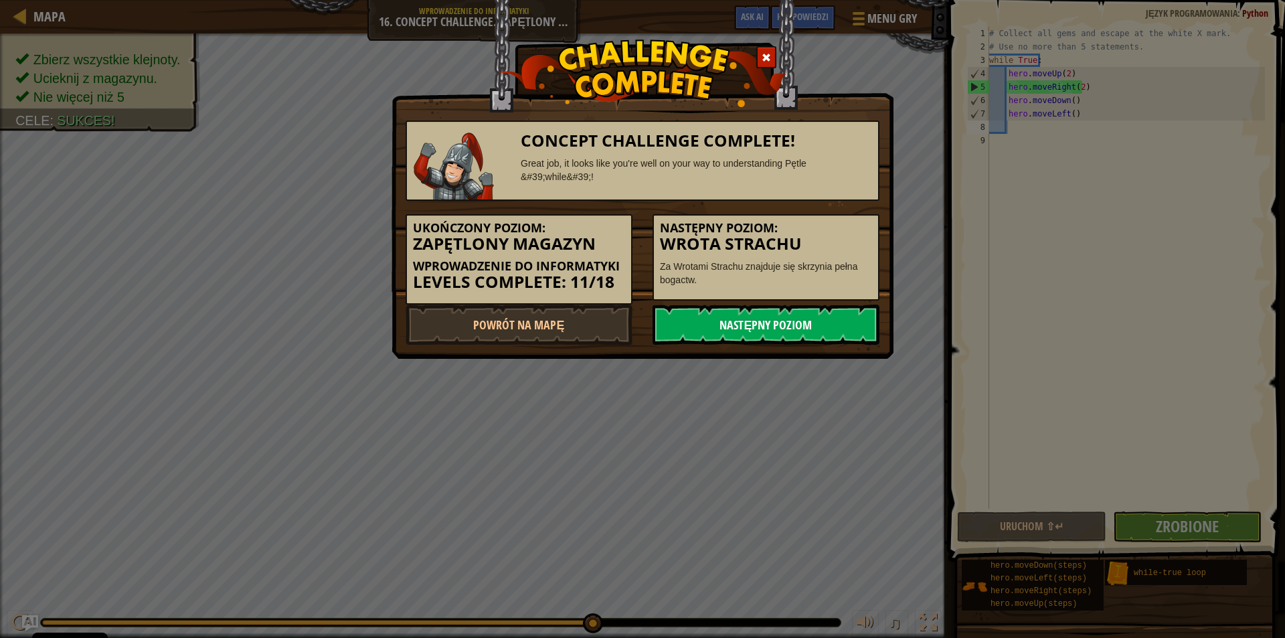
click at [757, 326] on link "Następny poziom" at bounding box center [766, 325] width 227 height 40
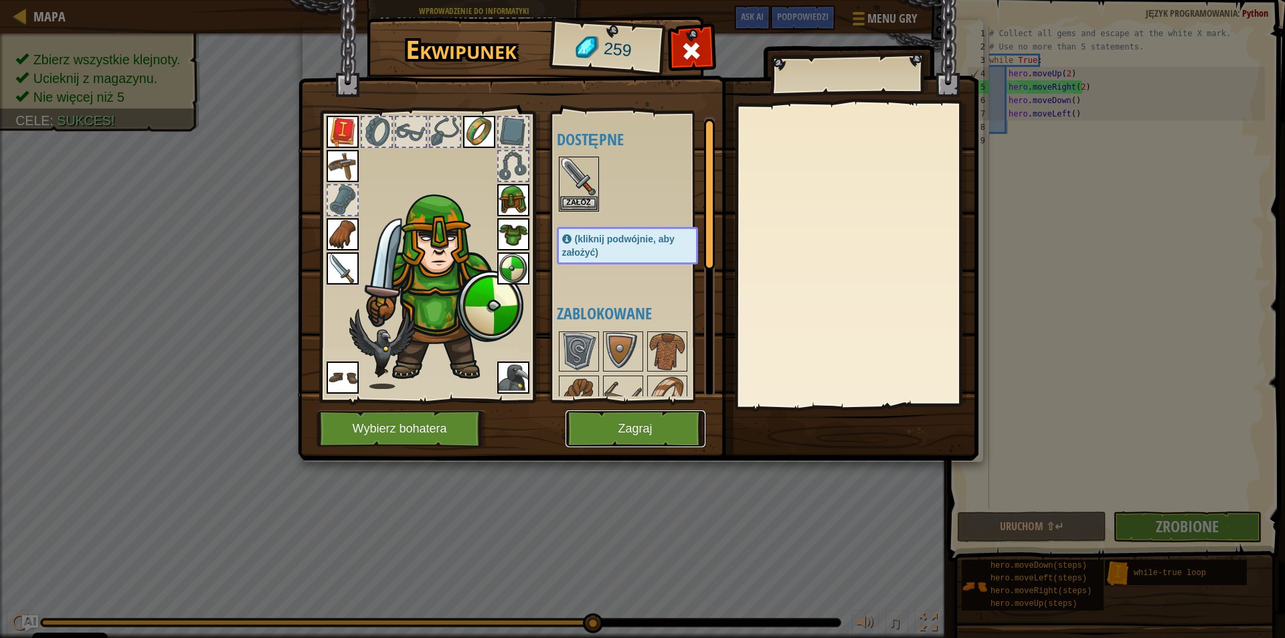
click at [602, 423] on button "Zagraj" at bounding box center [636, 428] width 140 height 37
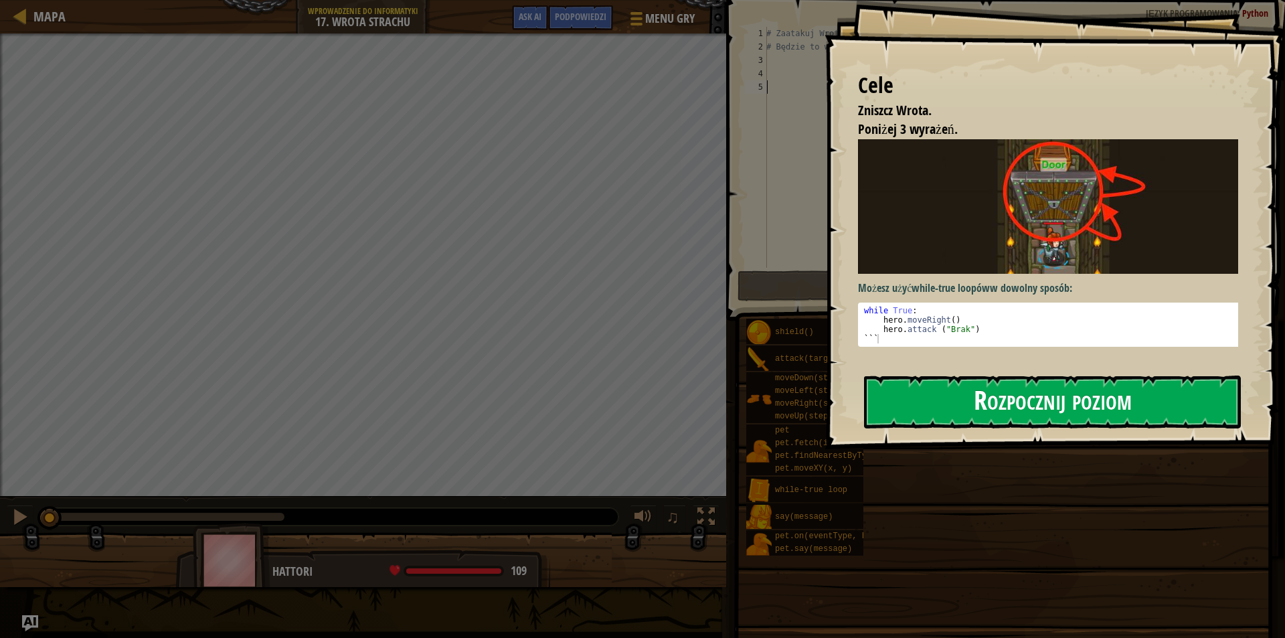
click at [934, 402] on button "Rozpocznij poziom" at bounding box center [1052, 402] width 377 height 53
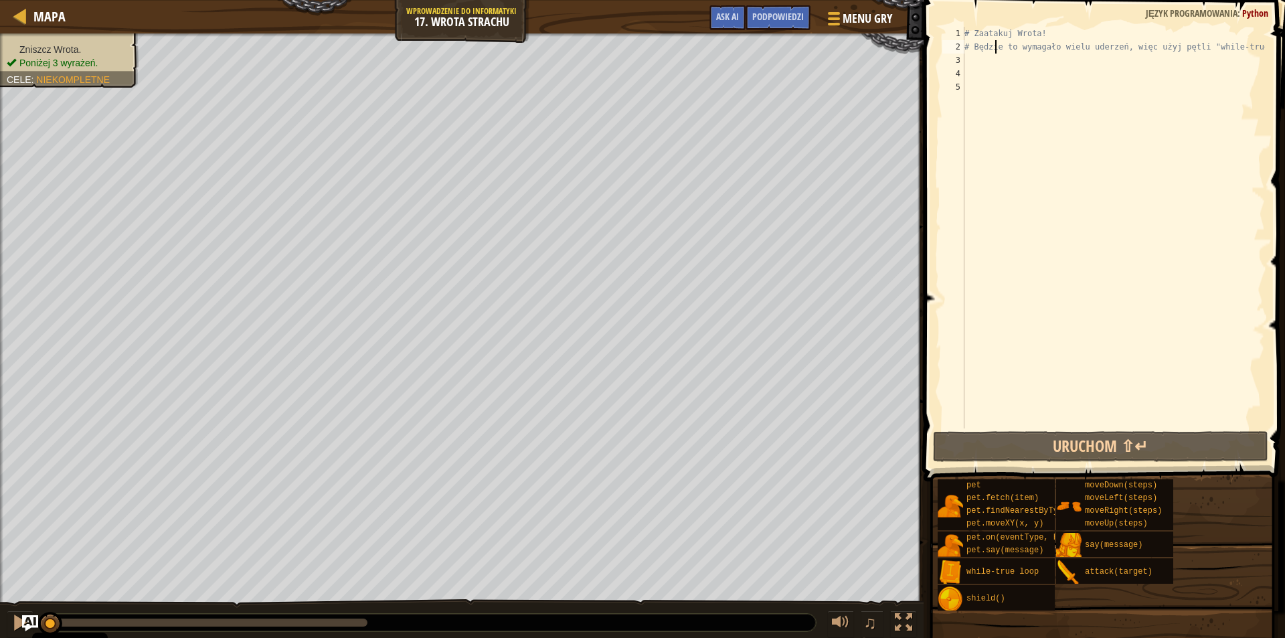
click at [997, 53] on div "# Zaatakuj Wrota! # Będzie to wymagało wielu uderzeń, więc użyj pętli "while-tr…" at bounding box center [1113, 241] width 303 height 428
type textarea "# Będzie to wymagało wielu uderzeń, więc użyj pętli "while-true"."
click at [969, 68] on div "# Zaatakuj Wrota! # Będzie to wymagało wielu uderzeń, więc użyj pętli "while-tr…" at bounding box center [1113, 241] width 303 height 428
click at [969, 67] on div "# Zaatakuj Wrota! # Będzie to wymagało wielu uderzeń, więc użyj pętli "while-tr…" at bounding box center [1113, 241] width 303 height 428
click at [971, 62] on div "# Zaatakuj Wrota! # Będzie to wymagało wielu uderzeń, więc użyj pętli "while-tr…" at bounding box center [1113, 241] width 303 height 428
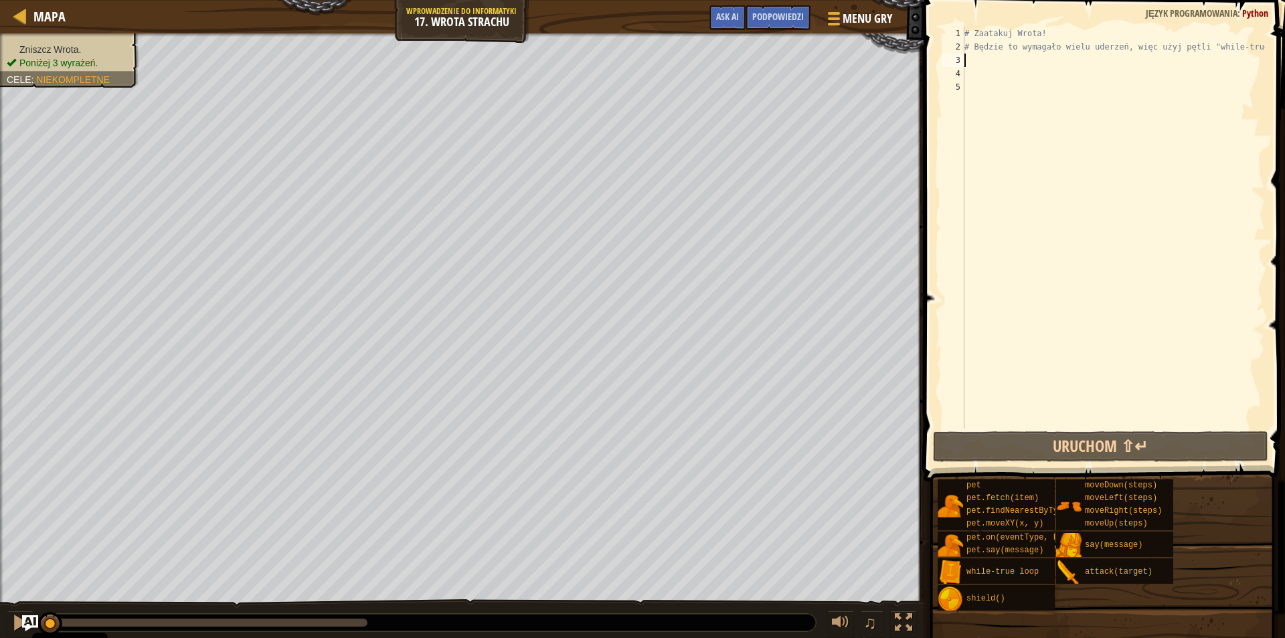
type textarea "w"
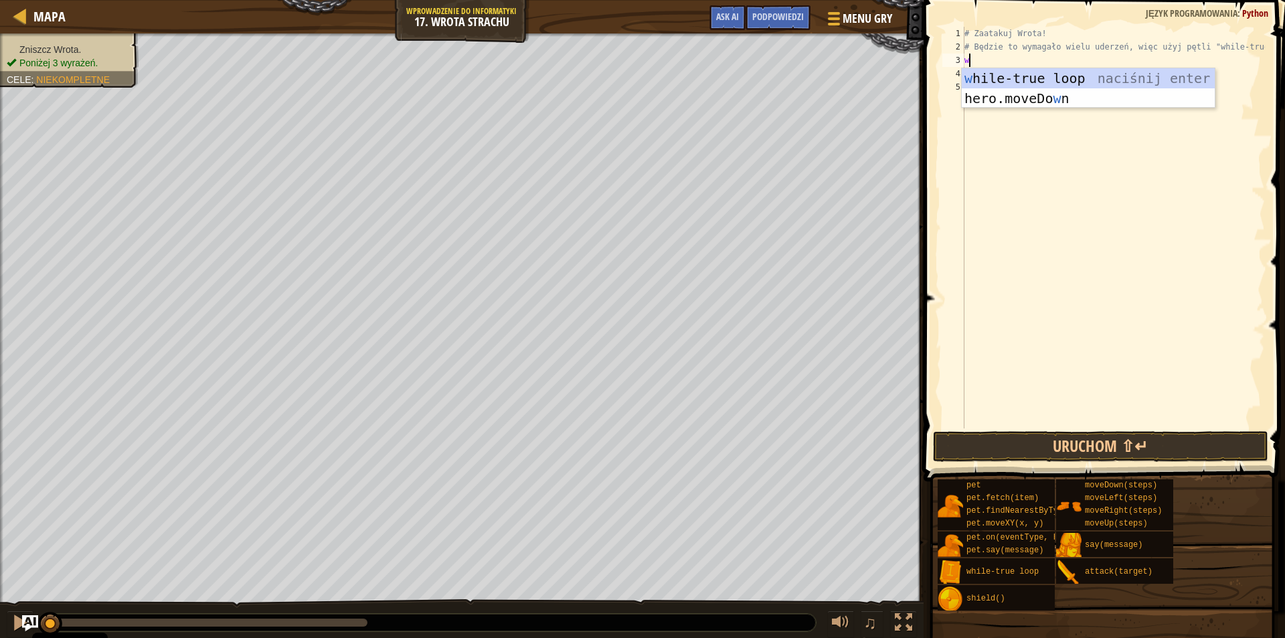
scroll to position [6, 0]
click at [1003, 76] on div "w hile-true loop naciśnij enter hero.moveDo w n naciśnij enter" at bounding box center [1088, 108] width 253 height 80
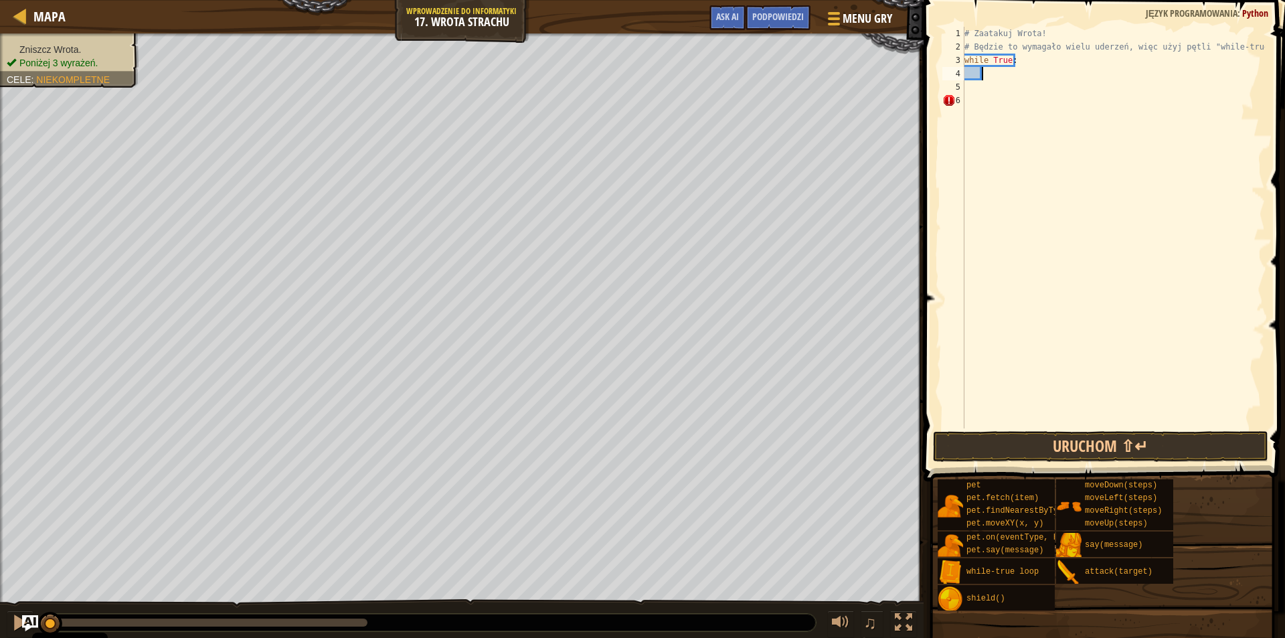
scroll to position [6, 1]
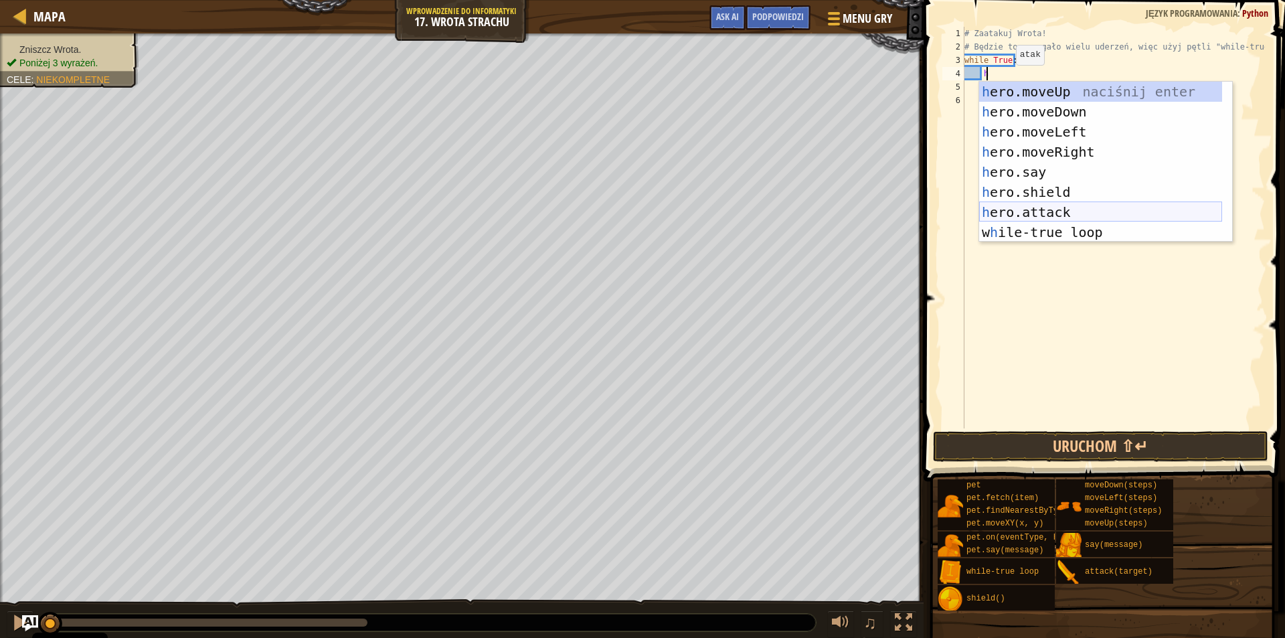
drag, startPoint x: 1005, startPoint y: 219, endPoint x: 1008, endPoint y: 205, distance: 14.3
click at [1005, 218] on div "h ero.moveUp naciśnij enter h ero.moveDown naciśnij enter h ero.moveLeft naciśn…" at bounding box center [1100, 182] width 243 height 201
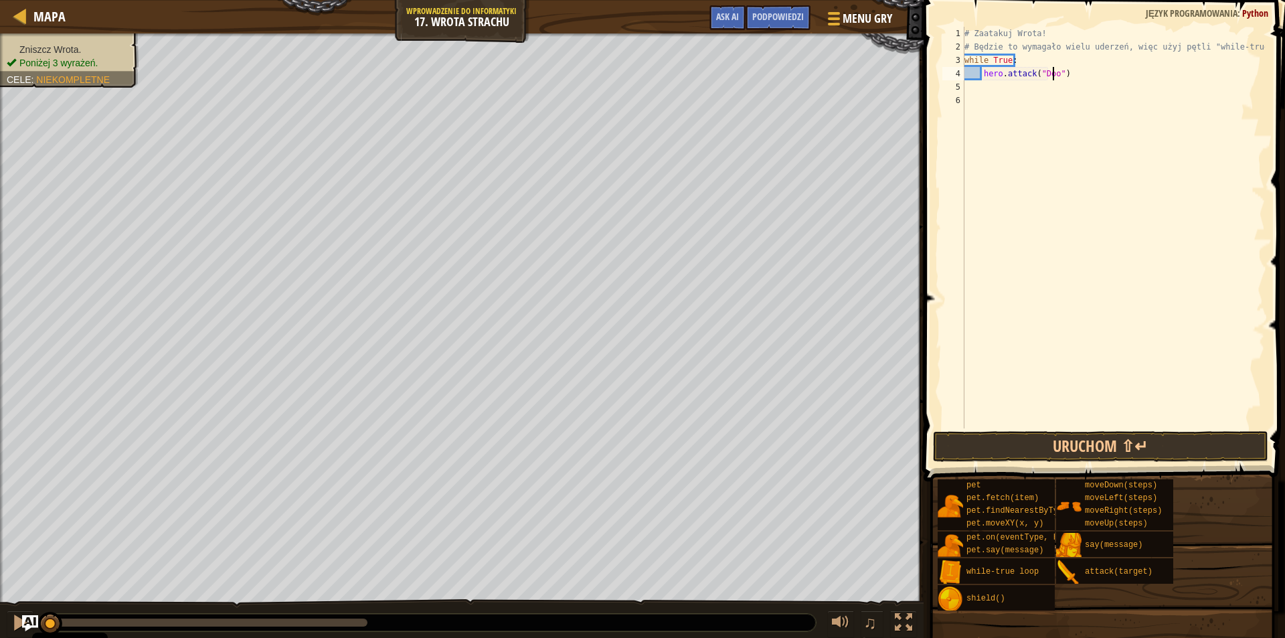
scroll to position [6, 7]
type textarea "hero.attack("Door")"
drag, startPoint x: 1073, startPoint y: 448, endPoint x: 1066, endPoint y: 446, distance: 7.2
click at [1070, 448] on button "Uruchom ⇧↵" at bounding box center [1100, 446] width 335 height 31
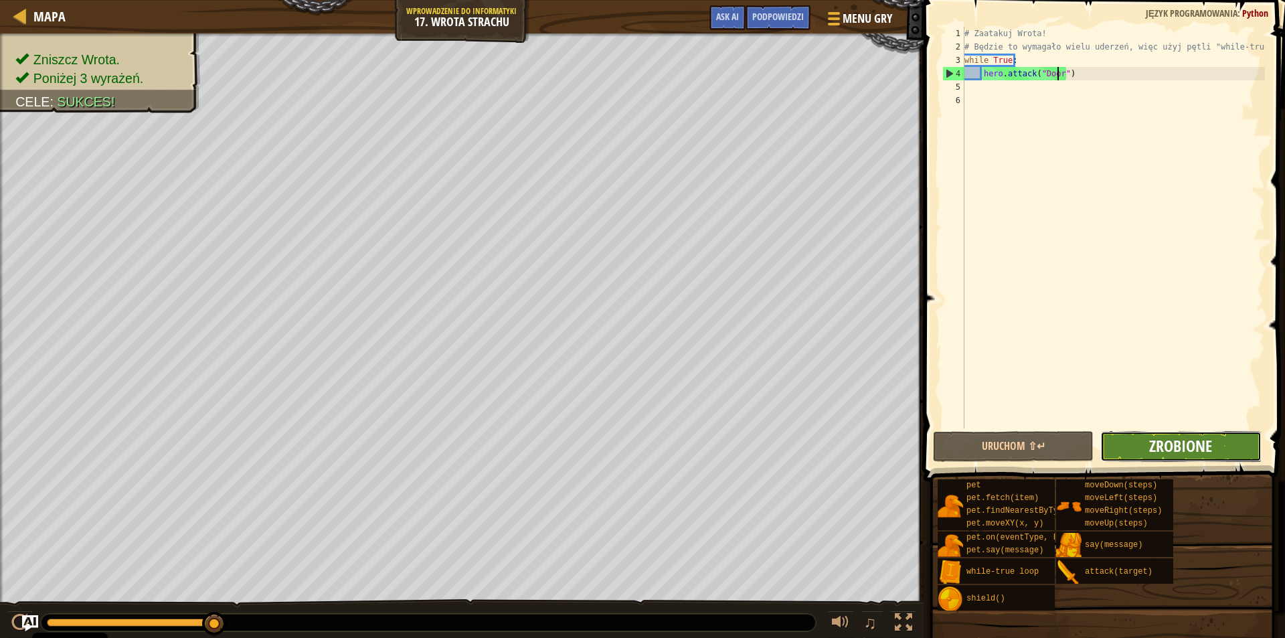
click at [1165, 448] on span "Zrobione" at bounding box center [1180, 445] width 63 height 21
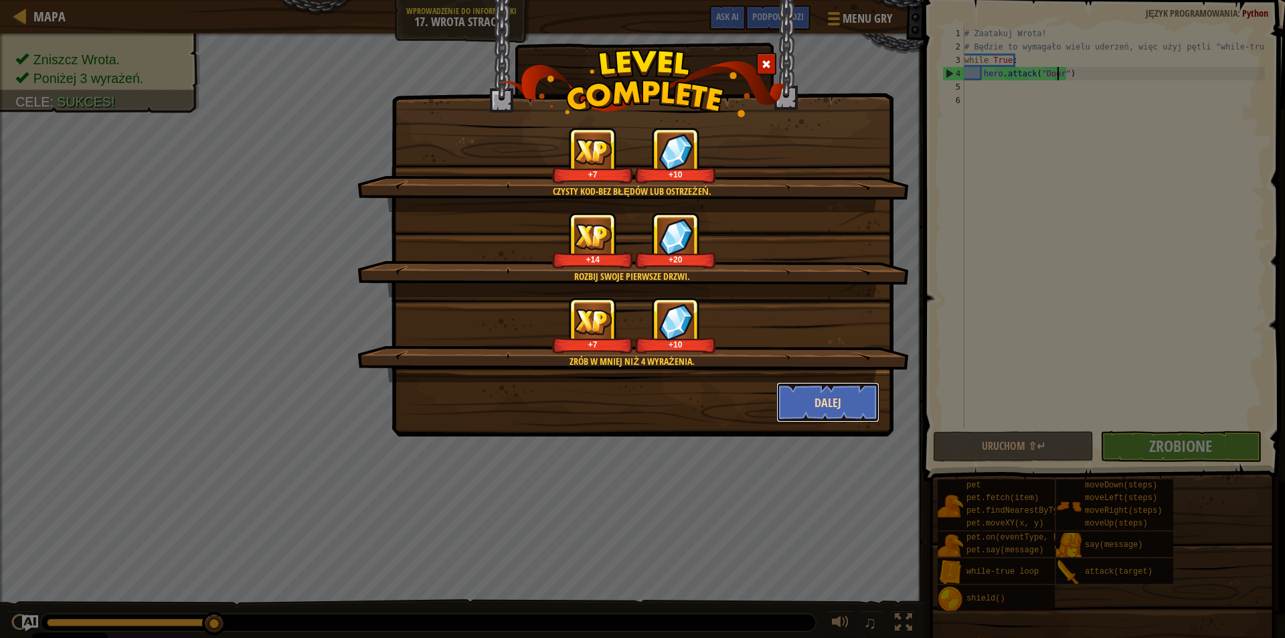
click at [847, 398] on button "Dalej" at bounding box center [828, 402] width 104 height 40
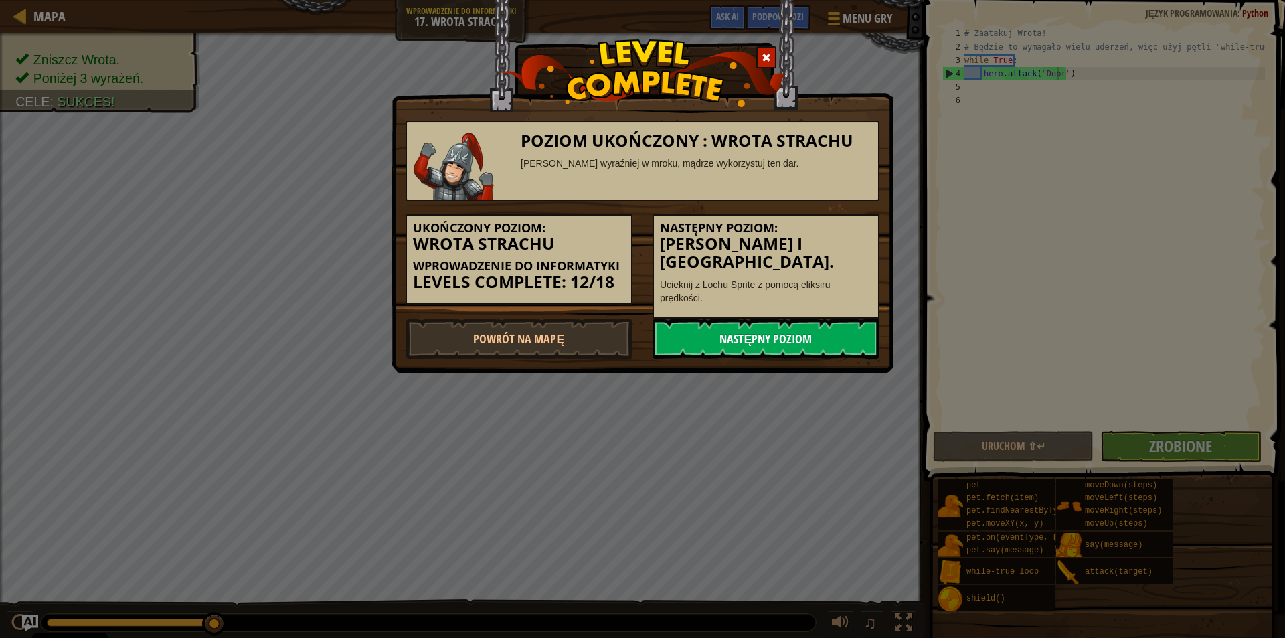
click at [770, 319] on link "Następny poziom" at bounding box center [766, 339] width 227 height 40
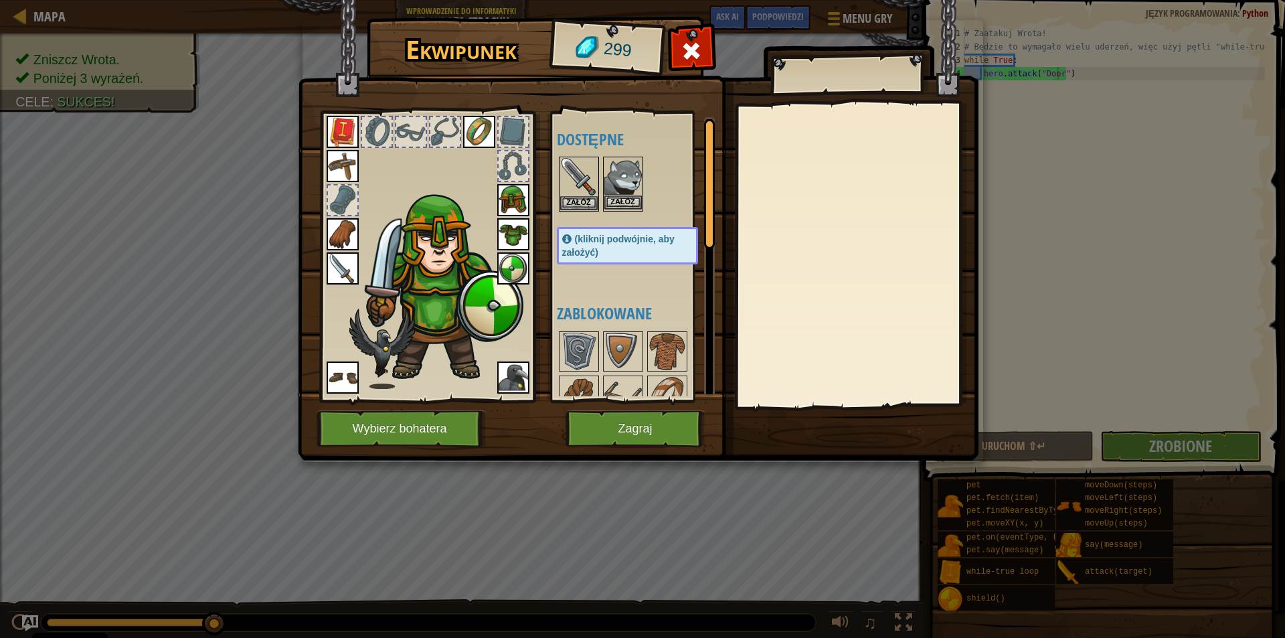
click at [640, 175] on img at bounding box center [622, 176] width 37 height 37
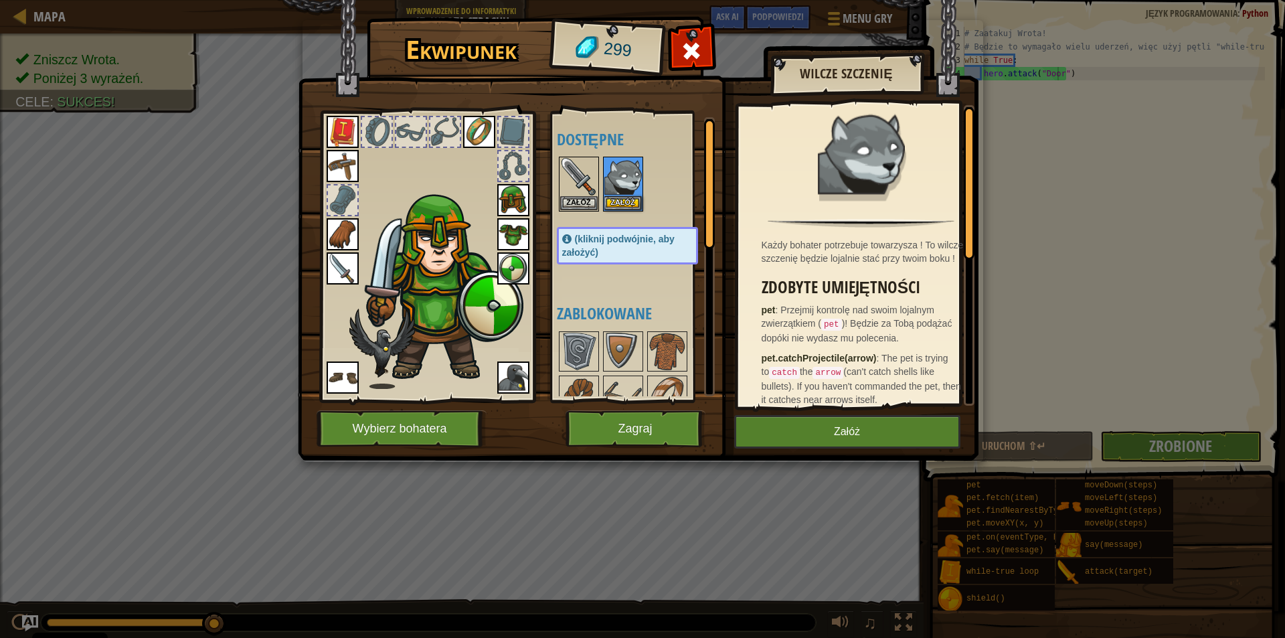
scroll to position [0, 0]
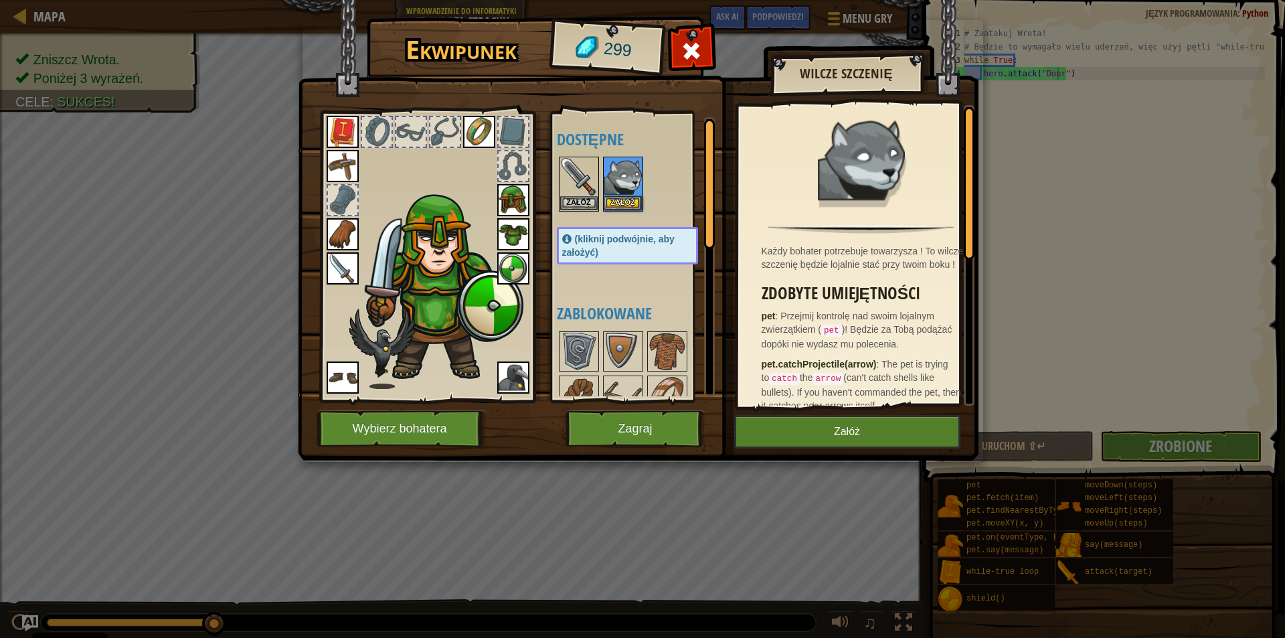
click at [505, 367] on img at bounding box center [513, 377] width 32 height 32
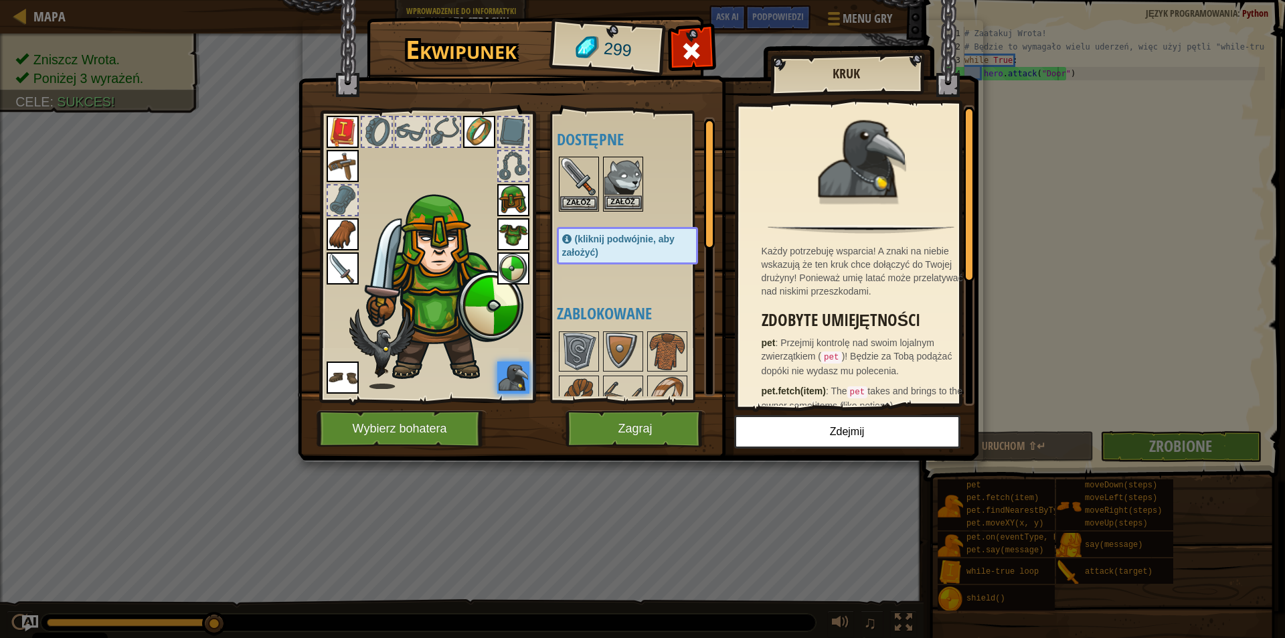
click at [619, 175] on img at bounding box center [622, 176] width 37 height 37
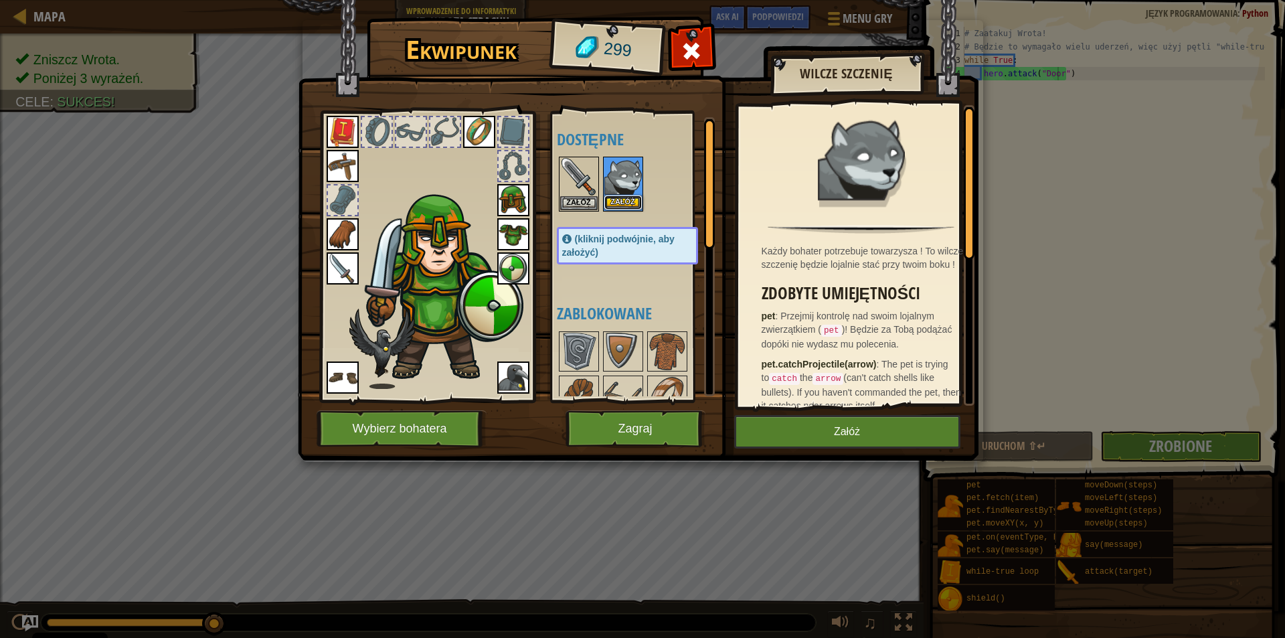
click at [612, 204] on button "Załóż" at bounding box center [622, 202] width 37 height 14
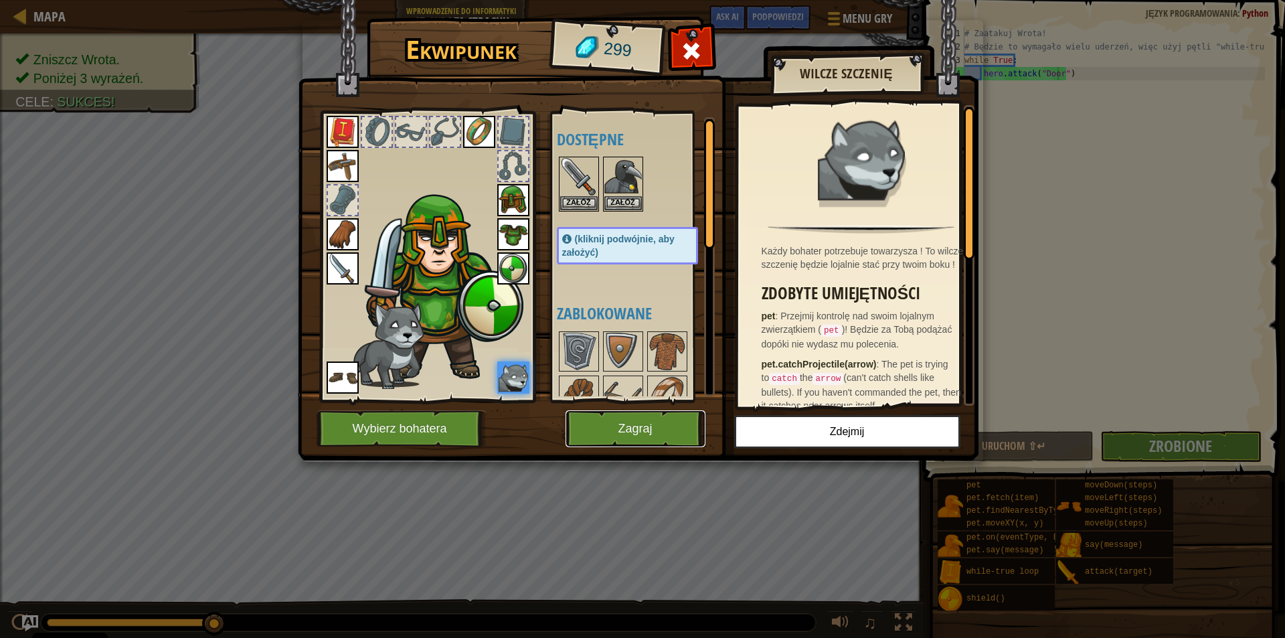
click at [680, 429] on button "Zagraj" at bounding box center [636, 428] width 140 height 37
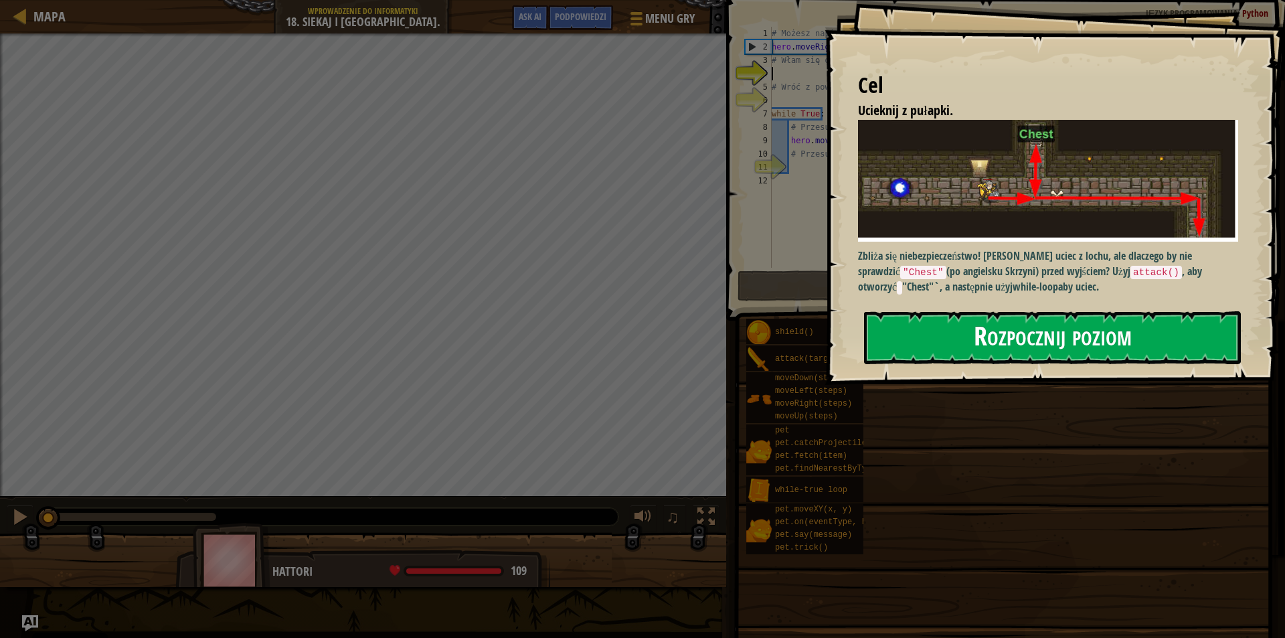
click at [926, 327] on button "Rozpocznij poziom" at bounding box center [1052, 337] width 377 height 53
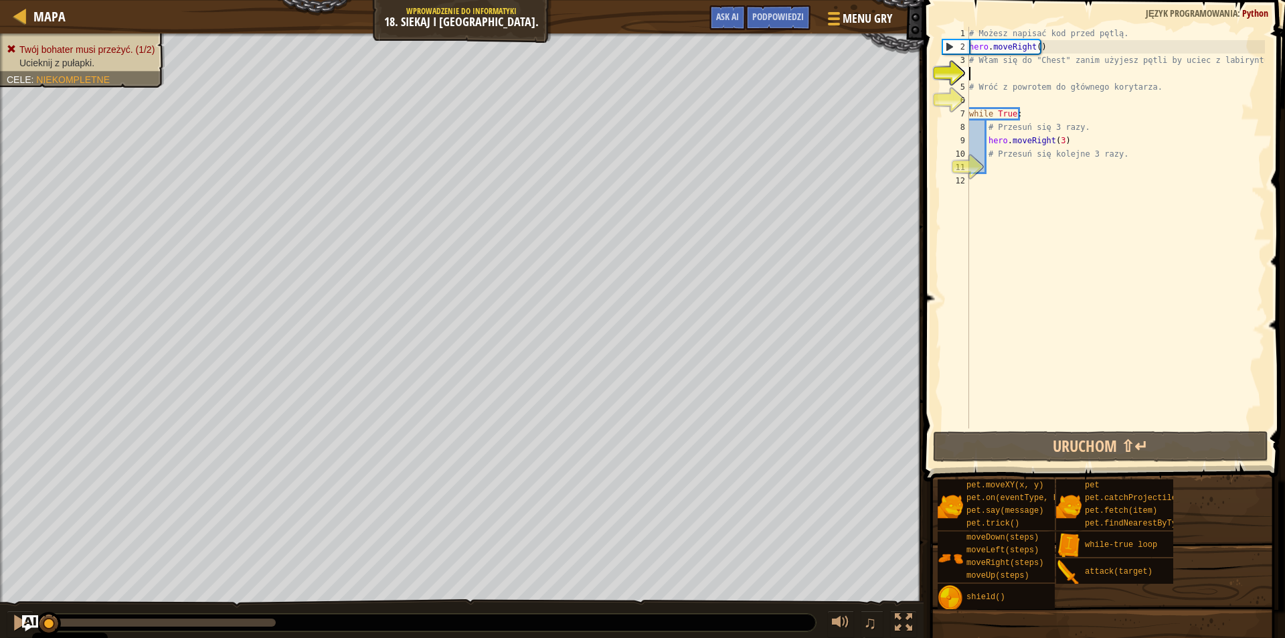
type textarea "h"
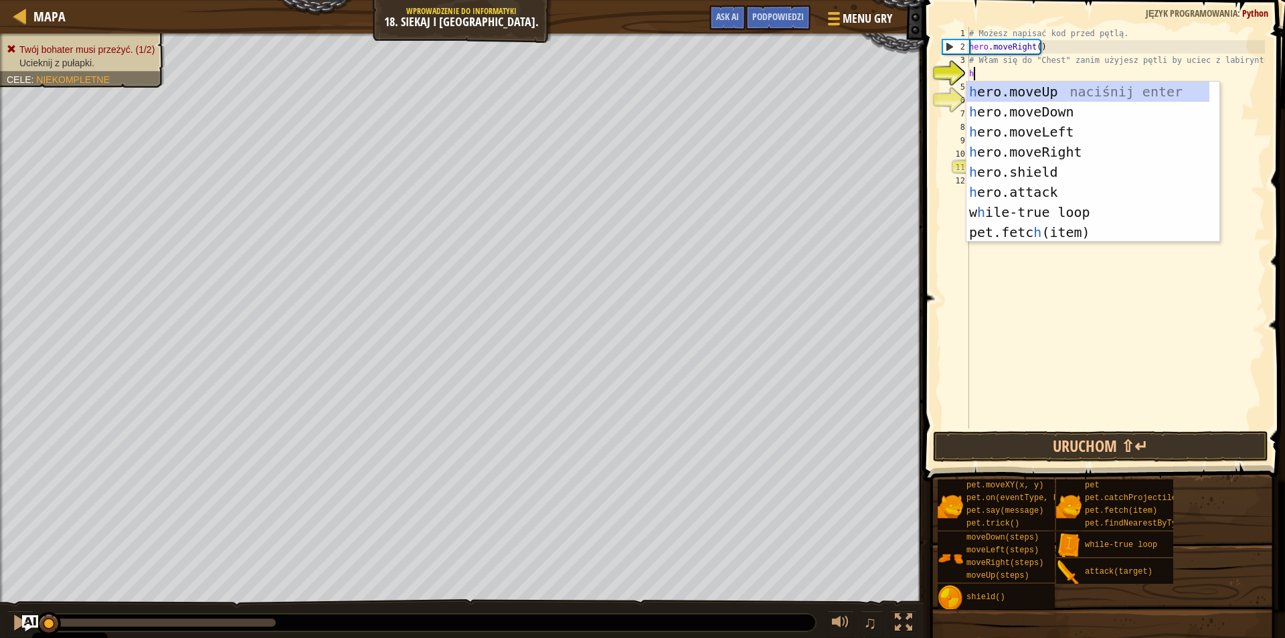
scroll to position [6, 0]
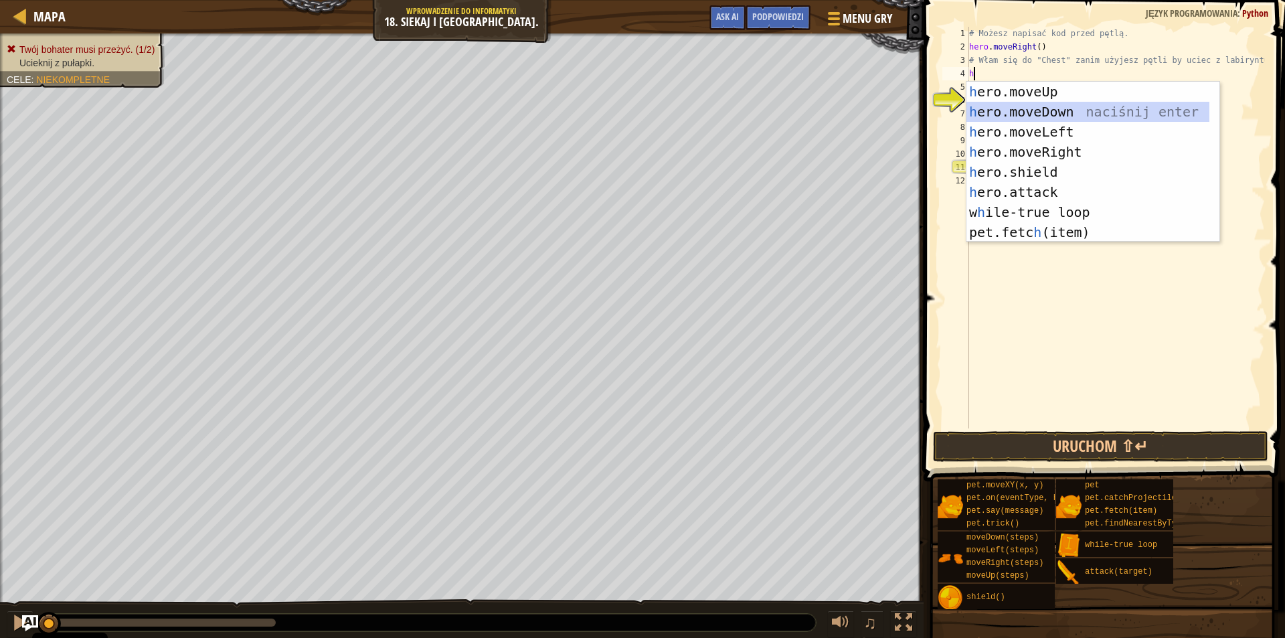
click at [1009, 113] on div "h ero.moveUp naciśnij enter h ero.moveDown naciśnij enter h ero.moveLeft naciśn…" at bounding box center [1088, 182] width 243 height 201
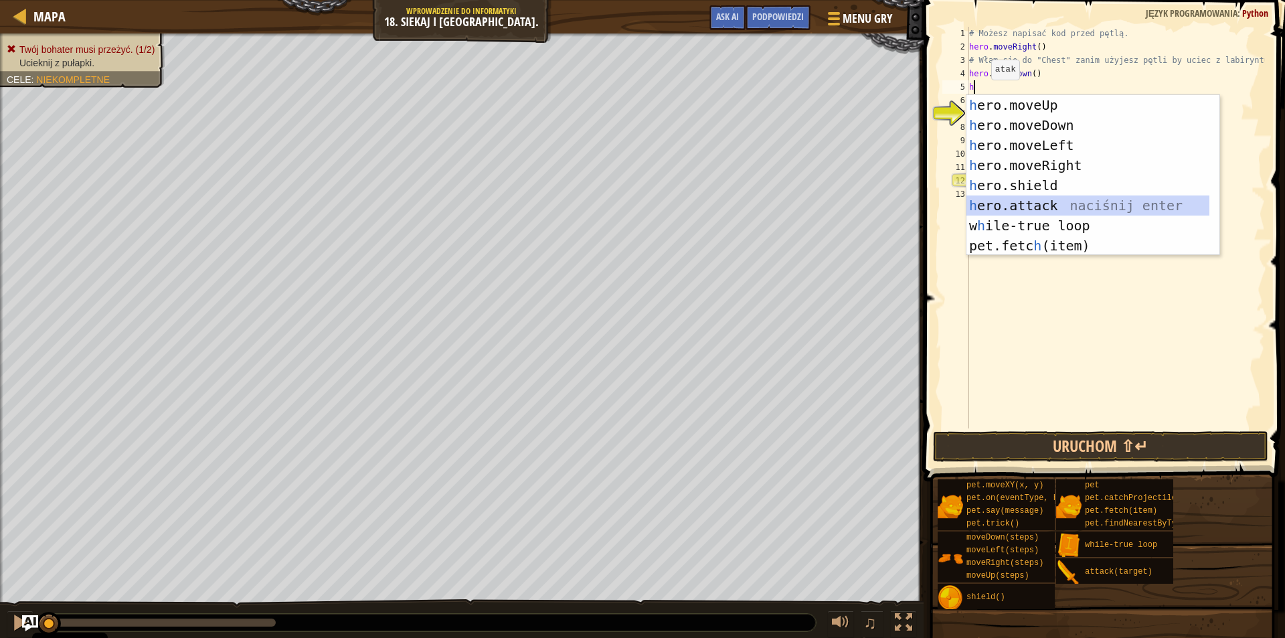
click at [1028, 208] on div "h ero.moveUp naciśnij enter h ero.moveDown naciśnij enter h ero.moveLeft naciśn…" at bounding box center [1088, 195] width 243 height 201
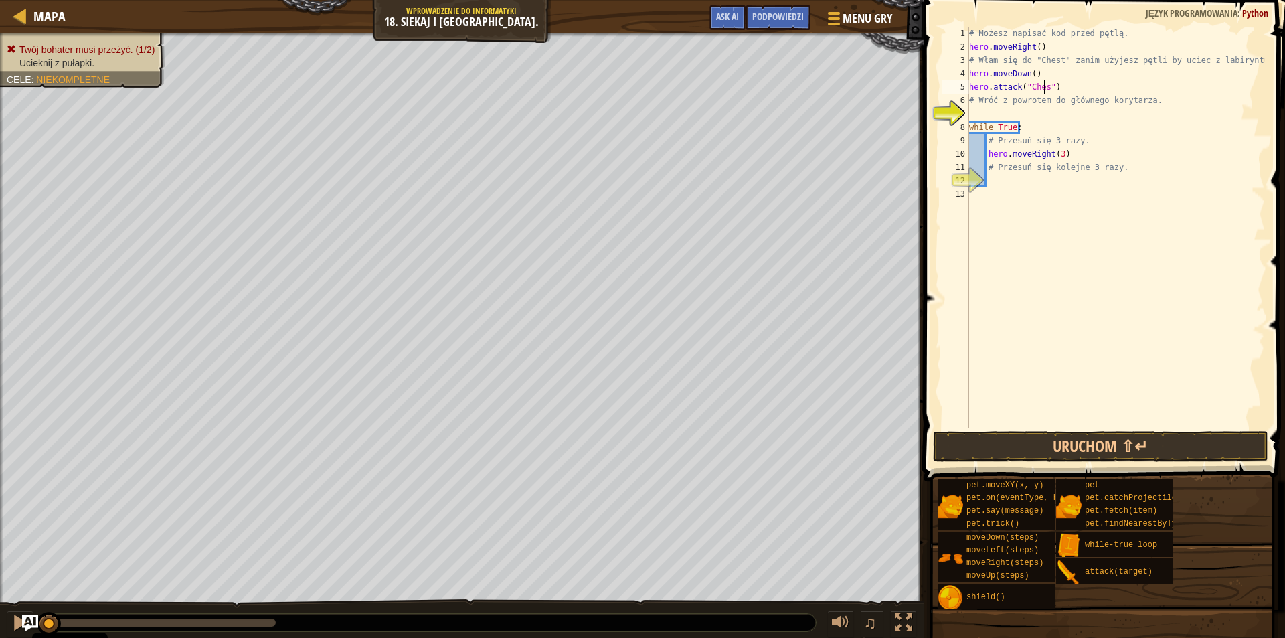
scroll to position [6, 6]
click at [1031, 439] on button "Uruchom ⇧↵" at bounding box center [1100, 446] width 335 height 31
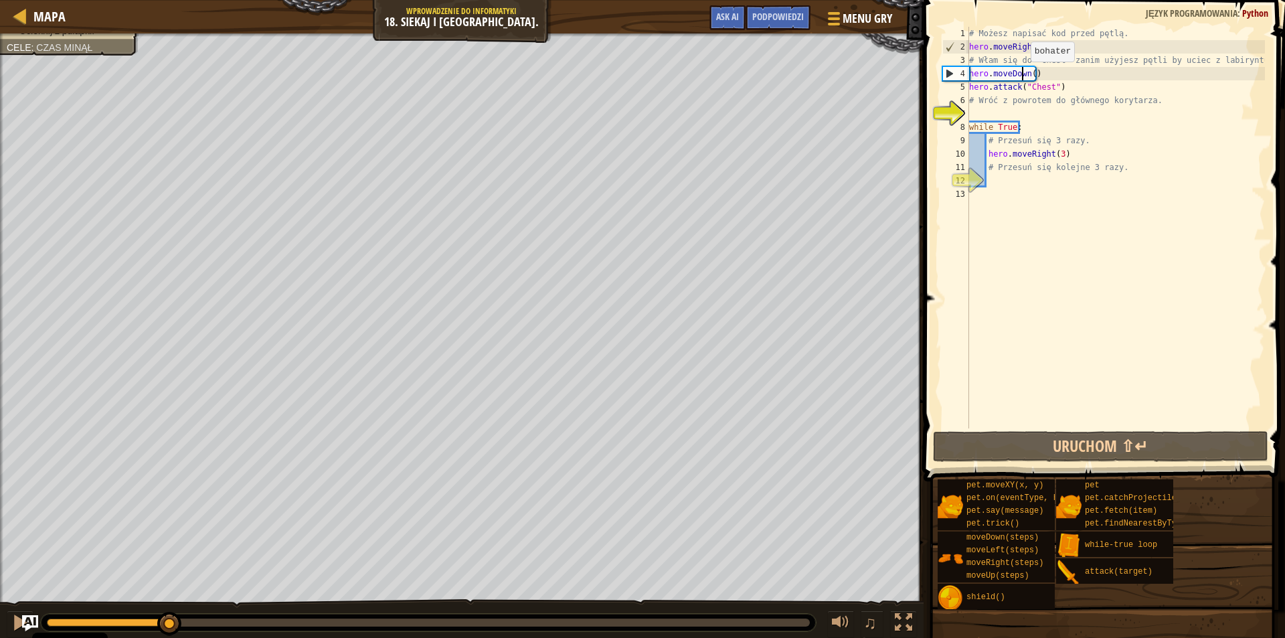
click at [1024, 75] on div "# Możesz napisać kod przed pętlą. hero . moveRight ( ) # Włam się do "Chest" za…" at bounding box center [1116, 241] width 299 height 428
click at [1025, 70] on div "# Możesz napisać kod przed pętlą. hero . moveRight ( ) # Włam się do "Chest" za…" at bounding box center [1116, 241] width 299 height 428
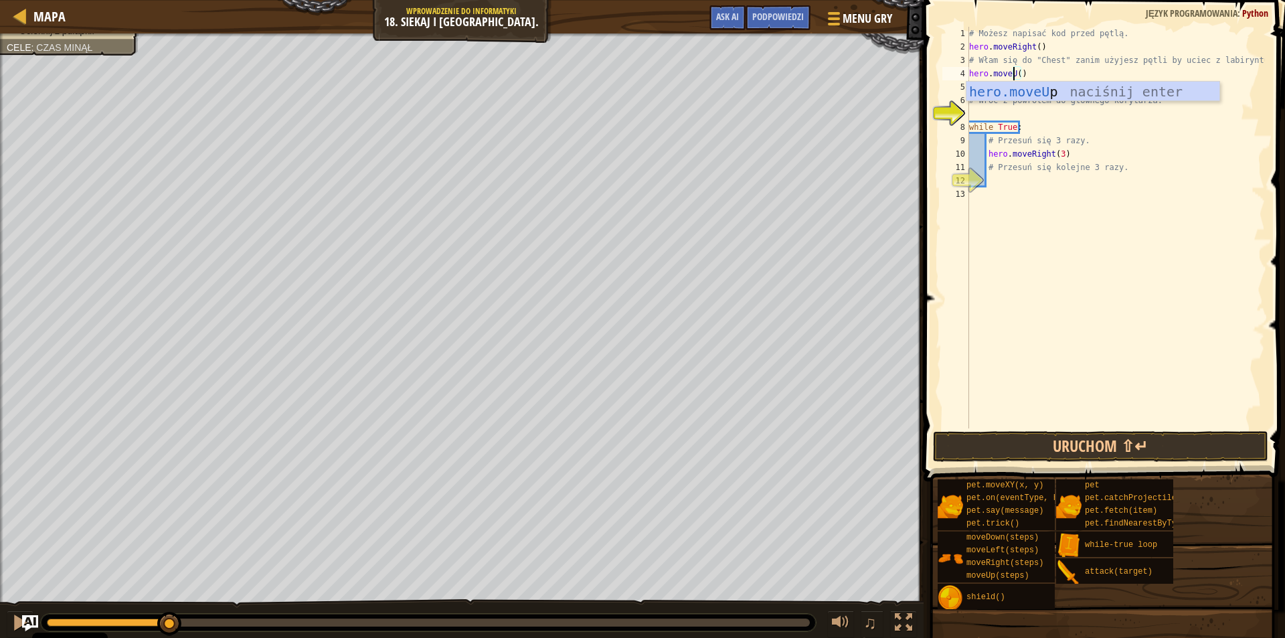
scroll to position [6, 4]
click at [1046, 448] on button "Uruchom ⇧↵" at bounding box center [1100, 446] width 335 height 31
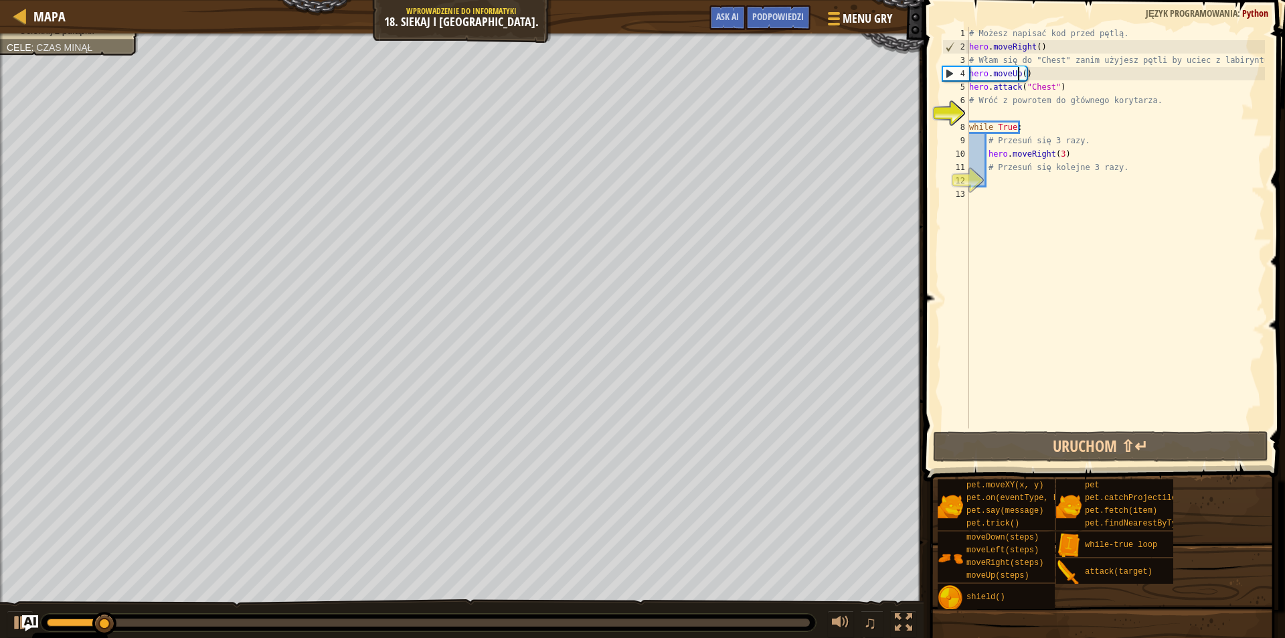
click at [1060, 92] on div "# Możesz napisać kod przed pętlą. hero . moveRight ( ) # Włam się do "Chest" za…" at bounding box center [1116, 241] width 299 height 428
type textarea "hero.attack("Chest")"
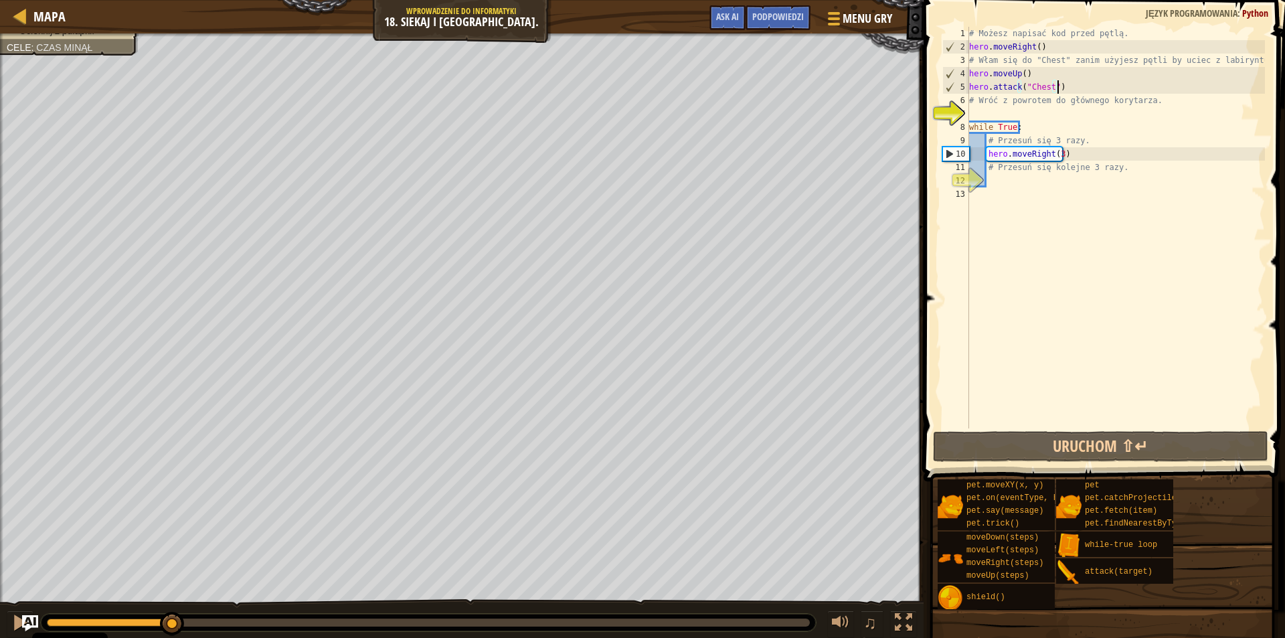
scroll to position [6, 0]
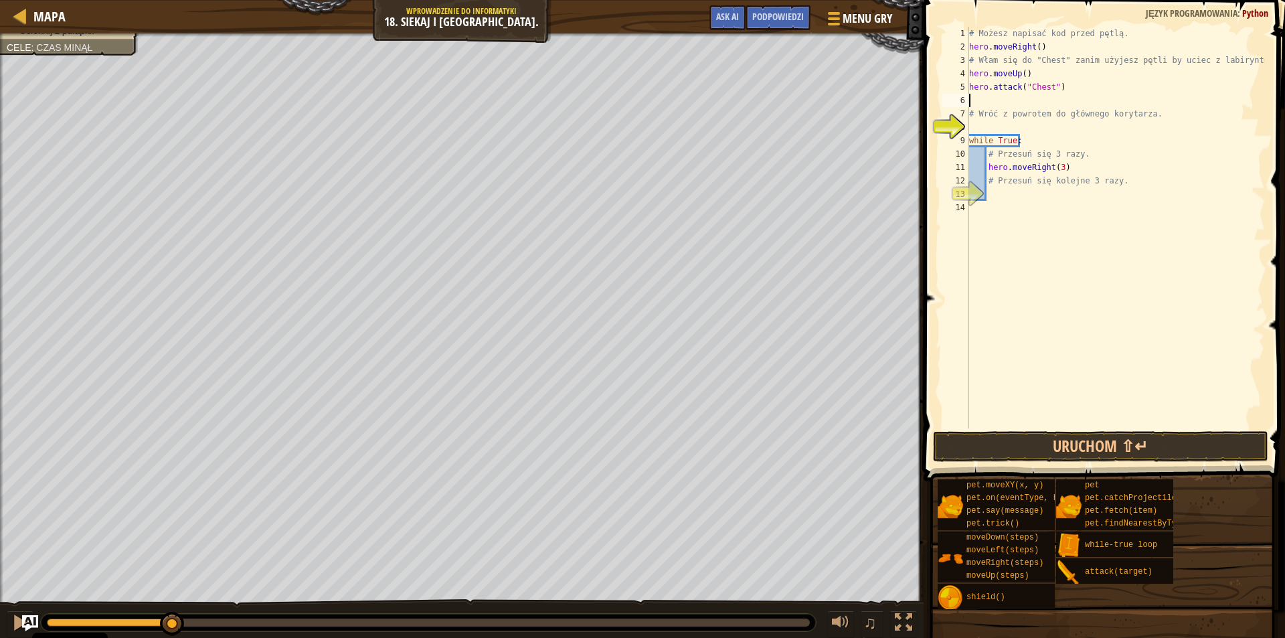
type textarea "h"
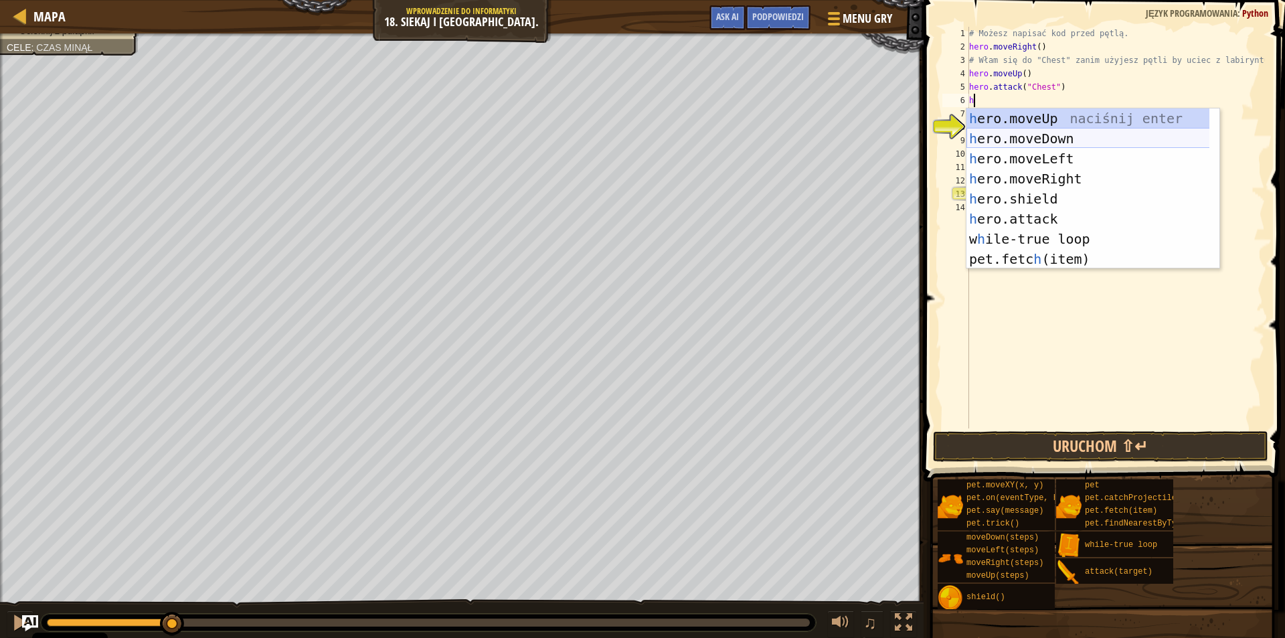
click at [978, 134] on div "h ero.moveUp naciśnij enter h ero.moveDown naciśnij enter h ero.moveLeft naciśn…" at bounding box center [1093, 208] width 253 height 201
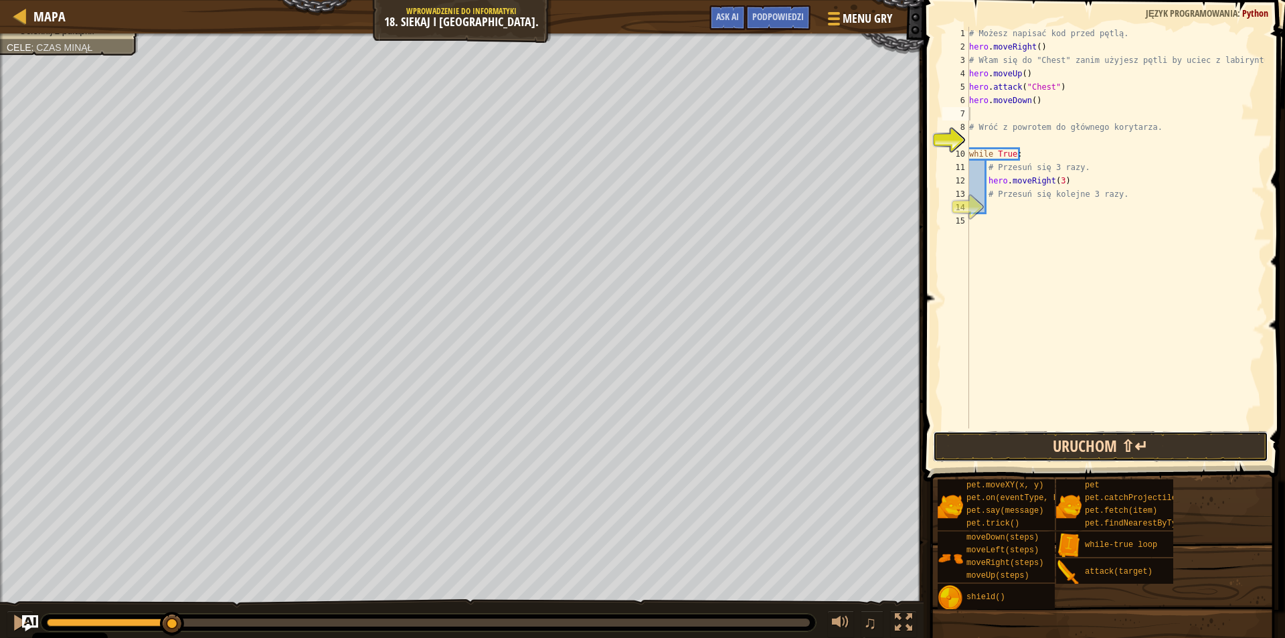
click at [1054, 452] on button "Uruchom ⇧↵" at bounding box center [1100, 446] width 335 height 31
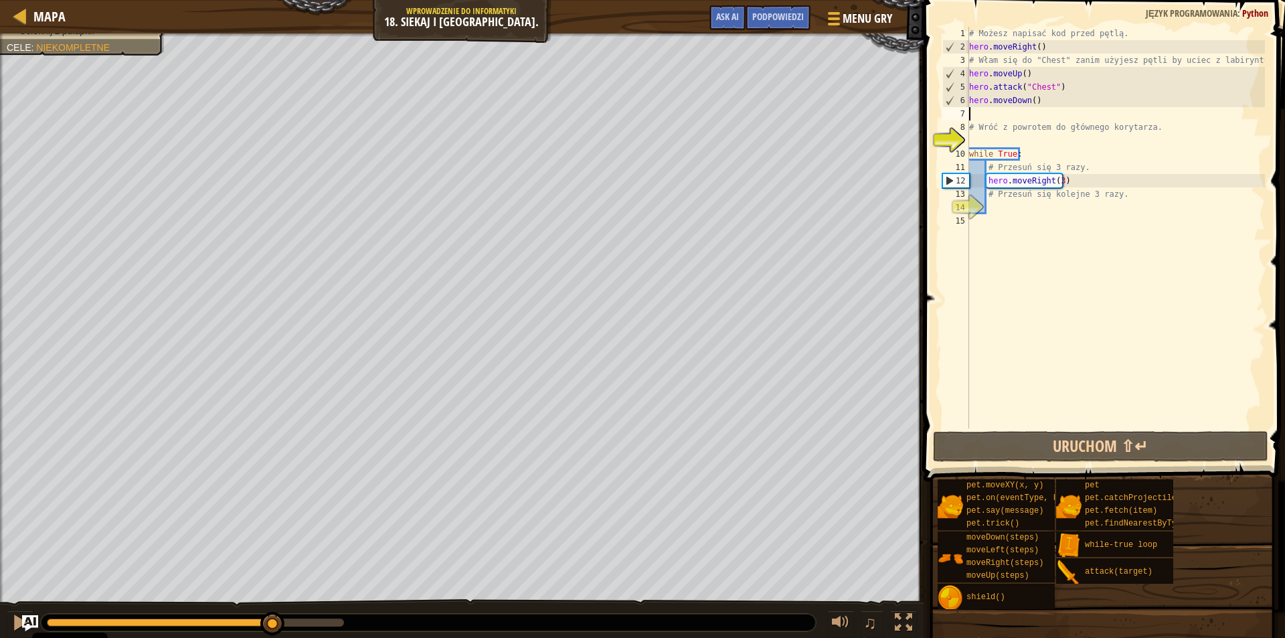
click at [1038, 204] on div "# Możesz napisać kod przed pętlą. hero . moveRight ( ) # Włam się do "Chest" za…" at bounding box center [1116, 241] width 299 height 428
click at [1137, 199] on div "# Możesz napisać kod przed pętlą. hero . moveRight ( ) # Włam się do "Chest" za…" at bounding box center [1116, 241] width 299 height 428
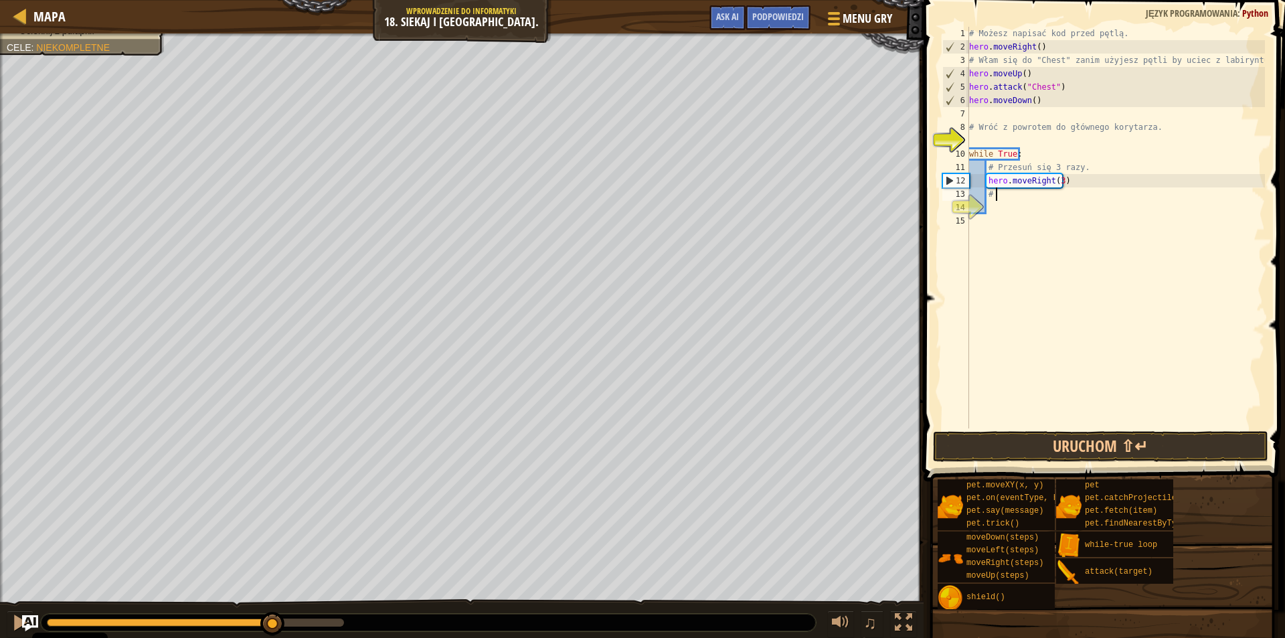
type textarea "#"
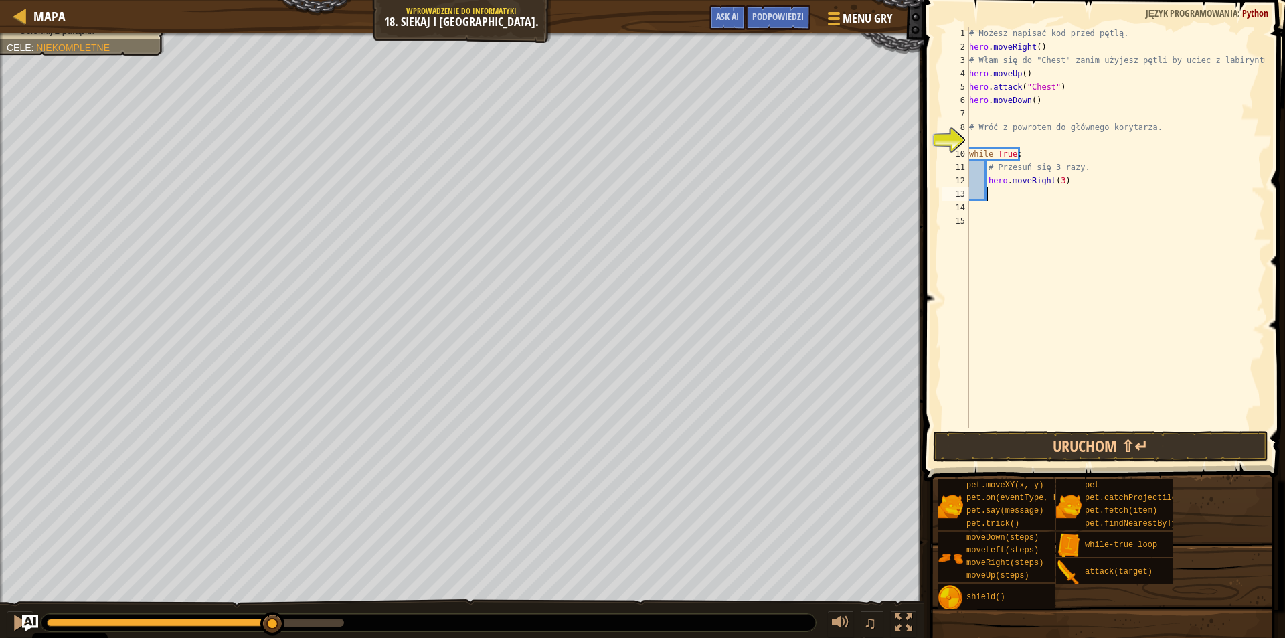
type textarea "h"
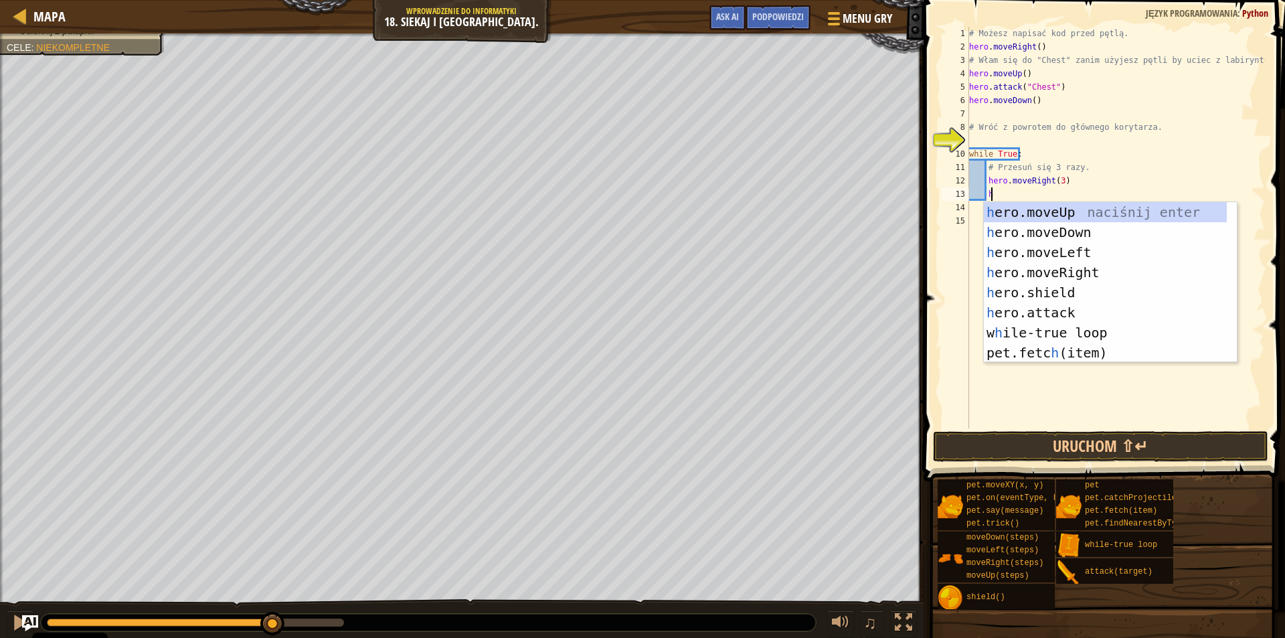
scroll to position [6, 1]
click at [1025, 232] on div "h ero.moveUp naciśnij enter h ero.moveDown naciśnij enter h ero.moveLeft naciśn…" at bounding box center [1105, 302] width 243 height 201
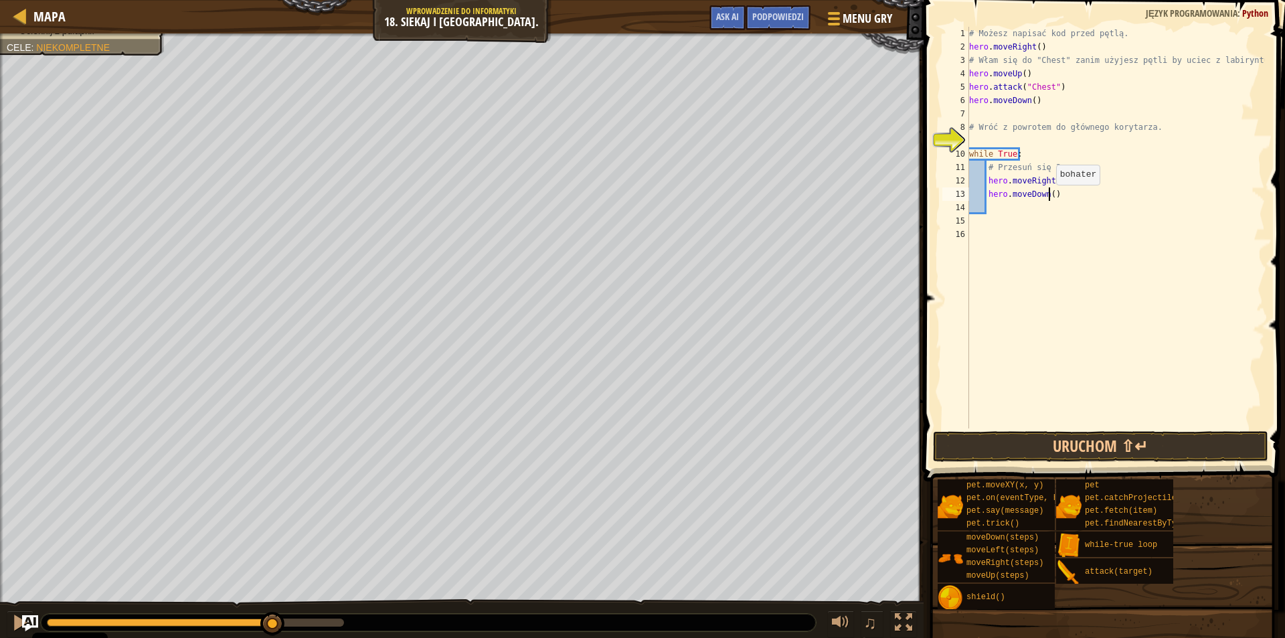
click at [1050, 198] on div "# Możesz napisać kod przed pętlą. hero . moveRight ( ) # Włam się do "Chest" za…" at bounding box center [1116, 241] width 299 height 428
type textarea "hero.moveDown(3)"
click at [1056, 441] on button "Uruchom ⇧↵" at bounding box center [1100, 446] width 335 height 31
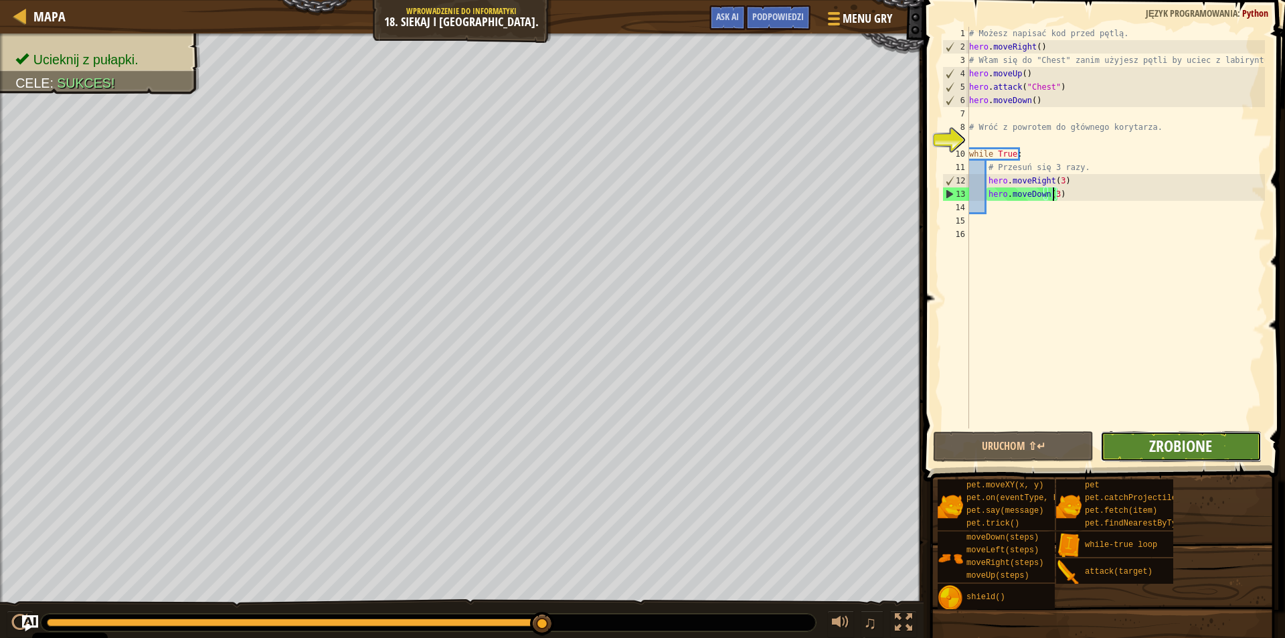
click at [1167, 442] on span "Zrobione" at bounding box center [1180, 445] width 63 height 21
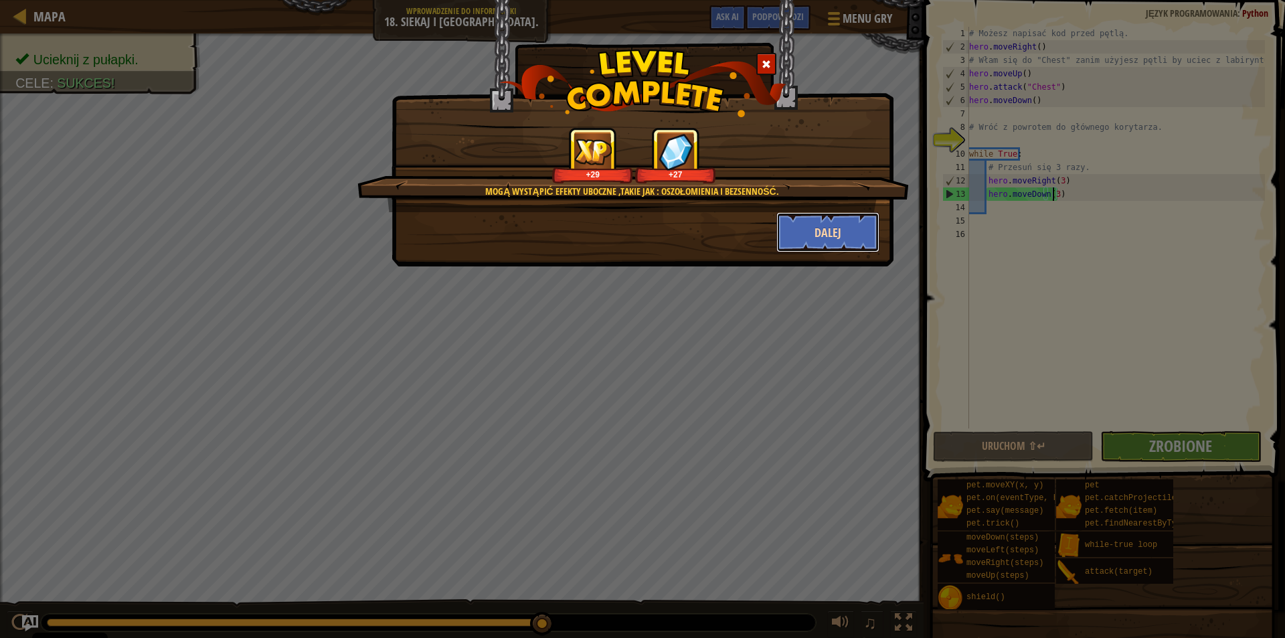
click at [797, 228] on button "Dalej" at bounding box center [828, 232] width 104 height 40
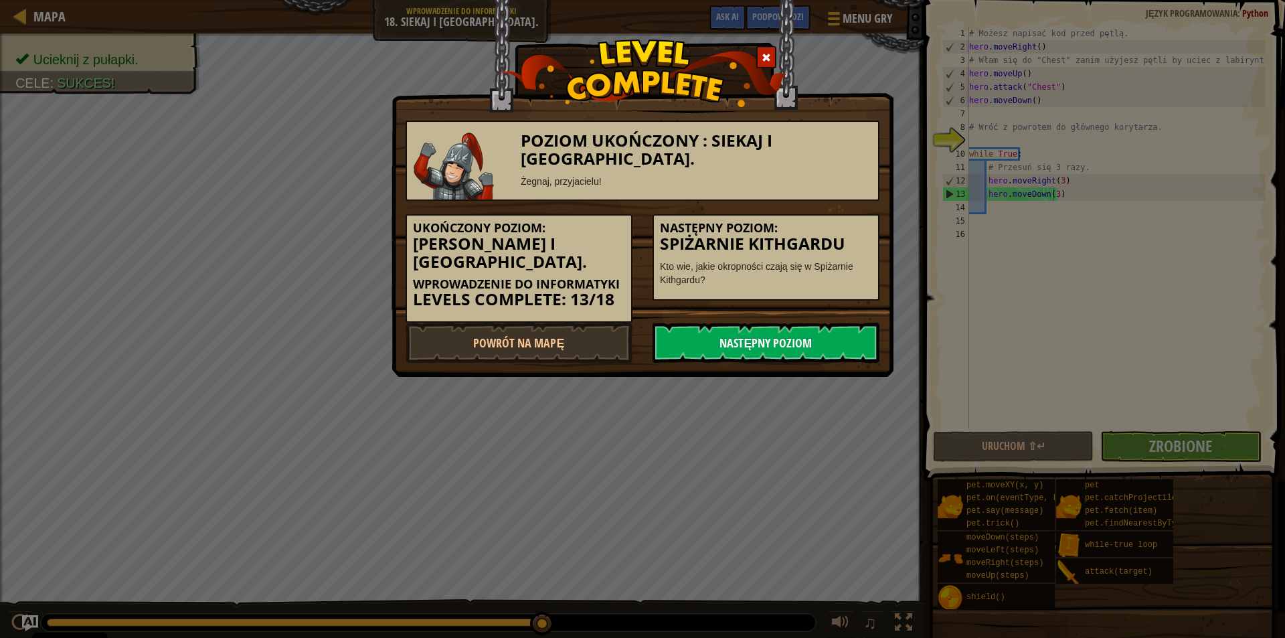
click at [727, 325] on link "Następny poziom" at bounding box center [766, 343] width 227 height 40
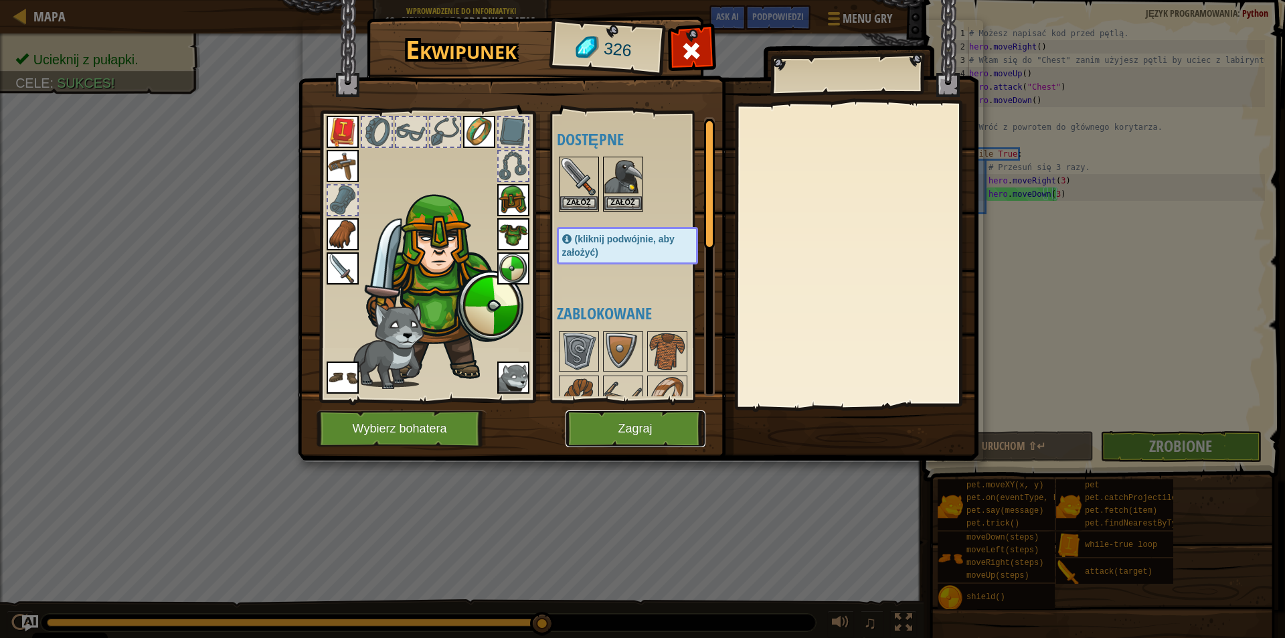
click at [621, 425] on button "Zagraj" at bounding box center [636, 428] width 140 height 37
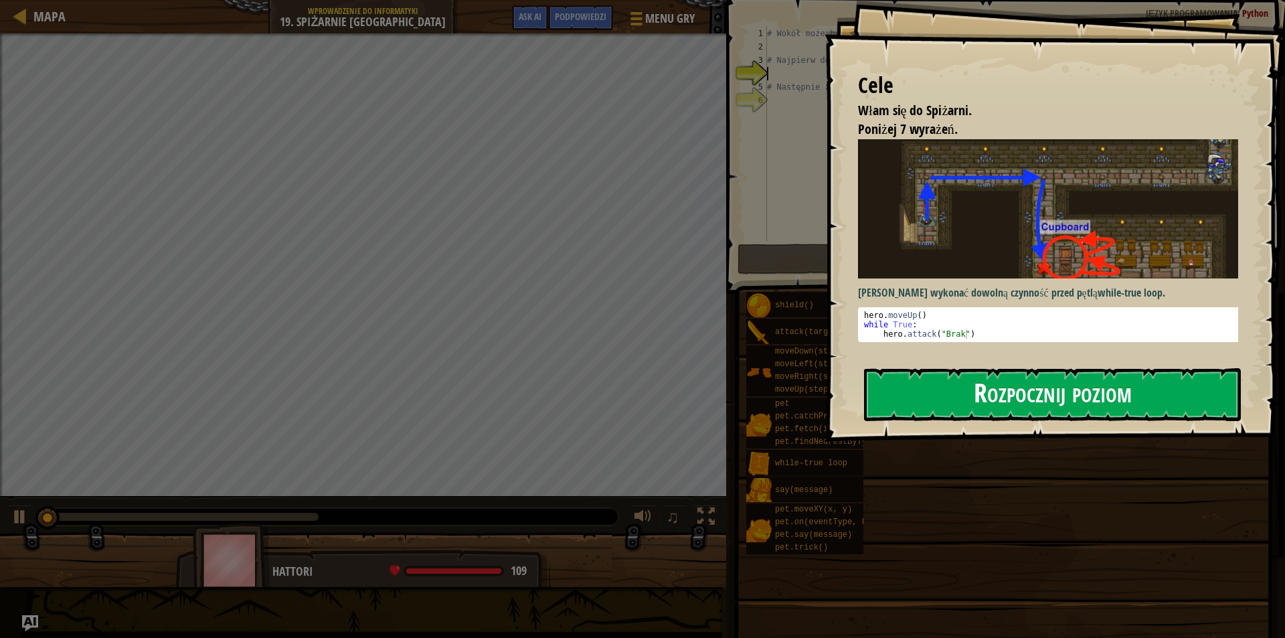
click at [1015, 398] on button "Rozpocznij poziom" at bounding box center [1052, 394] width 377 height 53
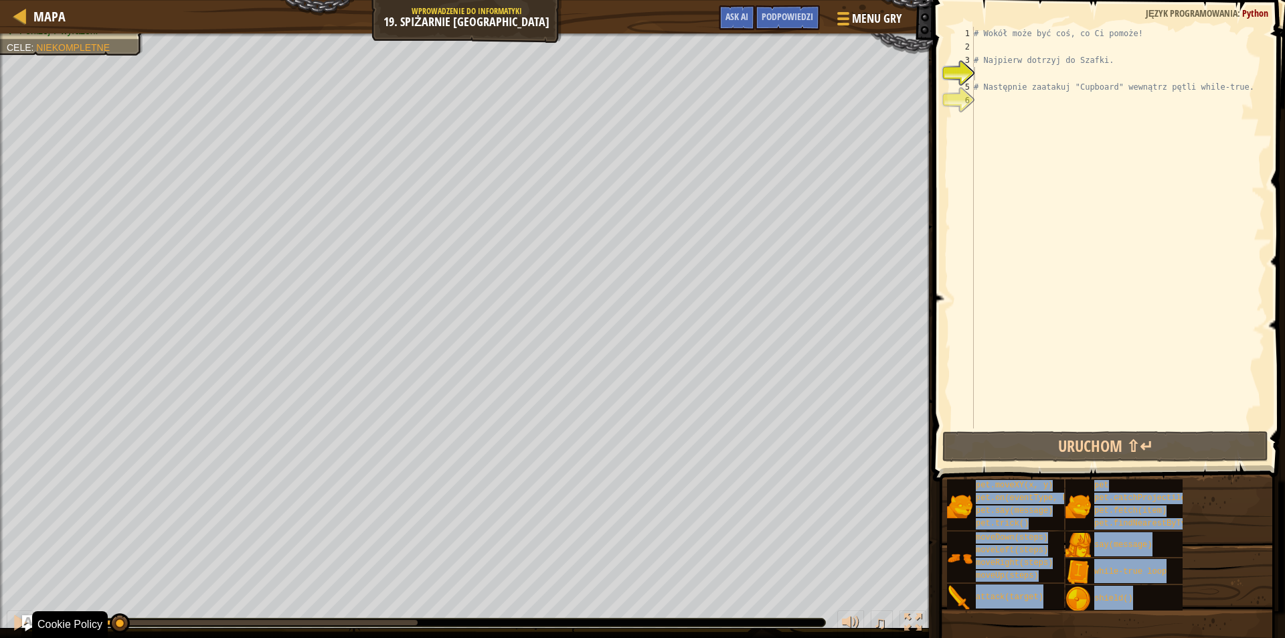
drag, startPoint x: 100, startPoint y: 625, endPoint x: 108, endPoint y: 626, distance: 8.7
click at [108, 0] on body "Cookie Policy CodeCombat uses a few essential and non-essential cookies. Polity…" at bounding box center [642, 0] width 1285 height 0
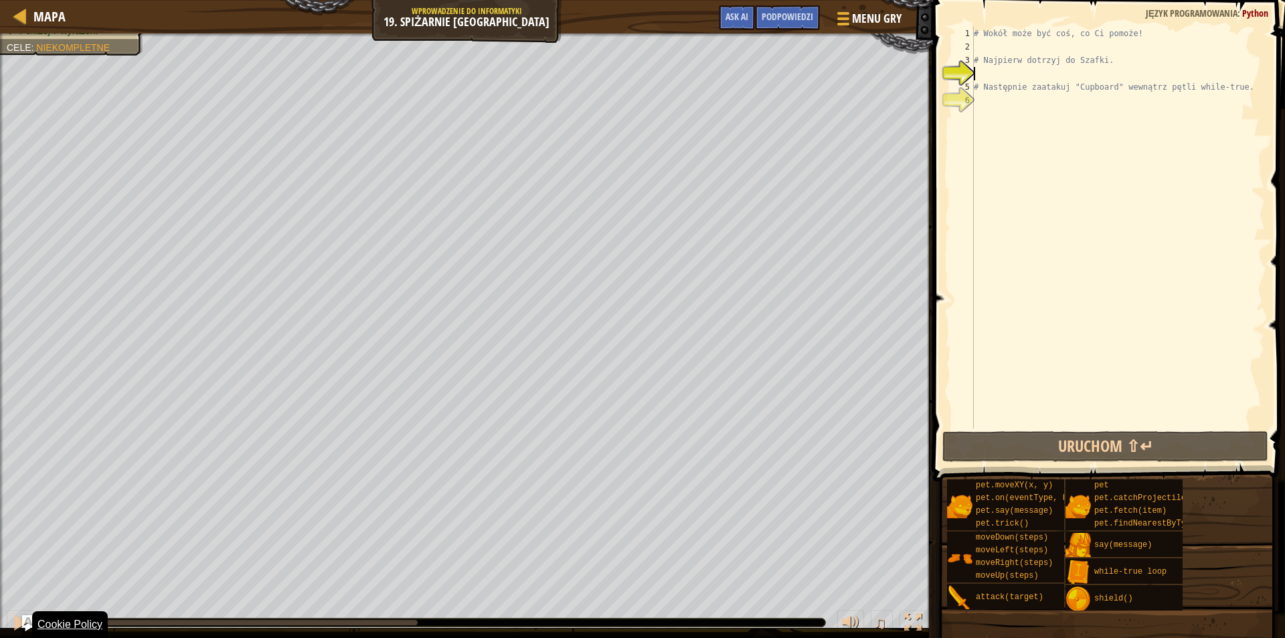
drag, startPoint x: 120, startPoint y: 616, endPoint x: 44, endPoint y: 631, distance: 78.3
click at [44, 0] on body "Cookie Policy CodeCombat uses a few essential and non-essential cookies. Polity…" at bounding box center [642, 0] width 1285 height 0
click at [1000, 47] on div "# Wokół może być coś, co Ci pomoże! # Najpierw dotrzyj do [GEOGRAPHIC_DATA]. # …" at bounding box center [1118, 241] width 294 height 428
type textarea "h"
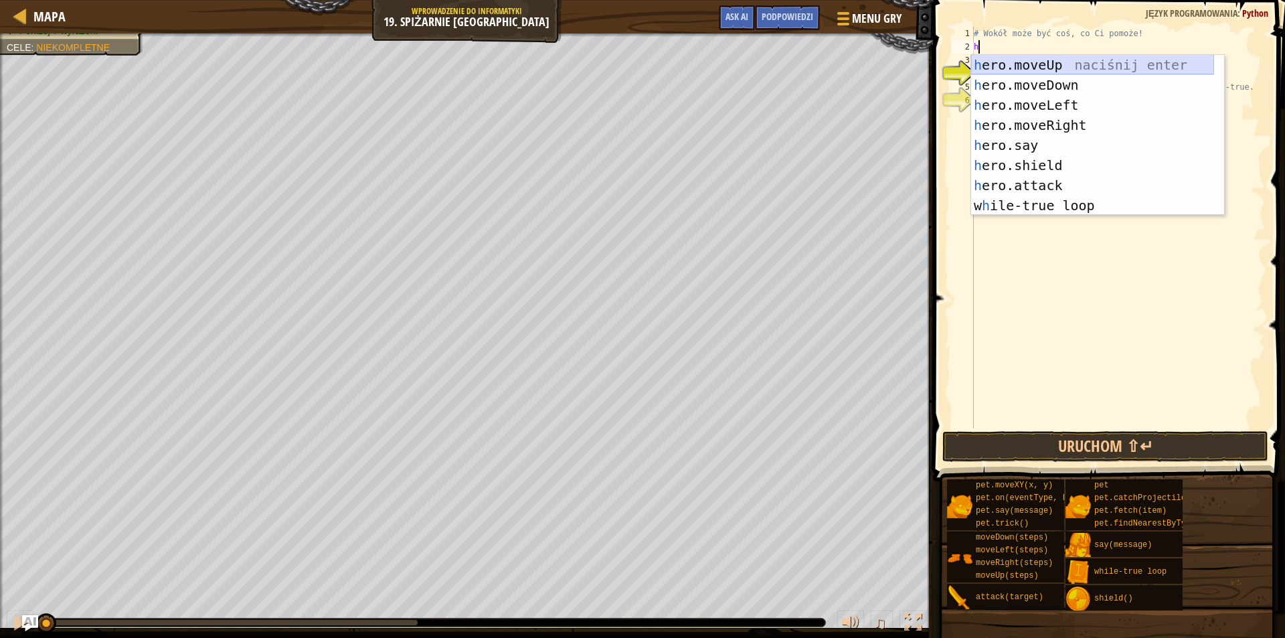
click at [1047, 58] on div "h ero.moveUp naciśnij enter h ero.moveDown naciśnij enter h ero.moveLeft naciśn…" at bounding box center [1092, 155] width 243 height 201
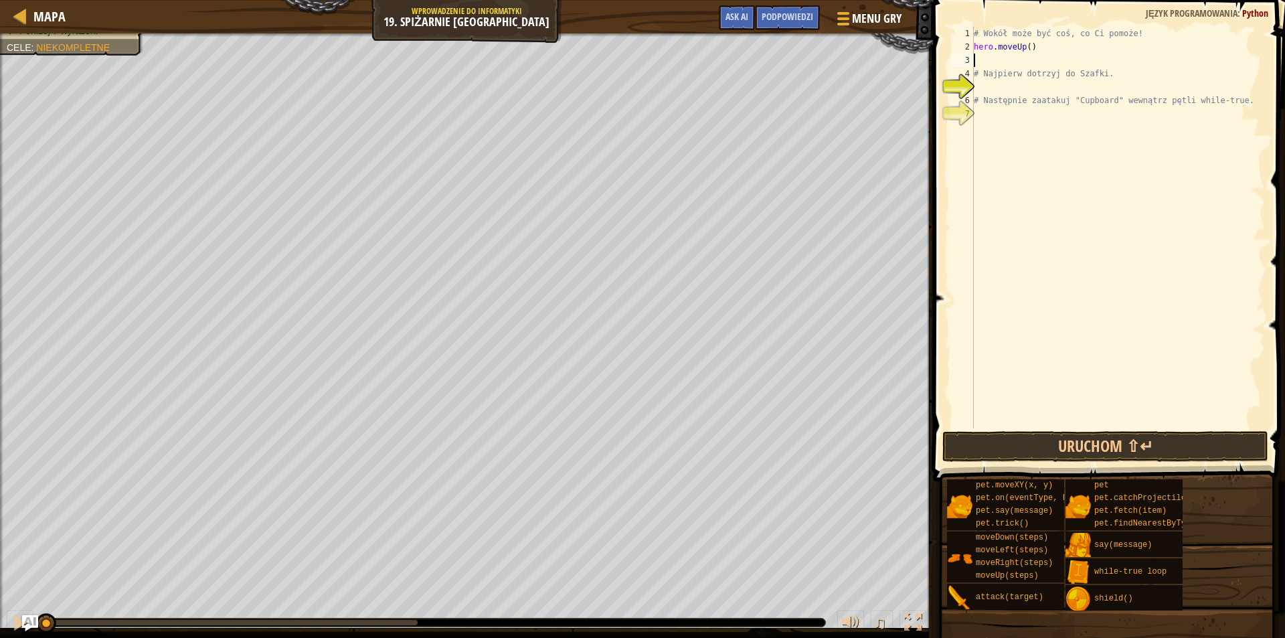
type textarea "h"
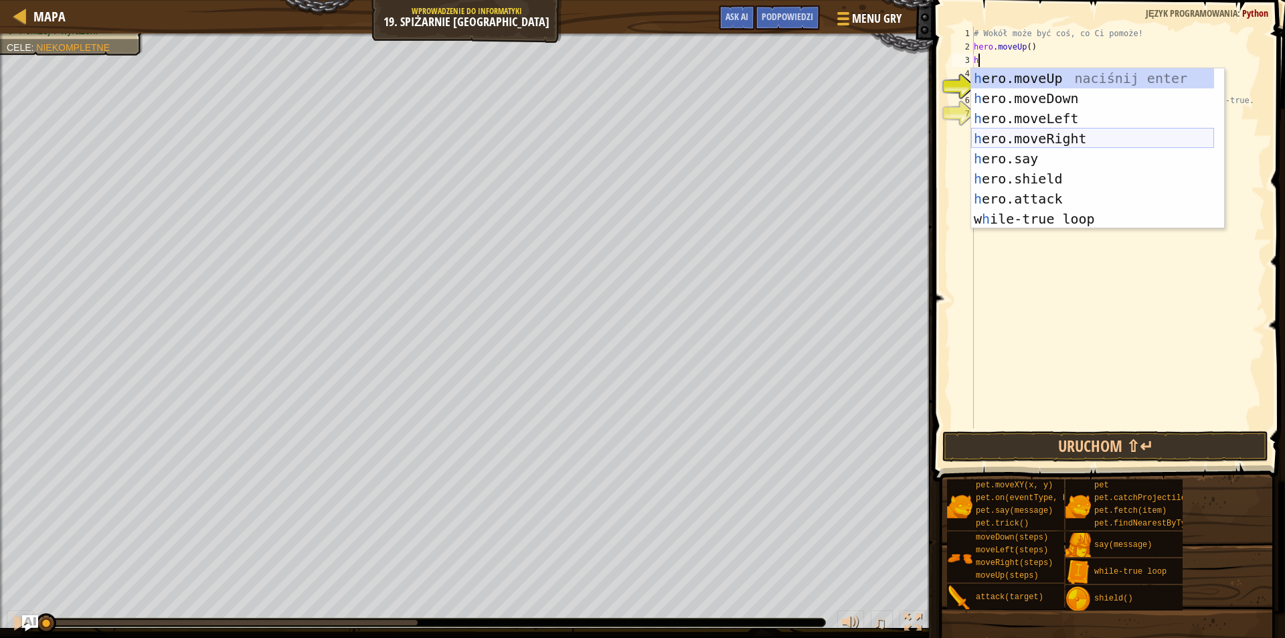
click at [1002, 146] on div "h ero.moveUp naciśnij enter h ero.moveDown naciśnij enter h ero.moveLeft naciśn…" at bounding box center [1092, 168] width 243 height 201
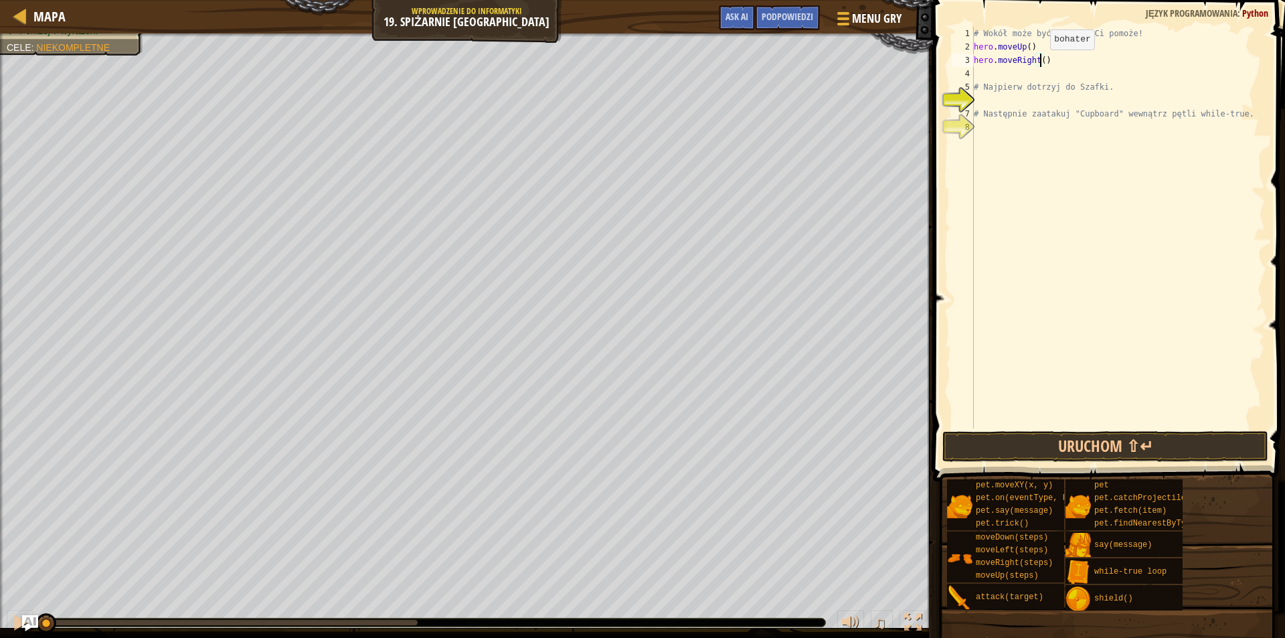
click at [1039, 63] on div "# Wokół może być coś, co Ci pomoże! hero . moveUp ( ) hero . moveRight ( ) # Na…" at bounding box center [1118, 241] width 294 height 428
type textarea "hero.moveRight(2)"
click at [1000, 78] on div "# Wokół może być coś, co Ci pomoże! hero . moveUp ( ) hero . moveRight ( 2 ) # …" at bounding box center [1118, 241] width 294 height 428
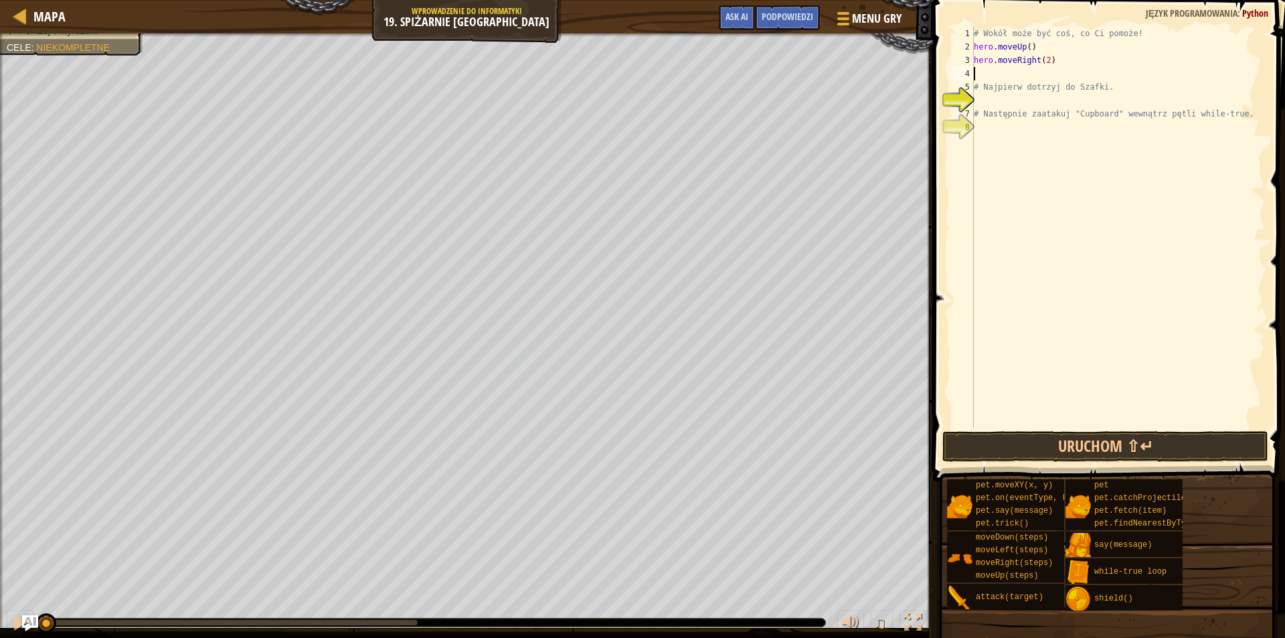
type textarea "h"
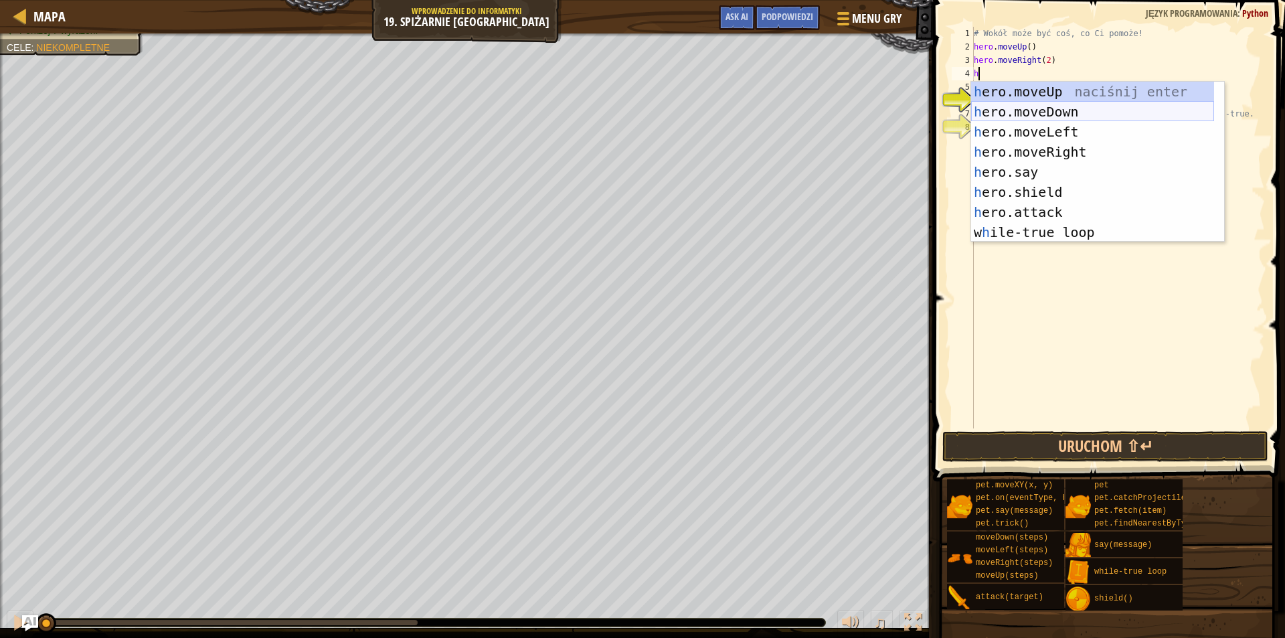
click at [1028, 112] on div "h ero.moveUp naciśnij enter h ero.moveDown naciśnij enter h ero.moveLeft naciśn…" at bounding box center [1092, 182] width 243 height 201
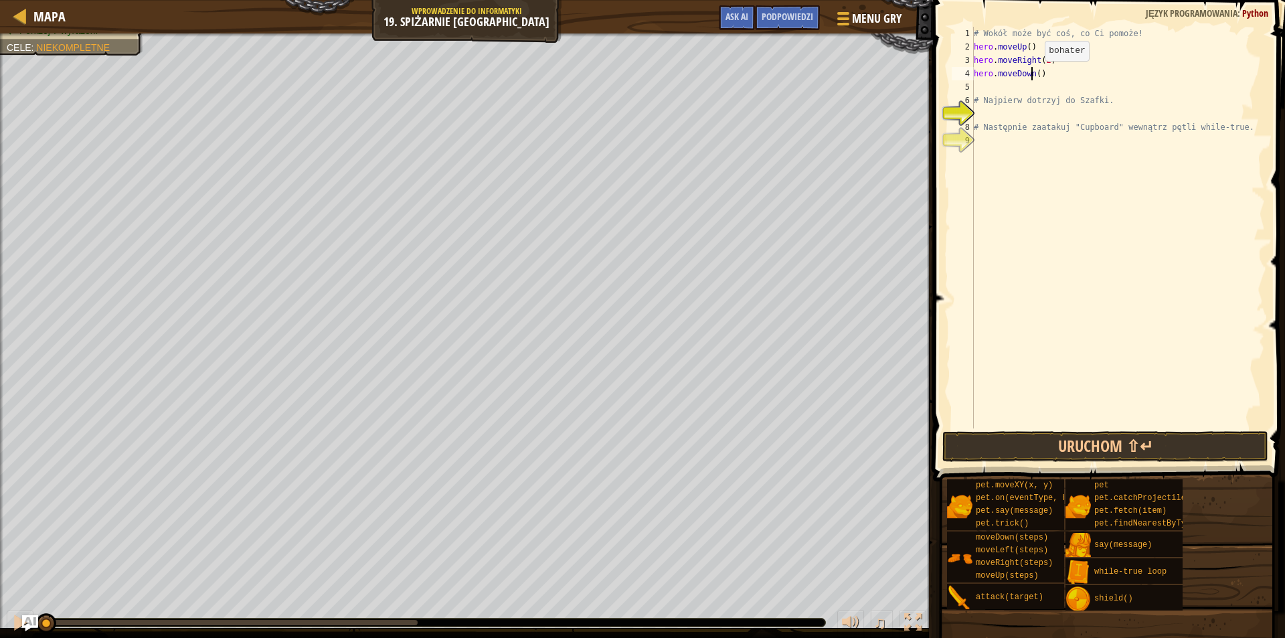
click at [1034, 74] on div "# Wokół może być coś, co Ci pomoże! hero . moveUp ( ) hero . moveRight ( 2 ) he…" at bounding box center [1118, 241] width 294 height 428
click at [1036, 78] on div "# Wokół może być coś, co Ci pomoże! hero . moveUp ( ) hero . moveRight ( 2 ) he…" at bounding box center [1118, 241] width 294 height 428
type textarea "hero.moveDown(2)"
click at [997, 84] on div "# Wokół może być coś, co Ci pomoże! hero . moveUp ( ) hero . moveRight ( 2 ) he…" at bounding box center [1118, 241] width 294 height 428
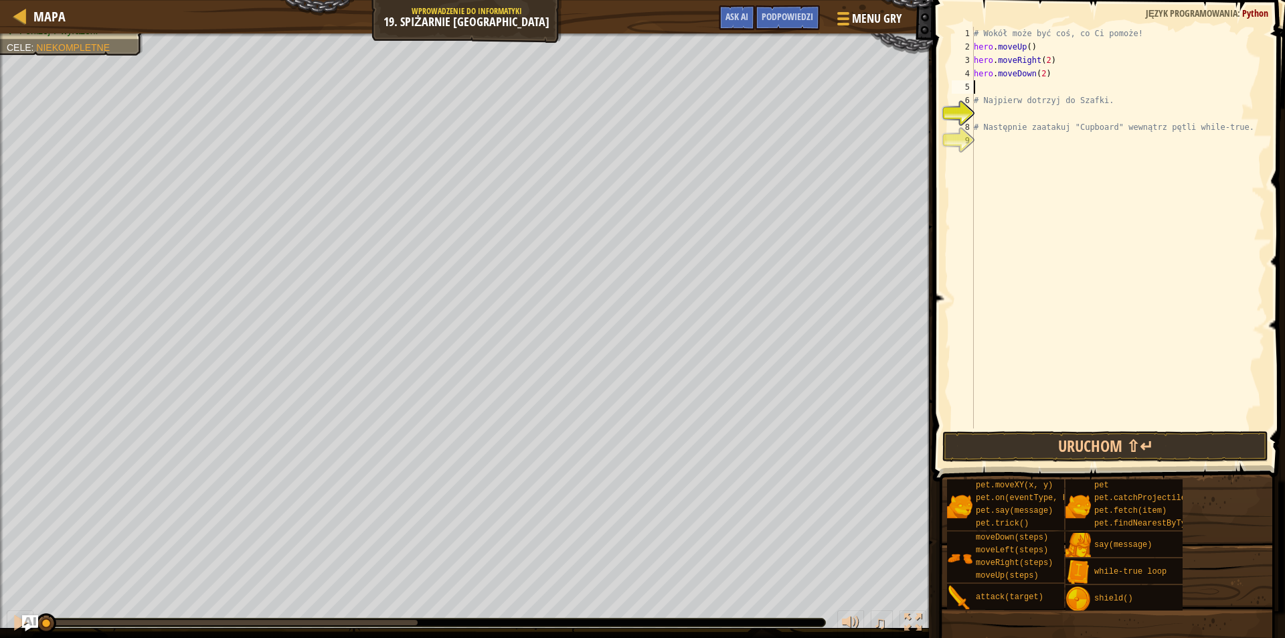
scroll to position [6, 0]
type textarea "w"
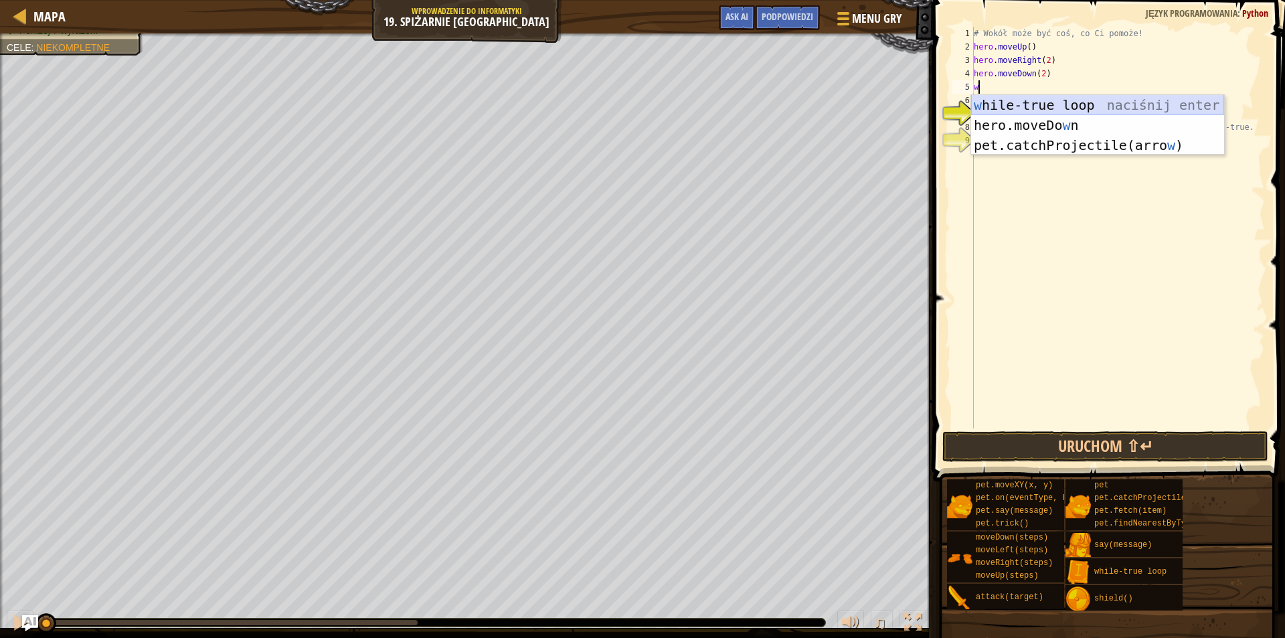
click at [995, 105] on div "w hile-true loop naciśnij enter hero.moveDo w n naciśnij enter pet.catchProject…" at bounding box center [1097, 145] width 253 height 100
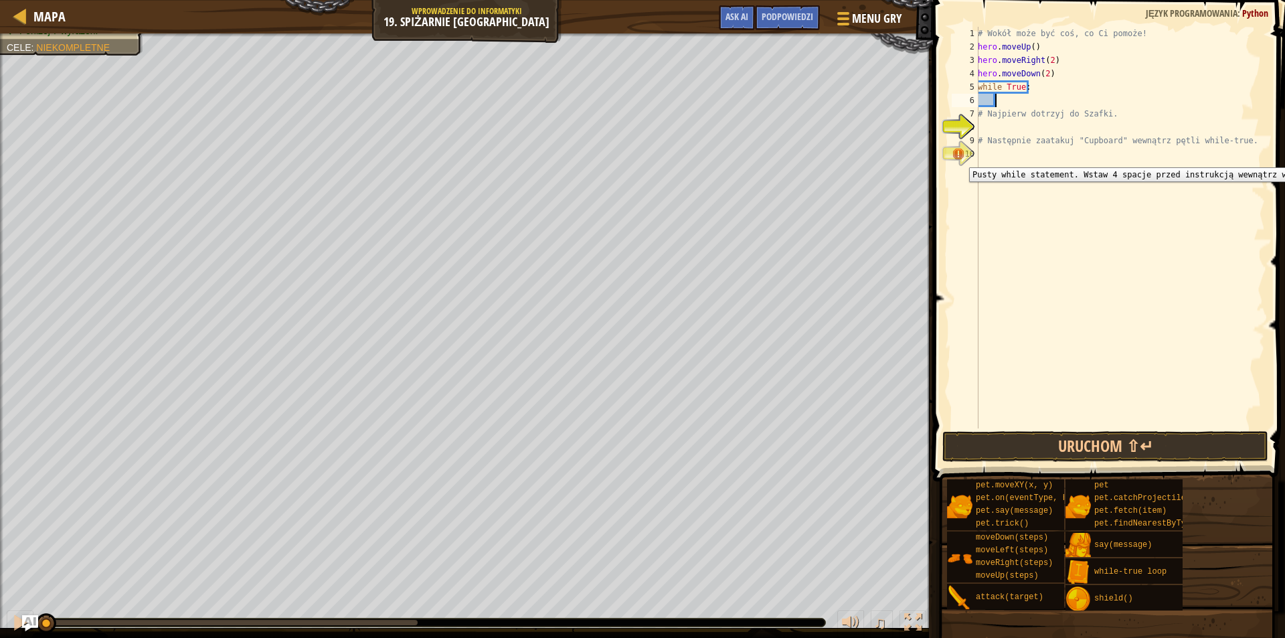
scroll to position [6, 1]
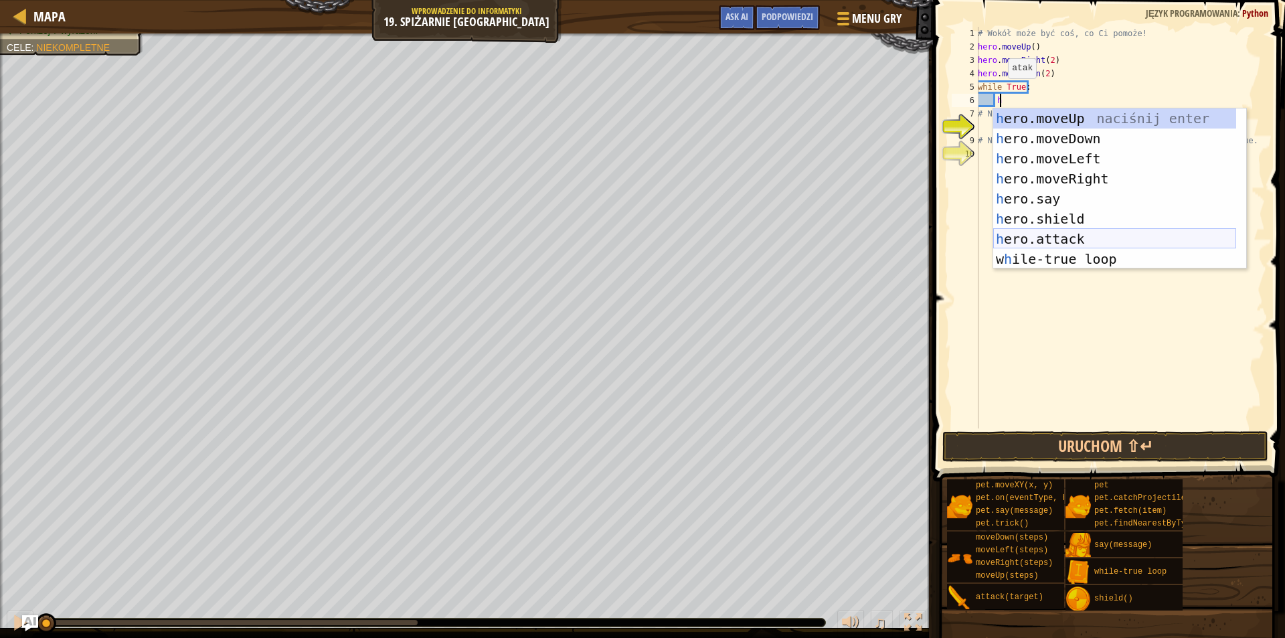
click at [1040, 234] on div "h ero.moveUp naciśnij enter h ero.moveDown naciśnij enter h ero.moveLeft naciśn…" at bounding box center [1114, 208] width 243 height 201
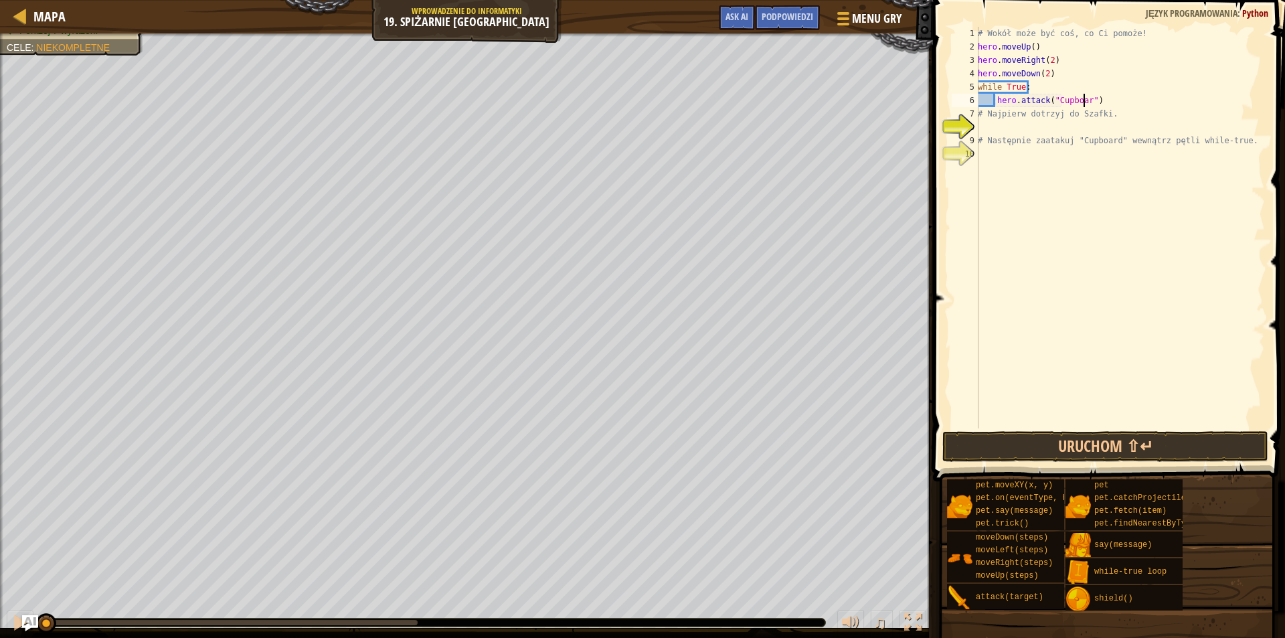
scroll to position [6, 9]
type textarea "hero.attack("Cupboard")"
click at [1026, 434] on button "Uruchom ⇧↵" at bounding box center [1105, 446] width 326 height 31
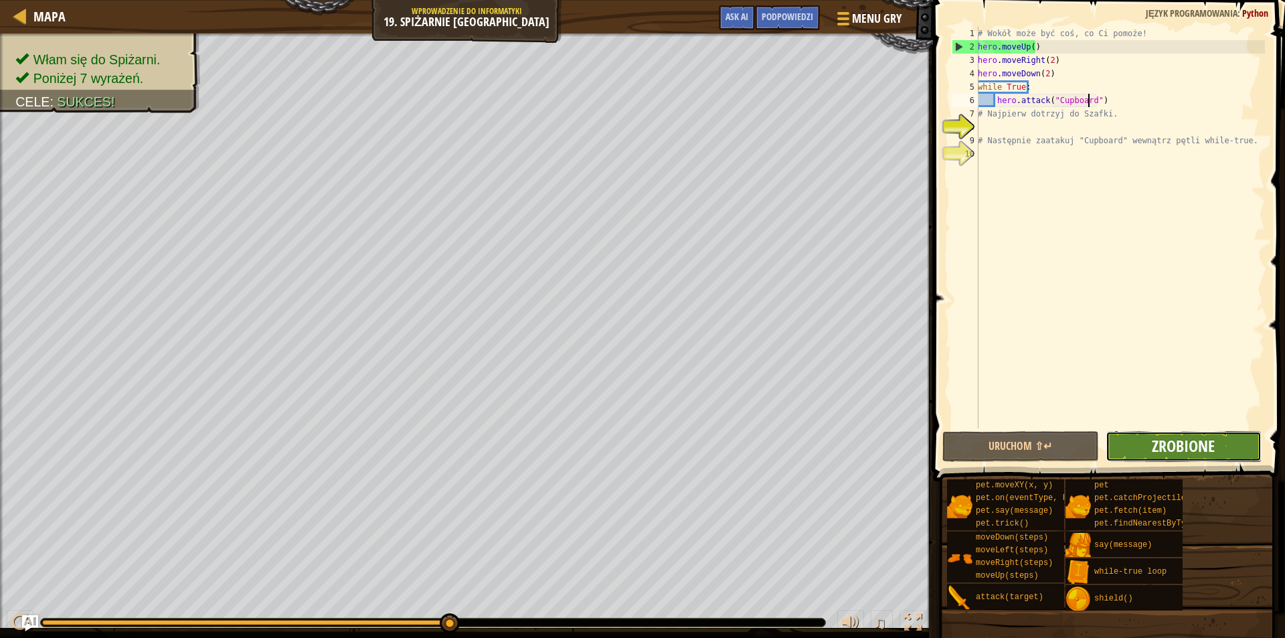
click at [1171, 452] on span "Zrobione" at bounding box center [1183, 445] width 63 height 21
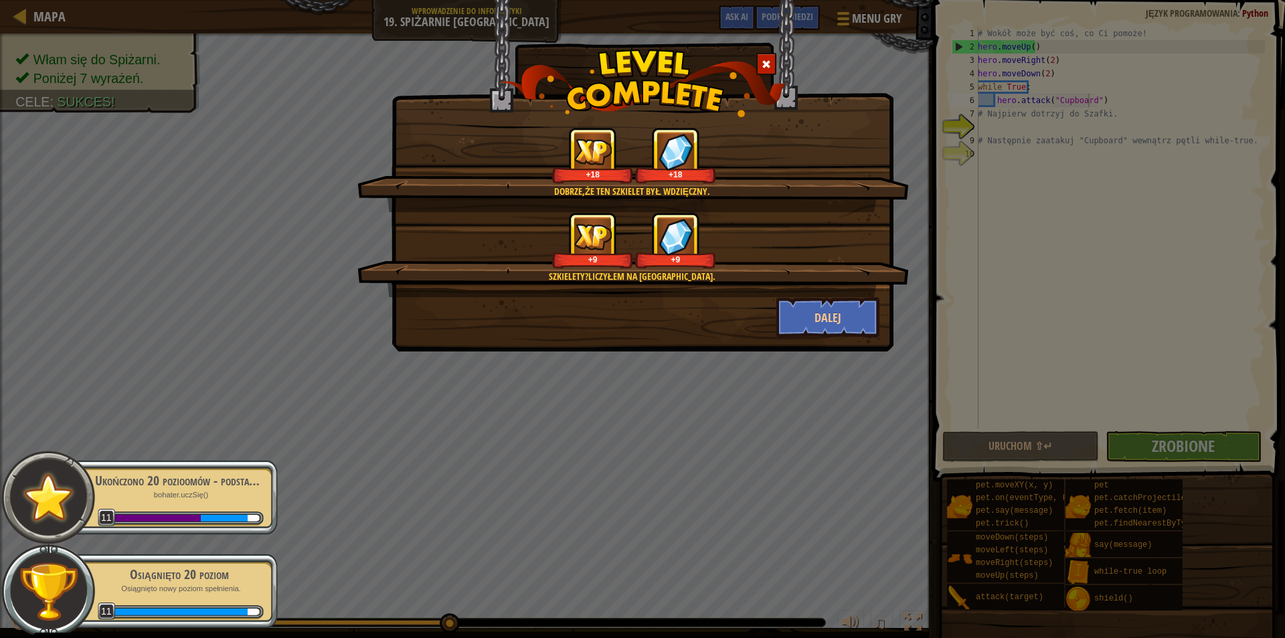
click at [816, 295] on div "Szkielety?Liczyłem na [GEOGRAPHIC_DATA]. +9 +9" at bounding box center [633, 254] width 552 height 85
click at [810, 310] on button "Dalej" at bounding box center [828, 317] width 104 height 40
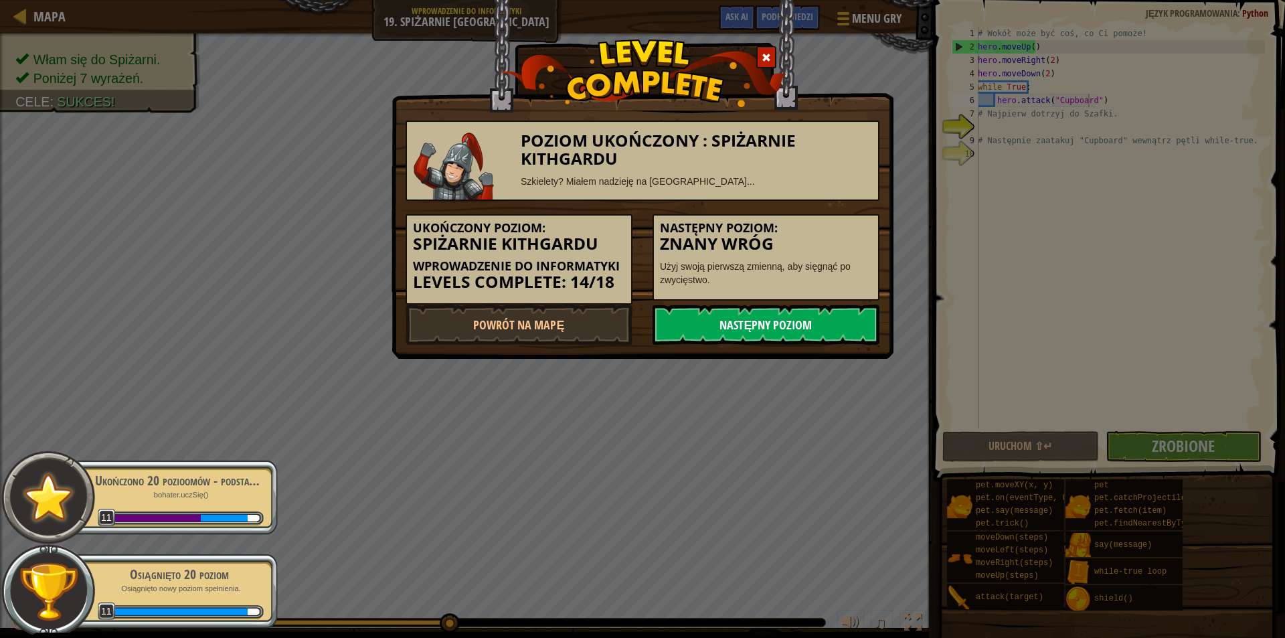
click at [803, 327] on link "Następny poziom" at bounding box center [766, 325] width 227 height 40
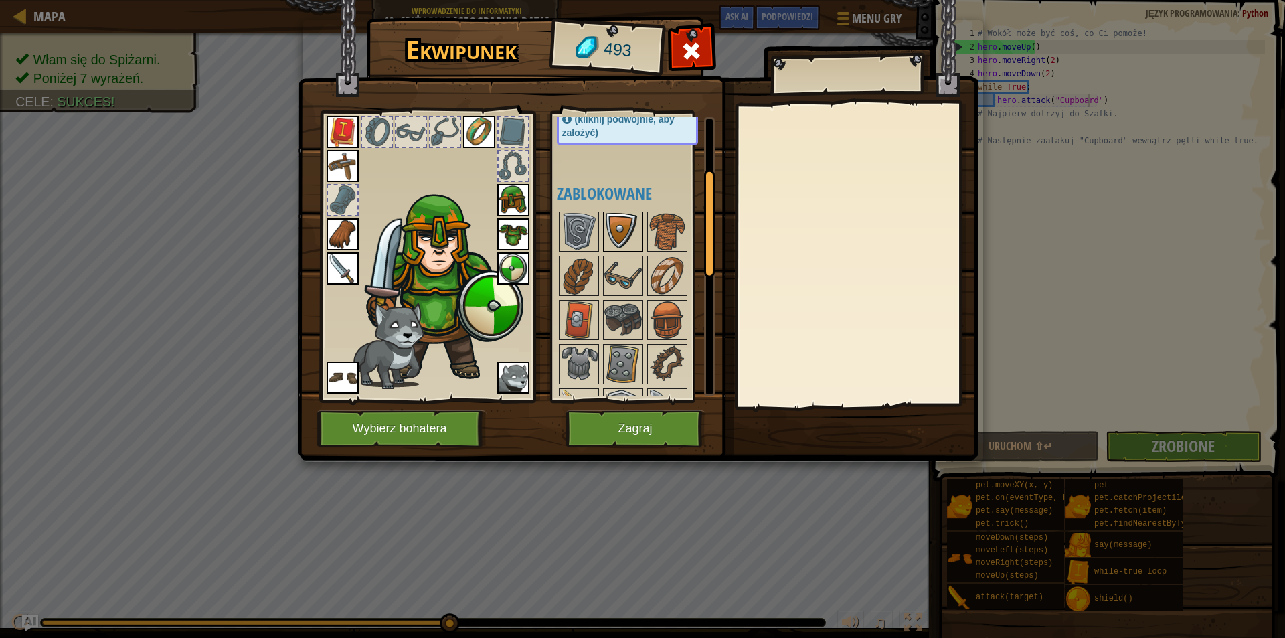
scroll to position [134, 0]
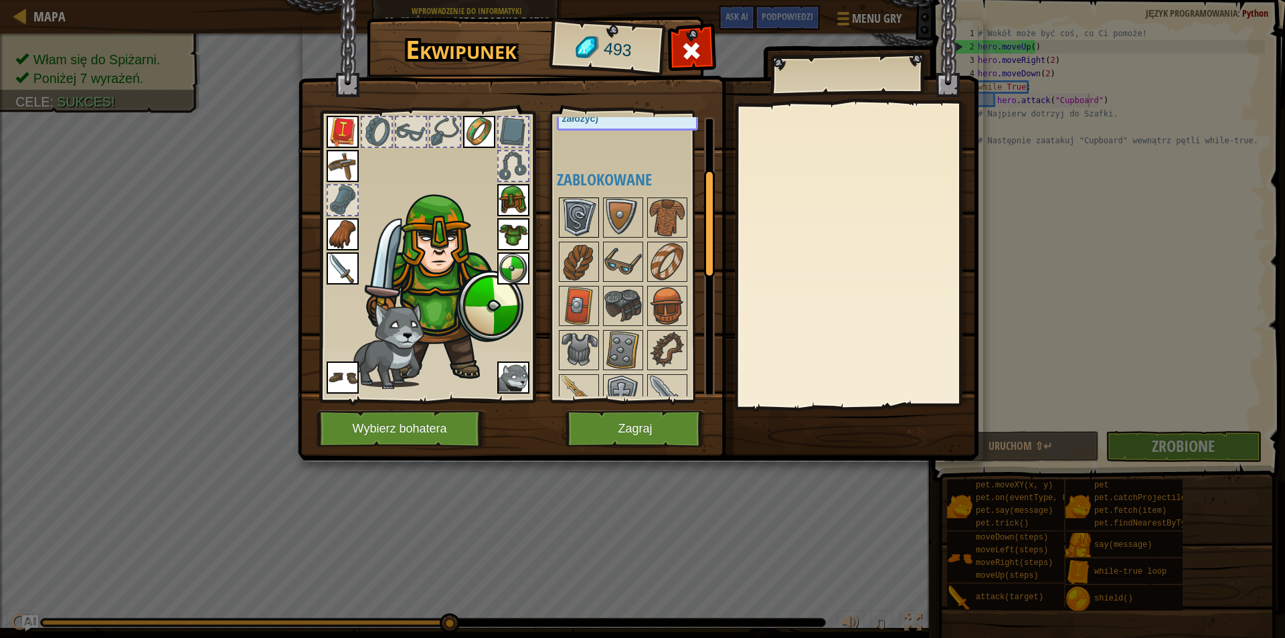
click at [572, 208] on img at bounding box center [578, 217] width 37 height 37
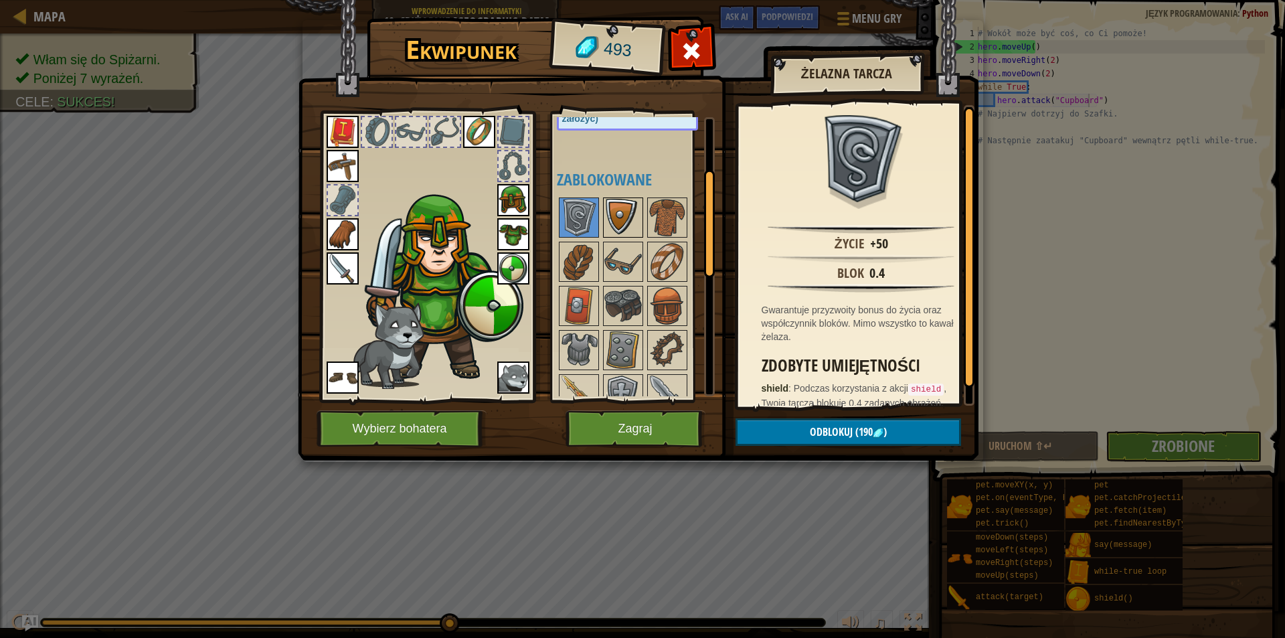
click at [608, 214] on img at bounding box center [622, 217] width 37 height 37
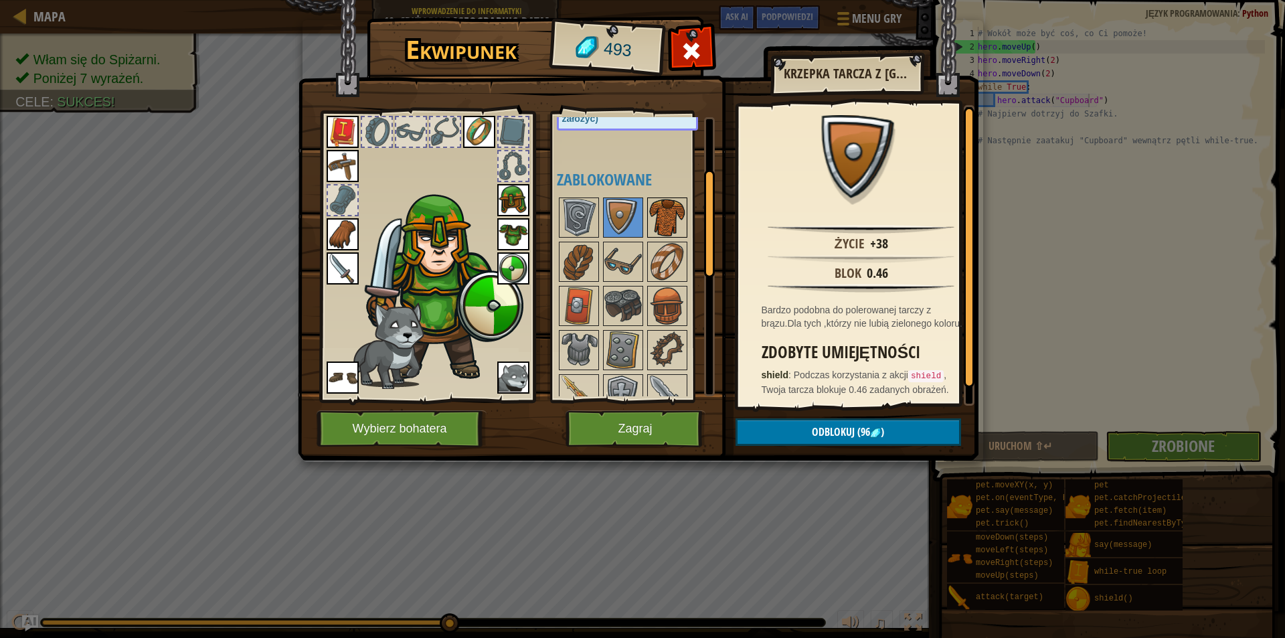
click at [659, 224] on img at bounding box center [667, 217] width 37 height 37
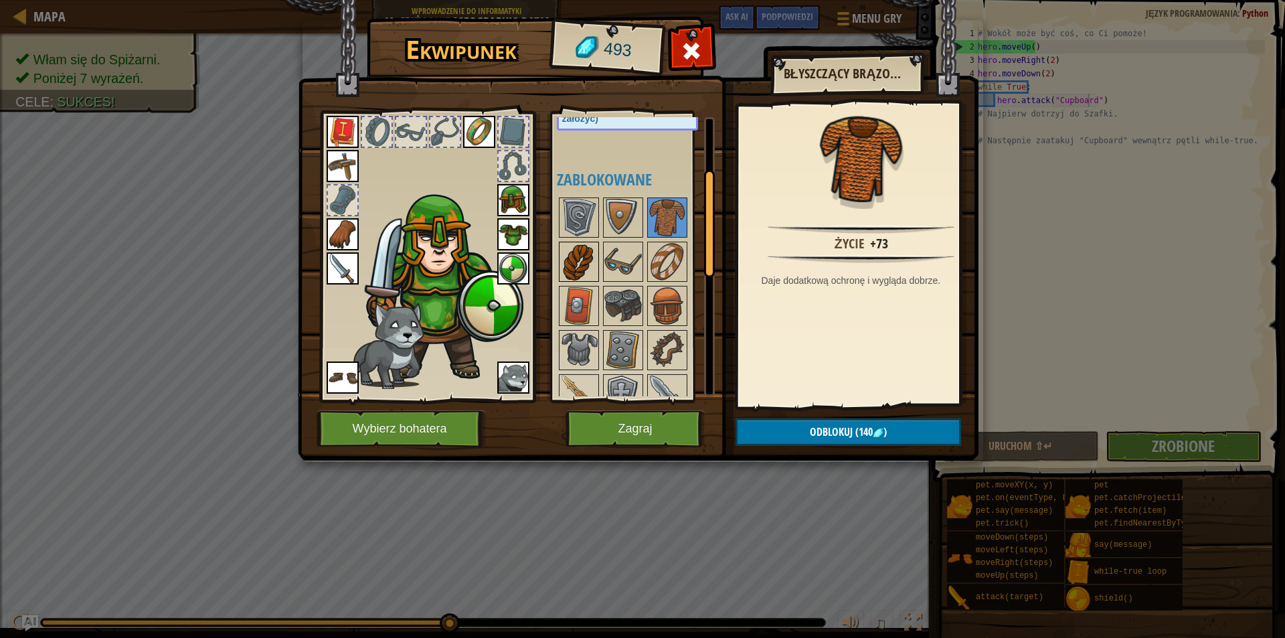
click at [584, 254] on img at bounding box center [578, 261] width 37 height 37
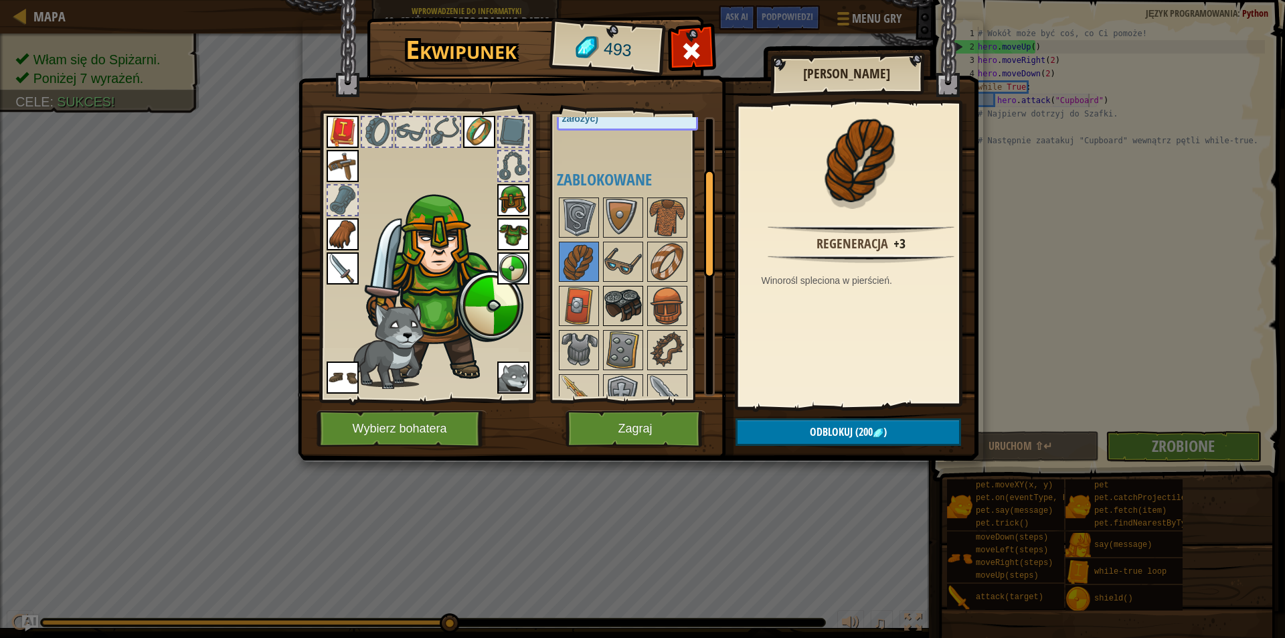
click at [614, 303] on img at bounding box center [622, 305] width 37 height 37
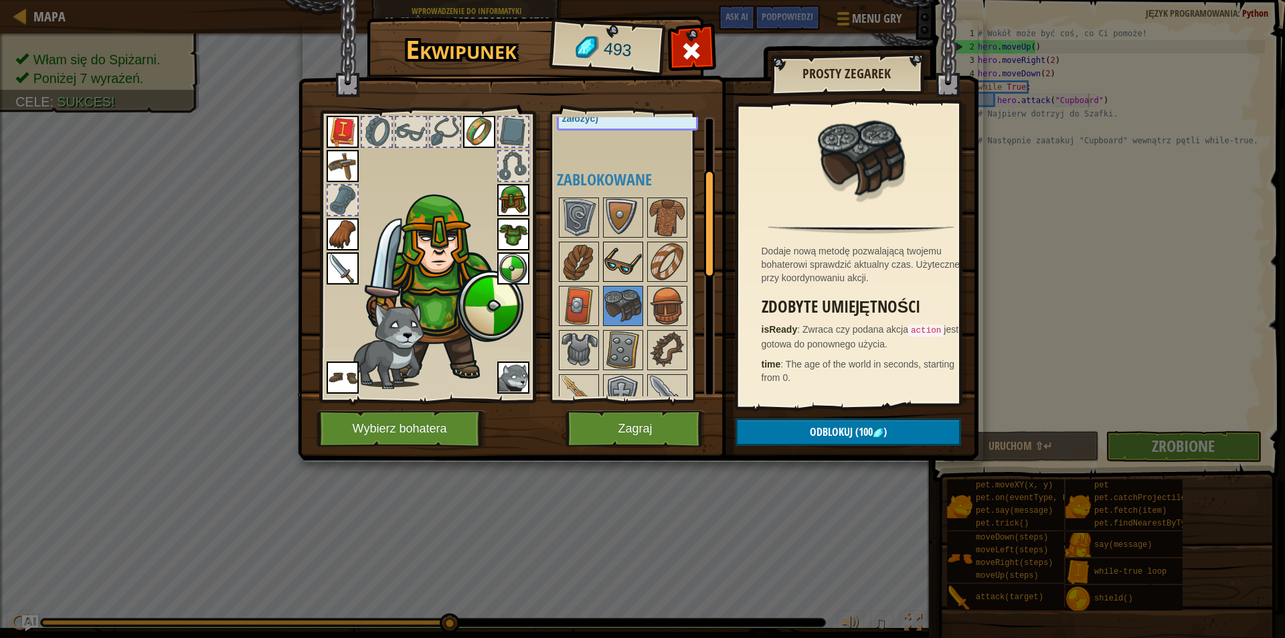
click at [629, 262] on img at bounding box center [622, 261] width 37 height 37
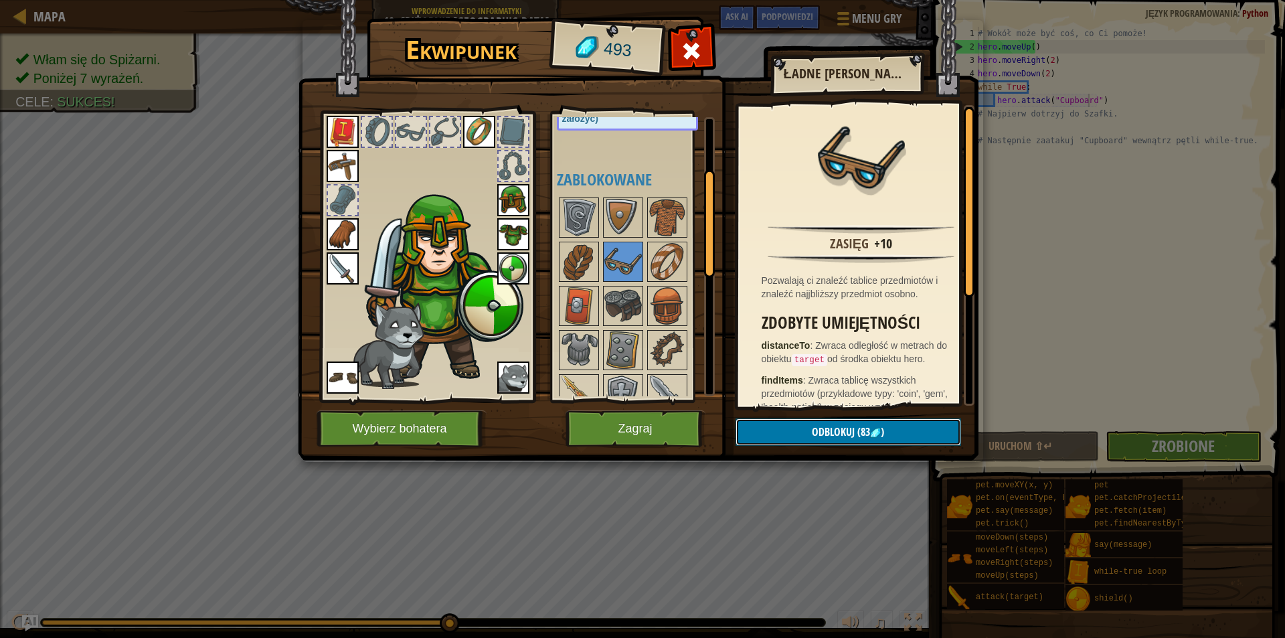
click at [835, 432] on span "Odblokuj" at bounding box center [833, 431] width 43 height 15
click at [845, 432] on button "Potwierdź" at bounding box center [849, 431] width 226 height 27
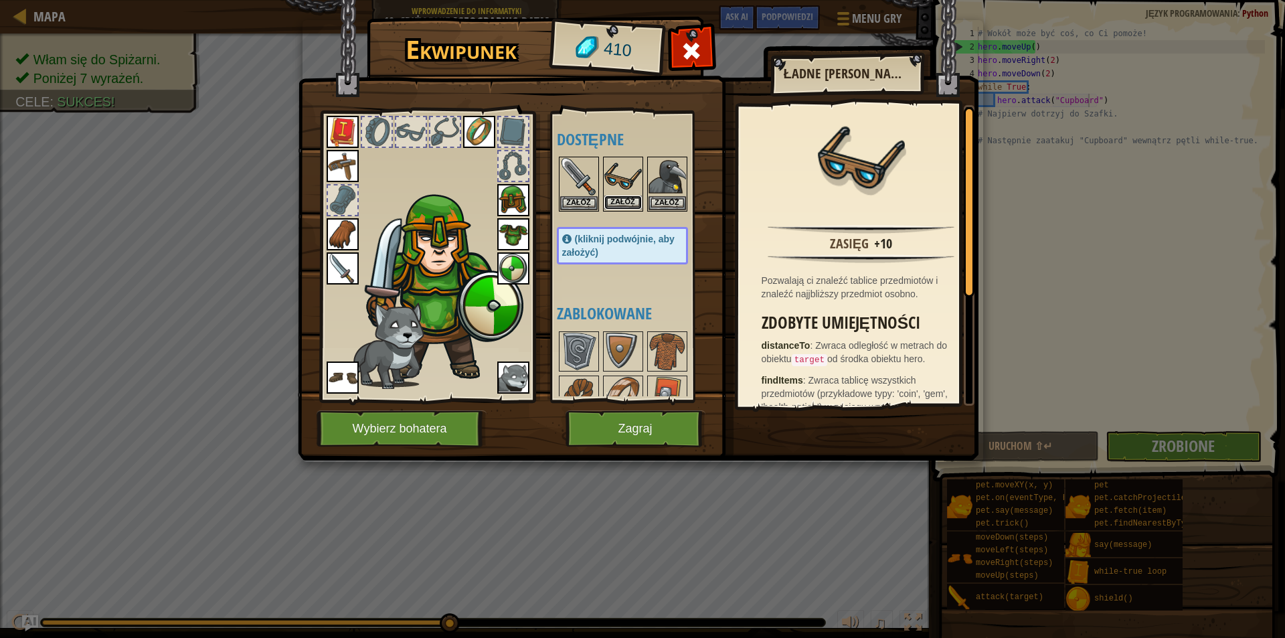
click at [612, 201] on button "Załóż" at bounding box center [622, 202] width 37 height 14
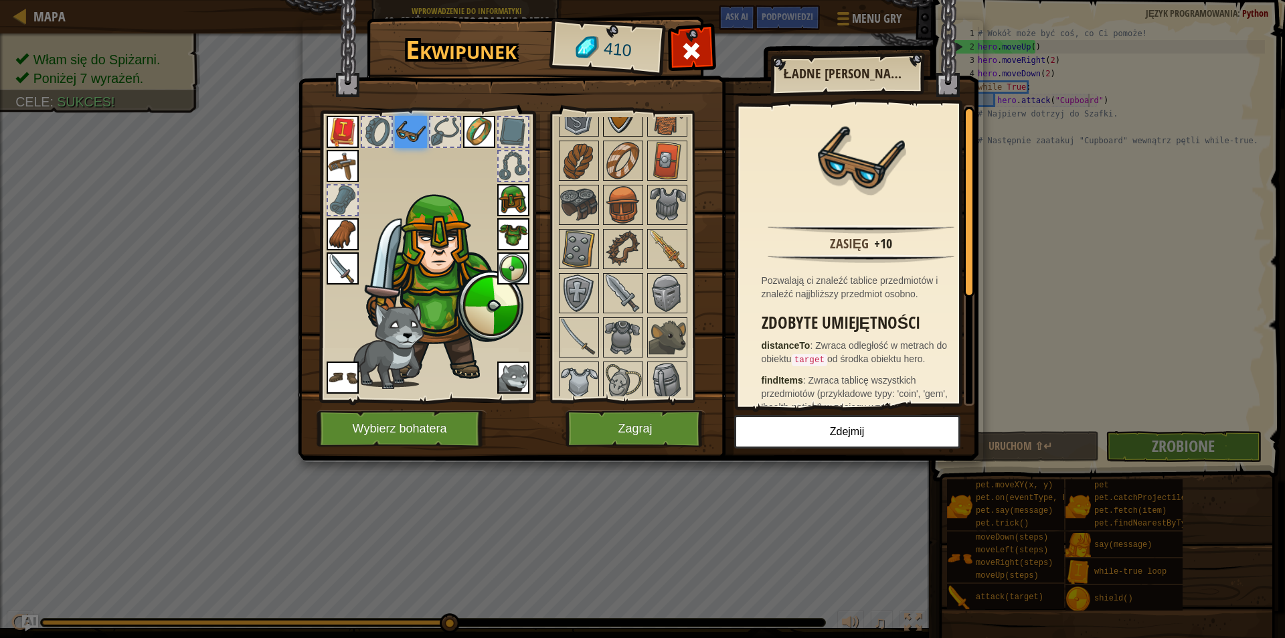
scroll to position [268, 0]
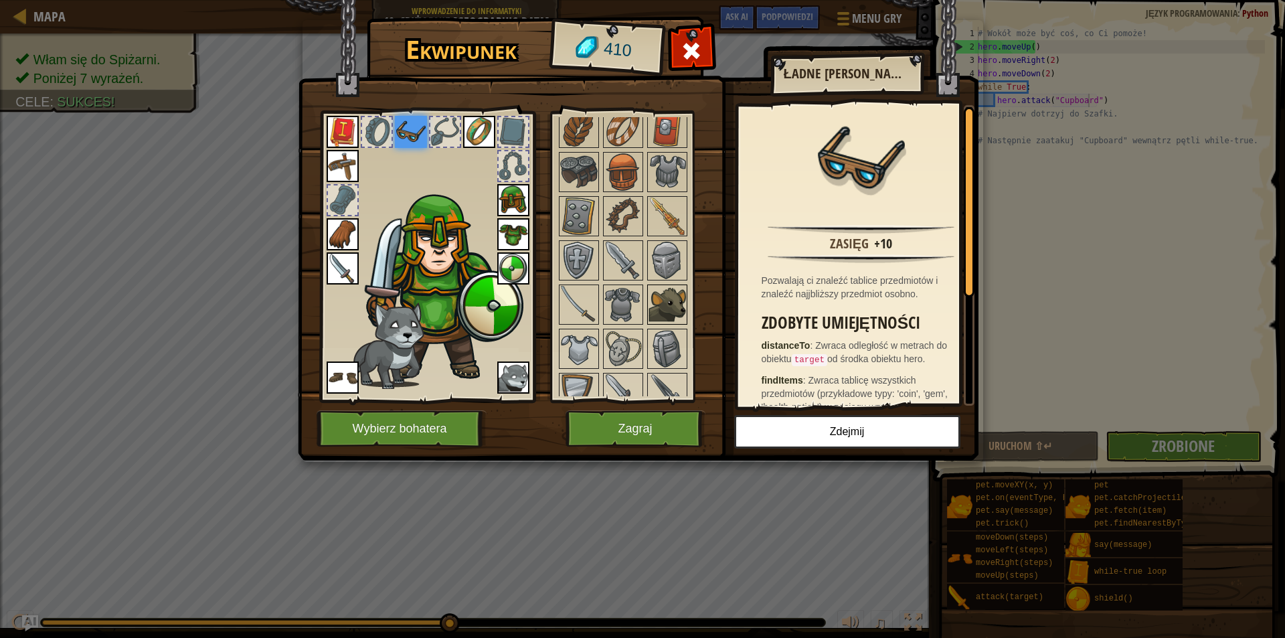
click at [673, 297] on img at bounding box center [667, 304] width 37 height 37
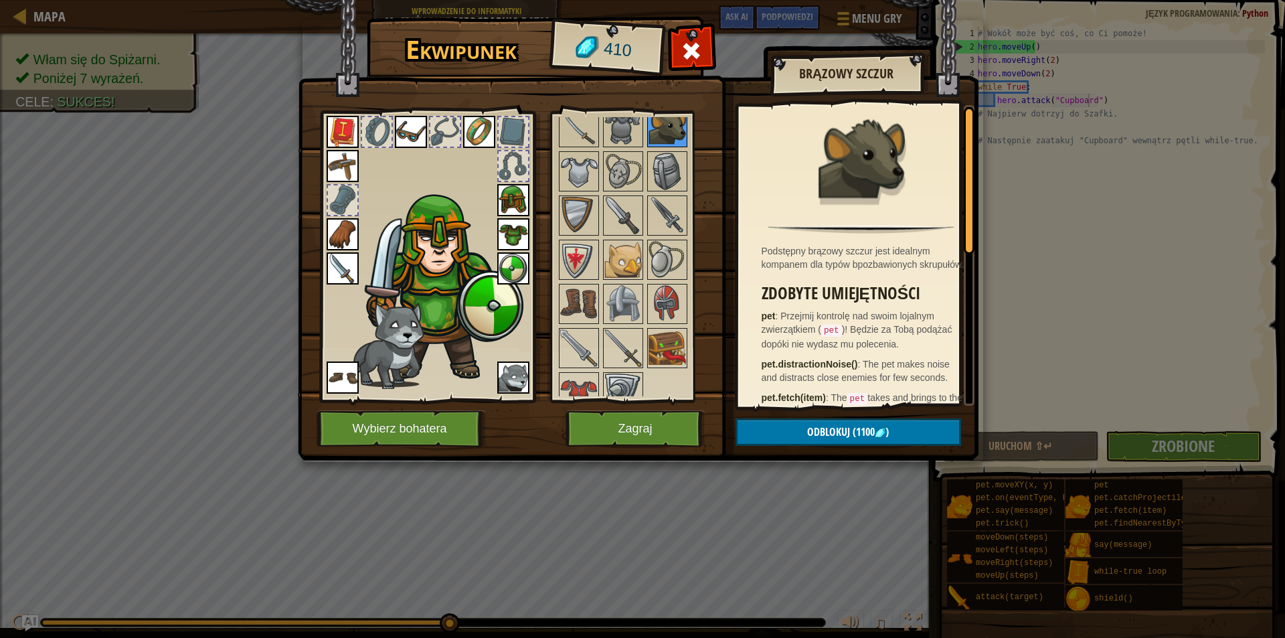
scroll to position [463, 0]
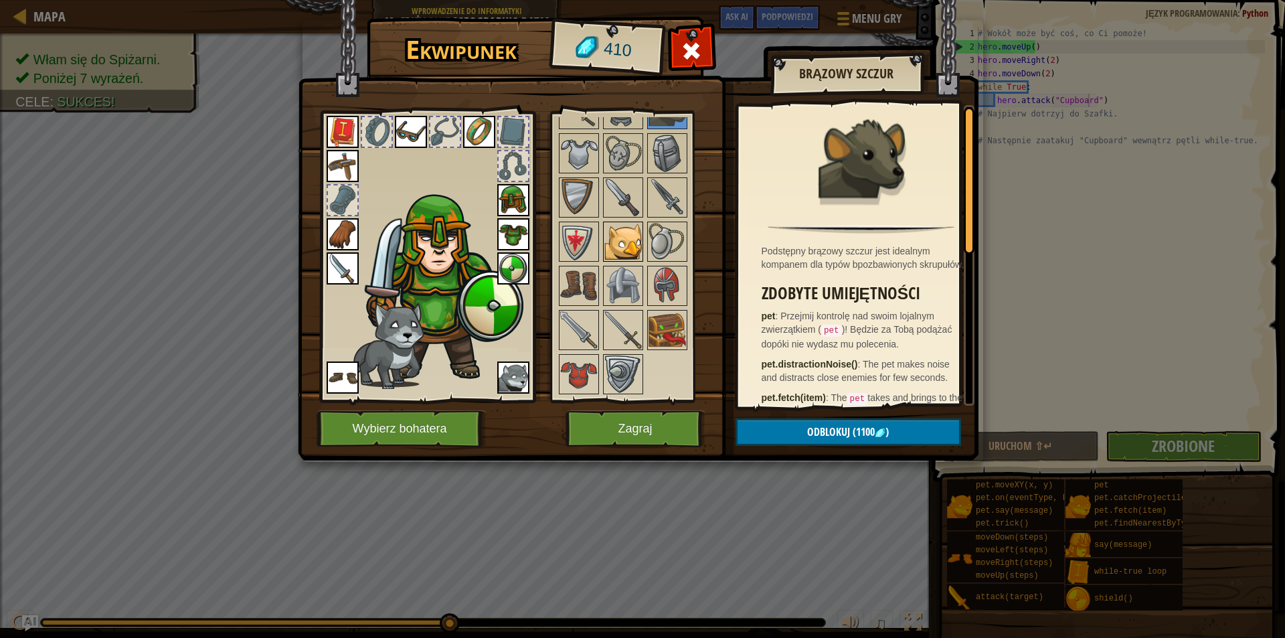
click at [604, 240] on img at bounding box center [622, 241] width 37 height 37
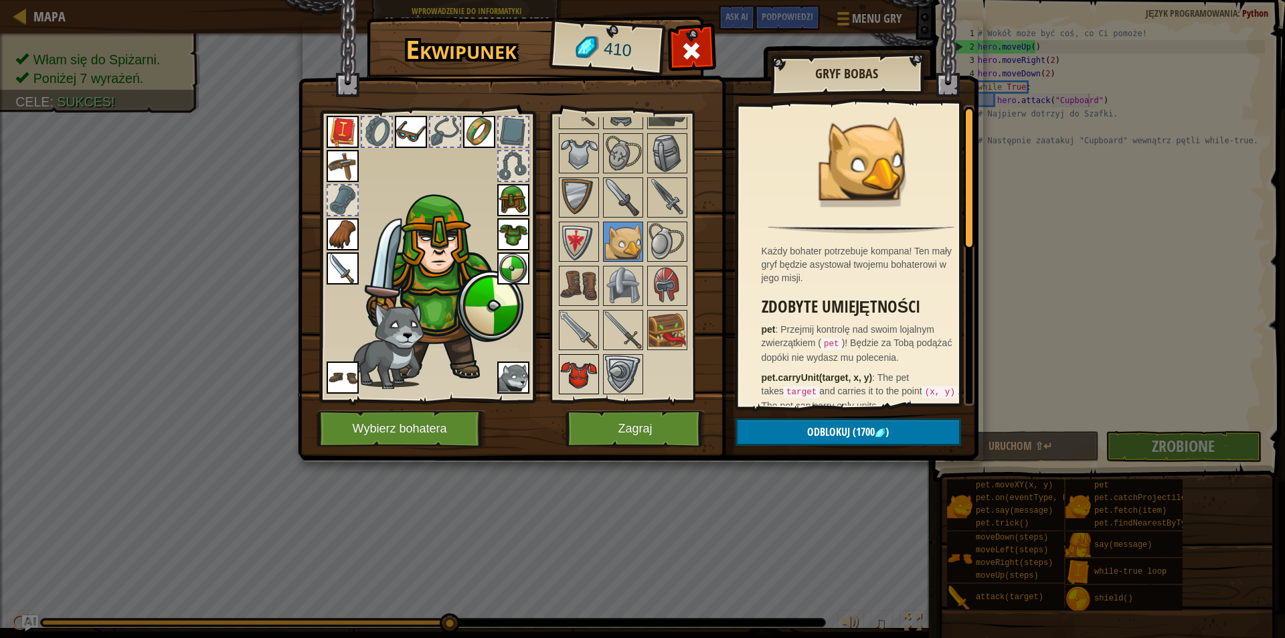
click at [569, 372] on img at bounding box center [578, 373] width 37 height 37
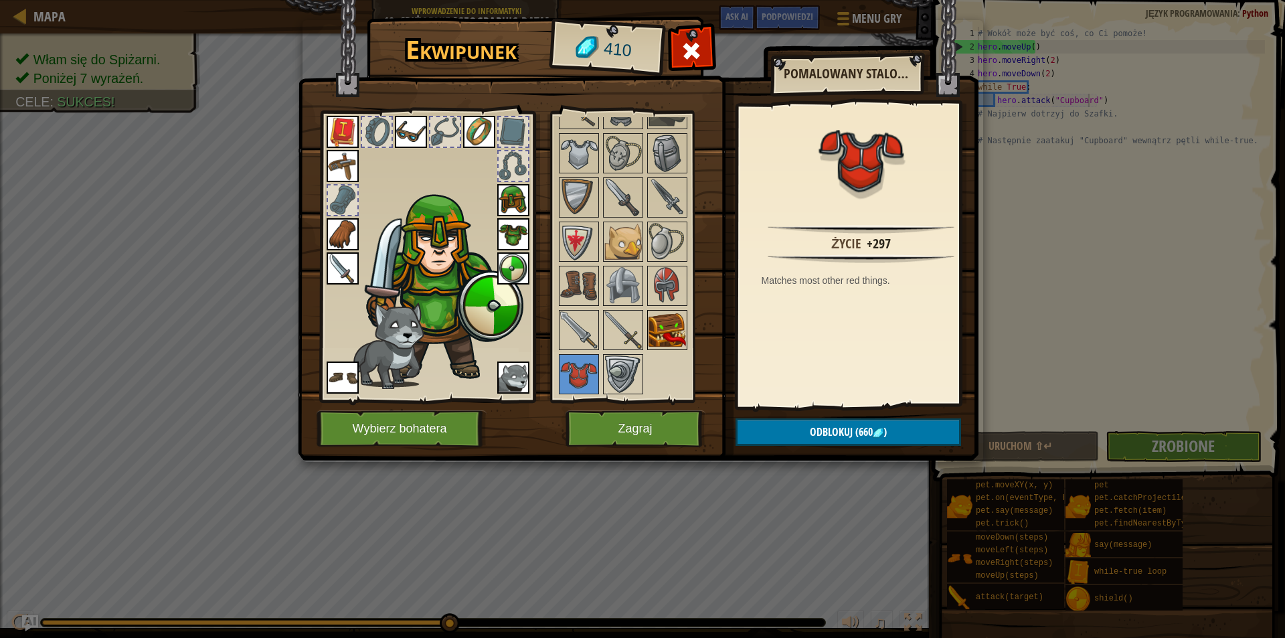
click at [681, 330] on img at bounding box center [667, 329] width 37 height 37
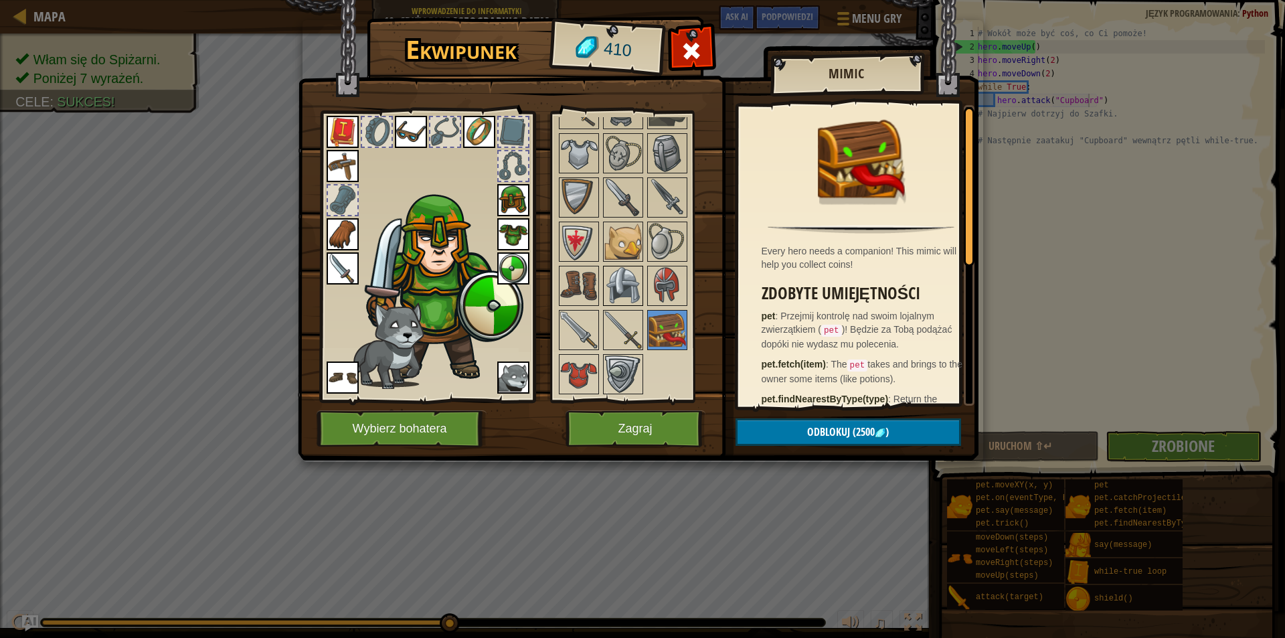
click at [631, 289] on img at bounding box center [622, 285] width 37 height 37
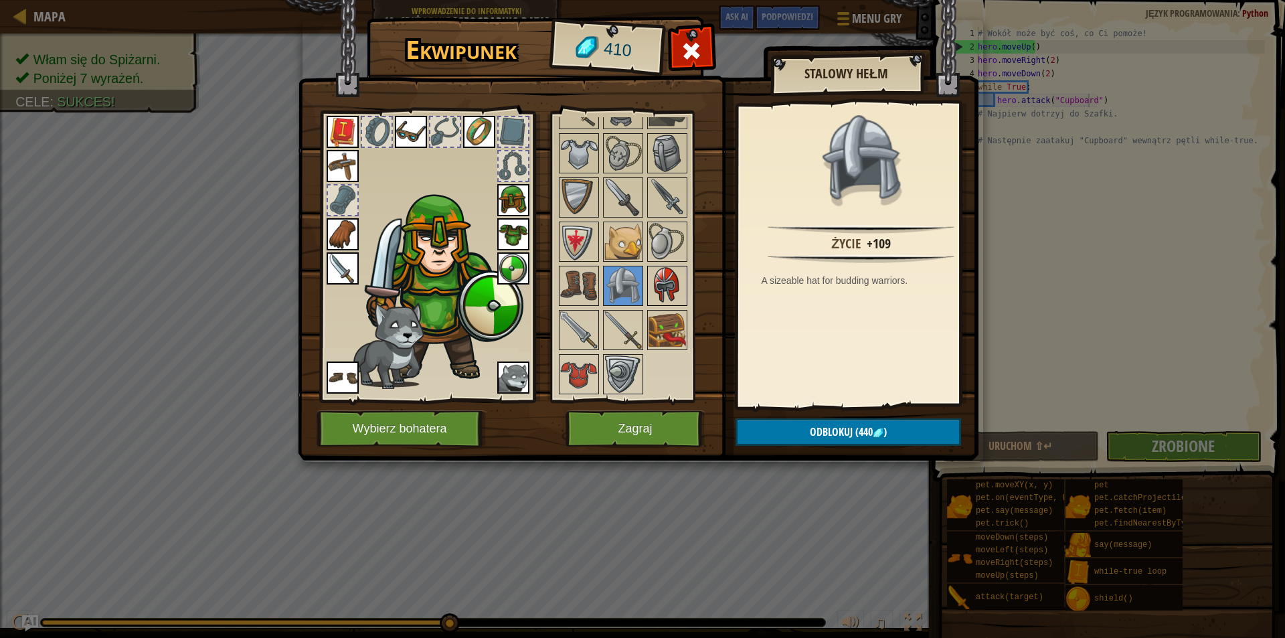
click at [674, 279] on img at bounding box center [667, 285] width 37 height 37
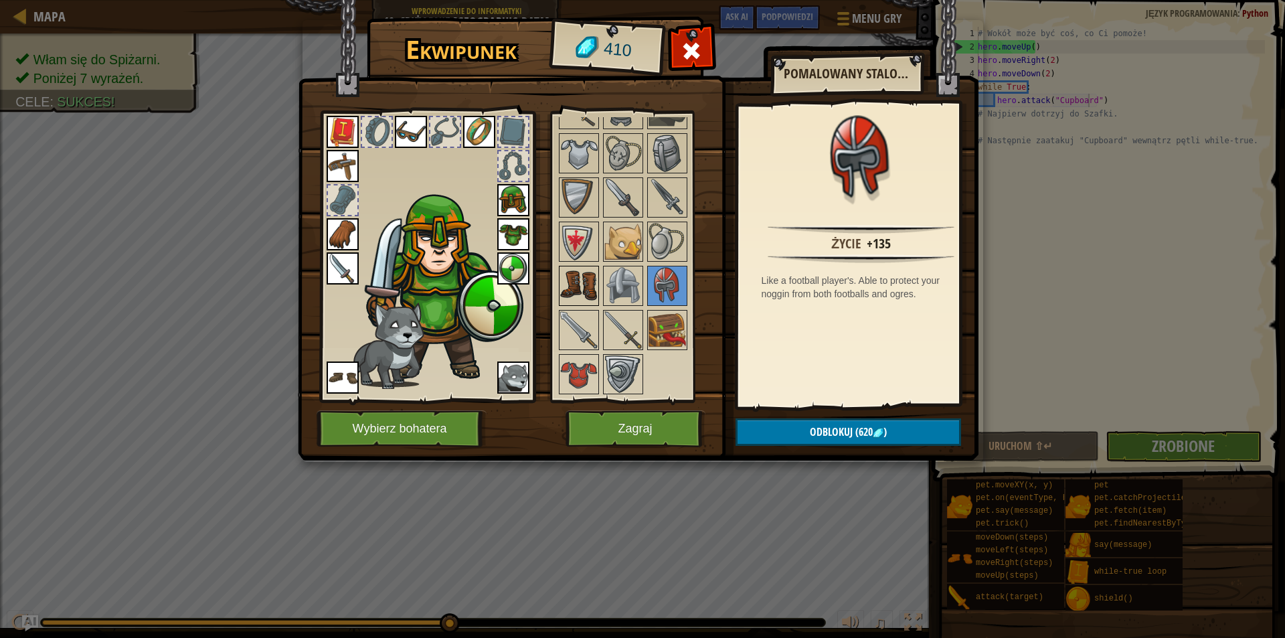
click at [582, 278] on img at bounding box center [578, 285] width 37 height 37
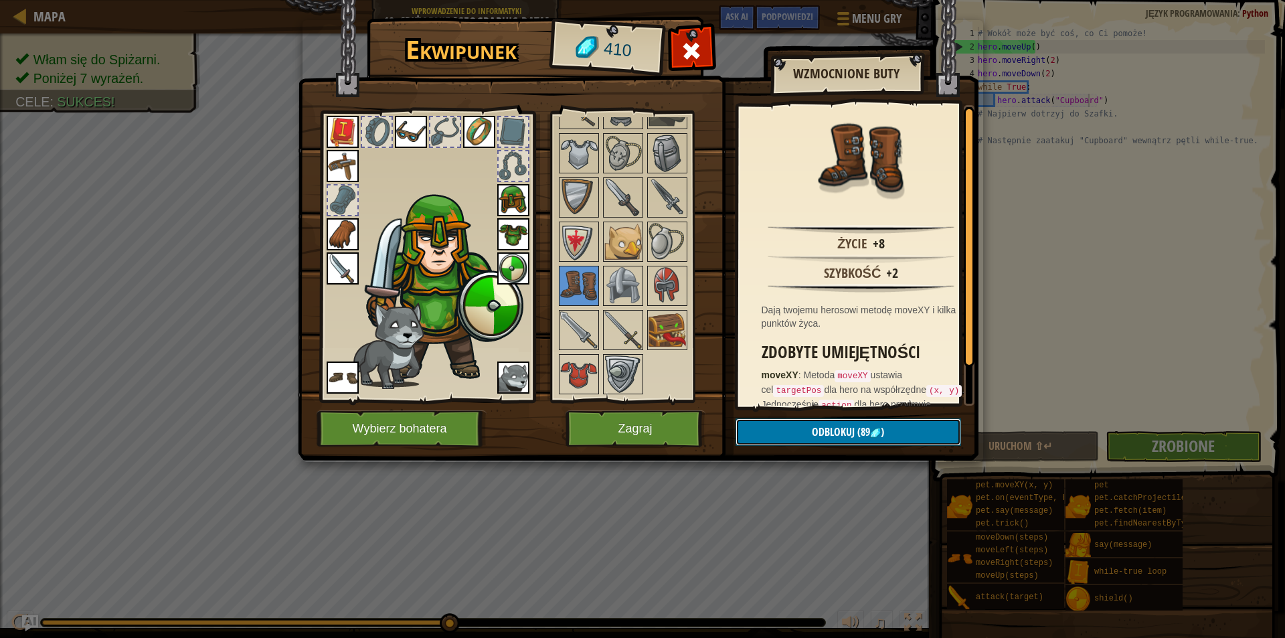
click at [838, 434] on span "Odblokuj" at bounding box center [833, 431] width 43 height 15
click at [833, 429] on button "Potwierdź" at bounding box center [849, 431] width 226 height 27
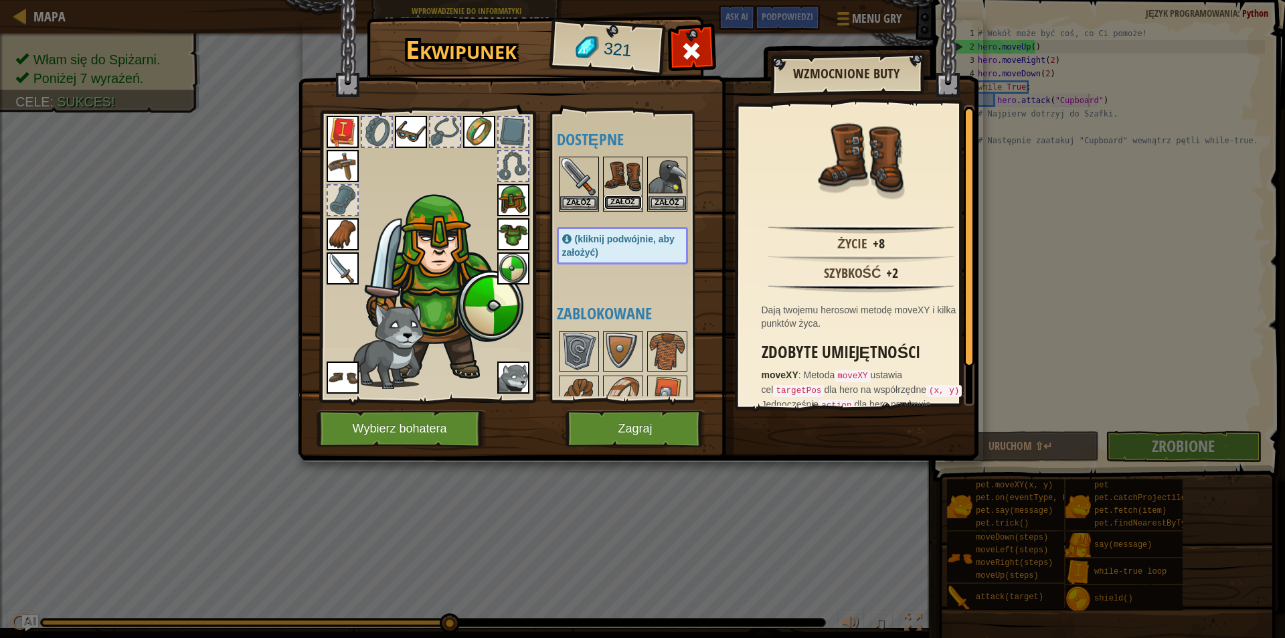
click at [619, 197] on button "Załóż" at bounding box center [622, 202] width 37 height 14
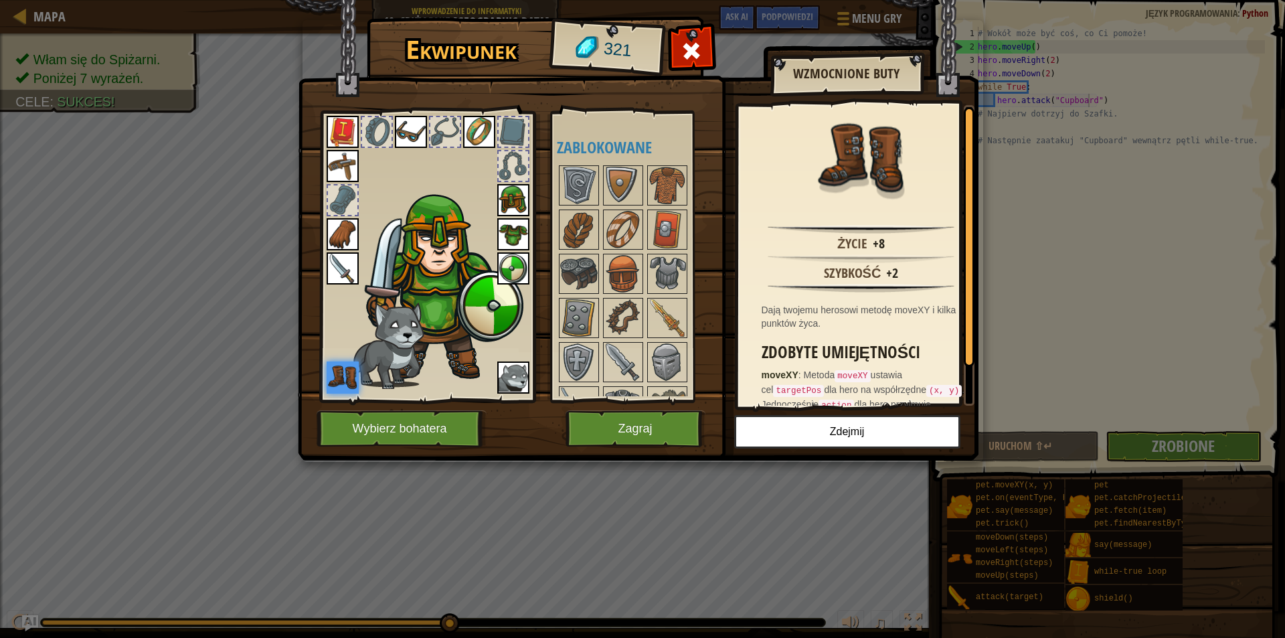
scroll to position [201, 0]
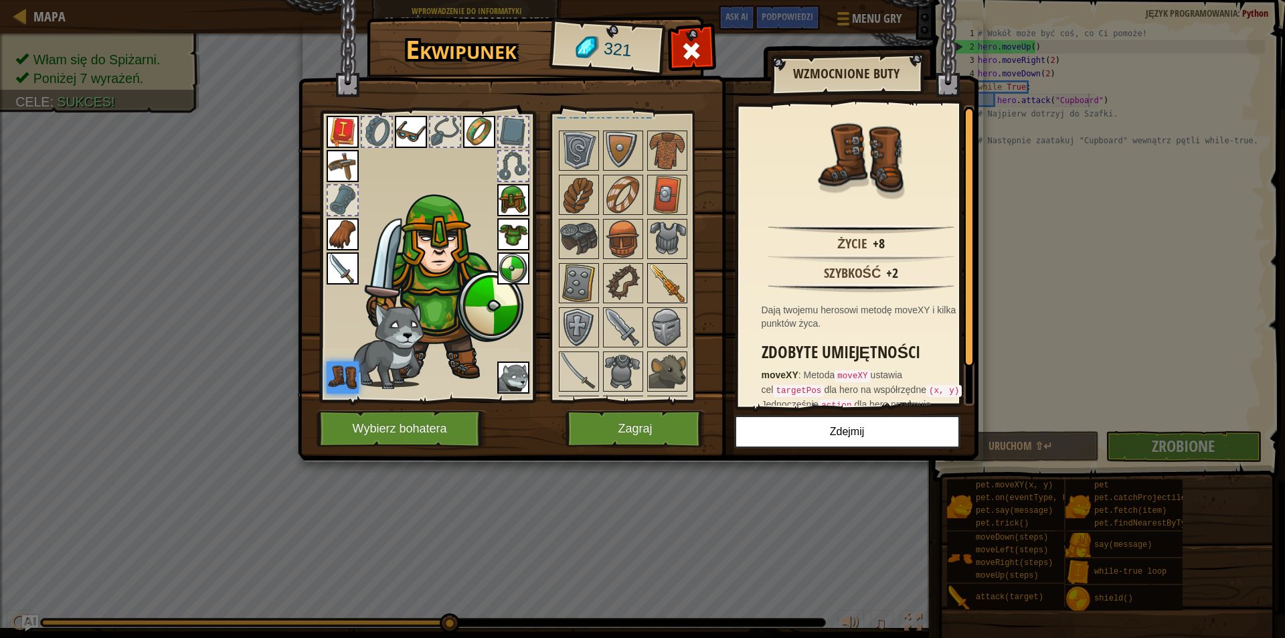
click at [662, 270] on img at bounding box center [667, 282] width 37 height 37
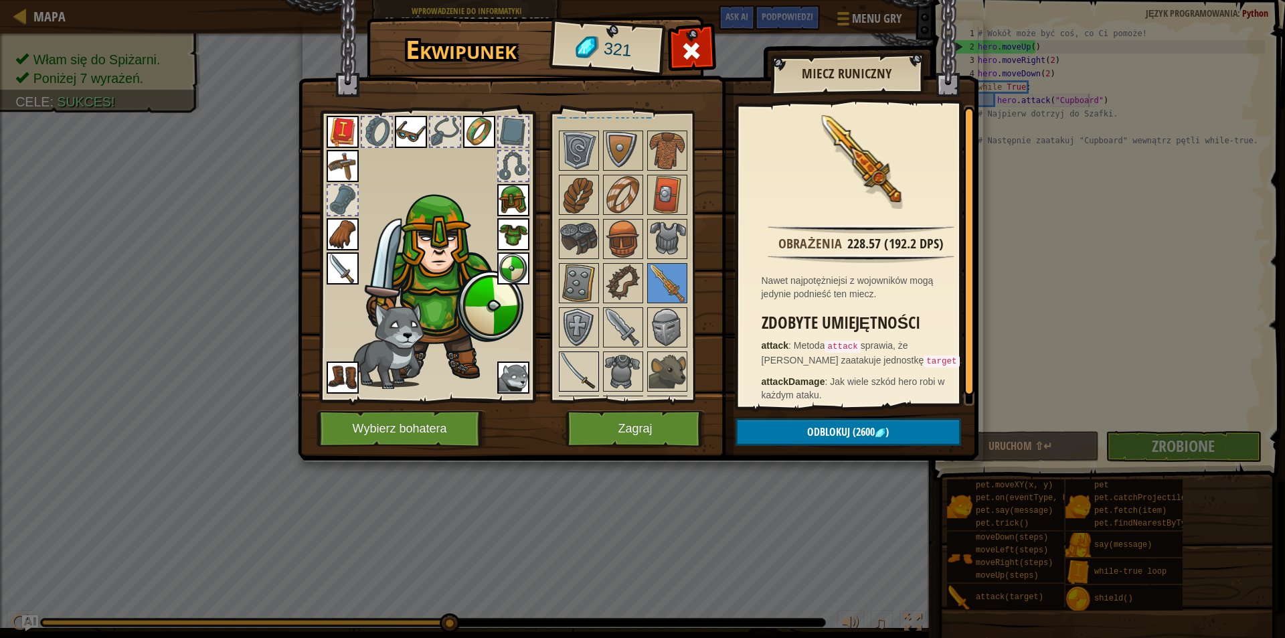
click at [568, 357] on img at bounding box center [578, 371] width 37 height 37
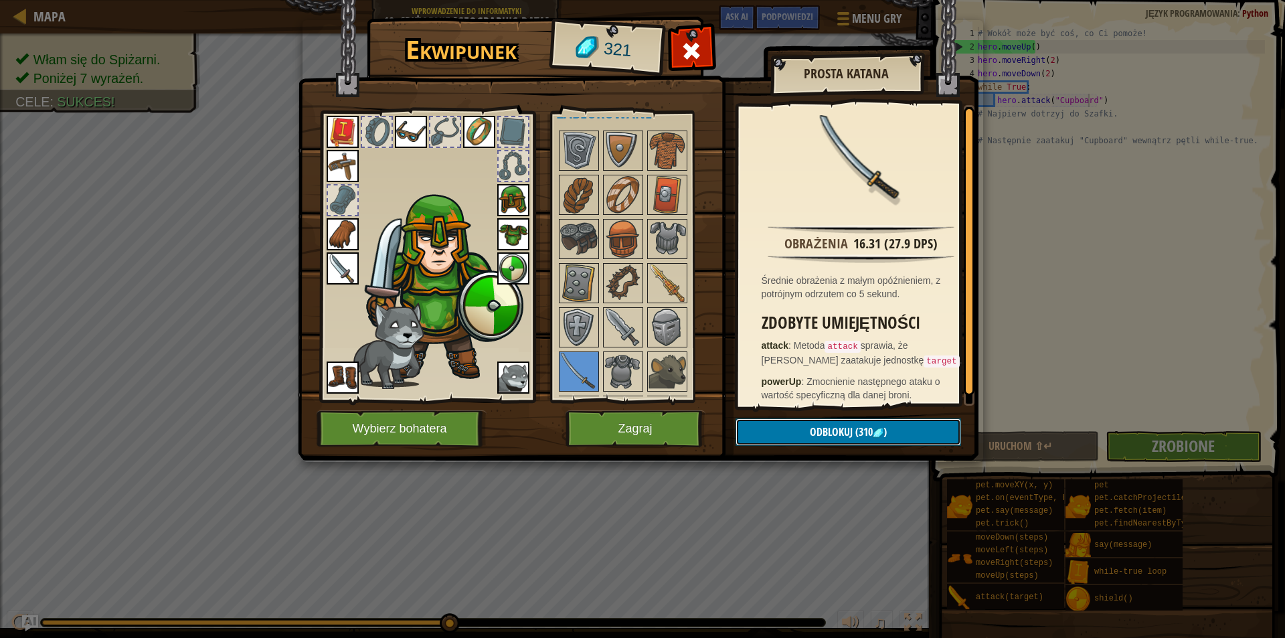
click at [839, 428] on span "Odblokuj" at bounding box center [831, 431] width 43 height 15
click at [840, 426] on button "Potwierdź" at bounding box center [849, 431] width 226 height 27
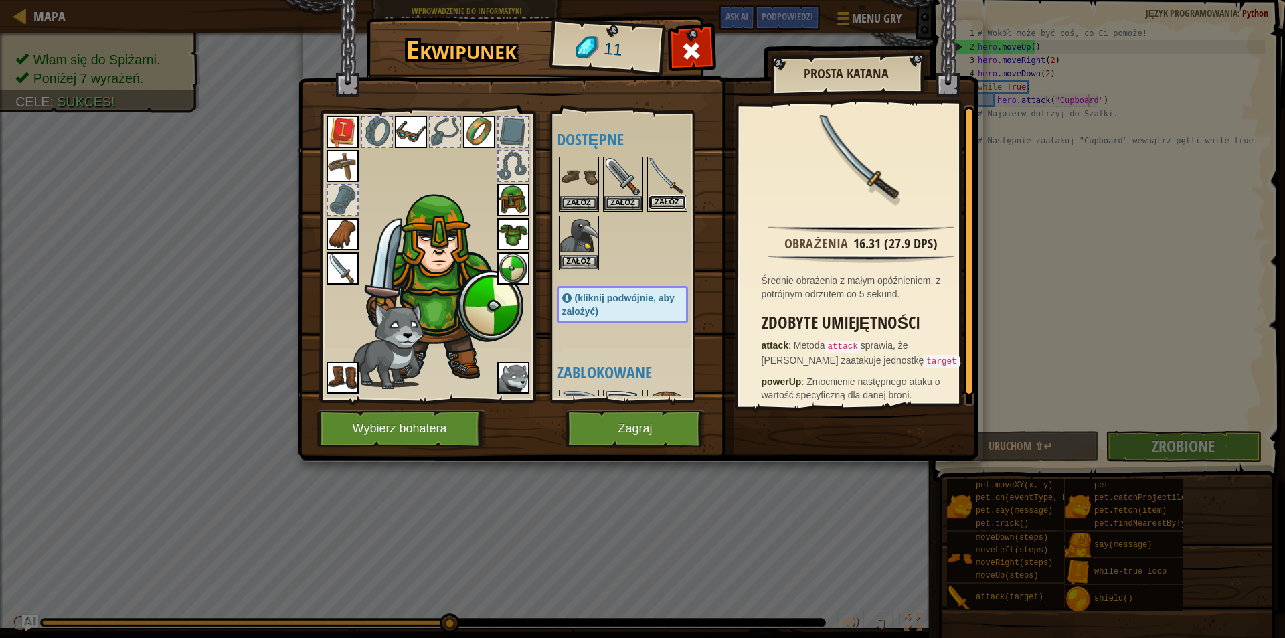
click at [672, 200] on button "Załóż" at bounding box center [667, 202] width 37 height 14
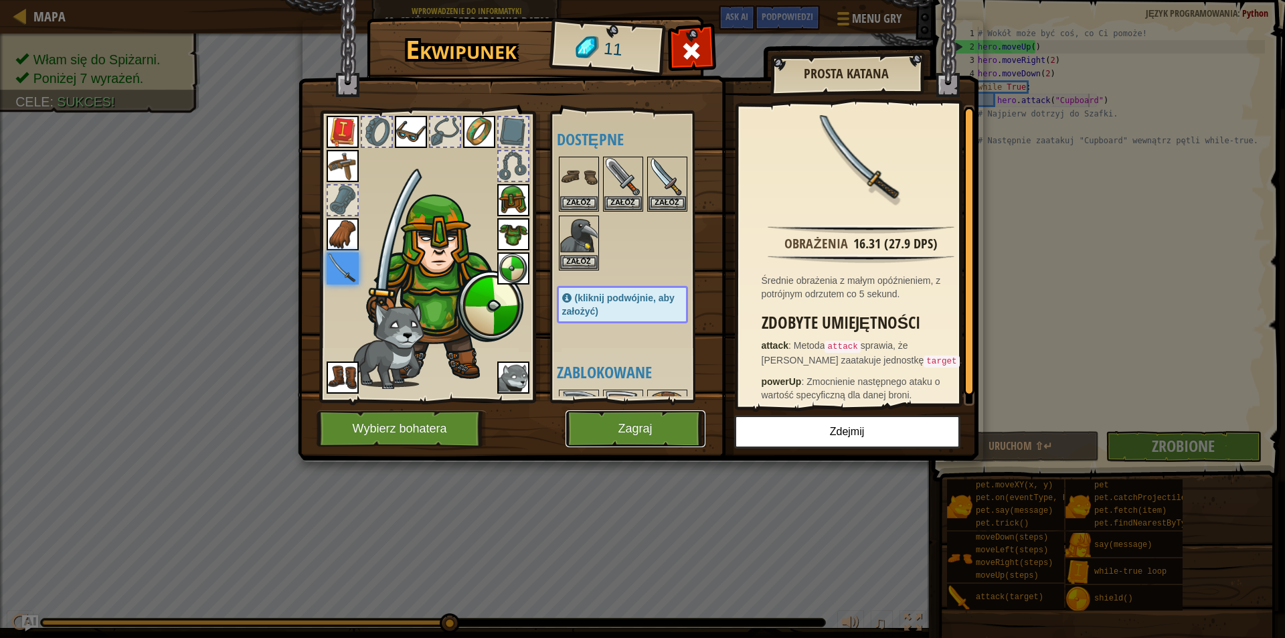
click at [659, 437] on button "Zagraj" at bounding box center [636, 428] width 140 height 37
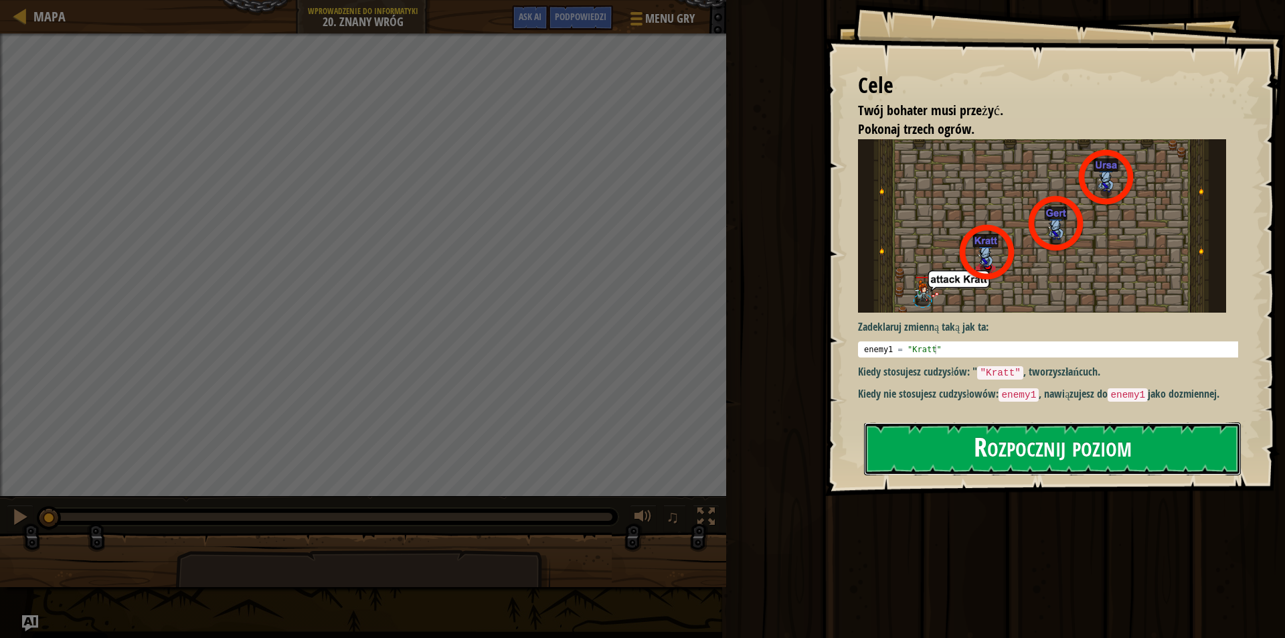
click at [987, 442] on button "Rozpocznij poziom" at bounding box center [1052, 448] width 377 height 53
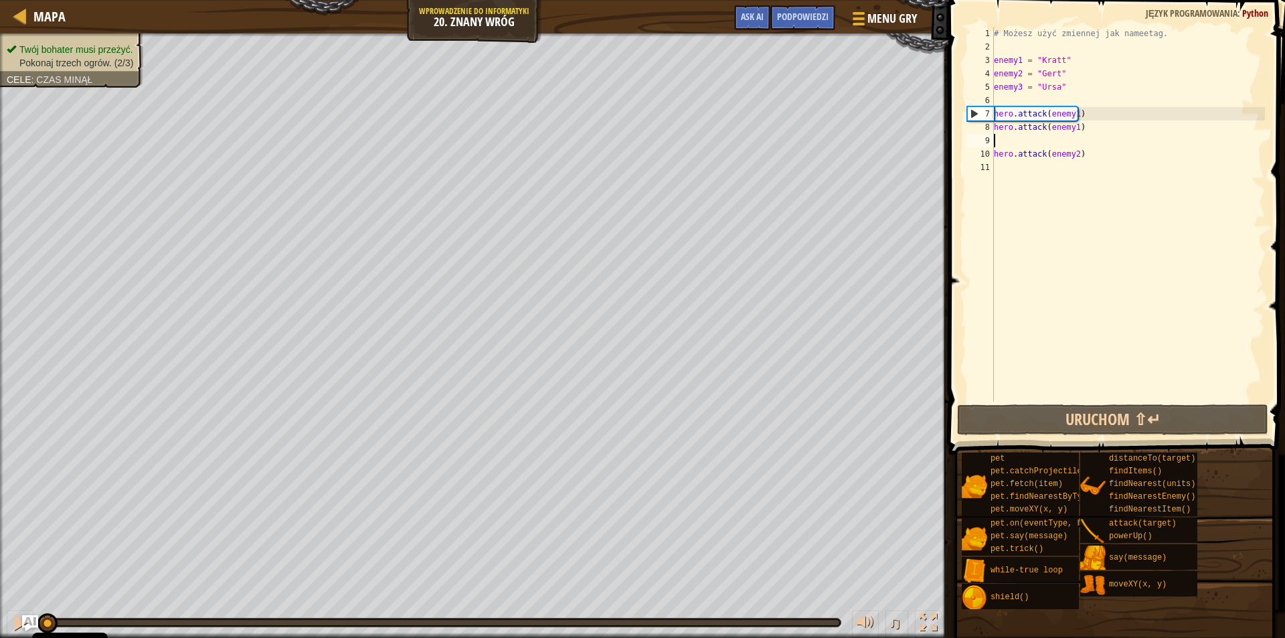
click at [1007, 137] on div "# Możesz użyć zmiennej jak nameetag. enemy1 = "Kratt" enemy2 = "[PERSON_NAME]" …" at bounding box center [1128, 228] width 274 height 402
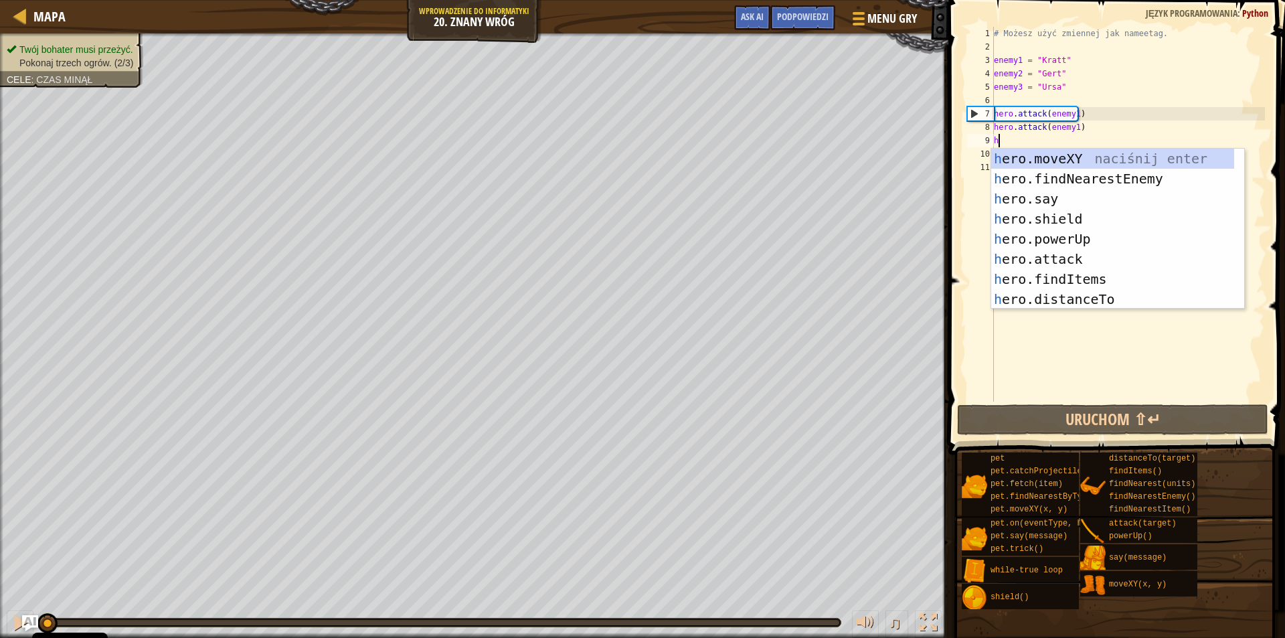
scroll to position [6, 0]
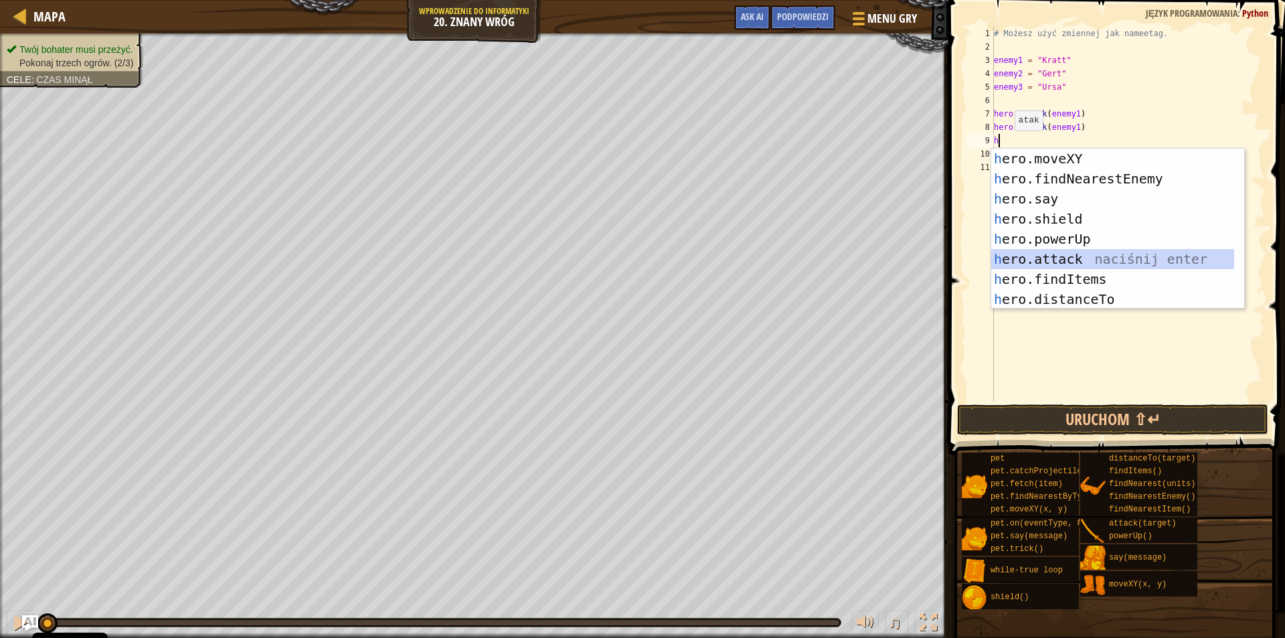
click at [1057, 264] on div "h ero.moveXY naciśnij enter h ero.findNearestEnemy naciśnij enter h ero.say nac…" at bounding box center [1112, 249] width 243 height 201
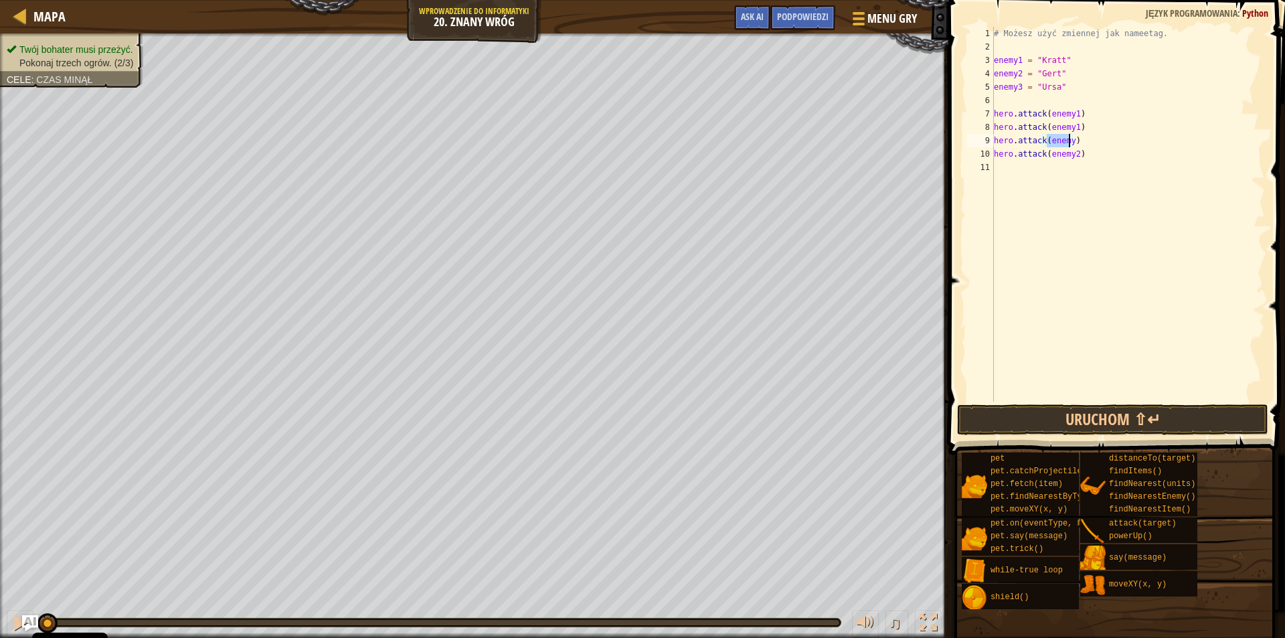
click at [1068, 141] on div "# Możesz użyć zmiennej jak nameetag. enemy1 = "Kratt" enemy2 = "[PERSON_NAME]" …" at bounding box center [1128, 214] width 274 height 375
type textarea "hero.attack(enemy2)"
click at [1062, 181] on div "# Możesz użyć zmiennej jak nameetag. enemy1 = "Kratt" enemy2 = "[PERSON_NAME]" …" at bounding box center [1128, 228] width 274 height 402
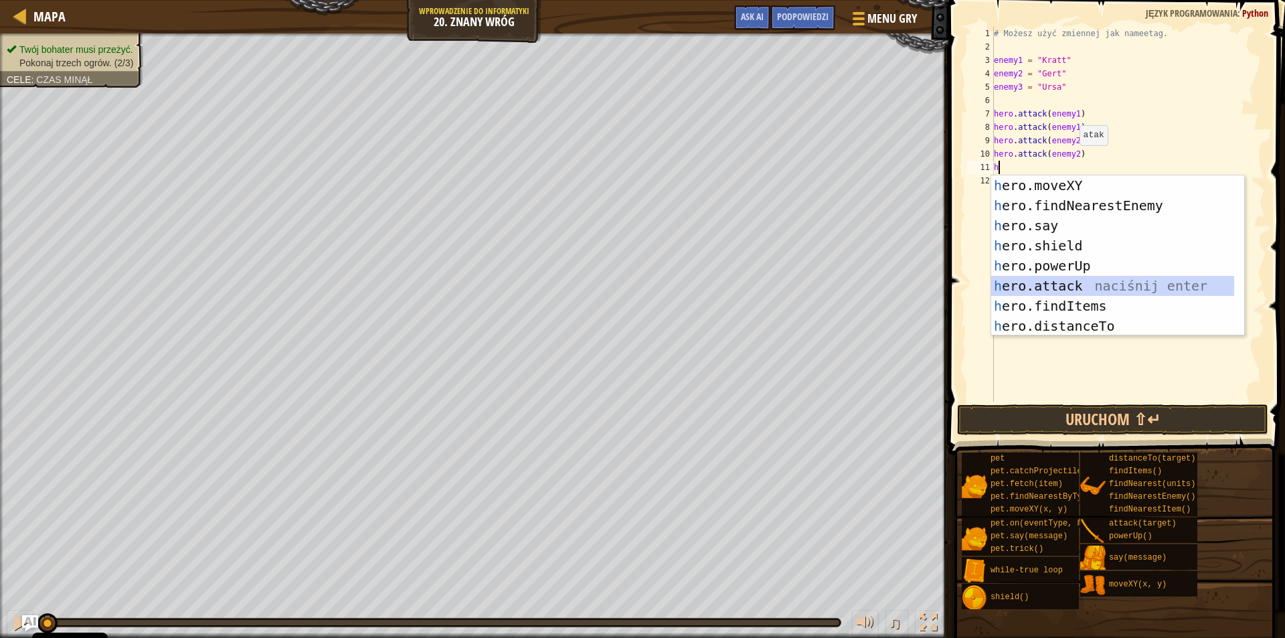
click at [1054, 280] on div "h ero.moveXY naciśnij enter h ero.findNearestEnemy naciśnij enter h ero.say nac…" at bounding box center [1112, 275] width 243 height 201
type textarea "hero.attack(enemy)"
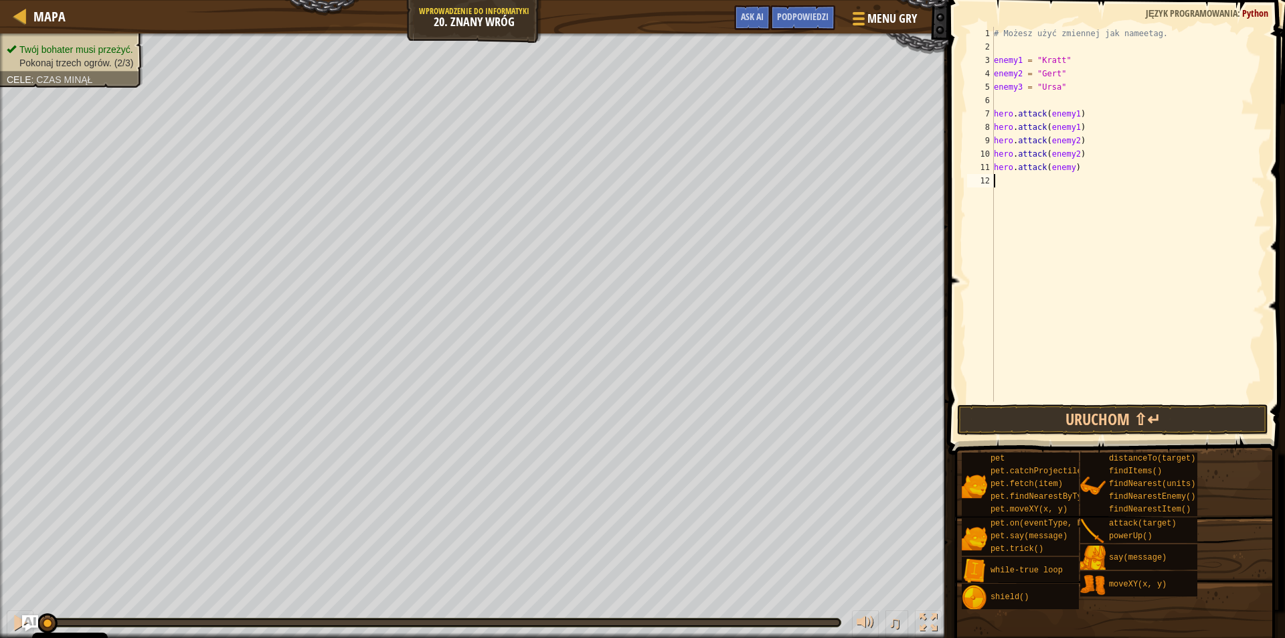
click at [1069, 174] on div "# Możesz użyć zmiennej jak nameetag. enemy1 = "Kratt" enemy2 = "[PERSON_NAME]" …" at bounding box center [1128, 228] width 274 height 402
click at [1068, 171] on div "# Możesz użyć zmiennej jak nameetag. enemy1 = "Kratt" enemy2 = "[PERSON_NAME]" …" at bounding box center [1128, 228] width 274 height 402
type textarea "hero.attack(enemy3)"
click at [1034, 181] on div "# Możesz użyć zmiennej jak nameetag. enemy1 = "Kratt" enemy2 = "[PERSON_NAME]" …" at bounding box center [1128, 228] width 274 height 402
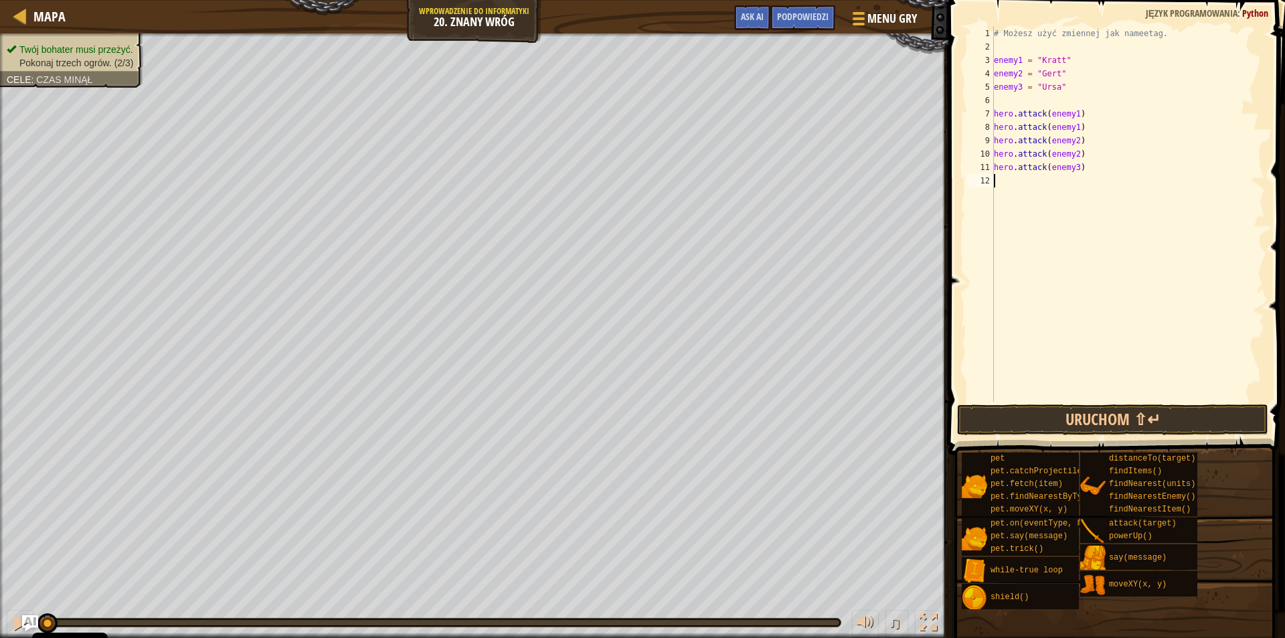
scroll to position [6, 0]
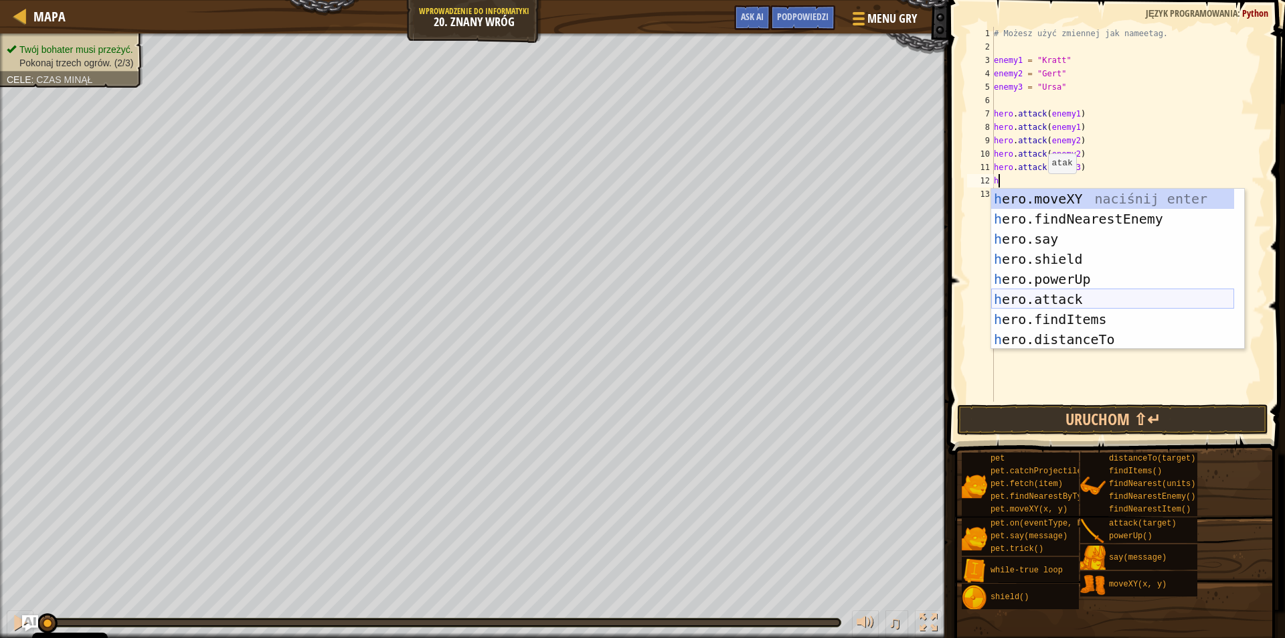
click at [1081, 289] on div "h ero.moveXY naciśnij enter h ero.findNearestEnemy naciśnij enter h ero.say nac…" at bounding box center [1112, 289] width 243 height 201
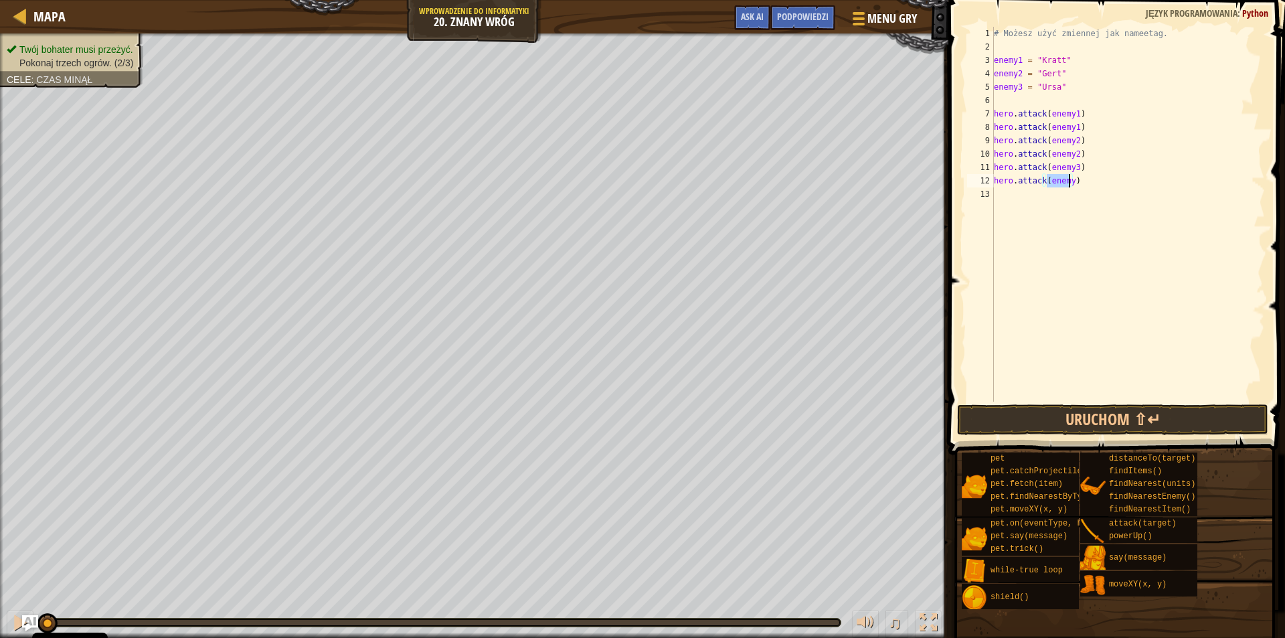
click at [1069, 182] on div "# Możesz użyć zmiennej jak nameetag. enemy1 = "Kratt" enemy2 = "[PERSON_NAME]" …" at bounding box center [1128, 214] width 274 height 375
type textarea "hero.attack(enemy3)"
click at [1082, 418] on button "Uruchom ⇧↵" at bounding box center [1112, 419] width 311 height 31
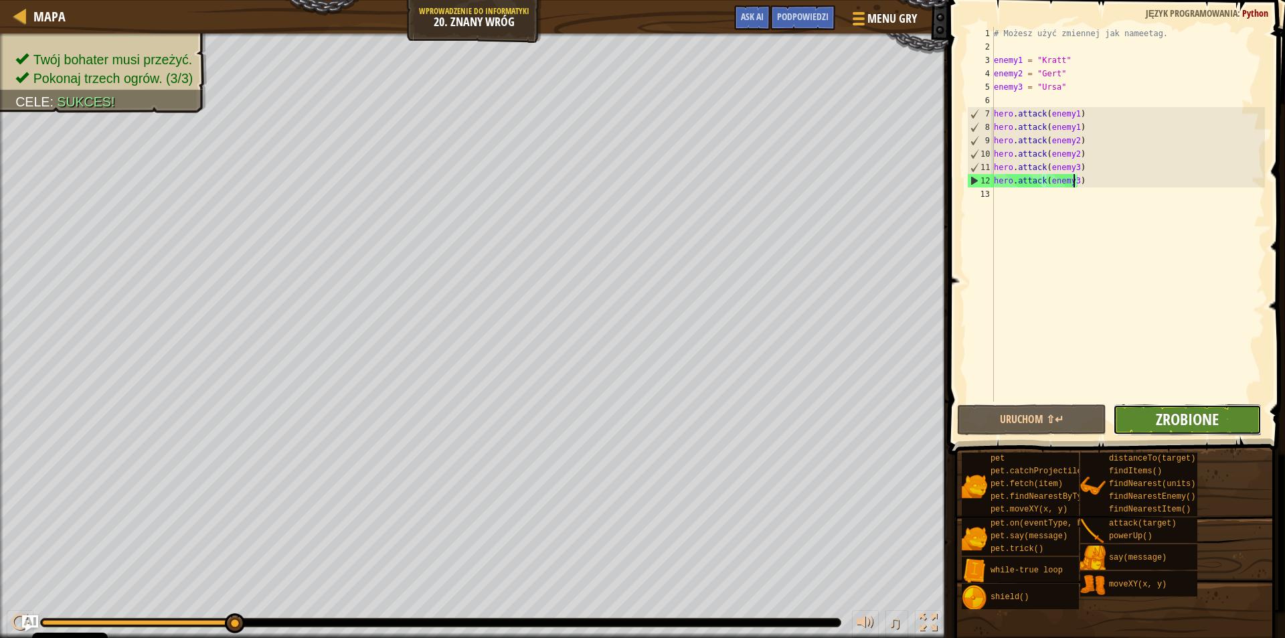
click at [1199, 418] on span "Zrobione" at bounding box center [1187, 418] width 63 height 21
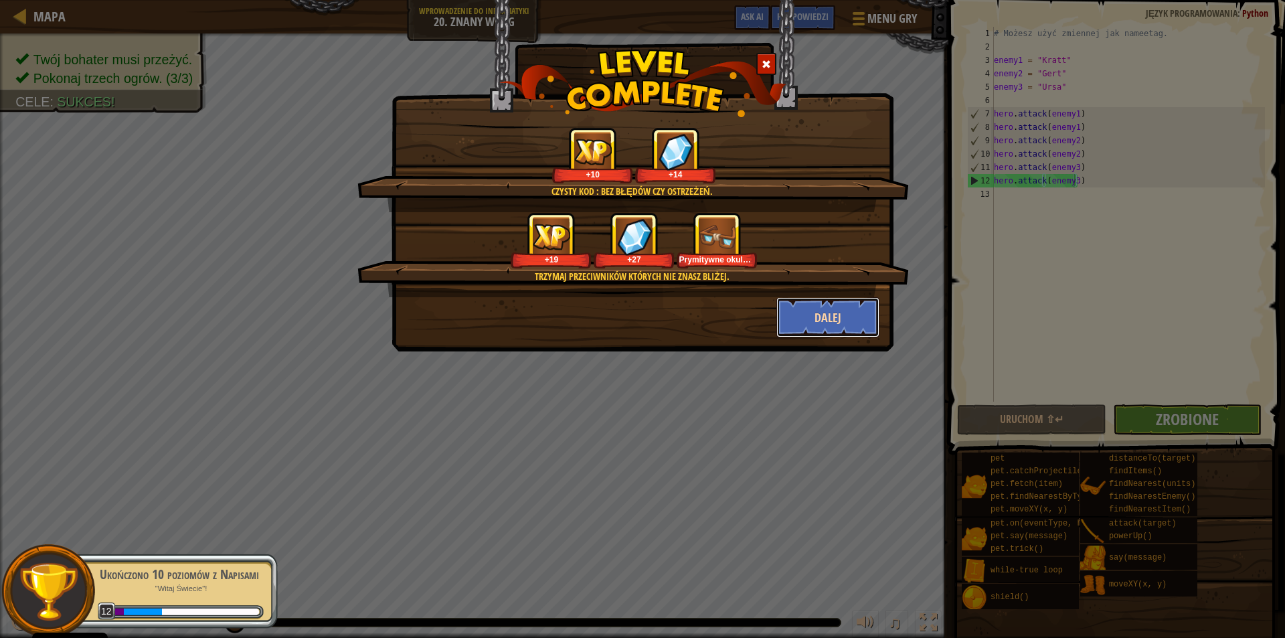
click at [831, 306] on button "Dalej" at bounding box center [828, 317] width 104 height 40
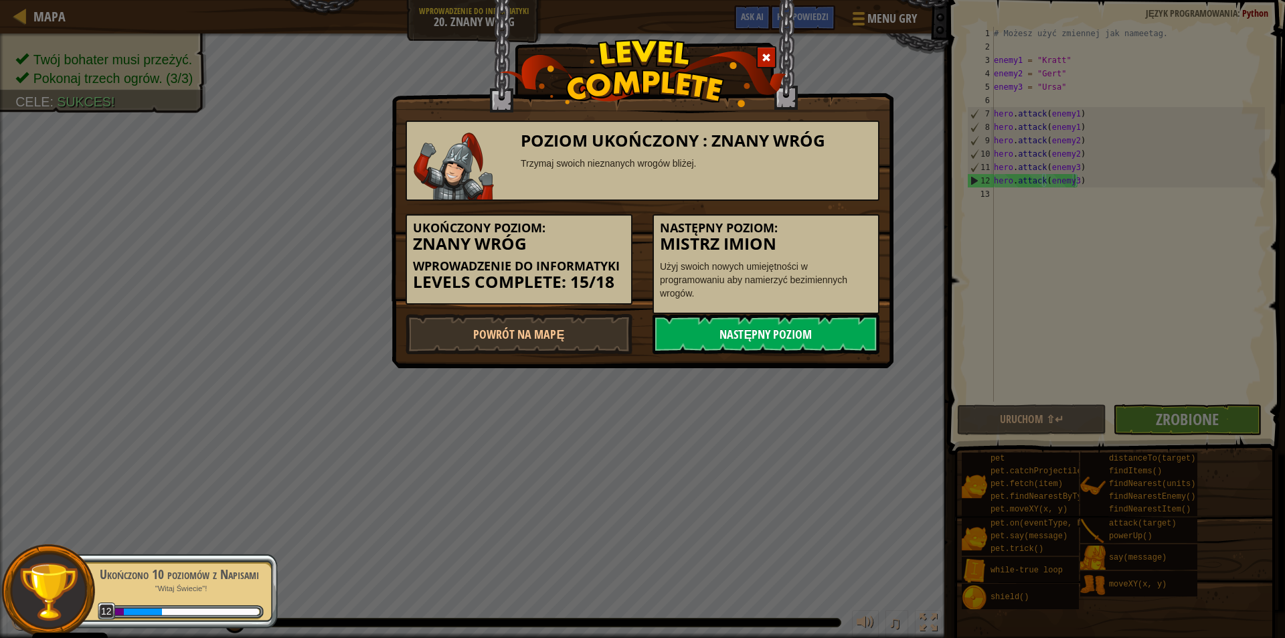
click at [803, 327] on link "Następny poziom" at bounding box center [766, 334] width 227 height 40
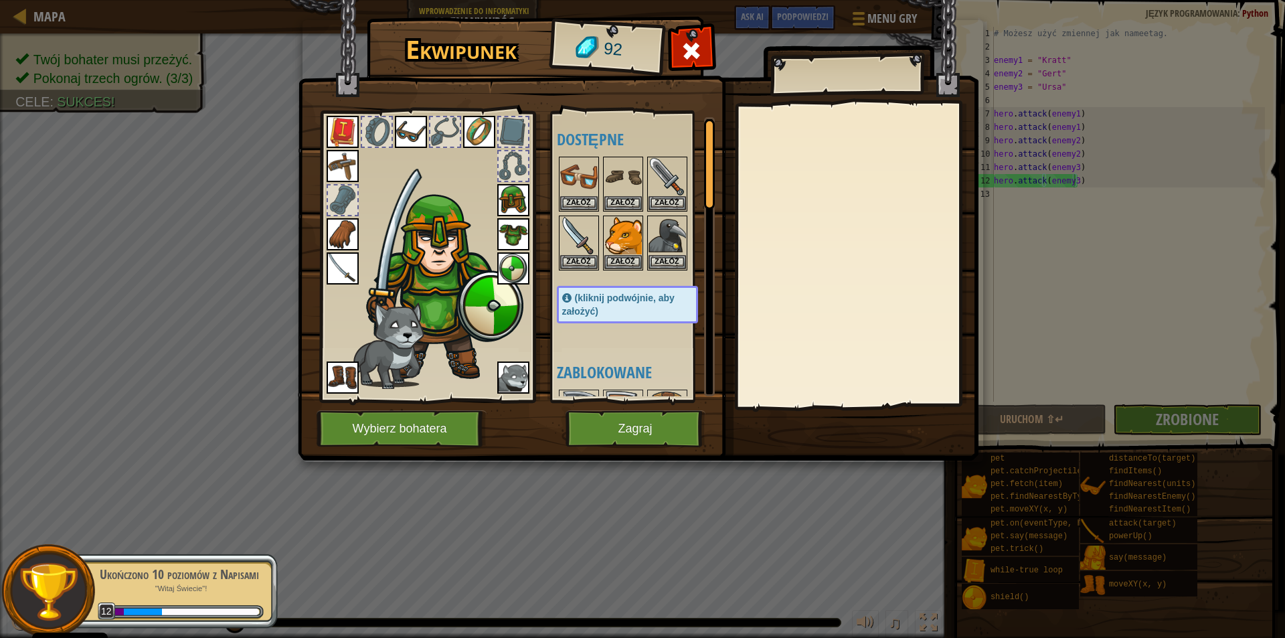
click at [410, 136] on img at bounding box center [411, 132] width 32 height 32
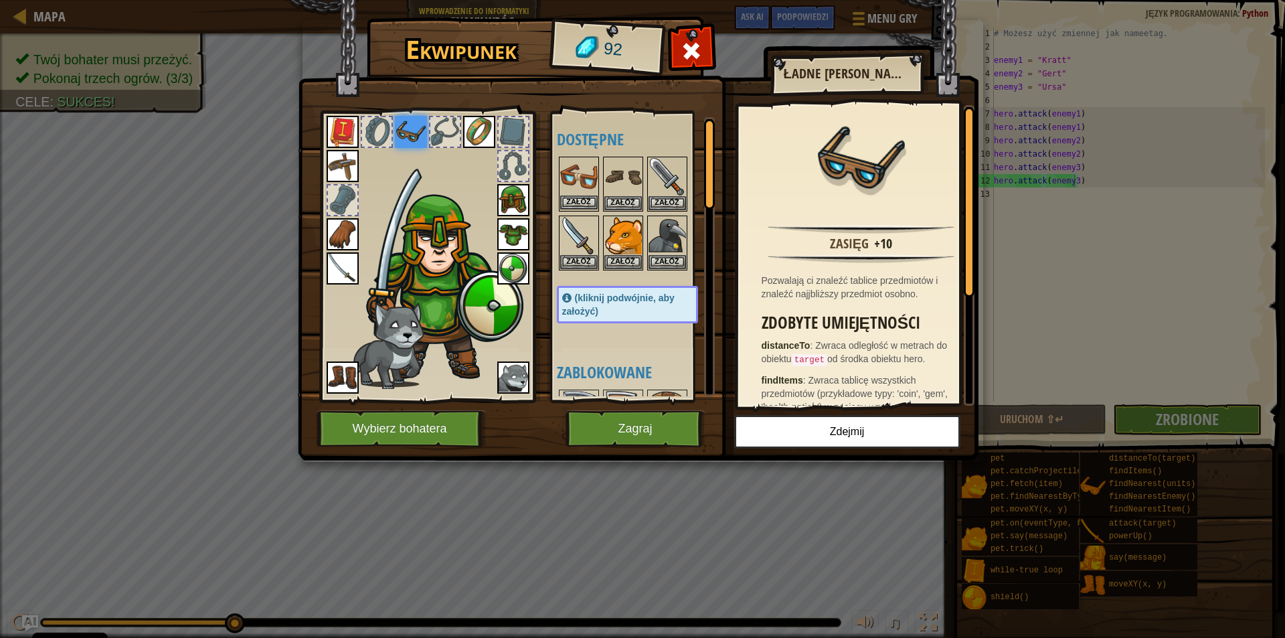
click at [576, 179] on img at bounding box center [578, 176] width 37 height 37
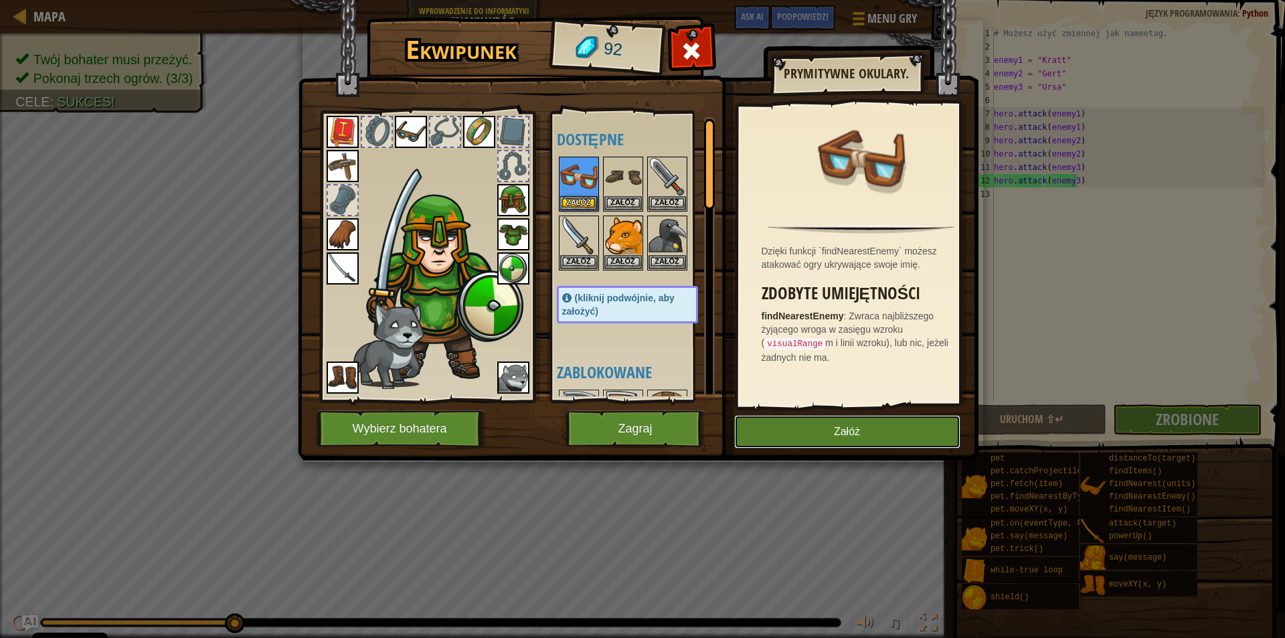
click at [830, 429] on button "Załóż" at bounding box center [847, 431] width 226 height 33
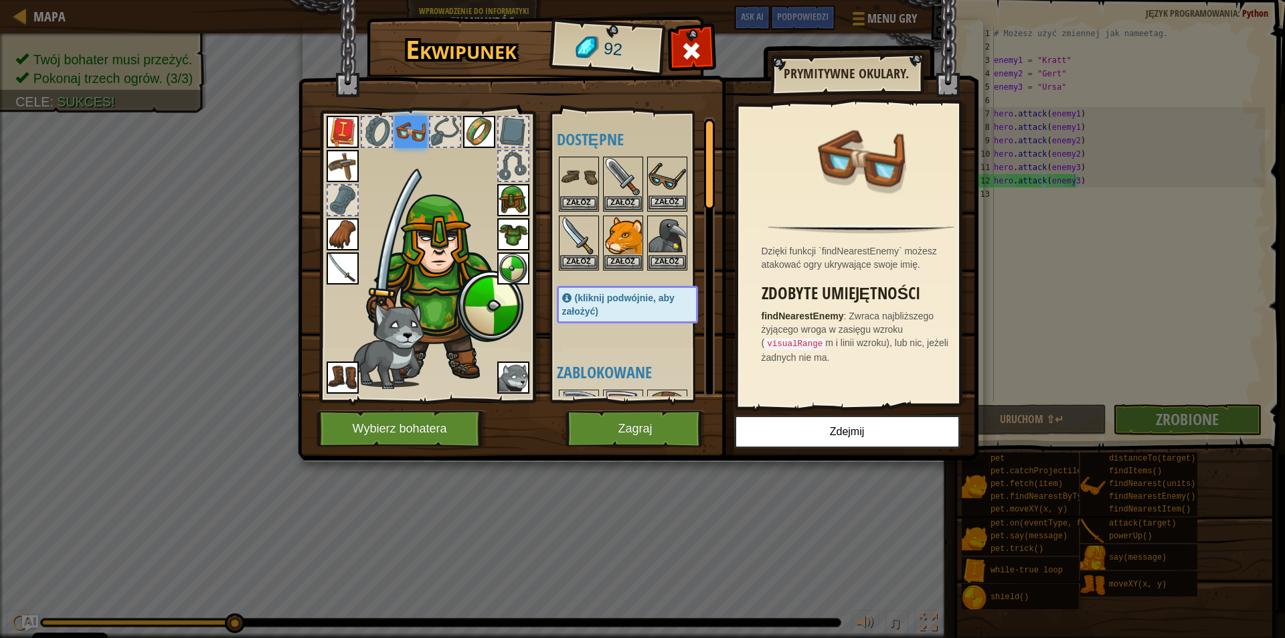
click at [675, 171] on img at bounding box center [667, 176] width 37 height 37
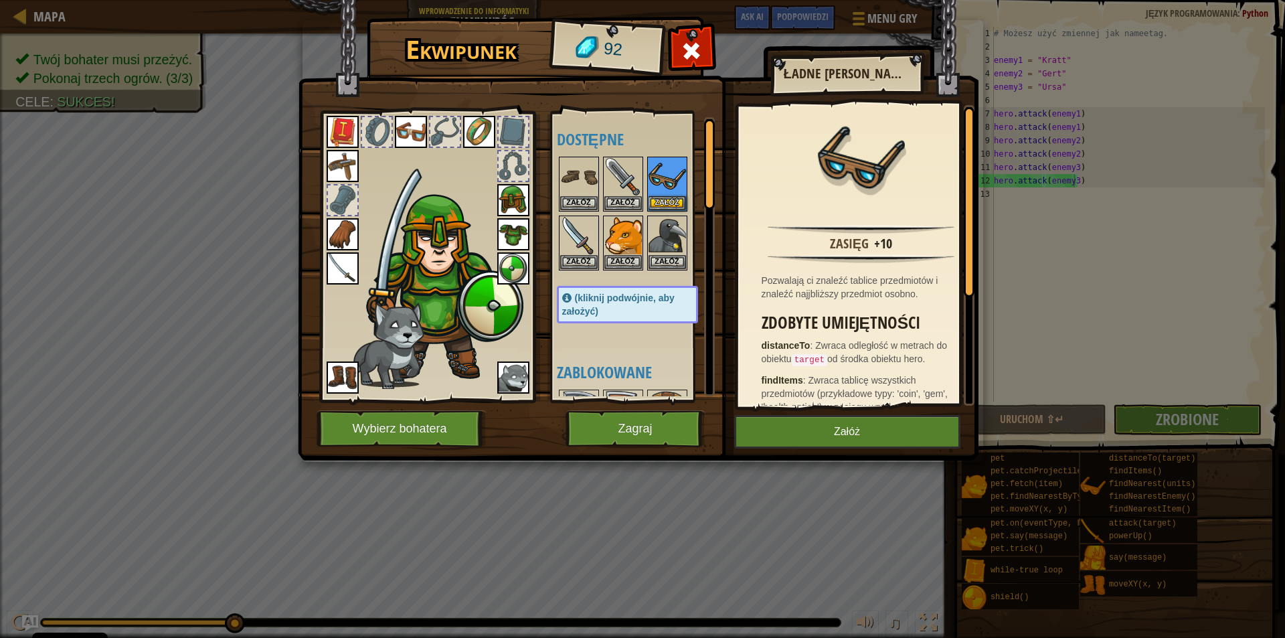
click at [400, 130] on img at bounding box center [411, 132] width 32 height 32
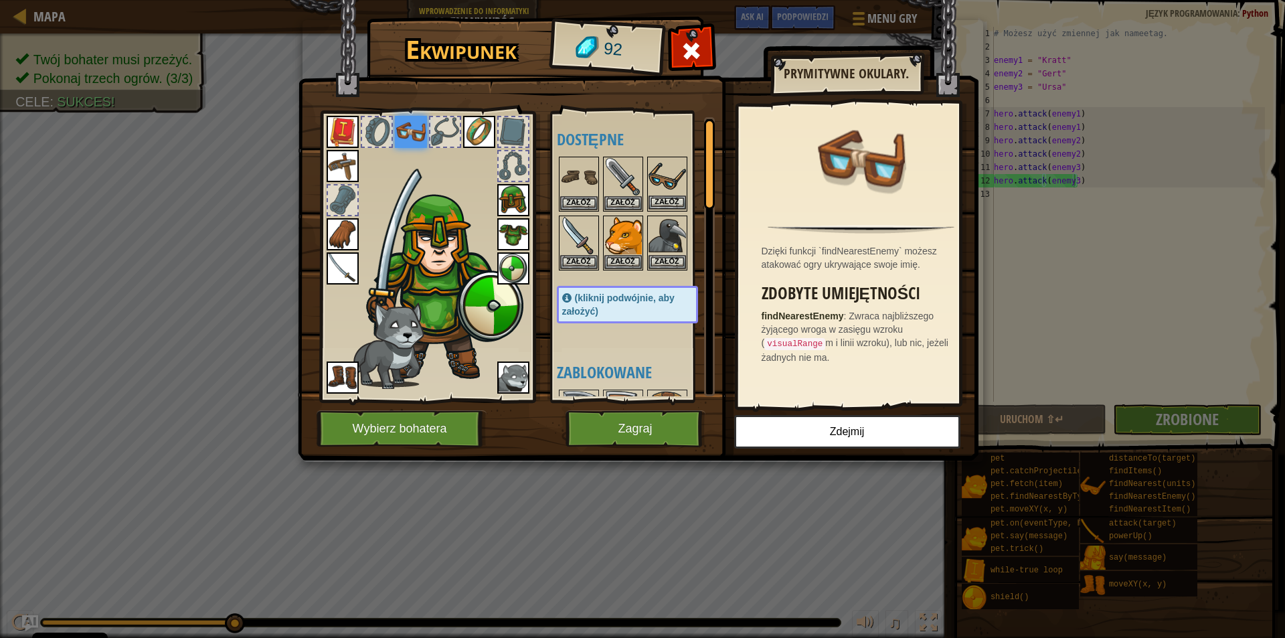
click at [665, 177] on img at bounding box center [667, 176] width 37 height 37
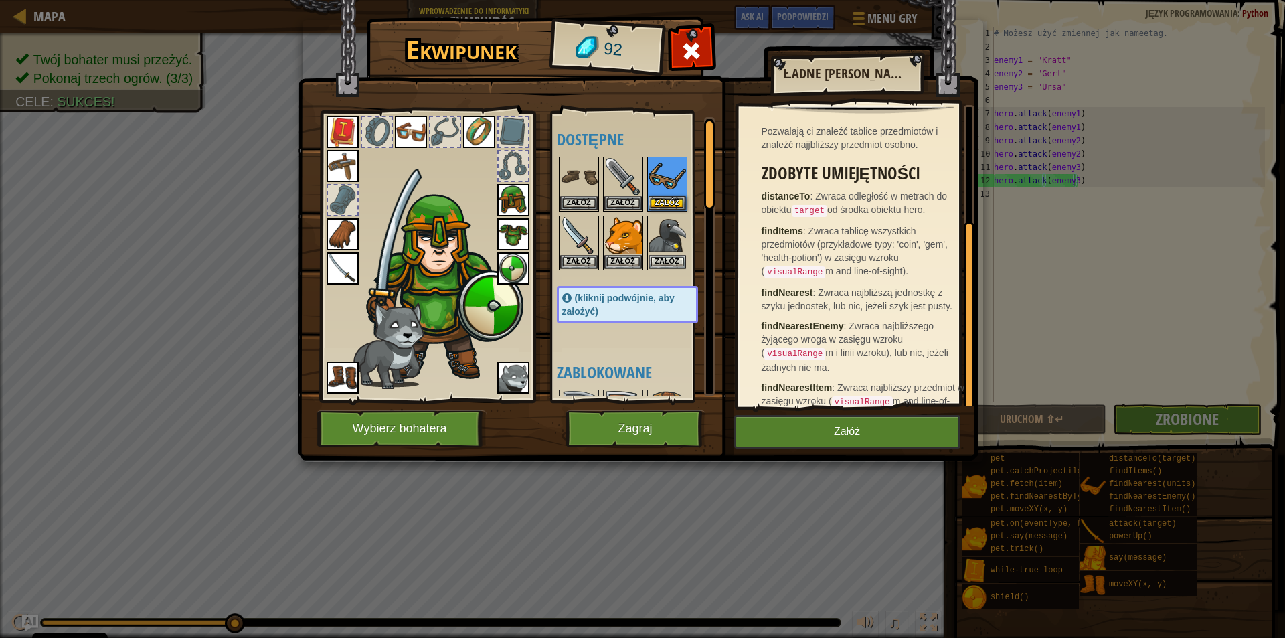
scroll to position [174, 0]
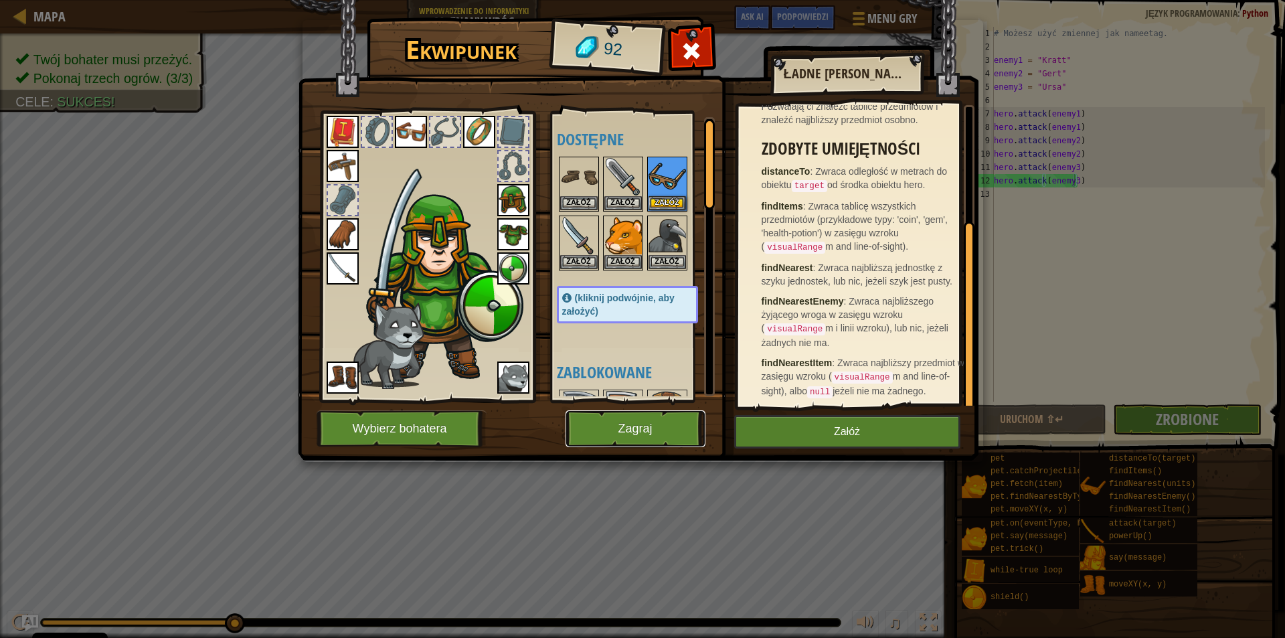
click at [650, 434] on button "Zagraj" at bounding box center [636, 428] width 140 height 37
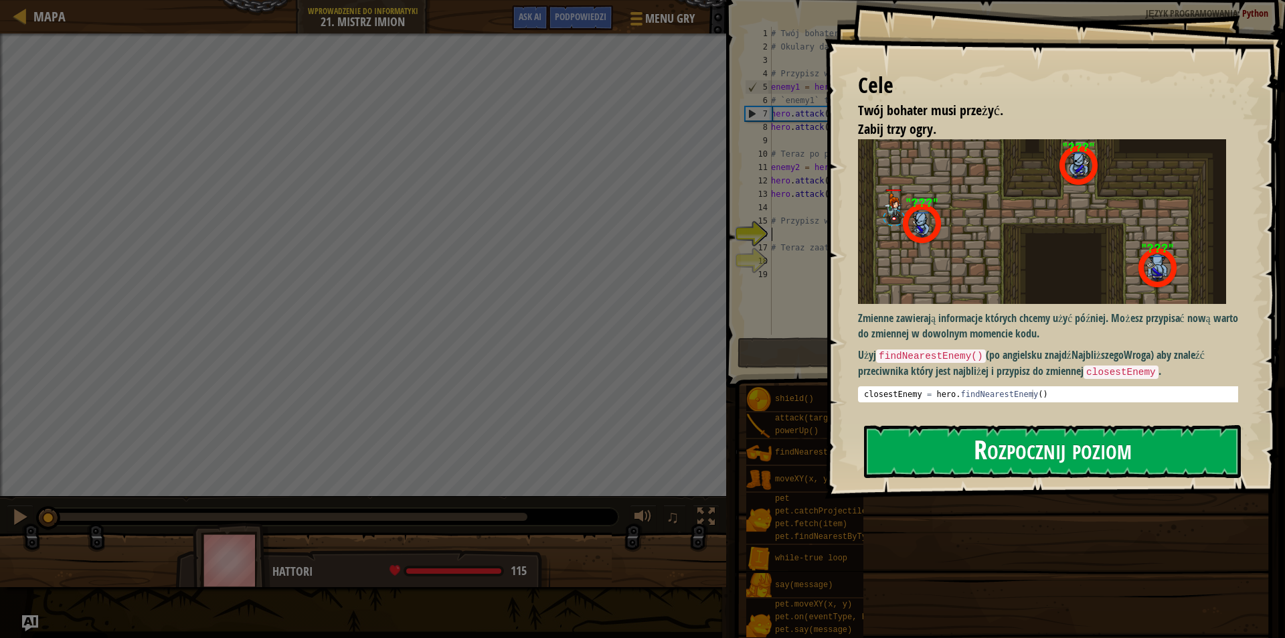
click at [1074, 450] on button "Rozpocznij poziom" at bounding box center [1052, 451] width 377 height 53
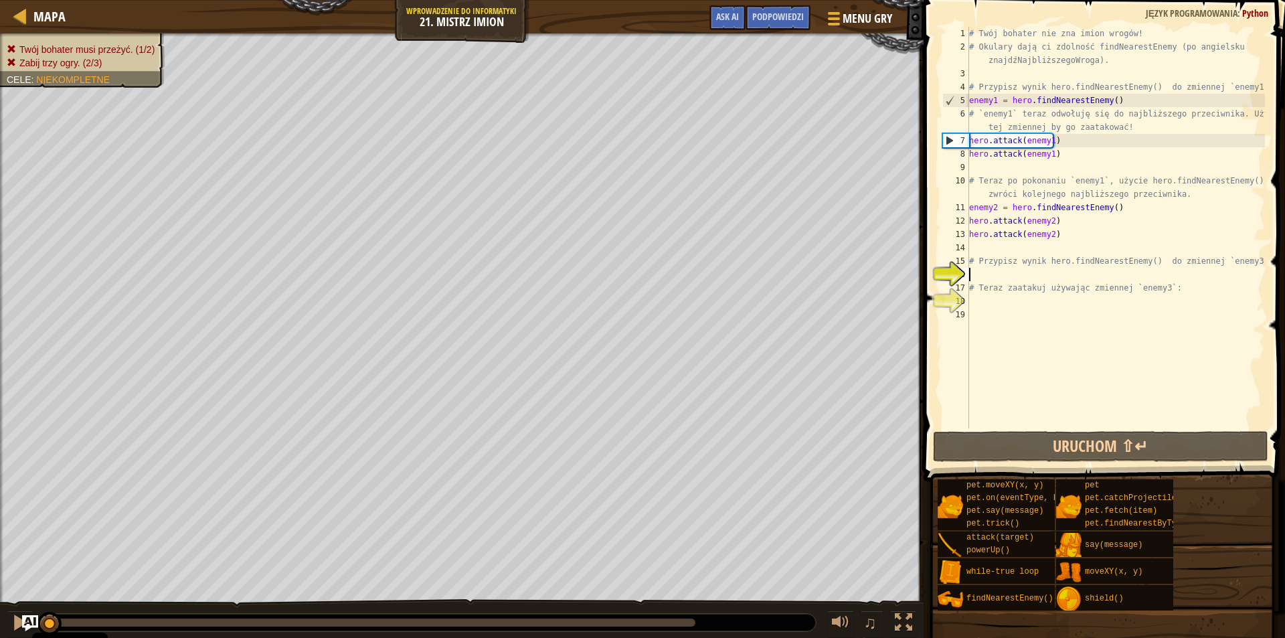
type textarea "e"
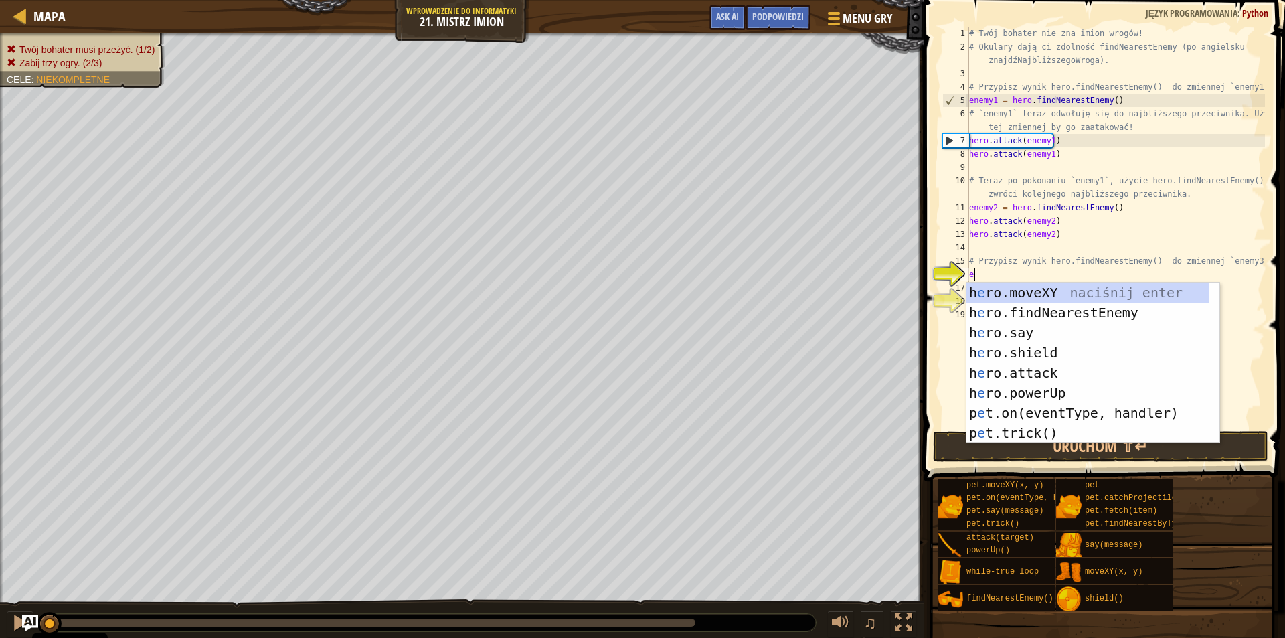
scroll to position [6, 0]
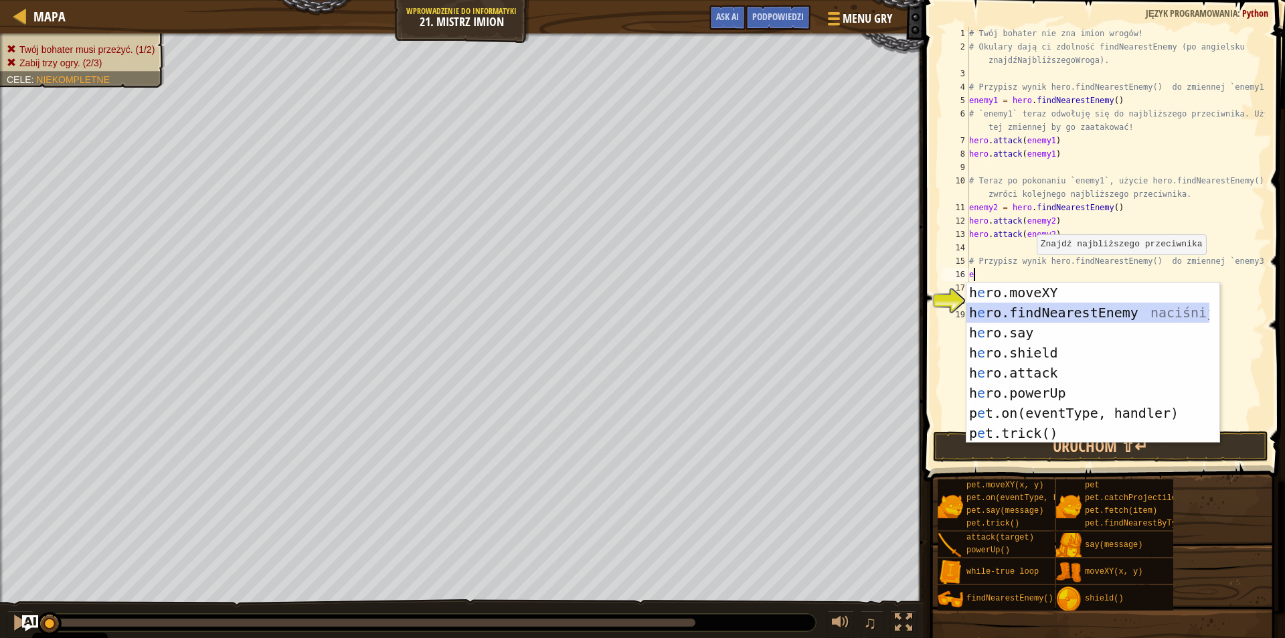
click at [1017, 315] on div "h e ro.moveXY naciśnij enter h e ro.findNearestEnemy naciśnij enter h e ro.say …" at bounding box center [1088, 382] width 243 height 201
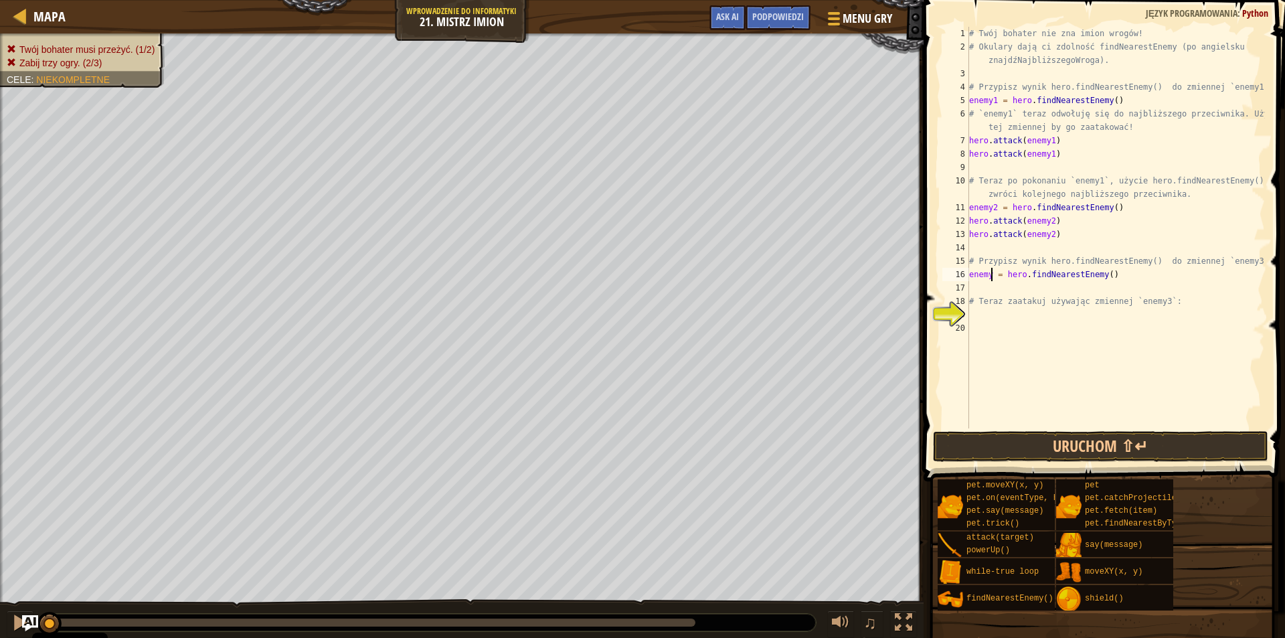
drag, startPoint x: 993, startPoint y: 274, endPoint x: 989, endPoint y: 289, distance: 15.9
click at [991, 277] on div "# Twój bohater nie zna imion wrogów! # Okulary dają ci zdolność findNearestEnem…" at bounding box center [1116, 241] width 299 height 428
type textarea "enemy3 = hero.findNearestEnemy()"
click at [978, 287] on div "# Twój bohater nie zna imion wrogów! # Okulary dają ci zdolność findNearestEnem…" at bounding box center [1116, 241] width 299 height 428
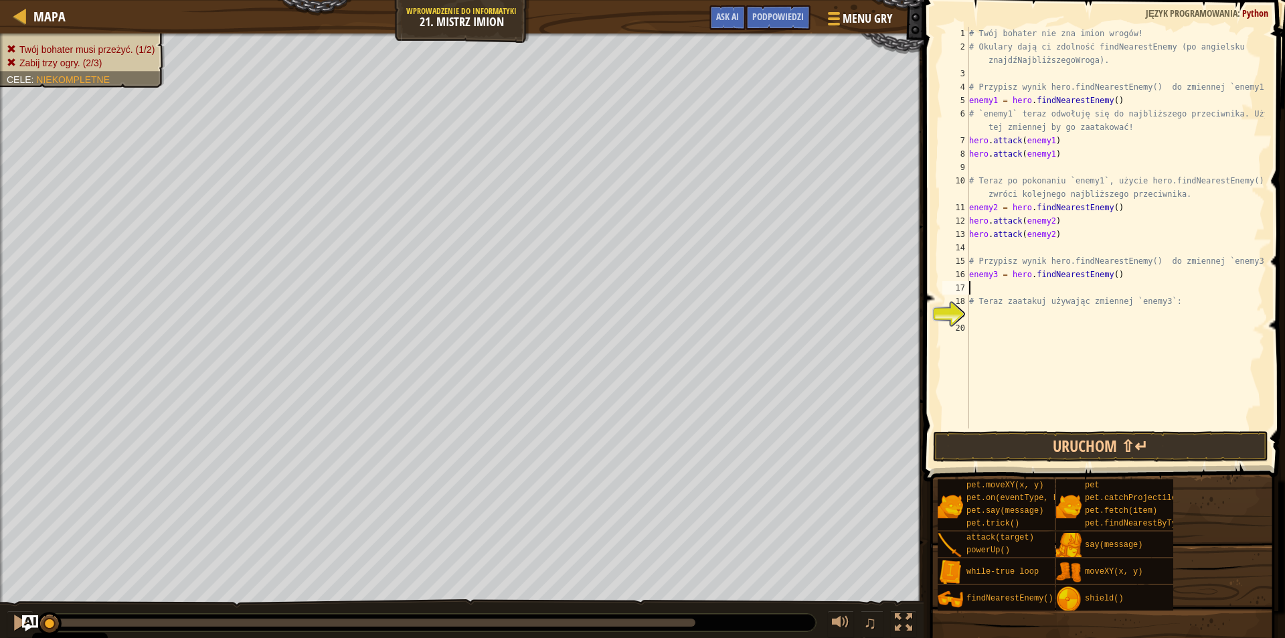
scroll to position [6, 0]
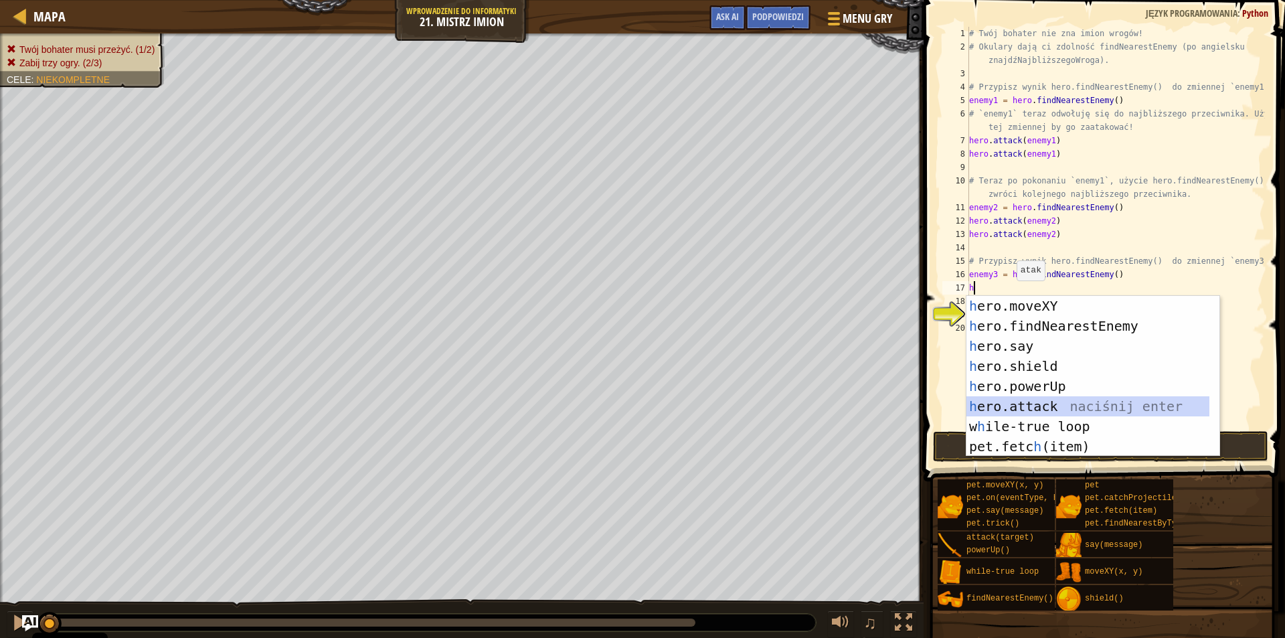
click at [1038, 411] on div "h ero.moveXY naciśnij enter h ero.findNearestEnemy naciśnij enter h ero.say nac…" at bounding box center [1088, 396] width 243 height 201
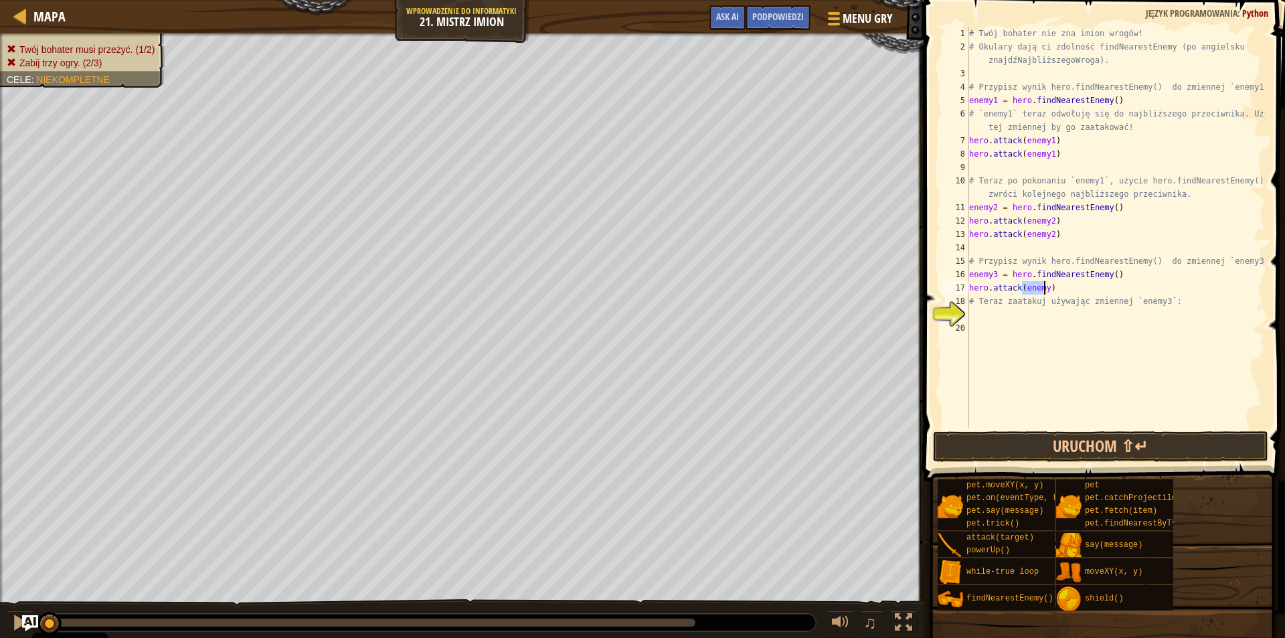
click at [1046, 290] on div "# Twój bohater nie zna imion wrogów! # Okulary dają ci zdolność findNearestEnem…" at bounding box center [1116, 228] width 299 height 402
type textarea "hero.attack(enemy3)"
click at [1070, 284] on div "# Twój bohater nie zna imion wrogów! # Okulary dają ci zdolność findNearestEnem…" at bounding box center [1116, 241] width 299 height 428
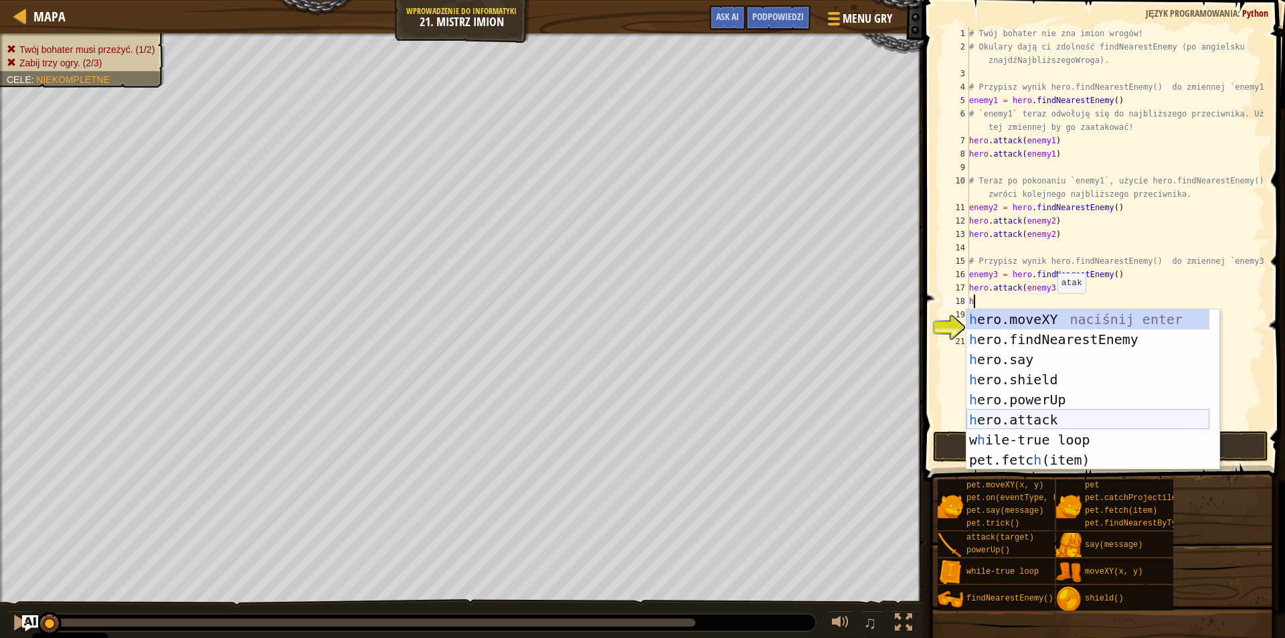
click at [1016, 420] on div "h ero.moveXY naciśnij enter h ero.findNearestEnemy naciśnij enter h ero.say nac…" at bounding box center [1088, 409] width 243 height 201
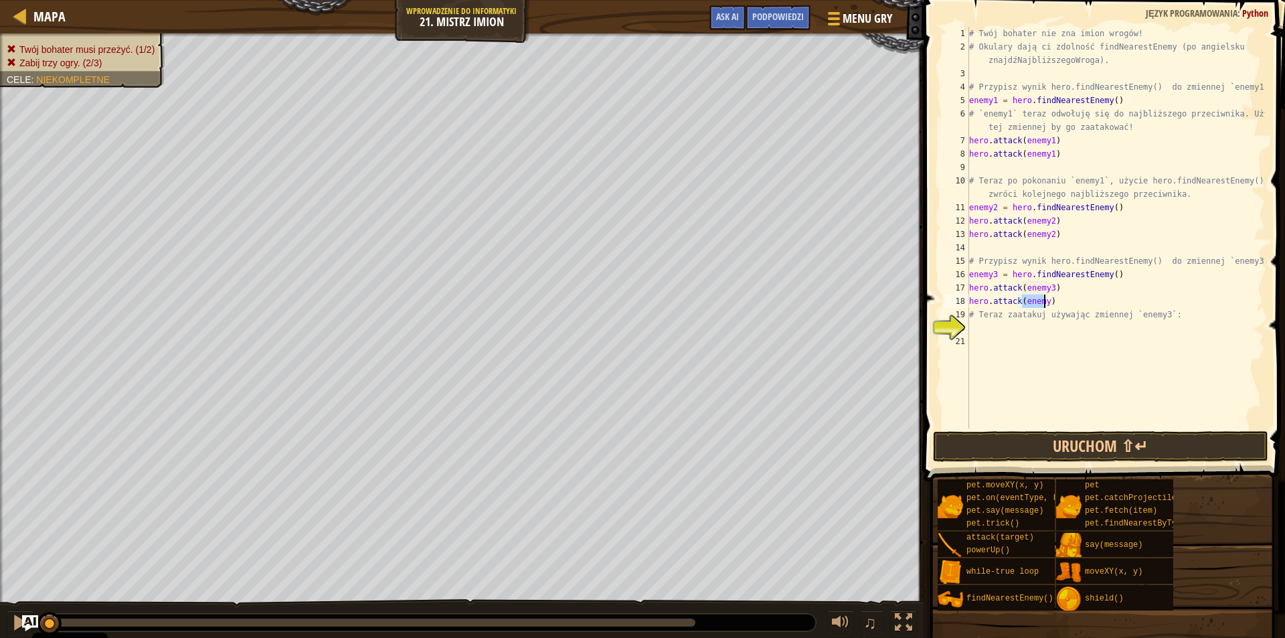
click at [1046, 302] on div "# Twój bohater nie zna imion wrogów! # Okulary dają ci zdolność findNearestEnem…" at bounding box center [1116, 228] width 299 height 402
type textarea "hero.attack(enemy3)"
click at [1046, 441] on button "Uruchom ⇧↵" at bounding box center [1100, 446] width 335 height 31
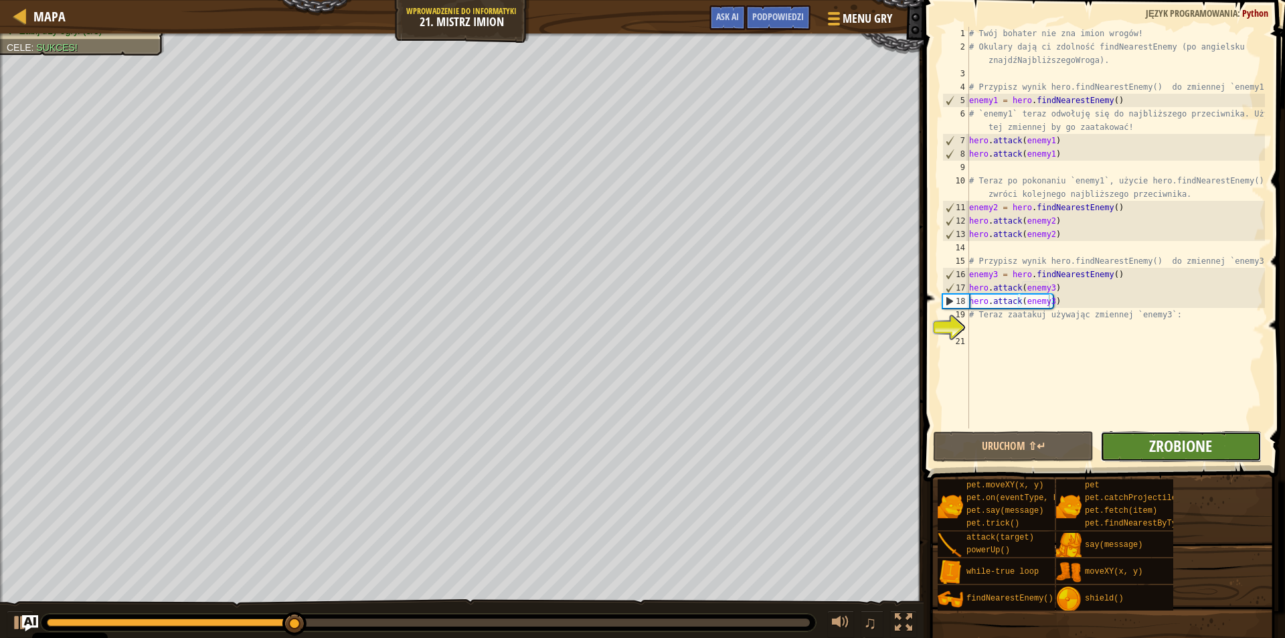
click at [1207, 453] on span "Zrobione" at bounding box center [1180, 445] width 63 height 21
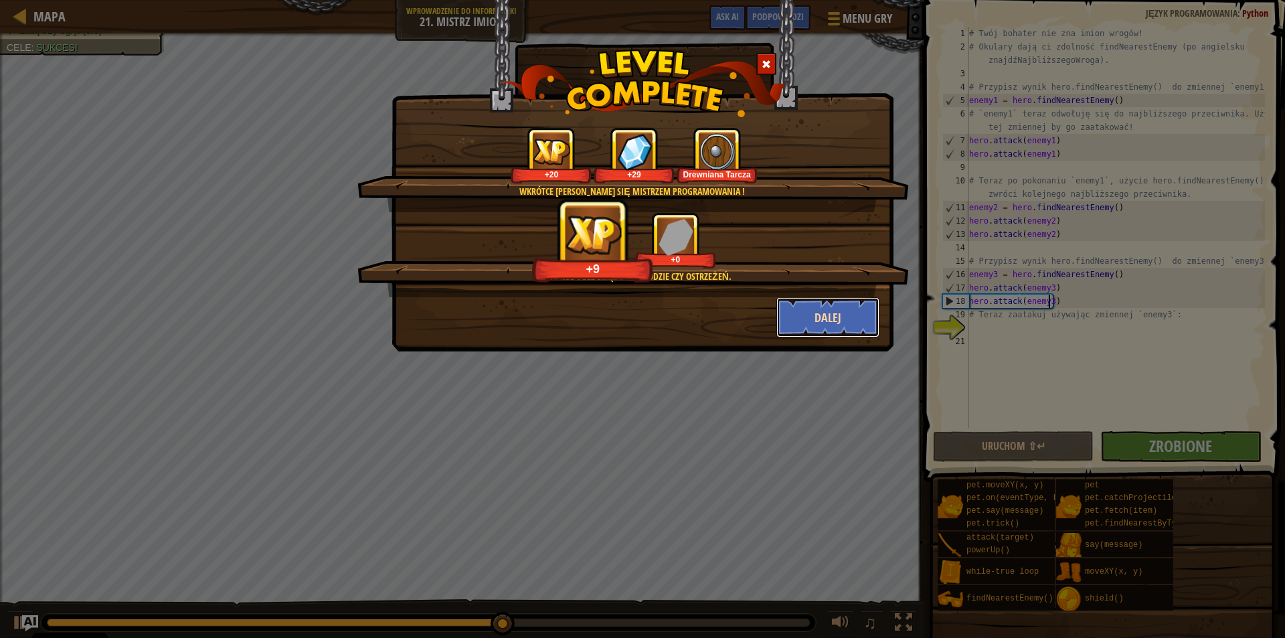
click at [817, 313] on button "Dalej" at bounding box center [828, 317] width 104 height 40
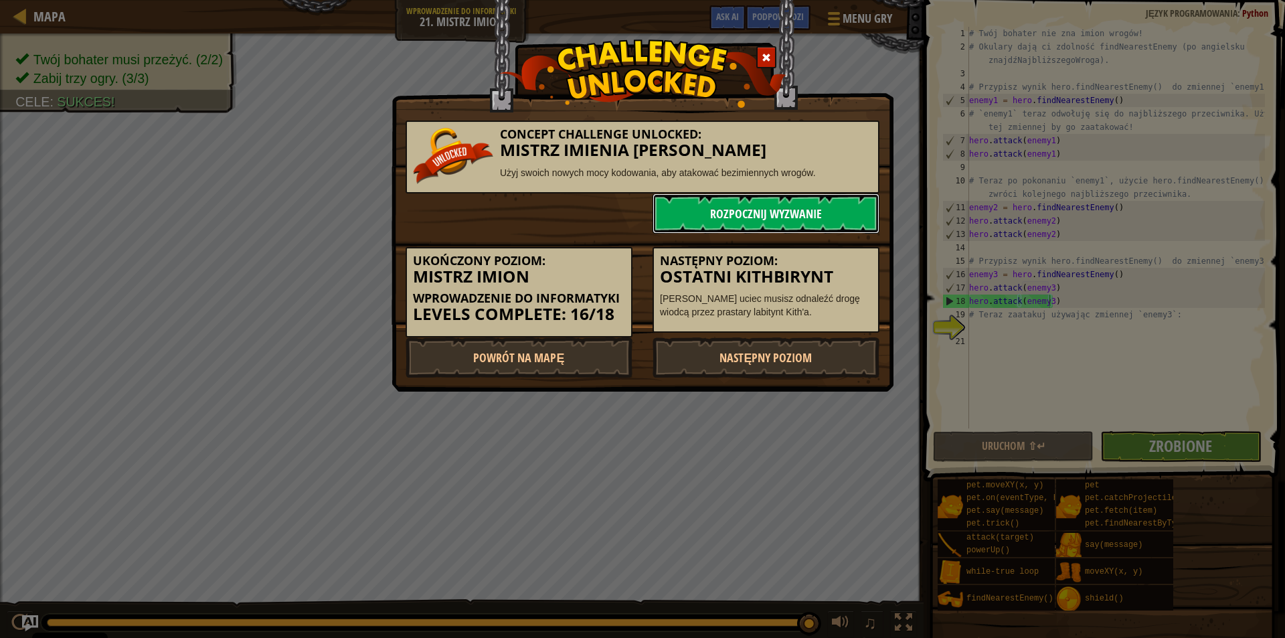
click at [774, 205] on link "Rozpocznij wyzwanie" at bounding box center [766, 213] width 227 height 40
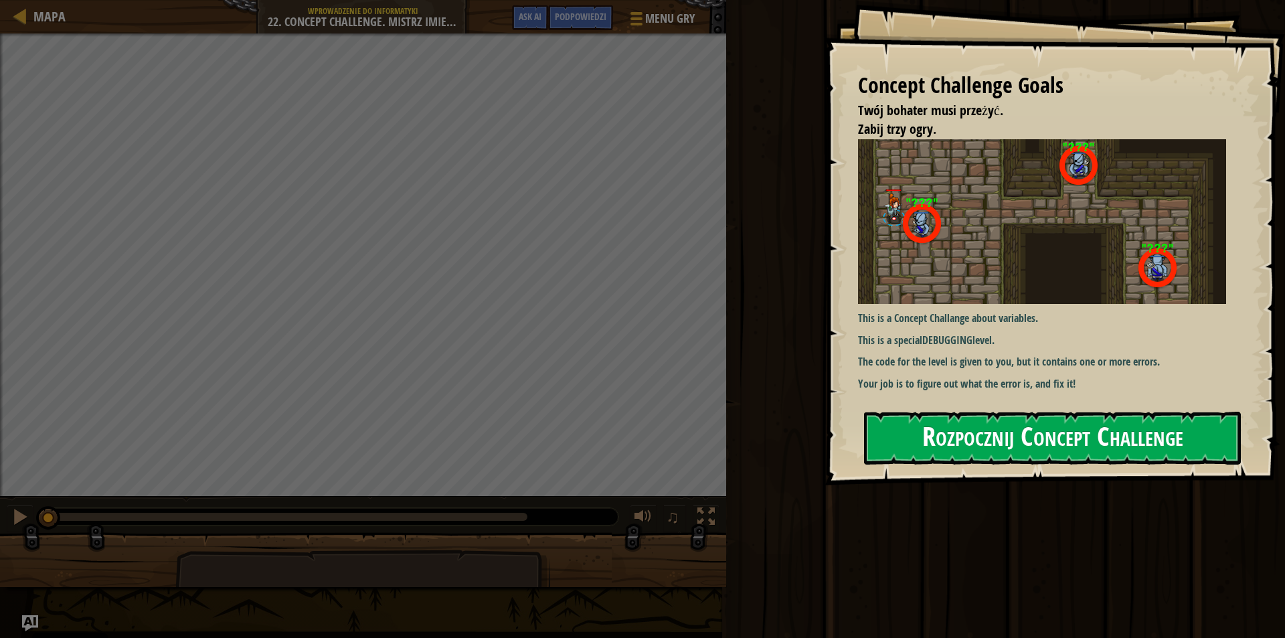
click at [1150, 442] on button "Rozpocznij Concept Challenge" at bounding box center [1052, 438] width 377 height 53
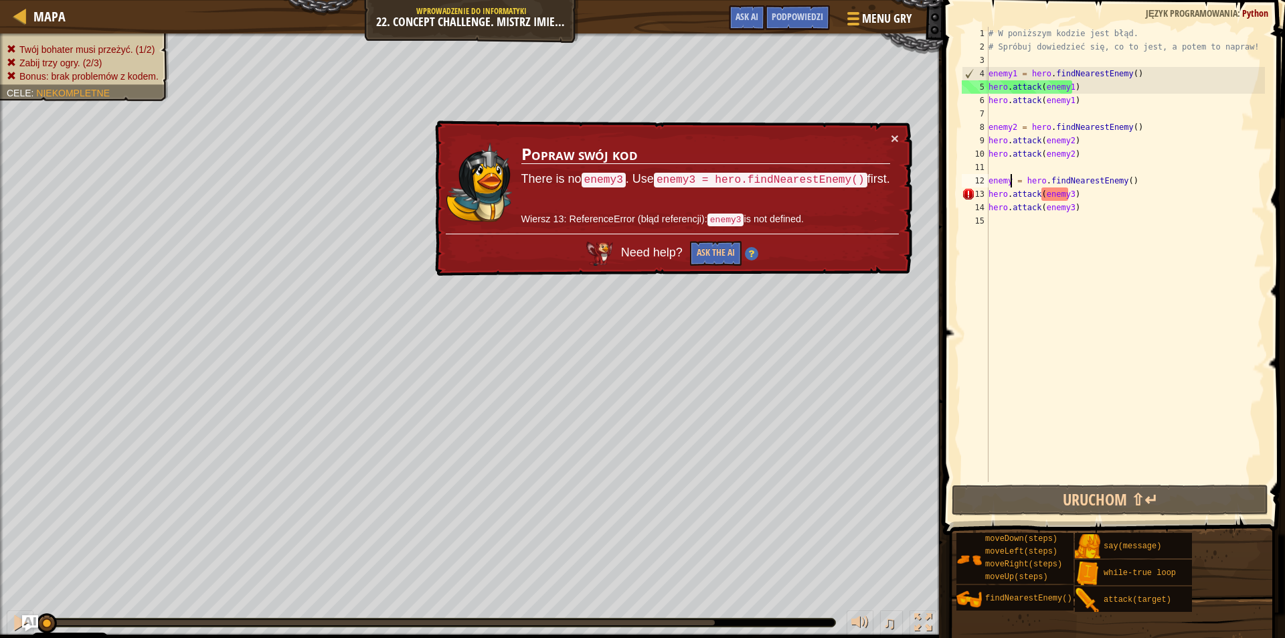
click at [1008, 180] on div "# W poniższym kodzie jest błąd. # Spróbuj dowiedzieć się, co to jest, a potem t…" at bounding box center [1125, 268] width 279 height 482
click at [1014, 180] on div "# W poniższym kodzie jest błąd. # Spróbuj dowiedzieć się, co to jest, a potem t…" at bounding box center [1125, 268] width 279 height 482
click at [1011, 180] on div "# W poniższym kodzie jest błąd. # Spróbuj dowiedzieć się, co to jest, a potem t…" at bounding box center [1125, 268] width 279 height 482
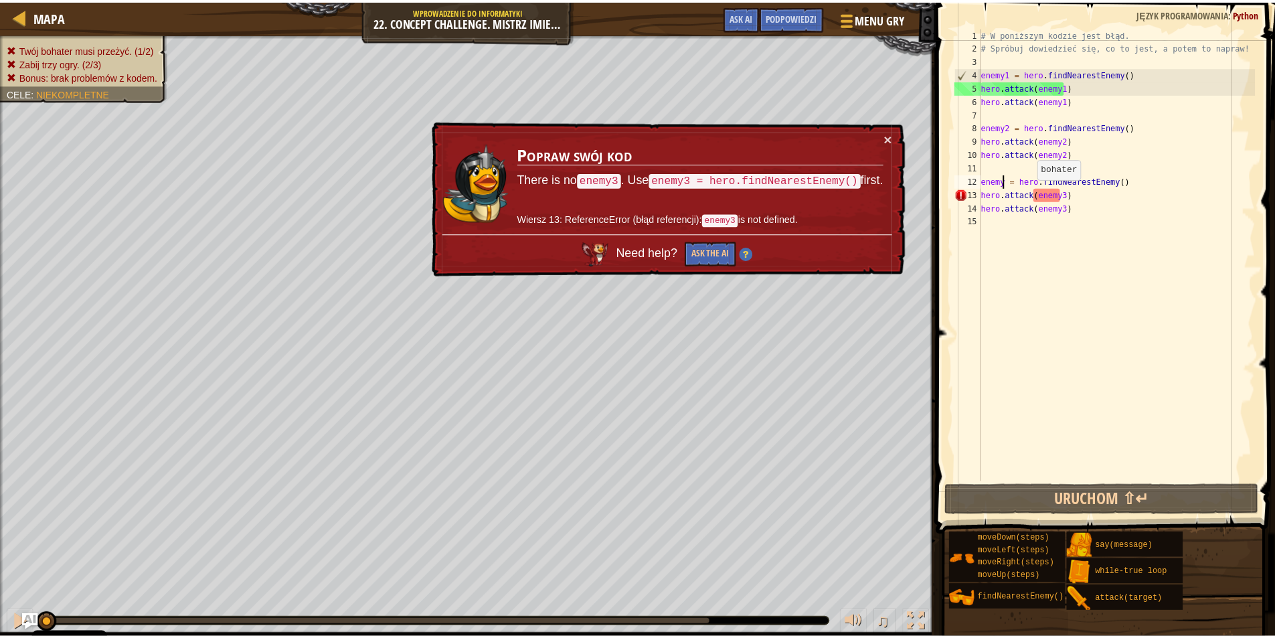
scroll to position [6, 2]
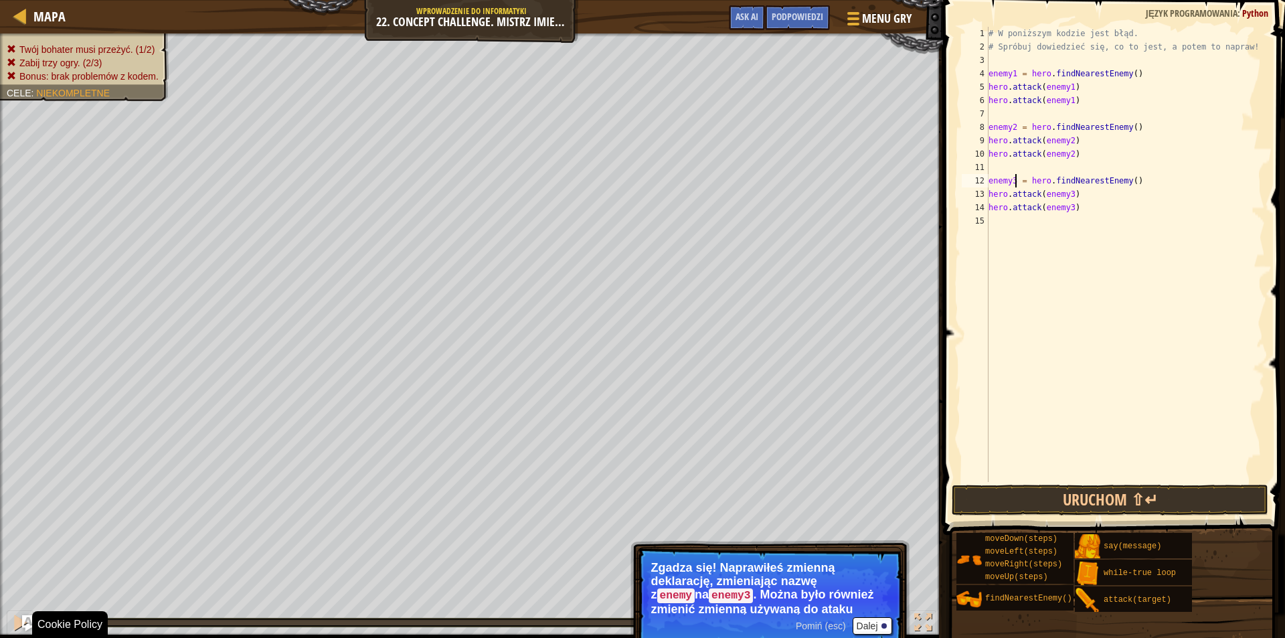
type textarea "enemy3 = hero.findNearestEnemy()"
click at [866, 635] on p "Pomiń (esc) [PERSON_NAME] się! Naprawiłeś zmienną deklarację, zmieniając nazwę …" at bounding box center [770, 598] width 266 height 102
click at [876, 621] on button "Dalej" at bounding box center [872, 625] width 39 height 17
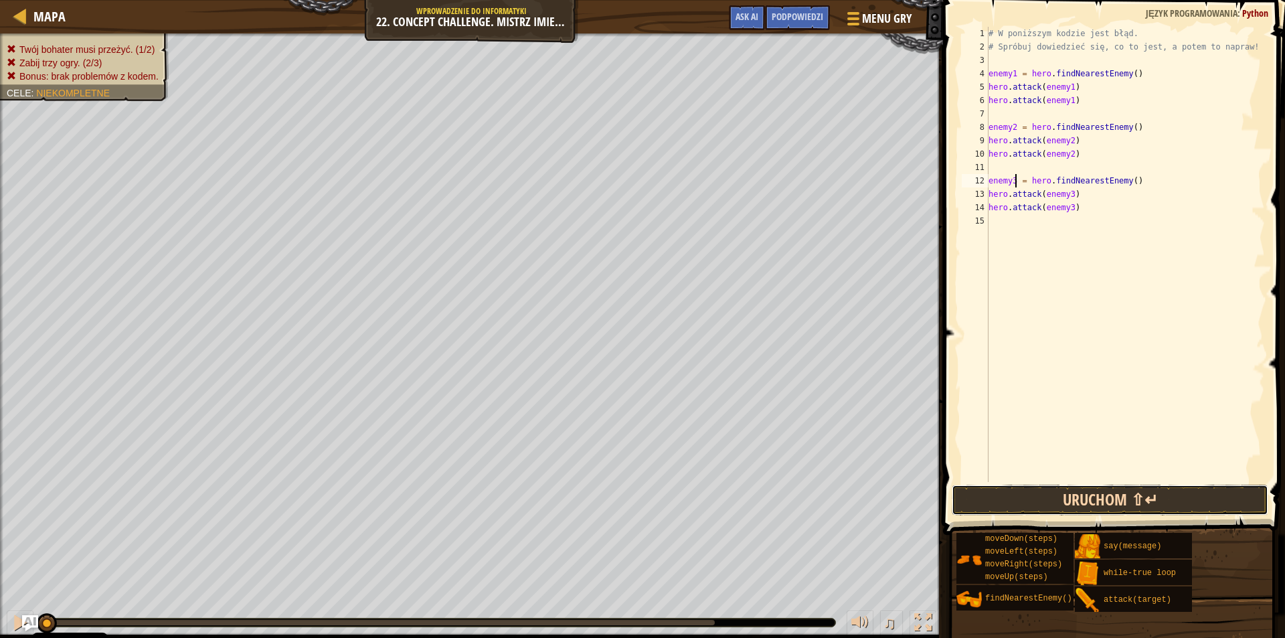
click at [1008, 486] on button "Uruchom ⇧↵" at bounding box center [1110, 500] width 317 height 31
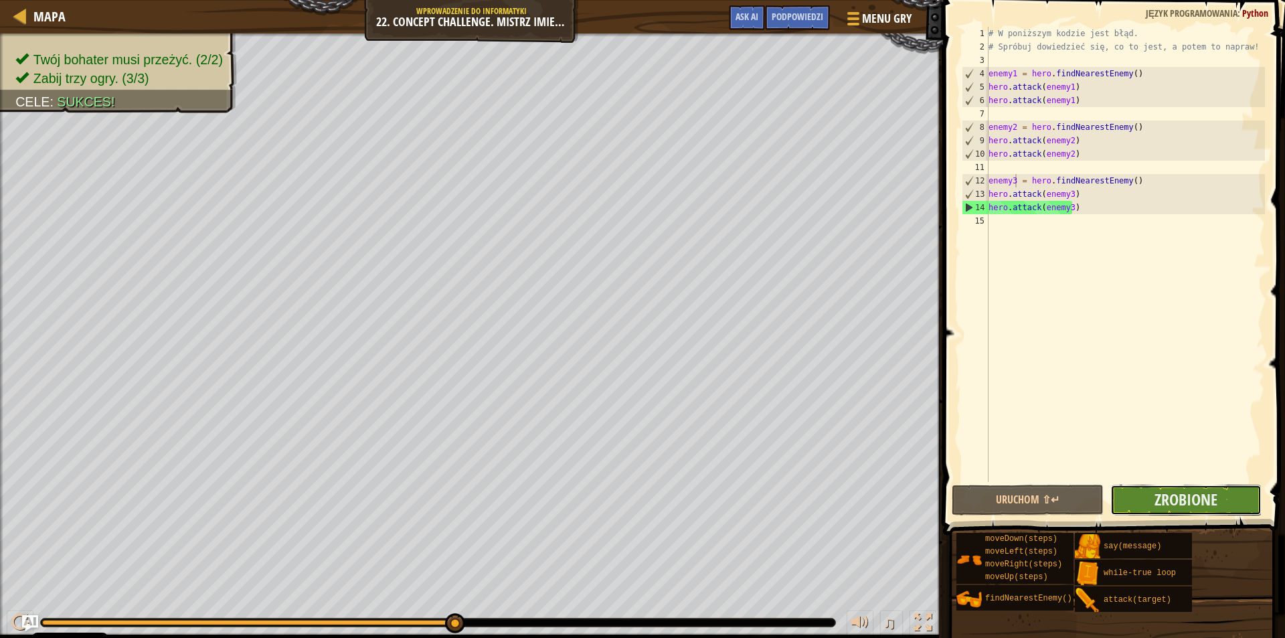
click at [1145, 494] on button "Zrobione" at bounding box center [1185, 500] width 151 height 31
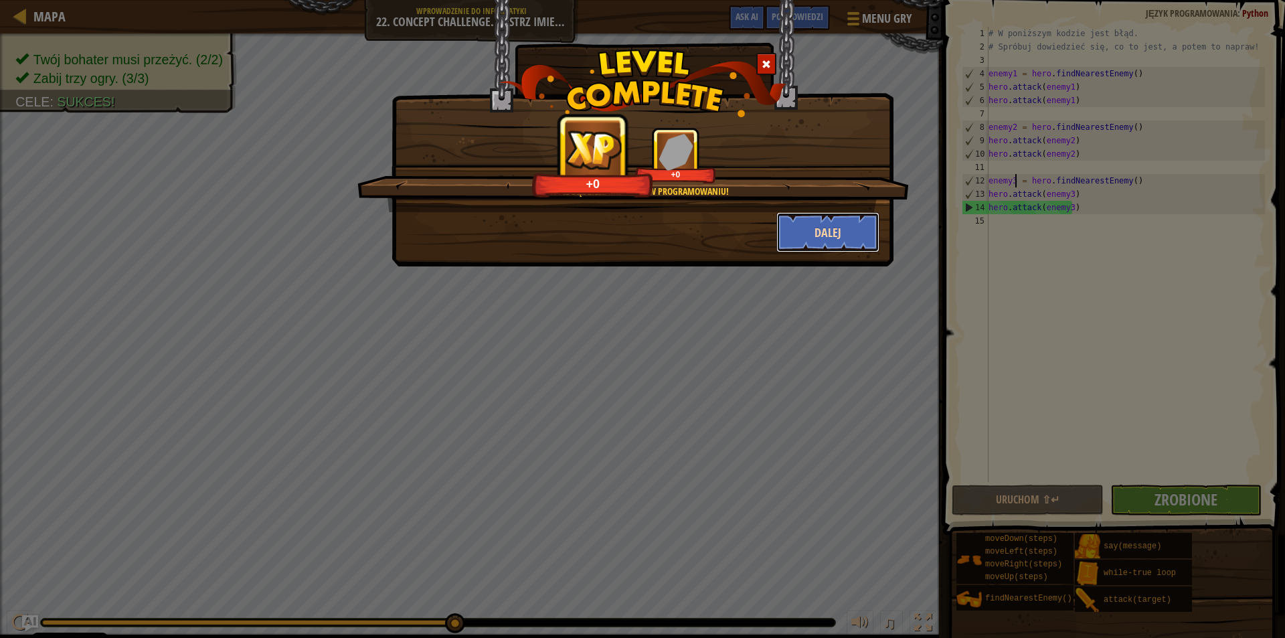
click at [861, 228] on button "Dalej" at bounding box center [828, 232] width 104 height 40
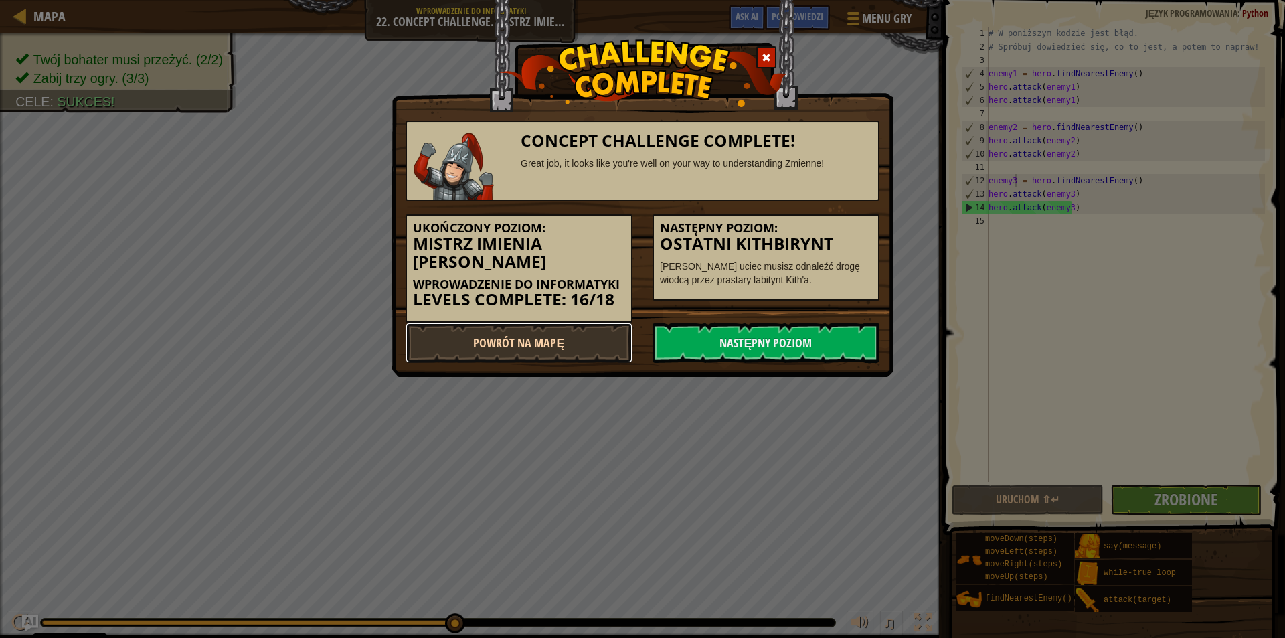
click at [590, 331] on link "Powrót na Mapę" at bounding box center [519, 343] width 227 height 40
select select "pl"
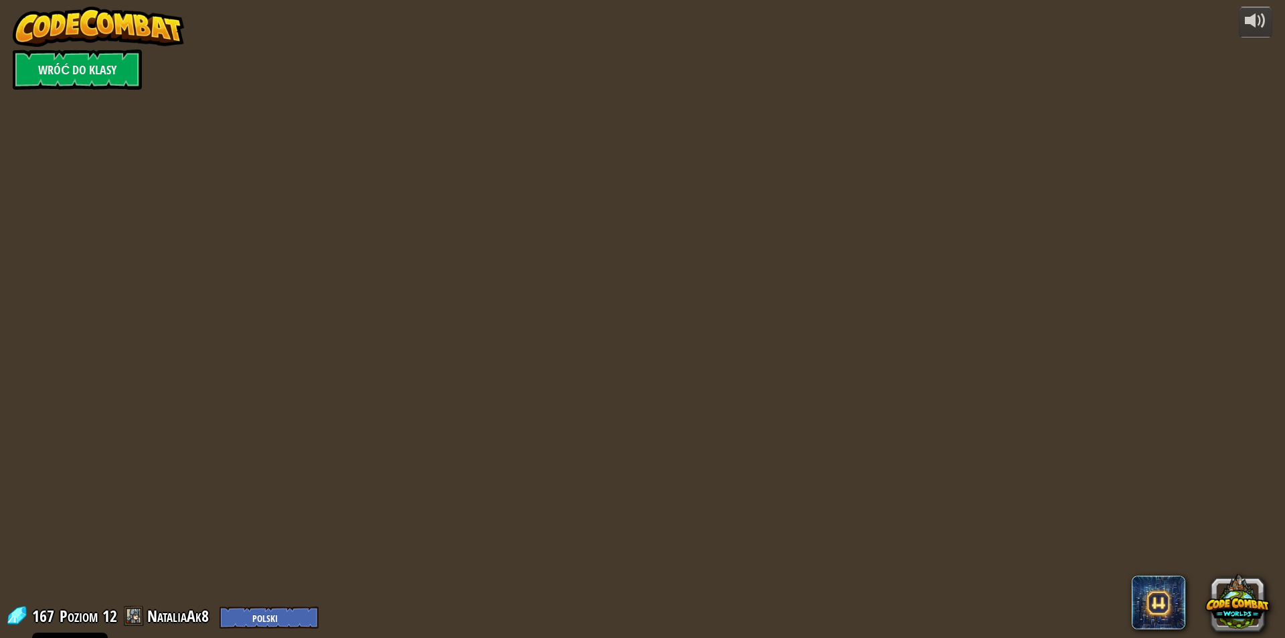
select select "pl"
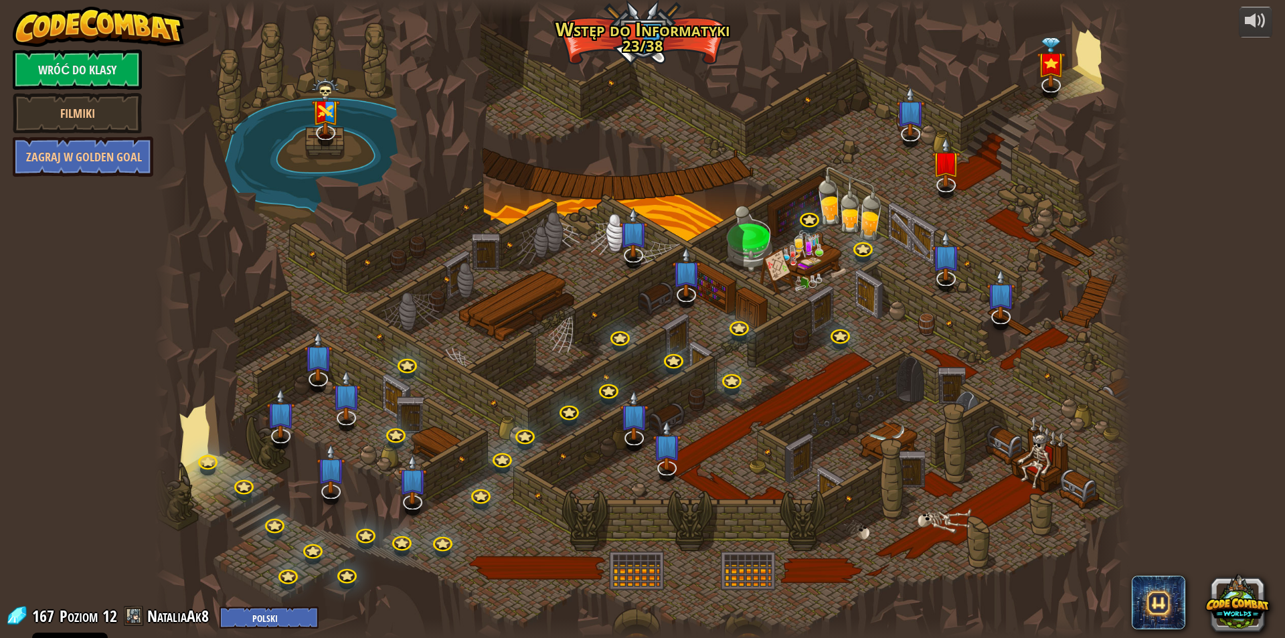
select select "pl"
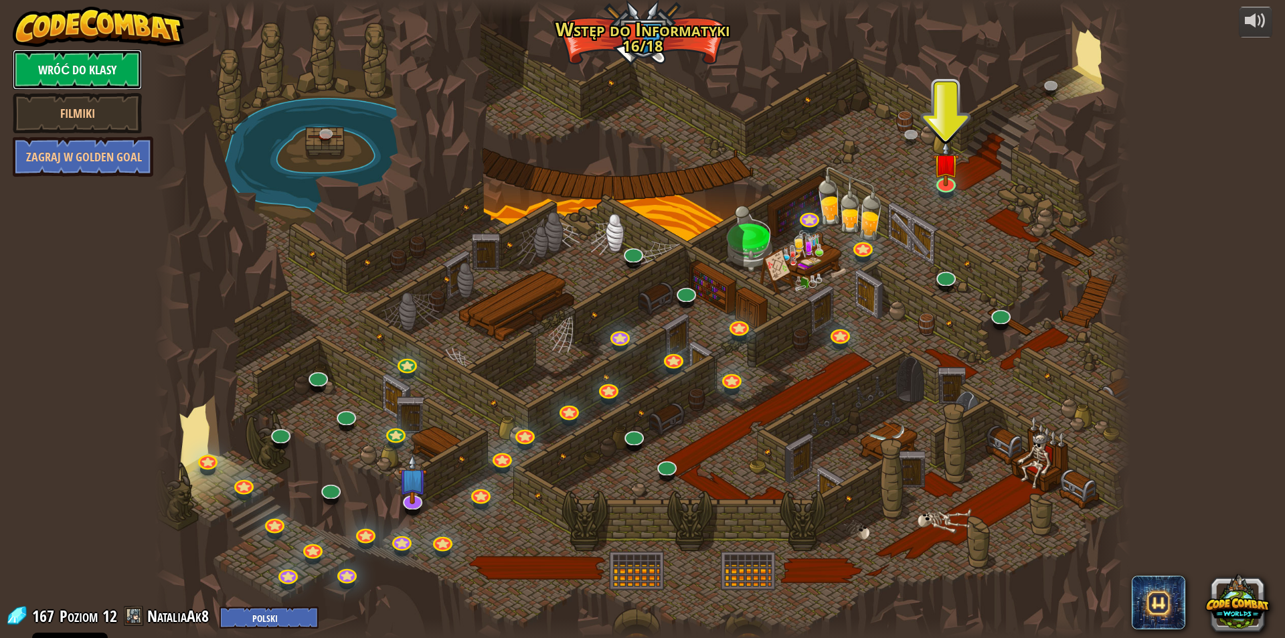
click at [102, 70] on link "Wróć do klasy" at bounding box center [77, 70] width 129 height 40
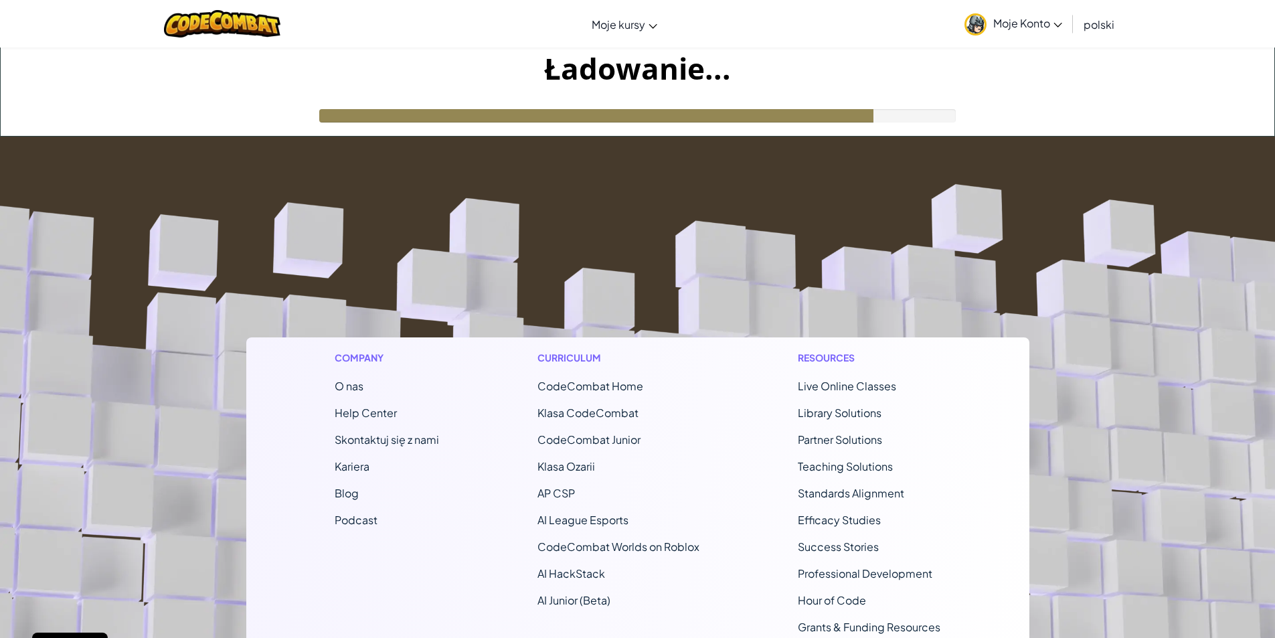
click at [1027, 19] on span "Moje Konto" at bounding box center [1027, 23] width 69 height 14
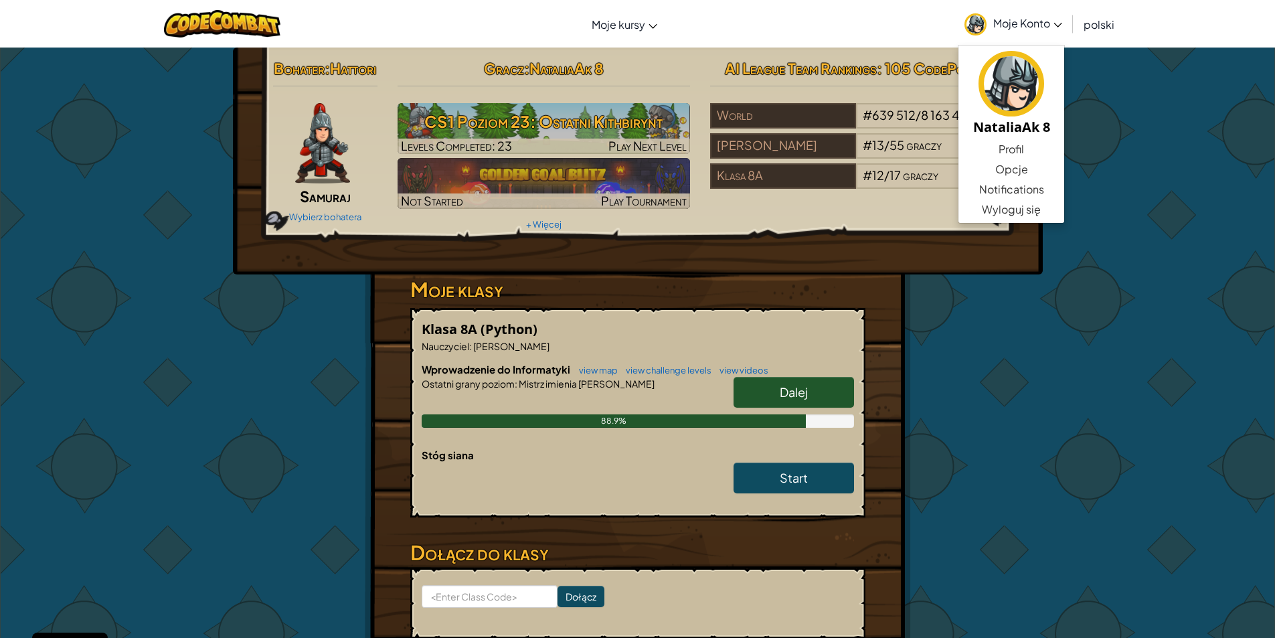
click at [996, 204] on link "Wyloguj się" at bounding box center [1012, 209] width 106 height 20
